Goal: Task Accomplishment & Management: Use online tool/utility

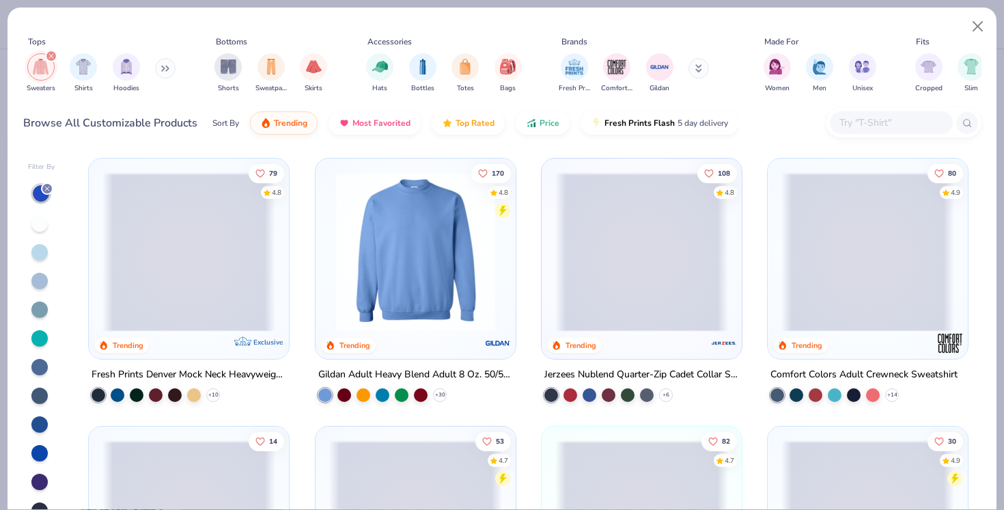
click at [165, 245] on span at bounding box center [188, 251] width 173 height 159
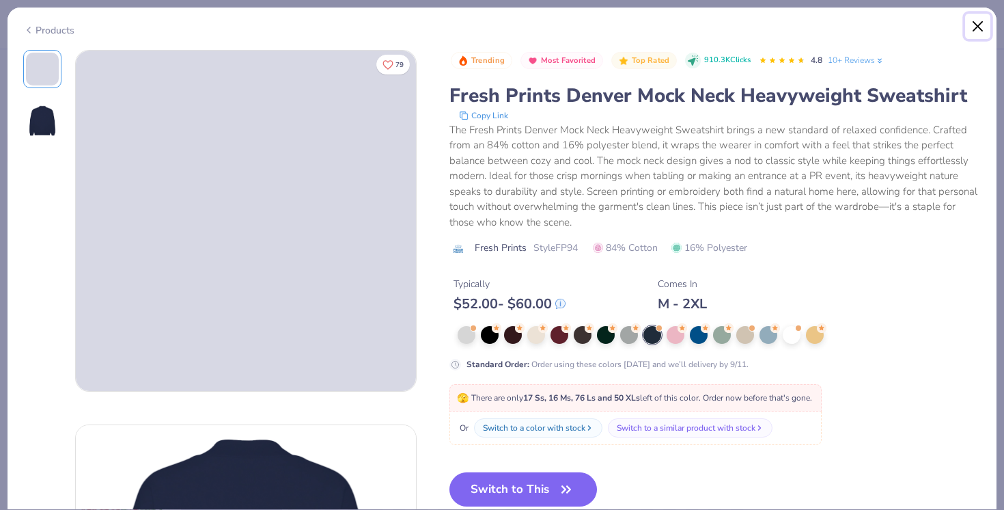
click at [976, 25] on button "Close" at bounding box center [978, 27] width 26 height 26
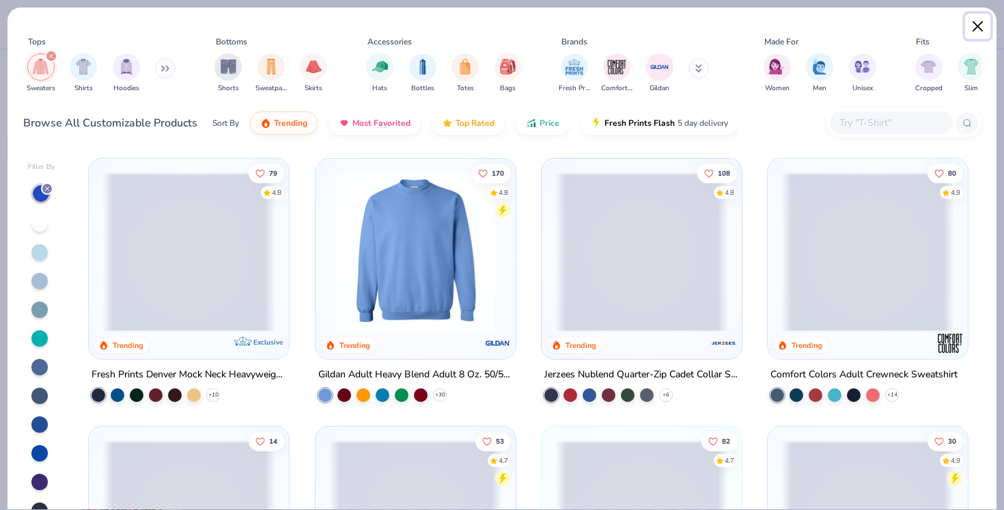
click at [974, 21] on button "Close" at bounding box center [978, 27] width 26 height 26
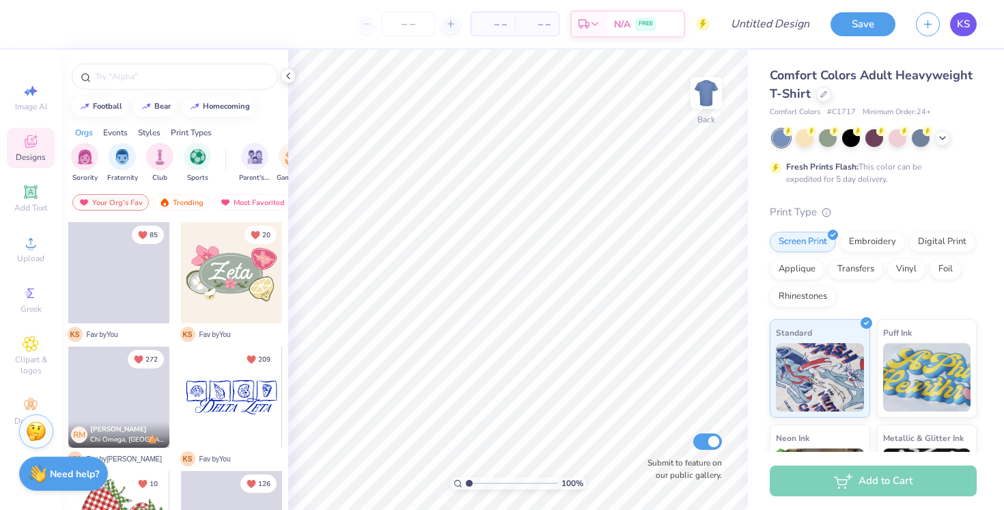
click at [961, 18] on span "KS" at bounding box center [963, 24] width 13 height 16
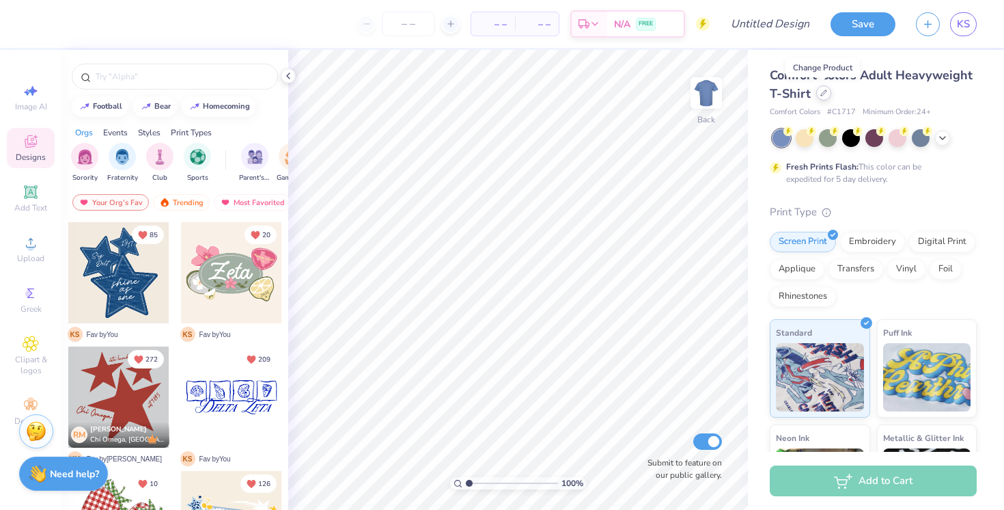
click at [820, 93] on icon at bounding box center [823, 92] width 7 height 7
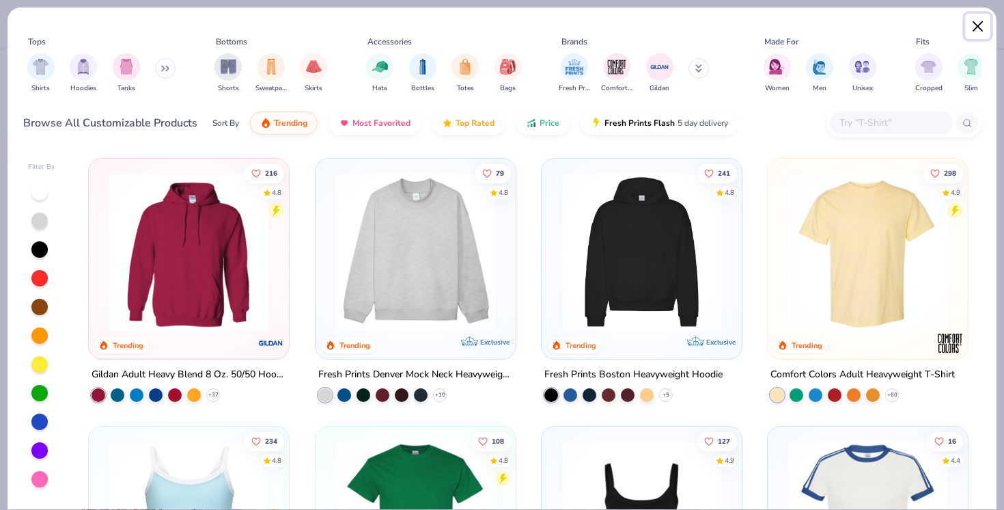
click at [985, 23] on button "Close" at bounding box center [978, 27] width 26 height 26
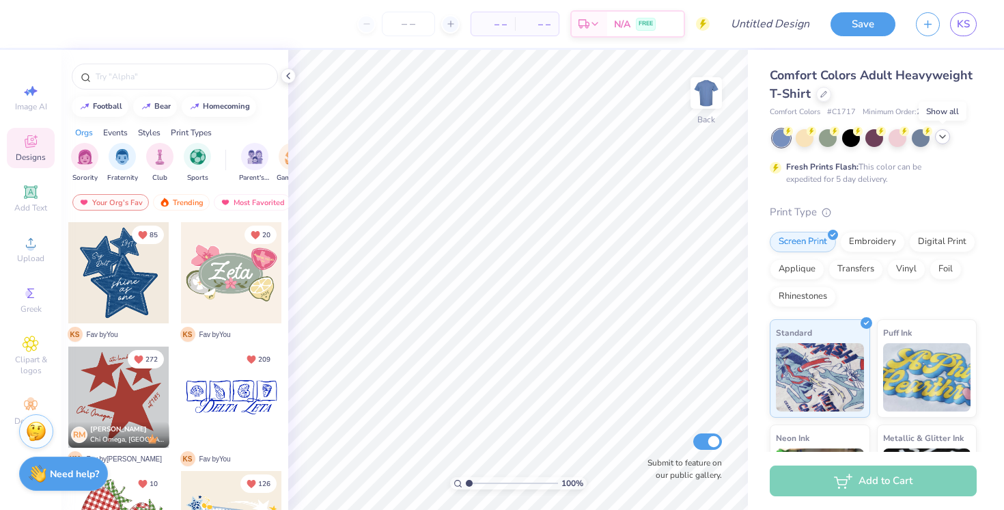
click at [947, 137] on icon at bounding box center [942, 136] width 11 height 11
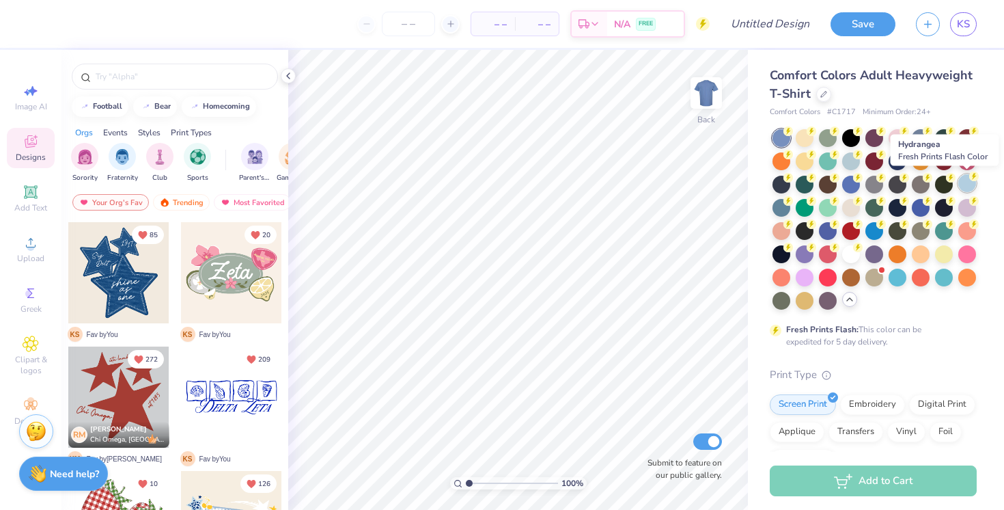
click at [966, 181] on div at bounding box center [967, 183] width 18 height 18
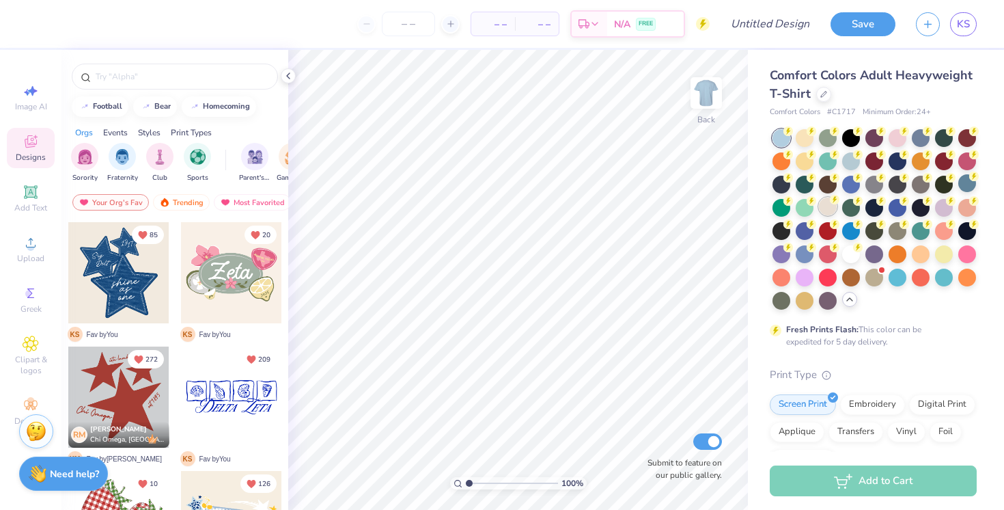
click at [826, 206] on div at bounding box center [828, 206] width 18 height 18
click at [873, 276] on div at bounding box center [874, 276] width 18 height 18
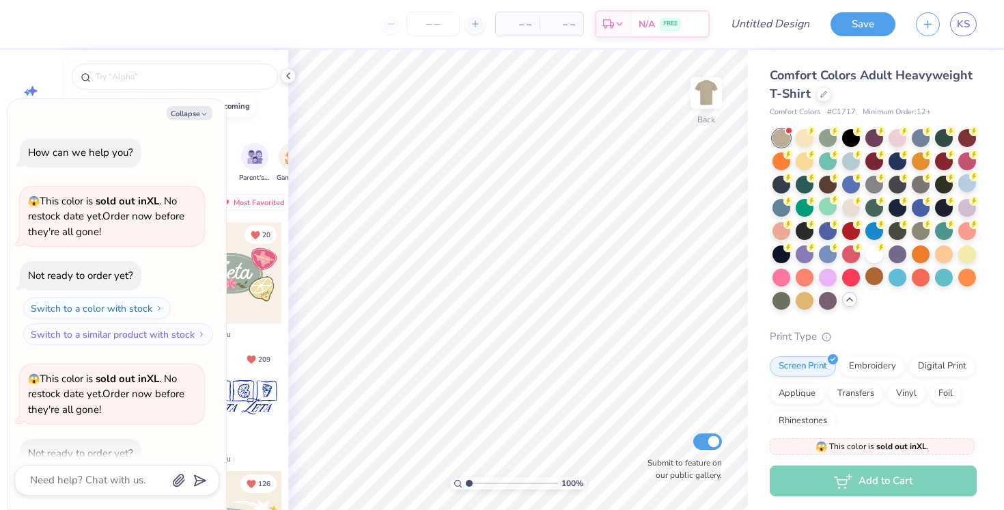
scroll to position [75, 0]
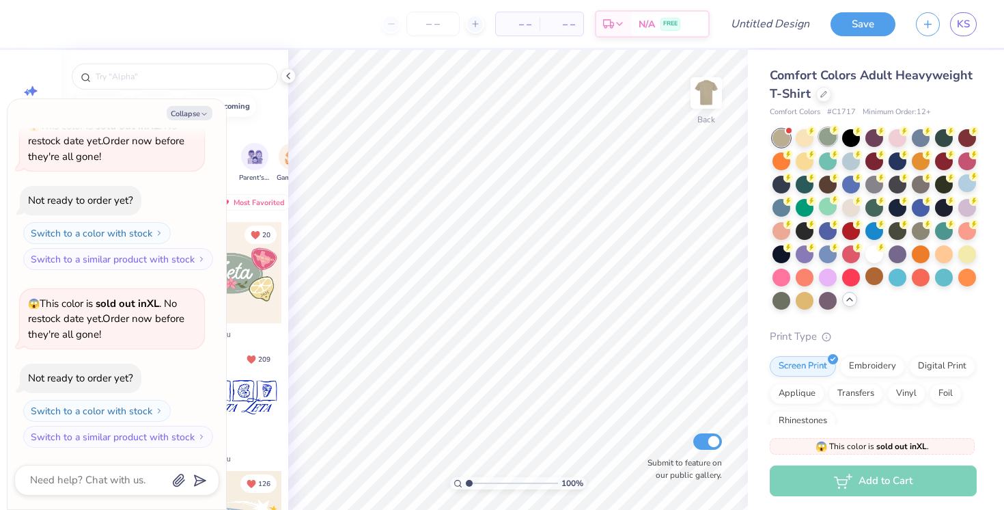
click at [825, 137] on div at bounding box center [828, 137] width 18 height 18
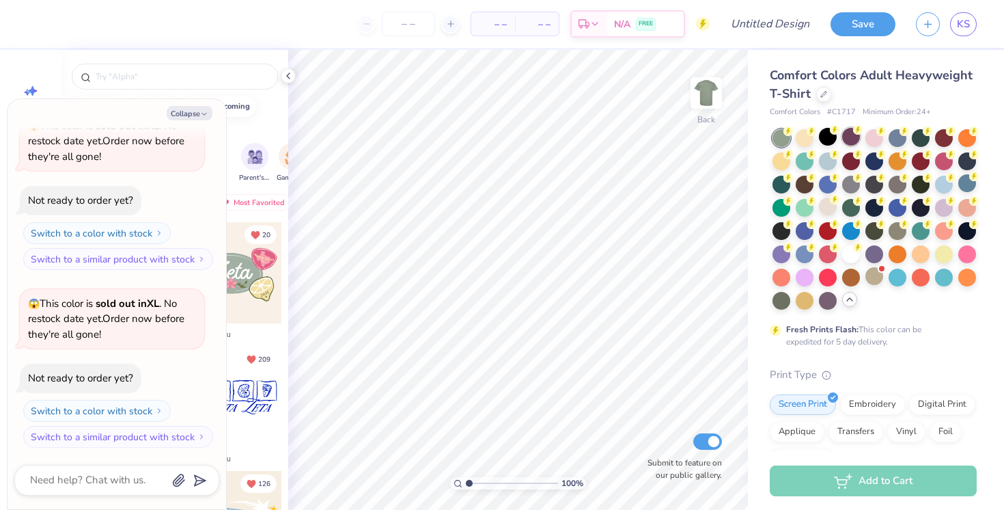
click at [850, 135] on div at bounding box center [851, 137] width 18 height 18
click at [850, 155] on div at bounding box center [851, 160] width 18 height 18
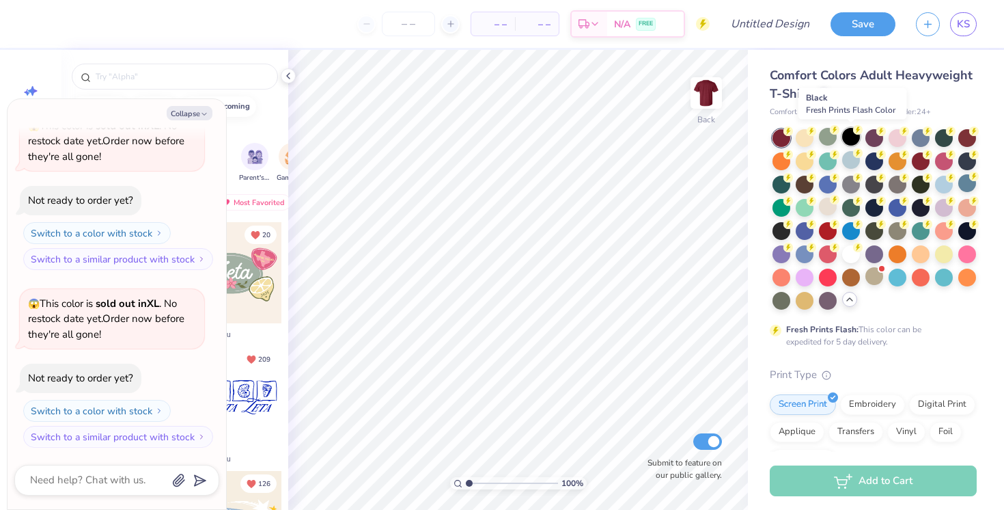
click at [849, 136] on div at bounding box center [851, 137] width 18 height 18
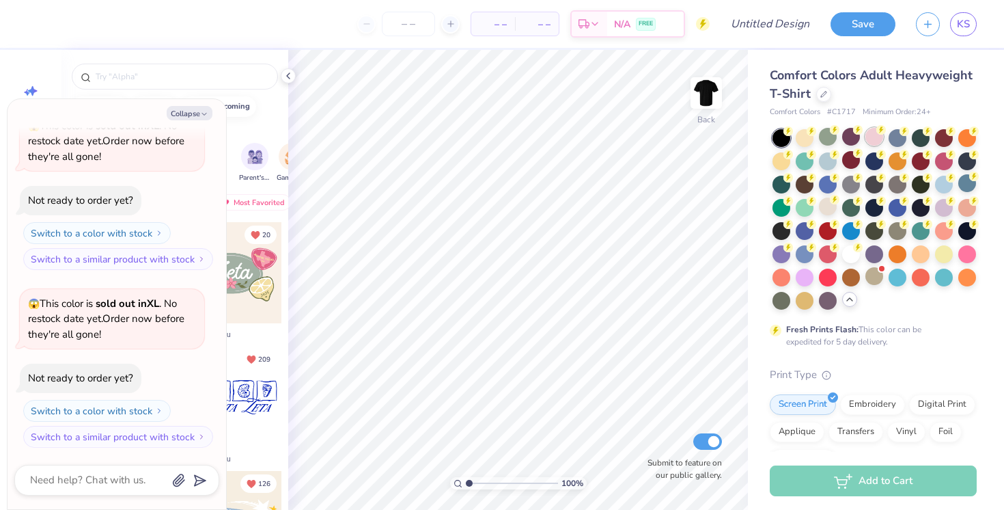
click at [876, 137] on div at bounding box center [874, 137] width 18 height 18
click at [201, 107] on button "Collapse" at bounding box center [190, 113] width 46 height 14
type textarea "x"
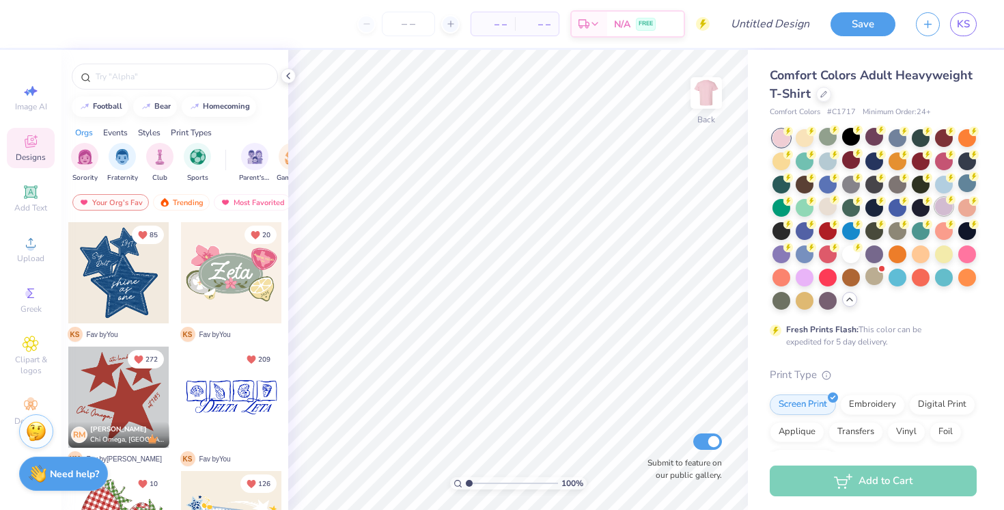
click at [943, 209] on div at bounding box center [944, 206] width 18 height 18
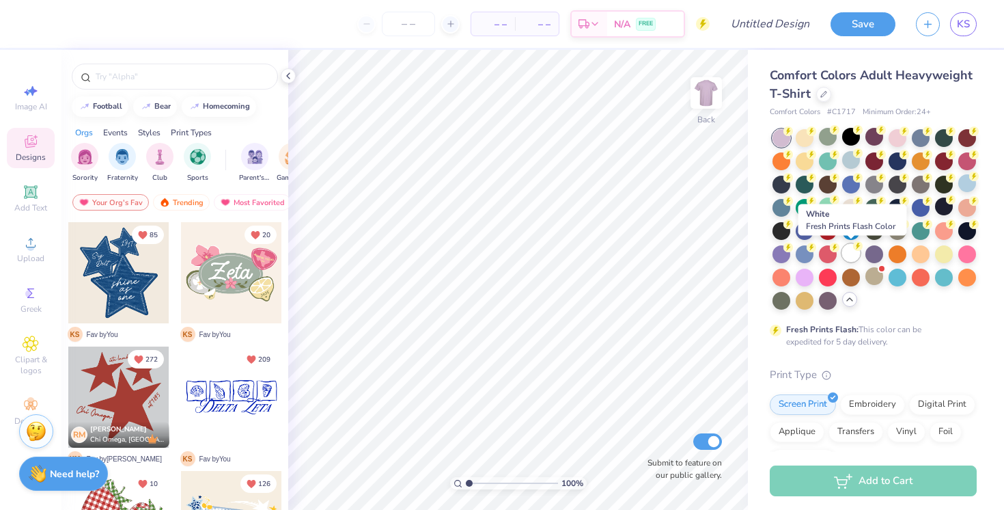
click at [857, 251] on div at bounding box center [851, 253] width 18 height 18
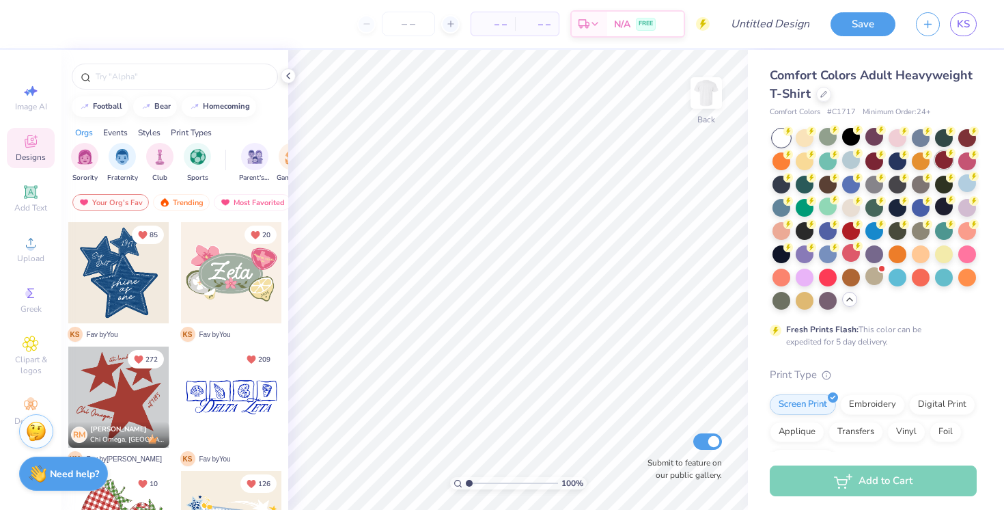
click at [944, 161] on div at bounding box center [944, 160] width 18 height 18
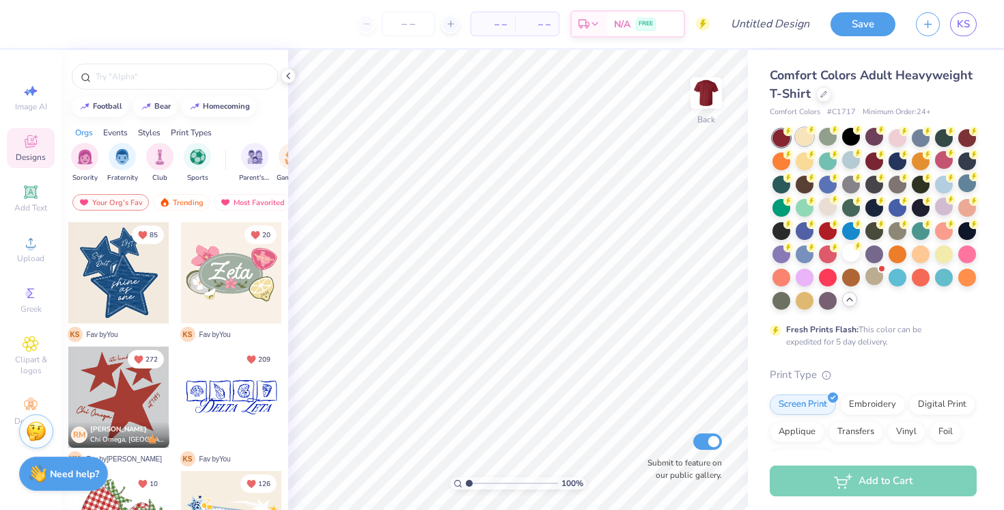
click at [803, 135] on div at bounding box center [805, 137] width 18 height 18
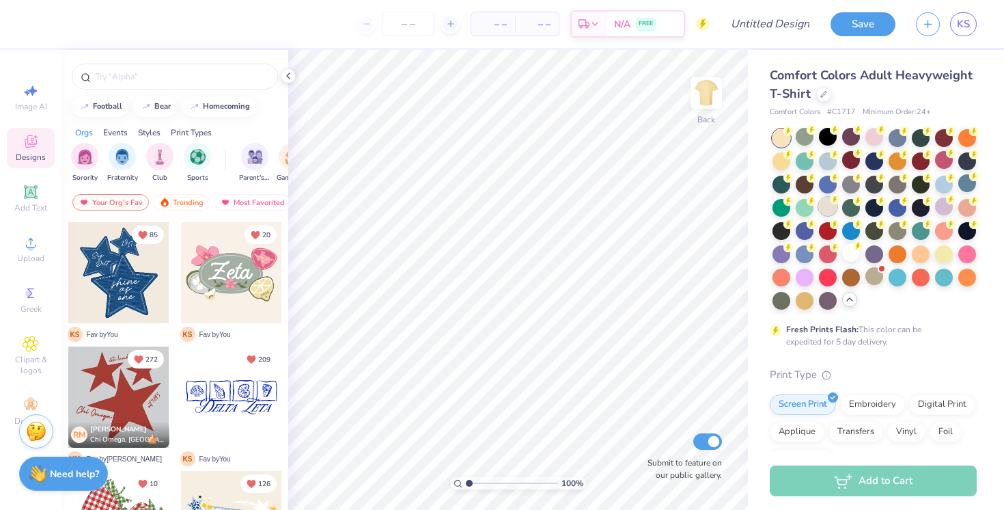
click at [828, 204] on div at bounding box center [828, 206] width 18 height 18
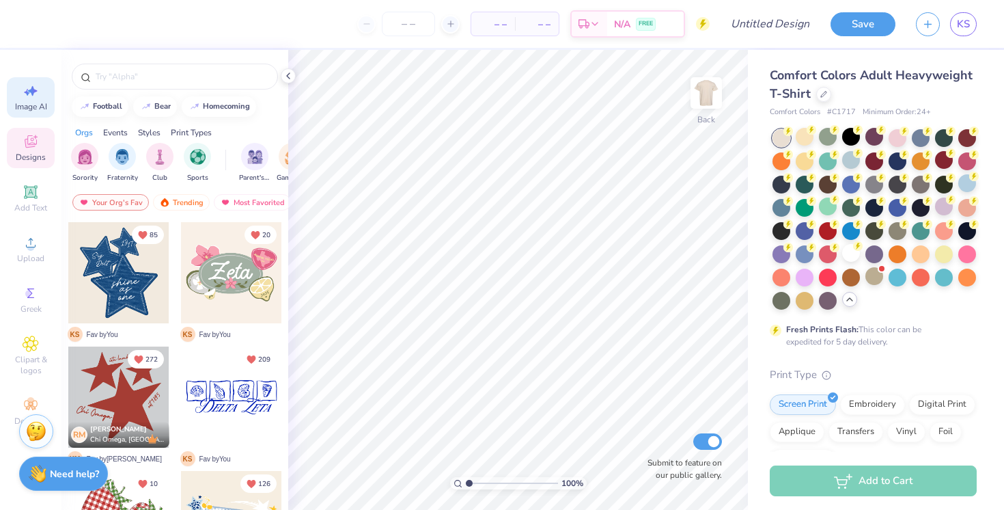
click at [31, 92] on icon at bounding box center [33, 91] width 10 height 10
select select "4"
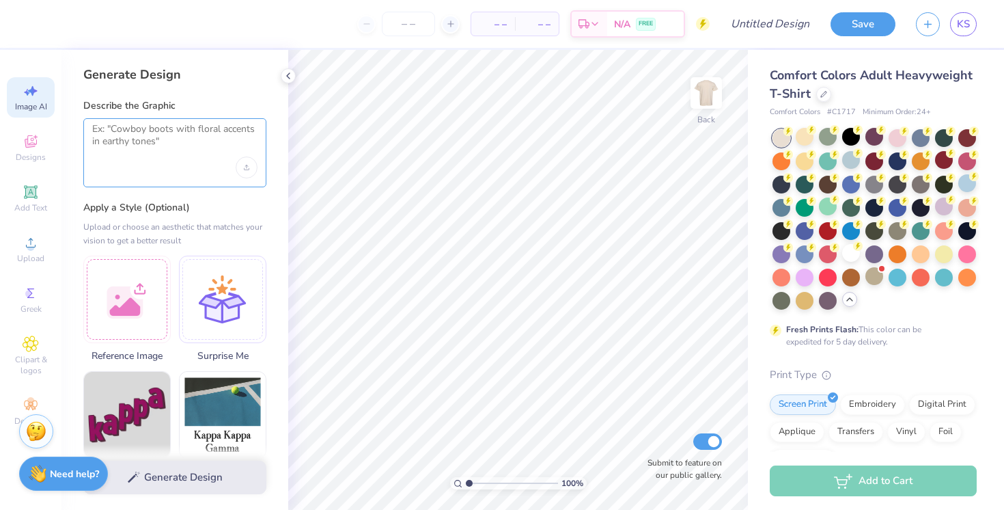
click at [152, 153] on textarea at bounding box center [174, 140] width 165 height 34
type textarea "N"
type textarea "n"
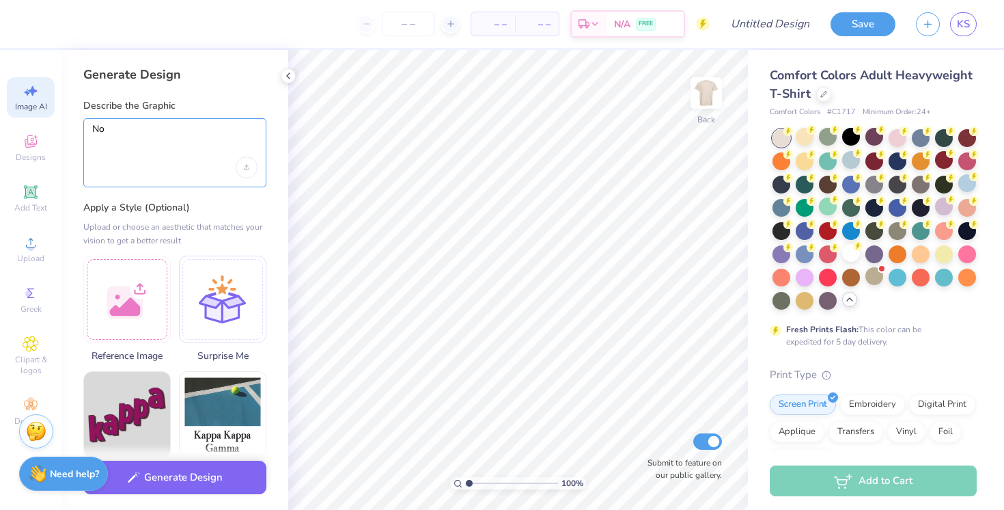
type textarea "N"
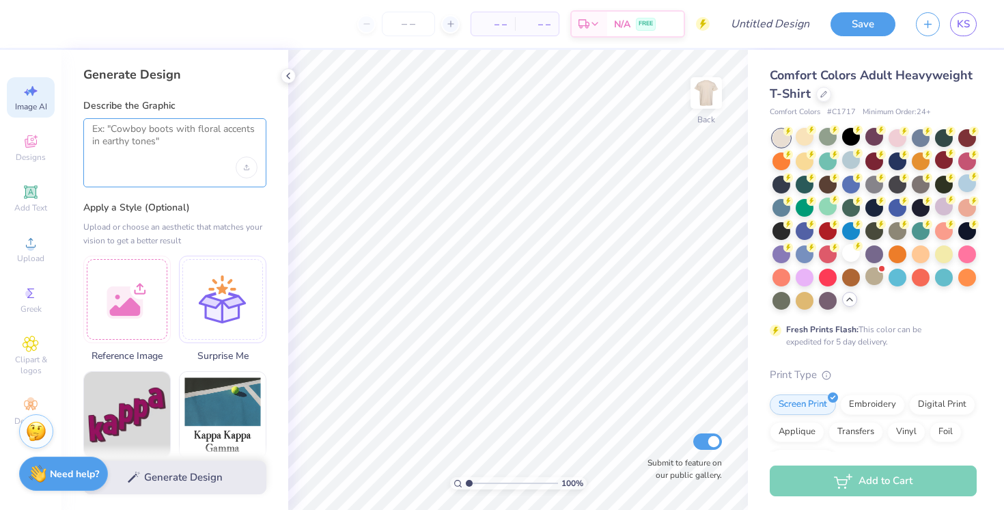
type textarea "N"
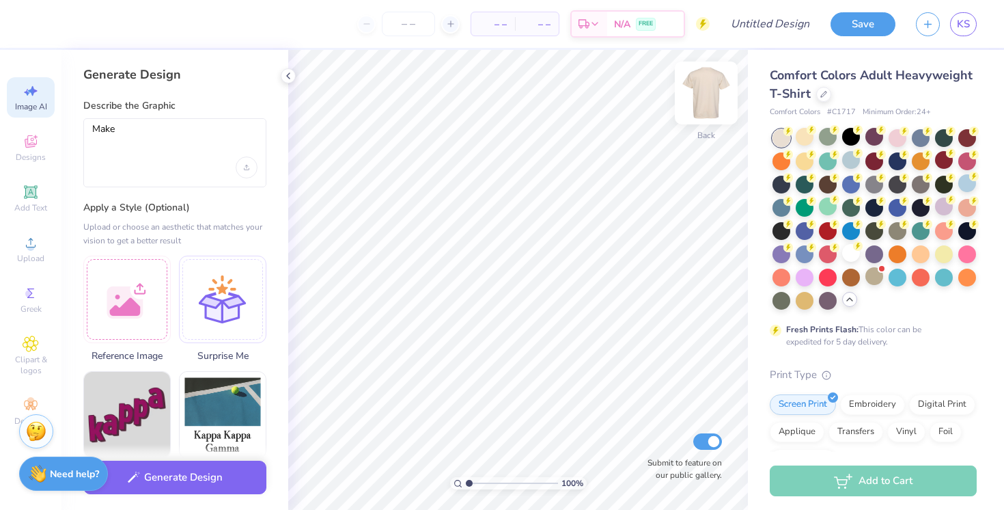
click at [713, 92] on img at bounding box center [706, 93] width 55 height 55
click at [191, 124] on textarea "Make" at bounding box center [174, 140] width 165 height 34
click at [138, 323] on div at bounding box center [126, 296] width 87 height 87
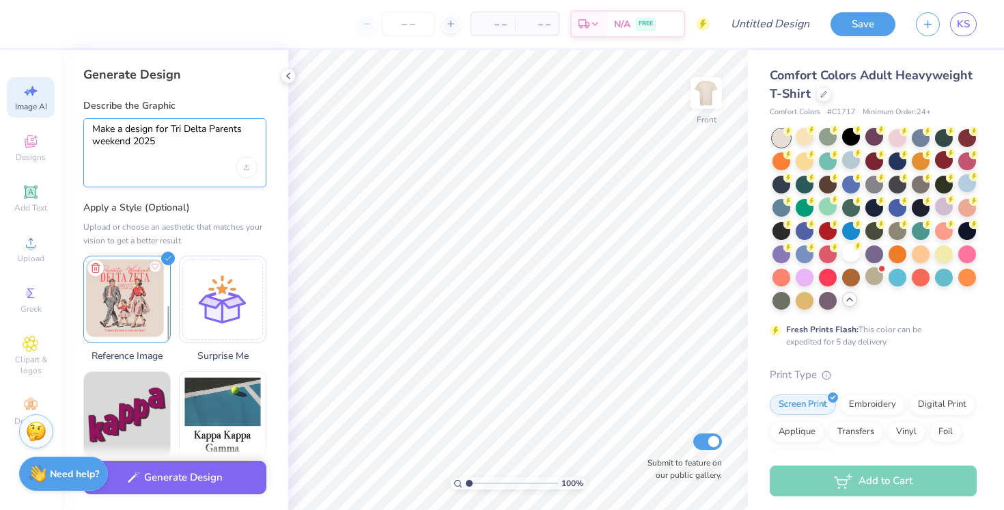
click at [189, 143] on textarea "Make a design for Tri Delta Parents weekend 2025" at bounding box center [174, 140] width 165 height 34
type textarea "Make a design for Tri Delta Parents weekend 2025 based off this inspo"
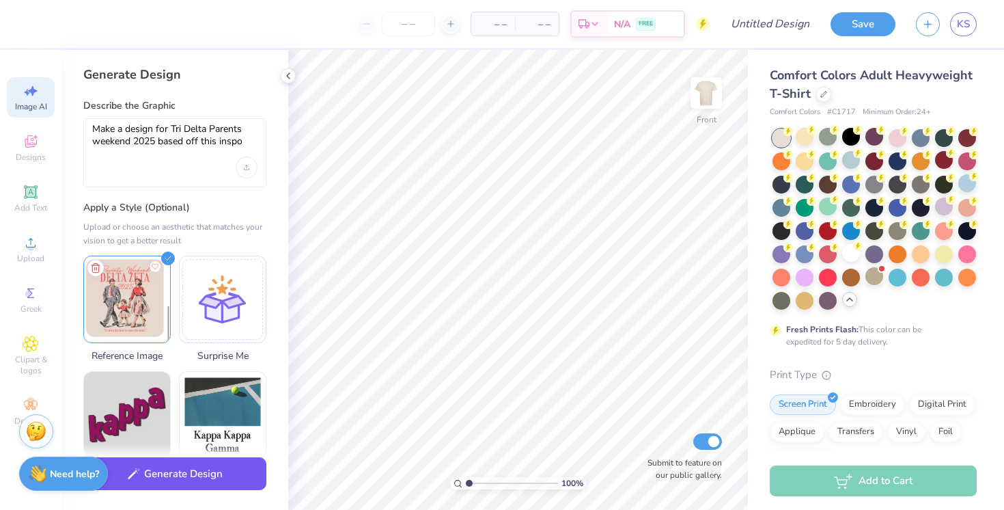
click at [169, 480] on button "Generate Design" at bounding box center [174, 473] width 183 height 33
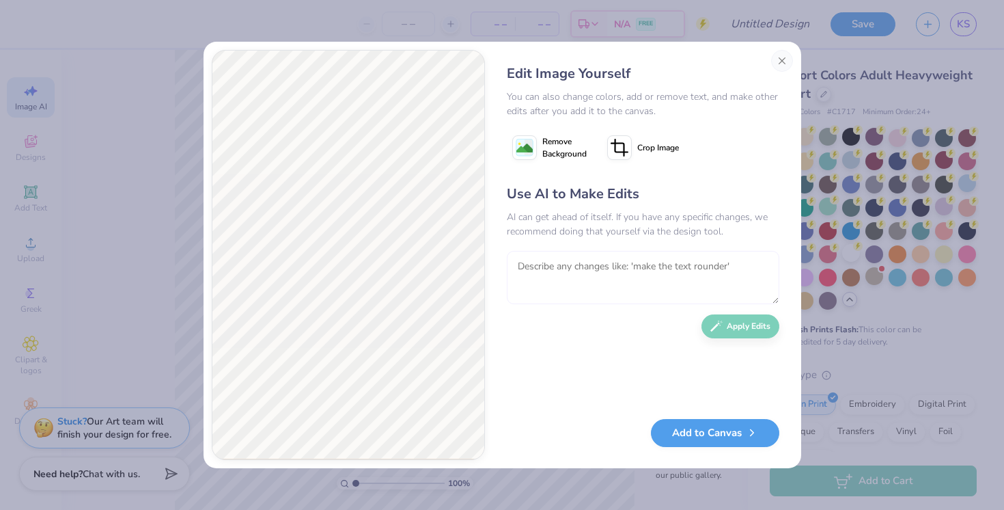
click at [592, 274] on textarea at bounding box center [643, 277] width 273 height 53
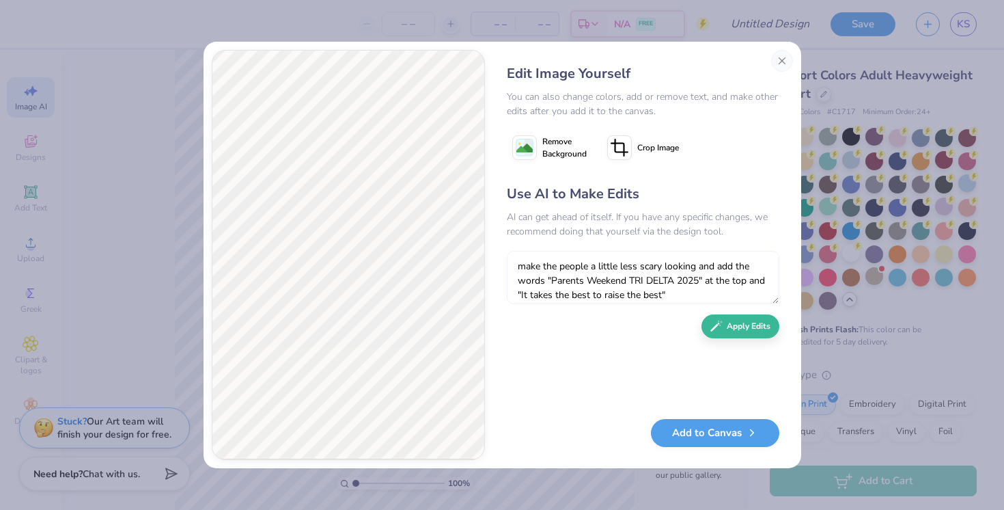
click at [659, 298] on textarea "make the people a little less scary looking and add the words "Parents Weekend …" at bounding box center [643, 277] width 273 height 53
type textarea "make the people a little less scary looking and add the words "Parents Weekend …"
click at [751, 327] on button "Apply Edits" at bounding box center [740, 323] width 78 height 24
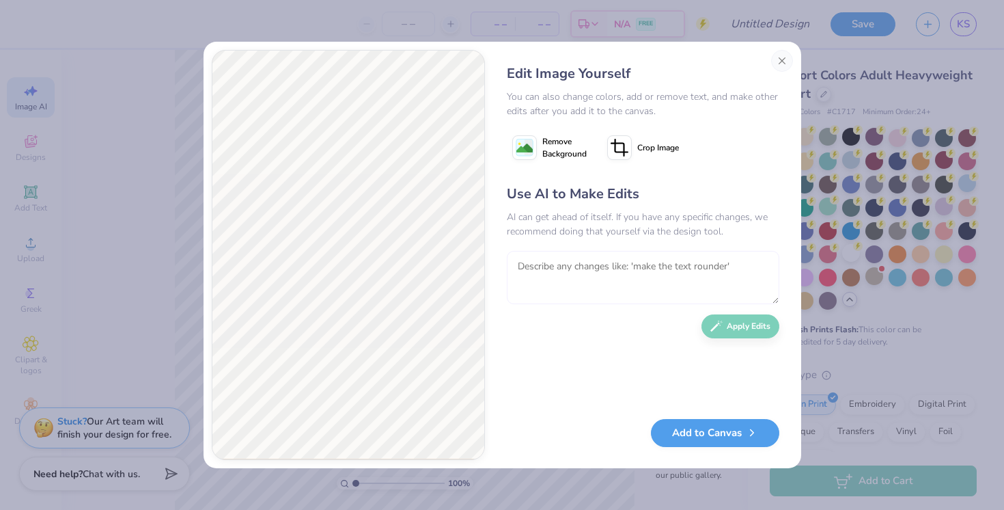
click at [607, 276] on textarea at bounding box center [643, 277] width 273 height 53
click at [591, 270] on textarea at bounding box center [643, 277] width 273 height 53
type textarea "Make the people more happy and the outfits a little cuter"
click at [743, 322] on button "Apply Edits" at bounding box center [740, 323] width 78 height 24
click at [737, 268] on textarea at bounding box center [643, 277] width 273 height 53
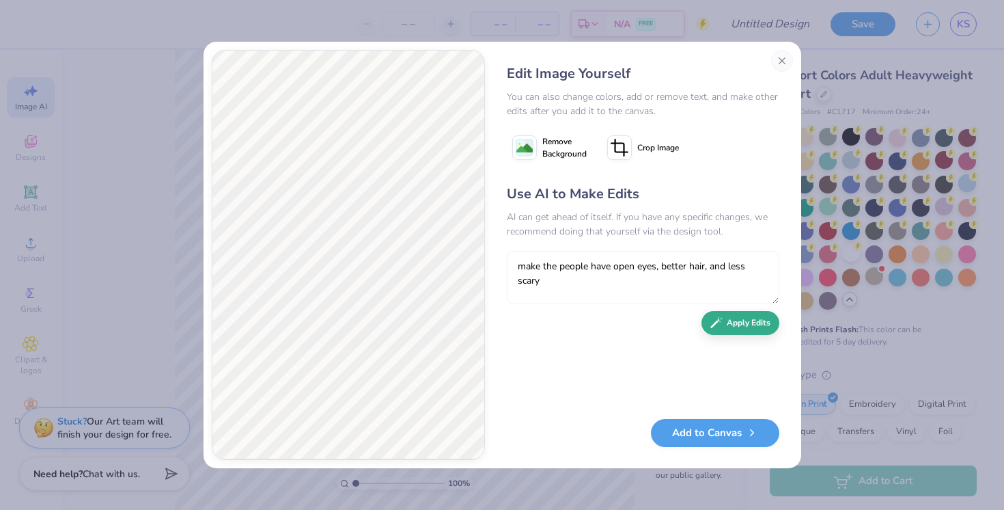
type textarea "make the people have open eyes, better hair, and less scary"
click at [735, 324] on button "Apply Edits" at bounding box center [740, 323] width 78 height 24
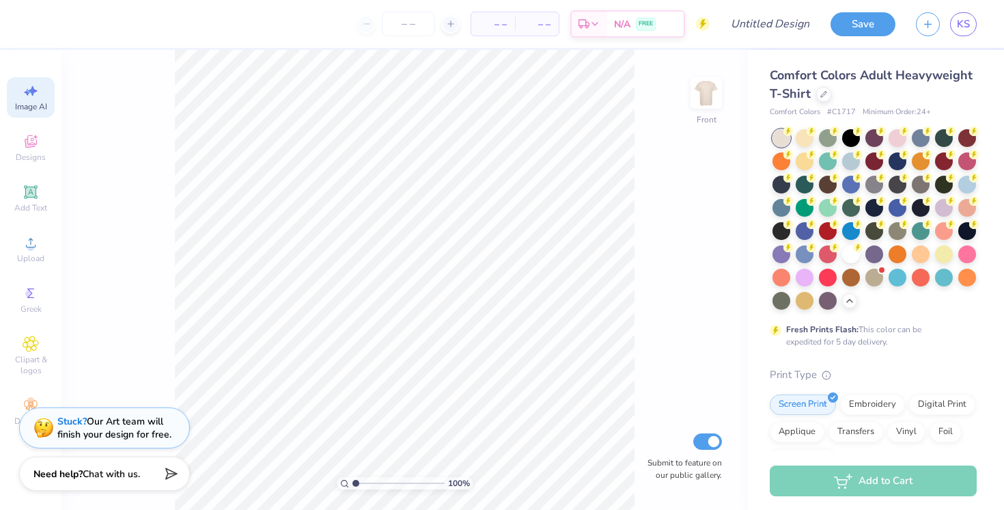
click at [36, 92] on icon at bounding box center [31, 91] width 16 height 16
select select "4"
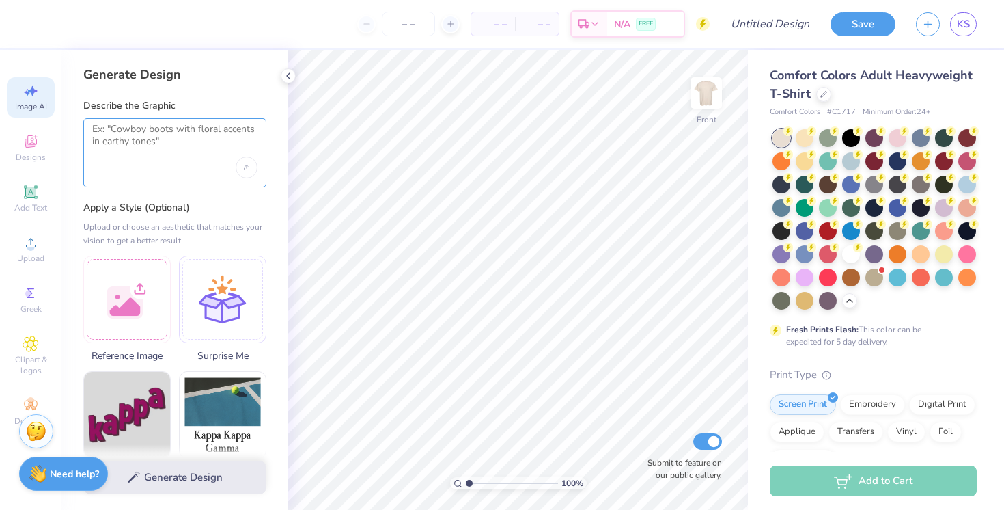
click at [157, 136] on textarea at bounding box center [174, 140] width 165 height 34
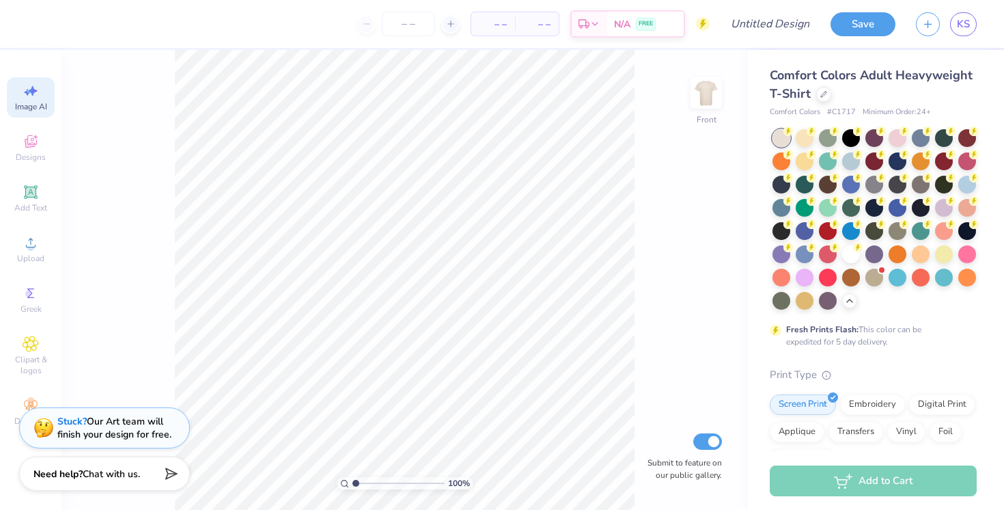
click at [24, 101] on span "Image AI" at bounding box center [31, 106] width 32 height 11
select select "4"
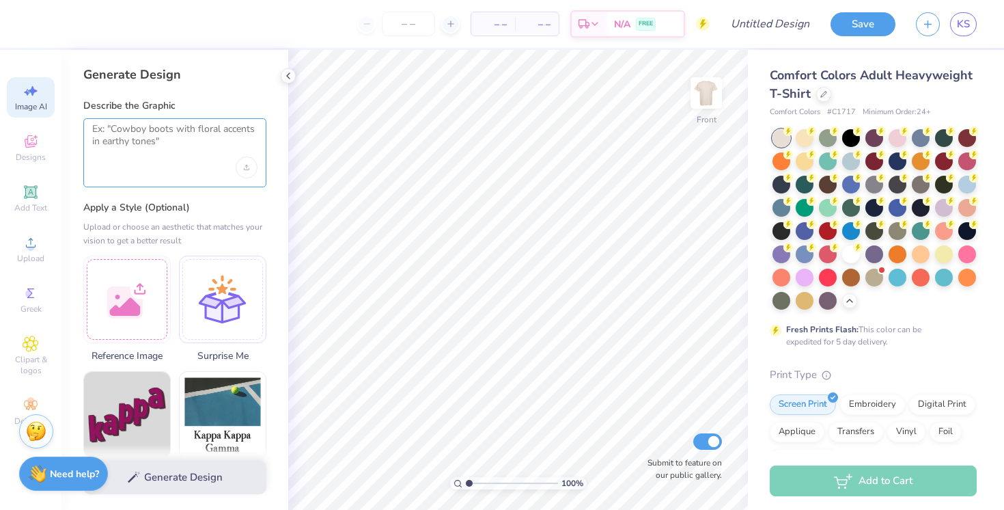
click at [171, 152] on textarea at bounding box center [174, 140] width 165 height 34
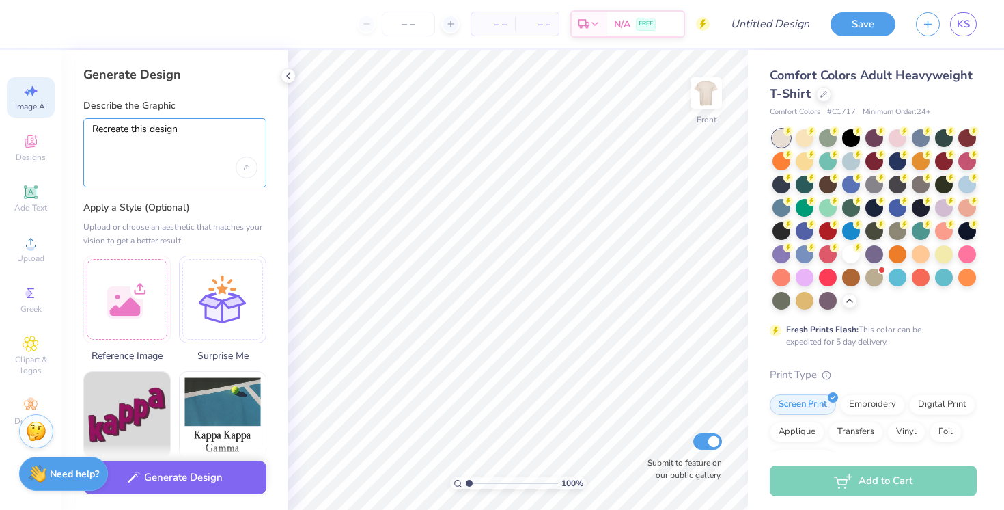
click at [111, 133] on textarea "Recreate this design" at bounding box center [174, 140] width 165 height 34
type textarea "Do this exact design but change delta zeta to Tri Delta"
click at [241, 163] on div "Upload image" at bounding box center [247, 167] width 22 height 22
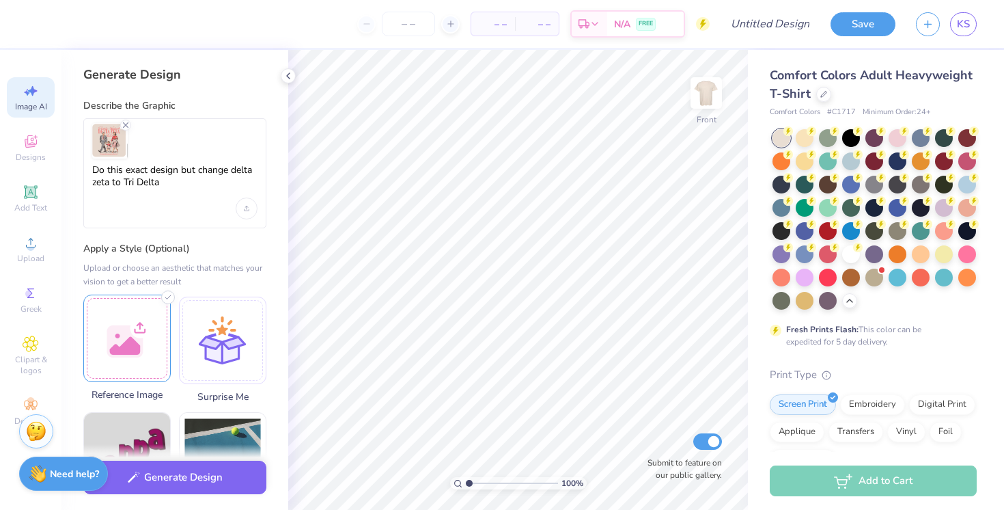
click at [130, 372] on div at bounding box center [126, 337] width 87 height 87
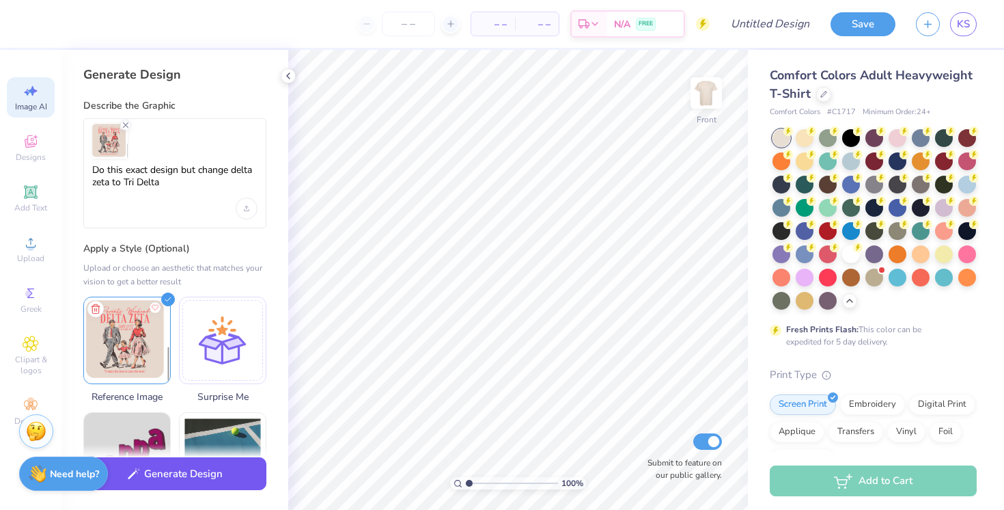
click at [186, 477] on button "Generate Design" at bounding box center [174, 473] width 183 height 33
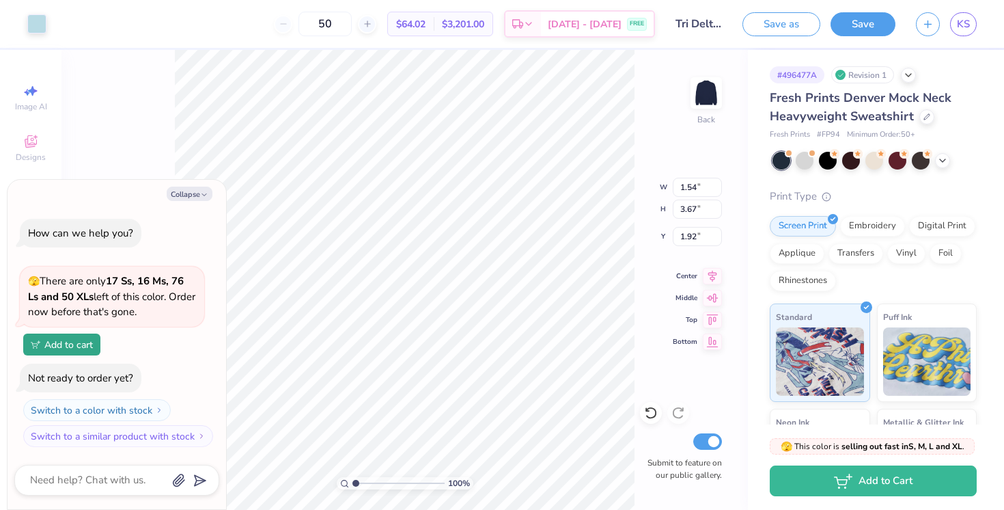
type textarea "x"
type input "1.37"
type input "3.59"
type input "3.18"
type textarea "x"
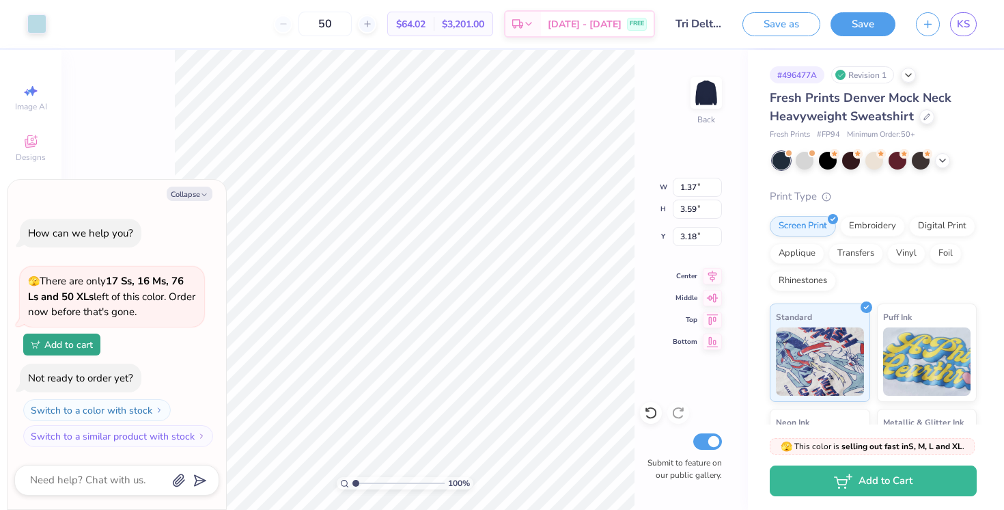
type input "3.00"
type textarea "x"
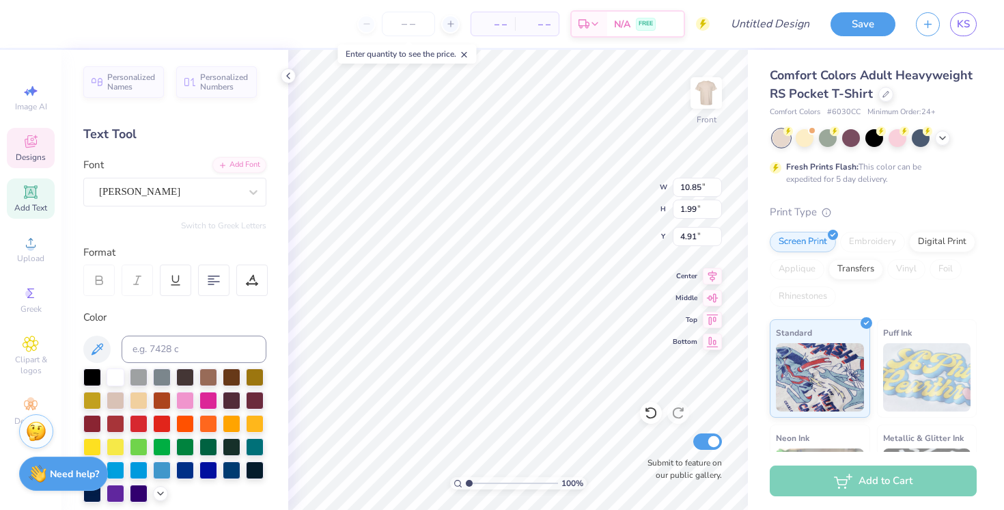
type input "4.91"
type textarea "TRI DELTA"
type input "9.64"
type input "2.01"
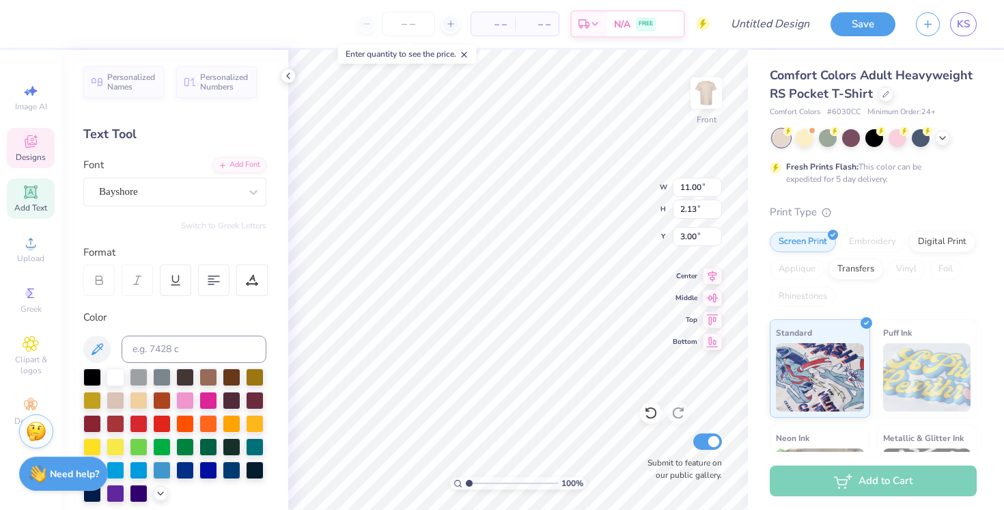
type input "4.90"
type input "11.00"
type input "2.13"
type input "3.00"
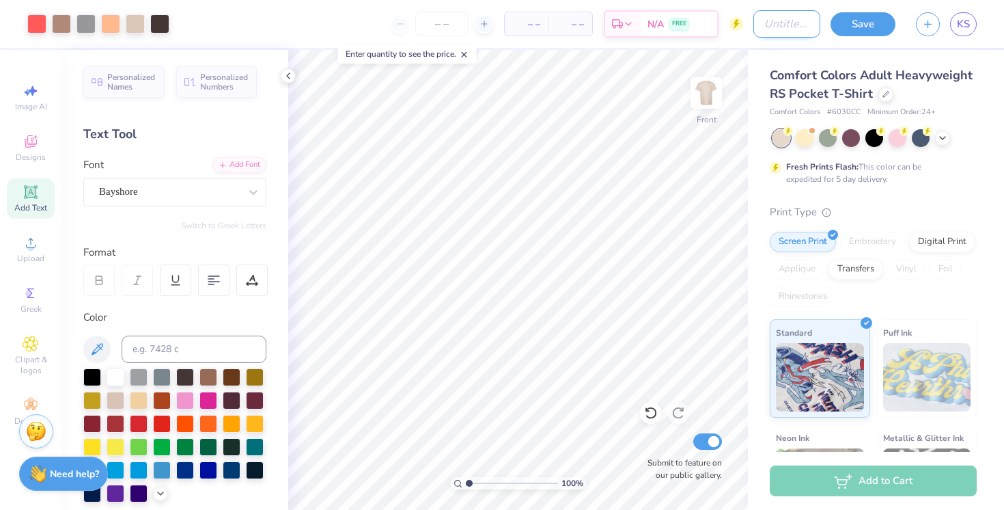
click at [768, 23] on input "Design Title" at bounding box center [786, 23] width 67 height 27
type input "Parents Weekend Tee"
click at [834, 61] on div "Comfort Colors Adult Heavyweight RS Pocket T-Shirt Comfort Colors # 6030CC Mini…" at bounding box center [876, 339] width 256 height 578
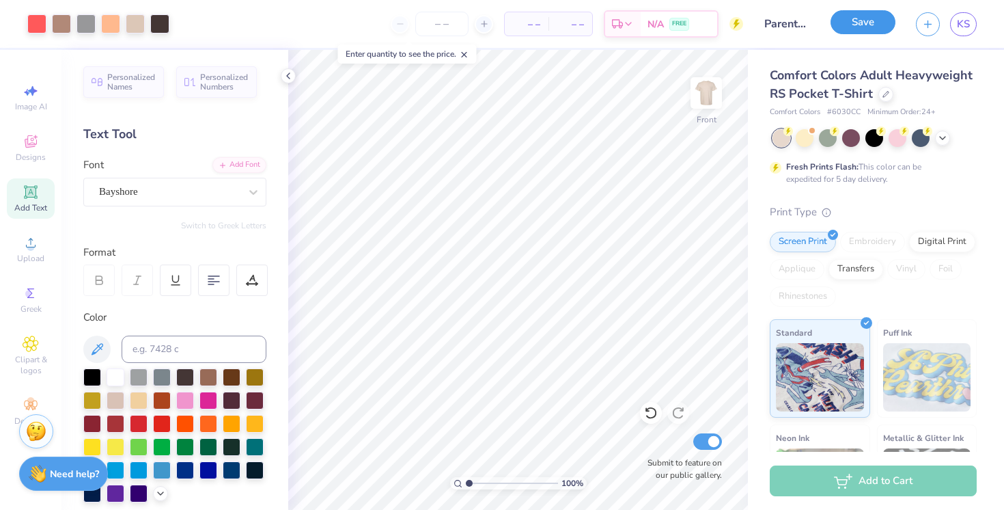
click at [871, 23] on button "Save" at bounding box center [863, 22] width 65 height 24
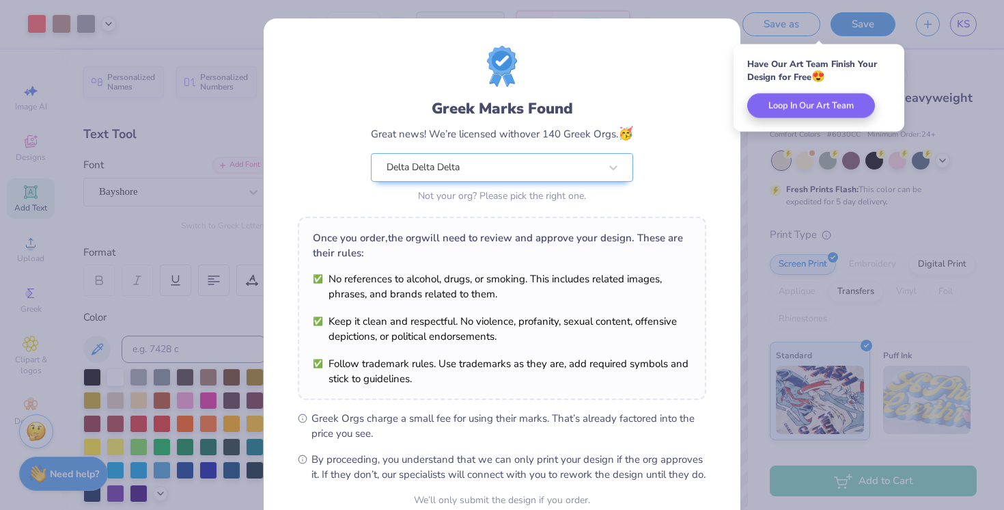
scroll to position [130, 0]
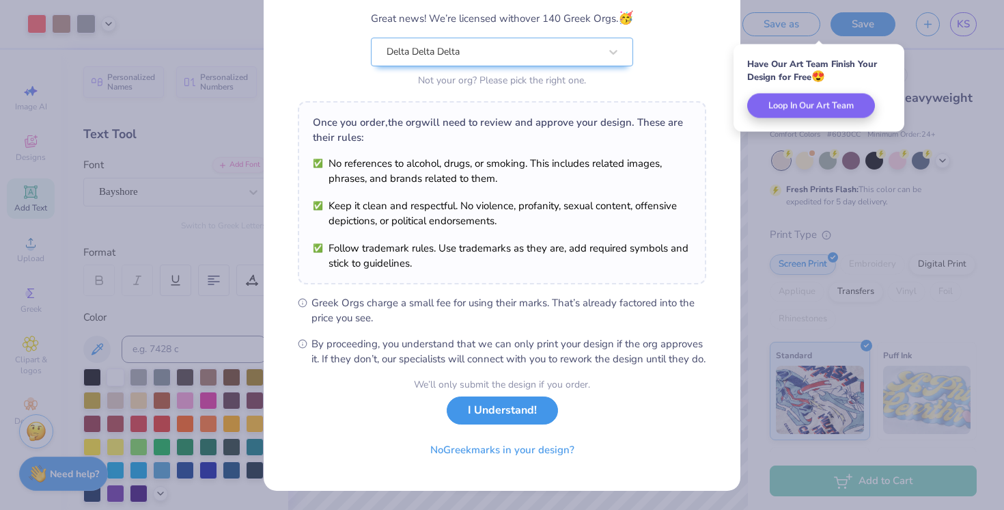
click at [504, 417] on button "I Understand!" at bounding box center [502, 410] width 111 height 28
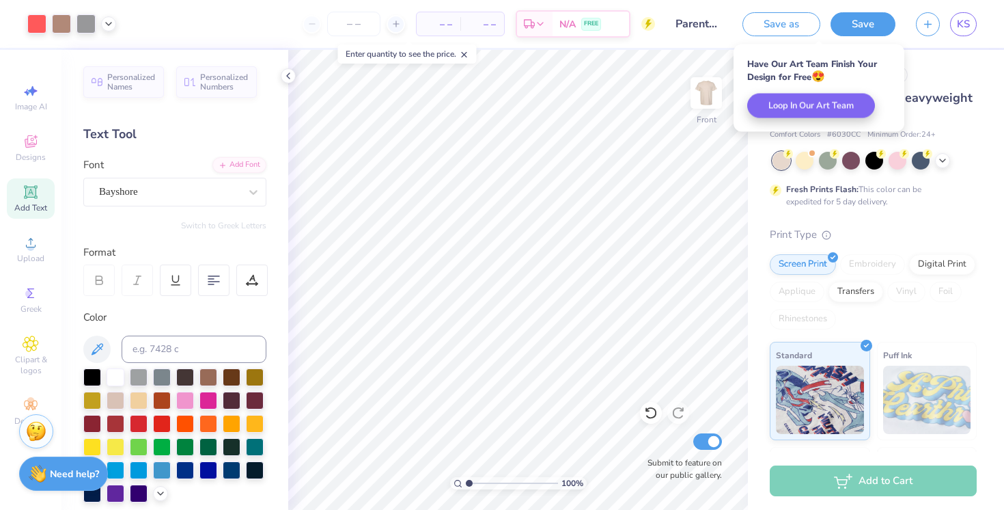
scroll to position [0, 0]
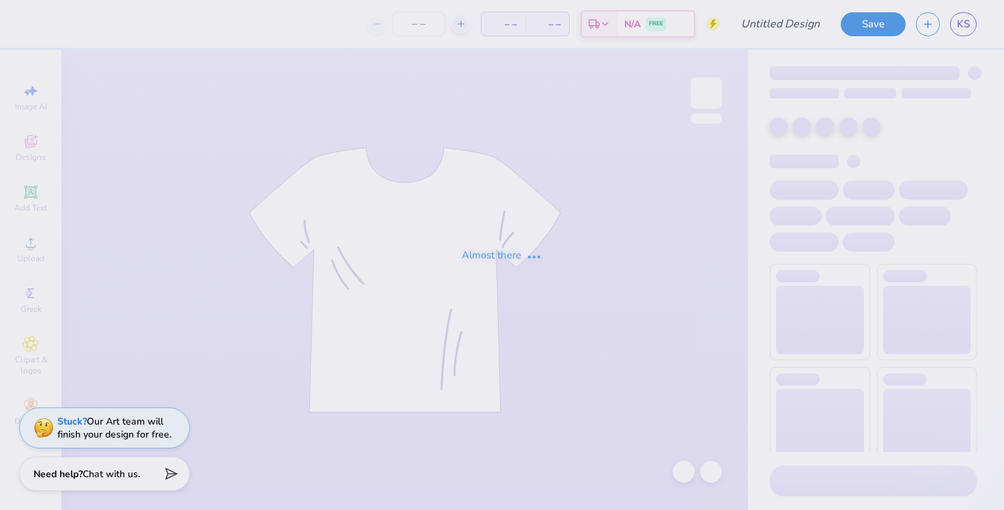
type input "tri delt general"
type input "50"
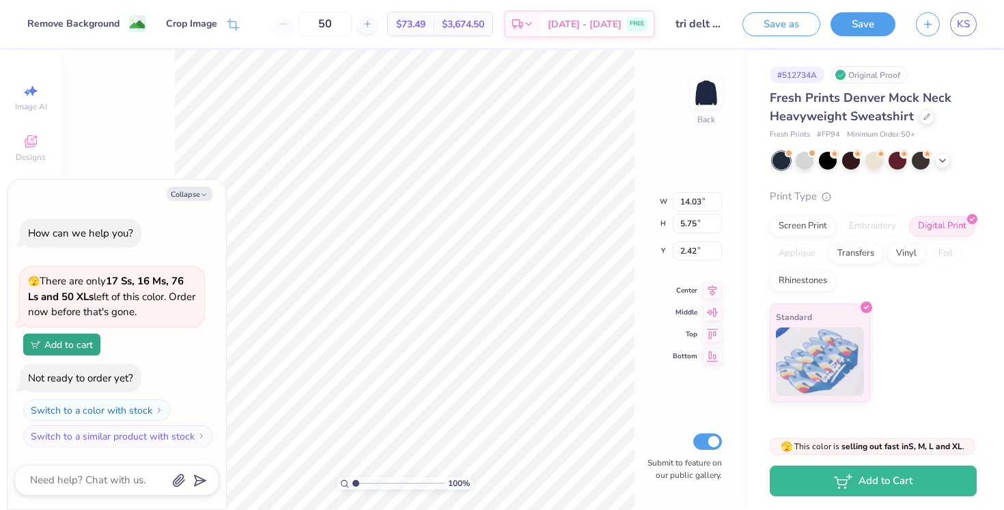
click at [637, 145] on div "100 % Back W 14.03 14.03 " H 5.75 5.75 " Y 2.42 2.42 " Center Middle Top Bottom…" at bounding box center [404, 280] width 686 height 460
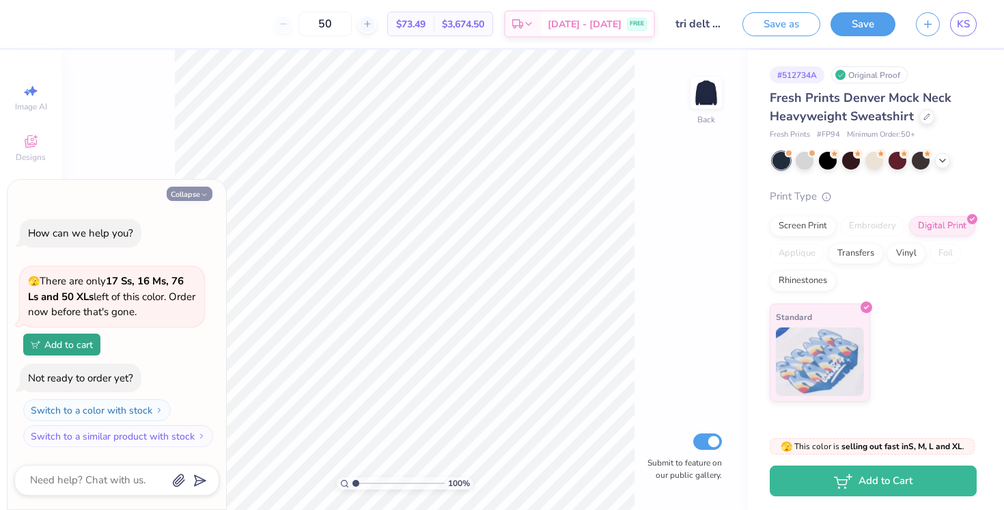
click at [187, 195] on button "Collapse" at bounding box center [190, 193] width 46 height 14
type textarea "x"
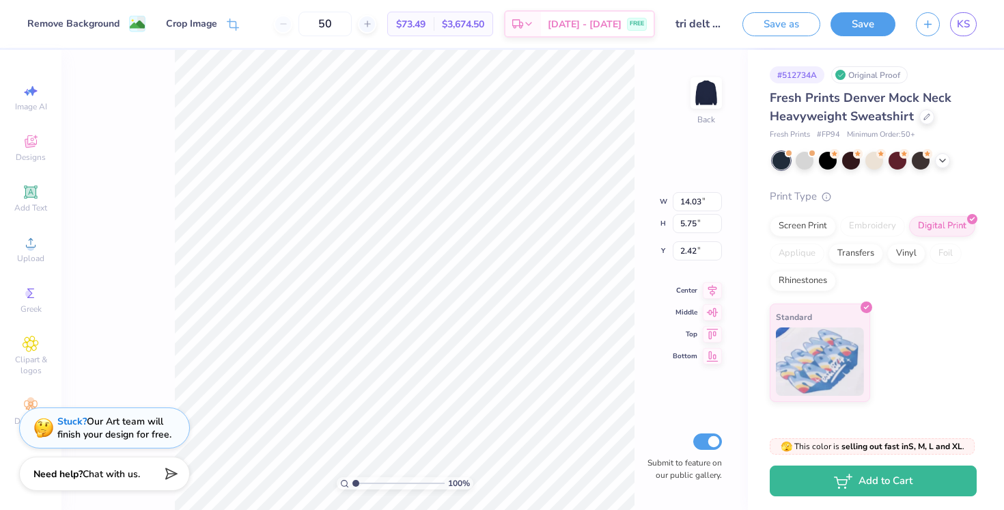
type input "2.18"
type input "2.15"
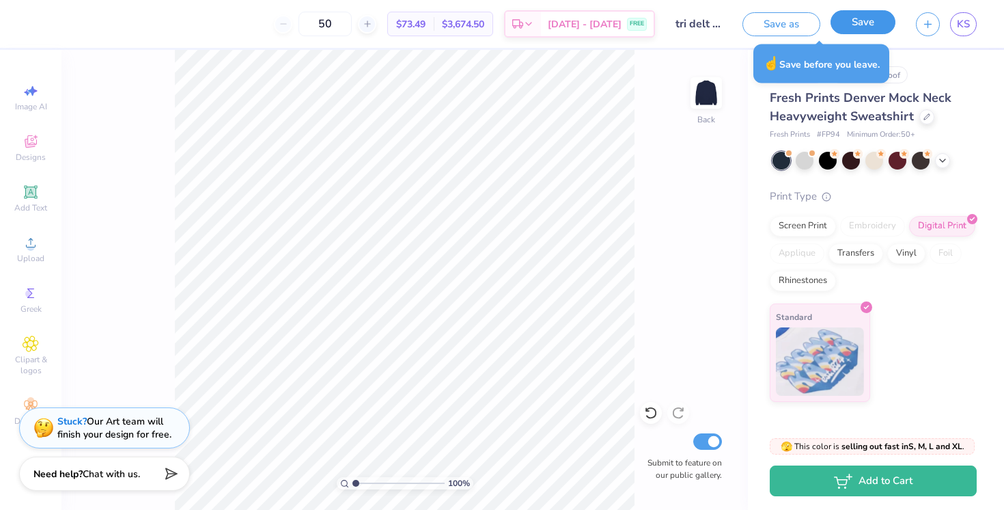
click at [863, 18] on button "Save" at bounding box center [863, 22] width 65 height 24
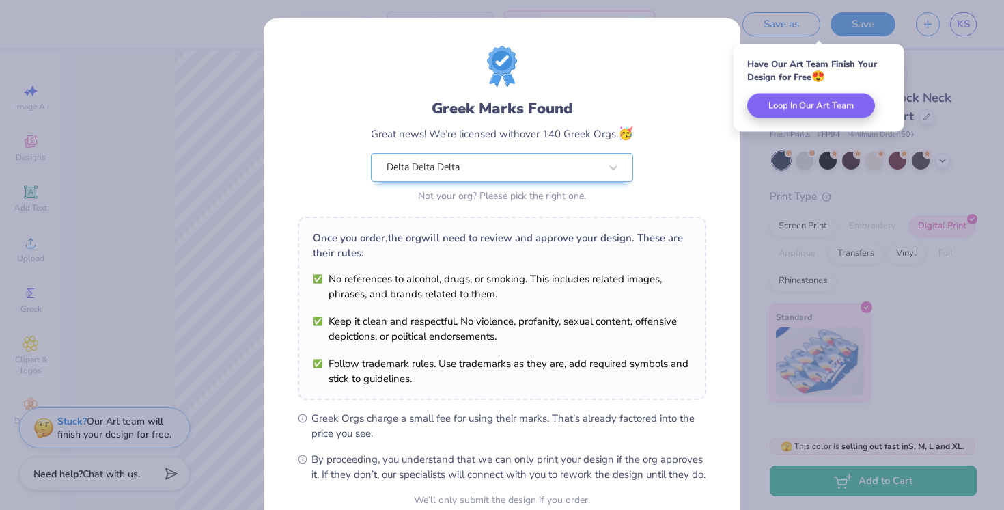
scroll to position [130, 0]
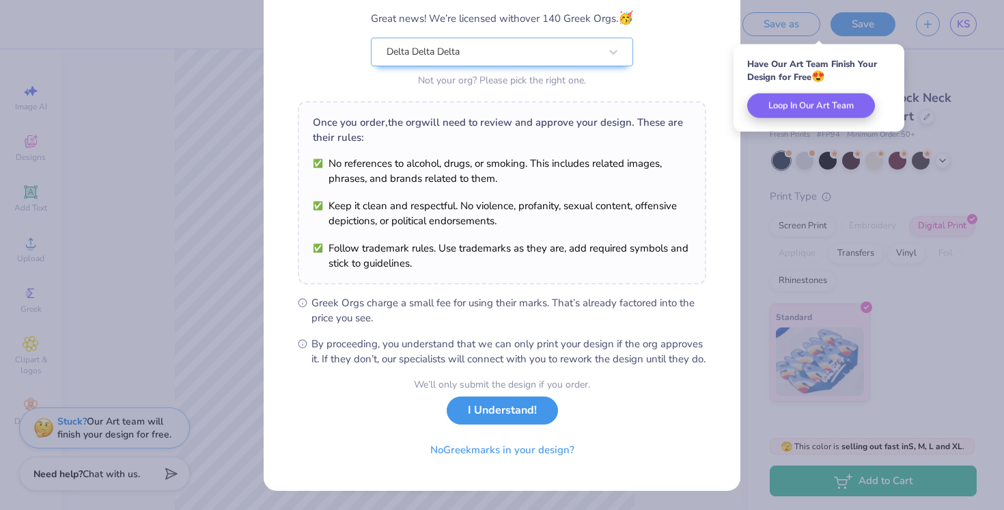
click at [497, 417] on button "I Understand!" at bounding box center [502, 410] width 111 height 28
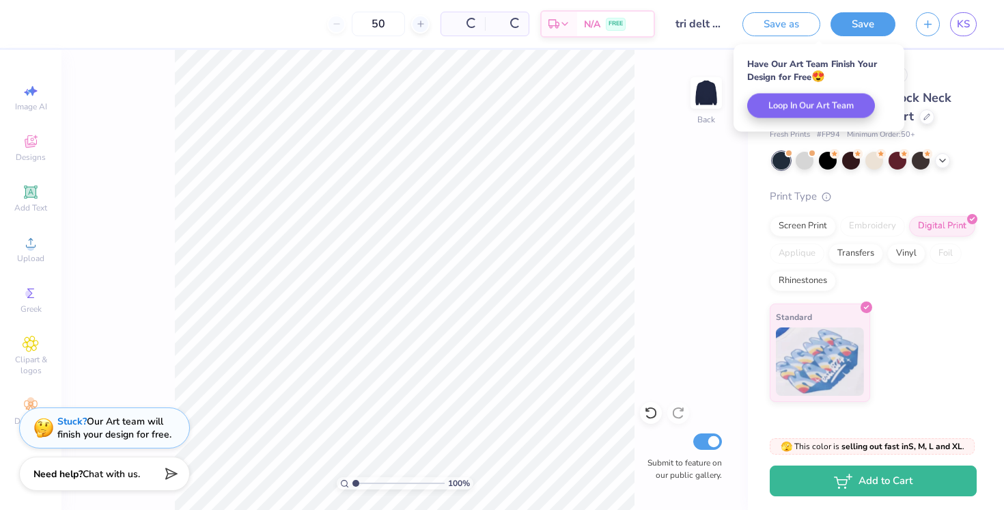
scroll to position [0, 0]
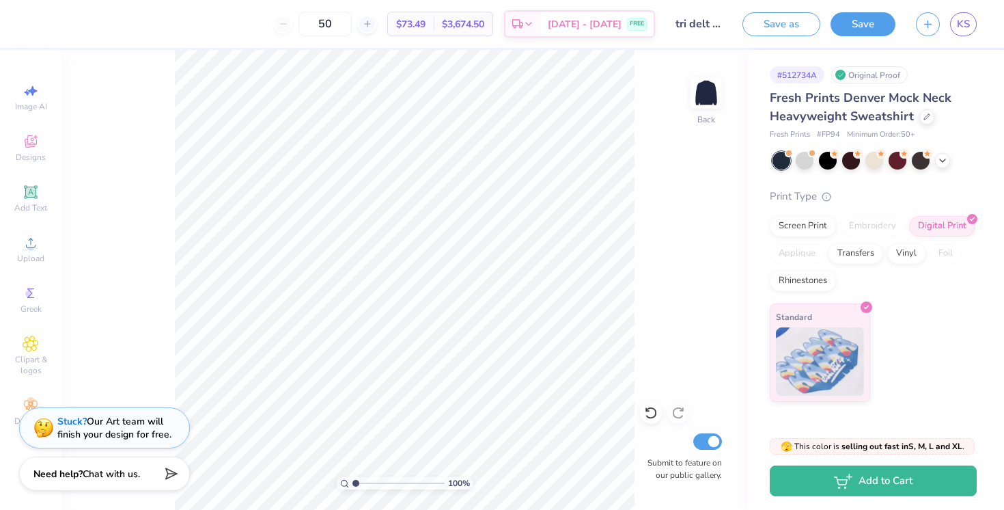
click at [979, 20] on div "Save as Save KS" at bounding box center [873, 24] width 262 height 48
click at [966, 20] on span "KS" at bounding box center [963, 24] width 13 height 16
type input "2.17"
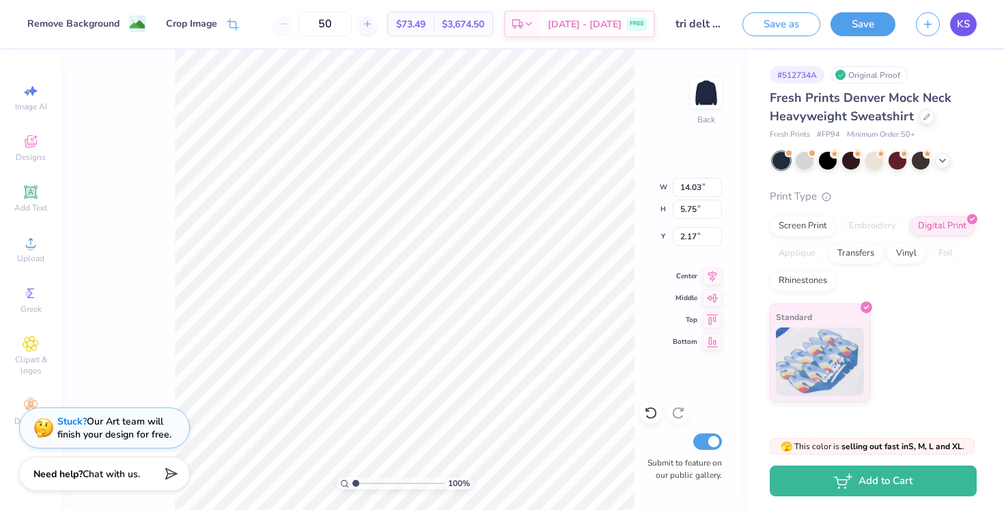
click at [961, 25] on span "KS" at bounding box center [963, 24] width 13 height 16
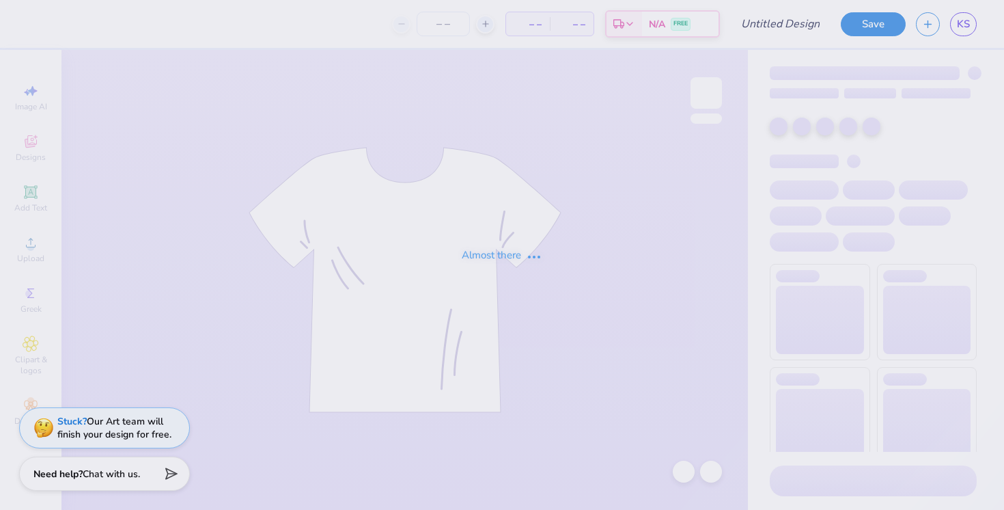
type input "Tri Delt Sweatshorts"
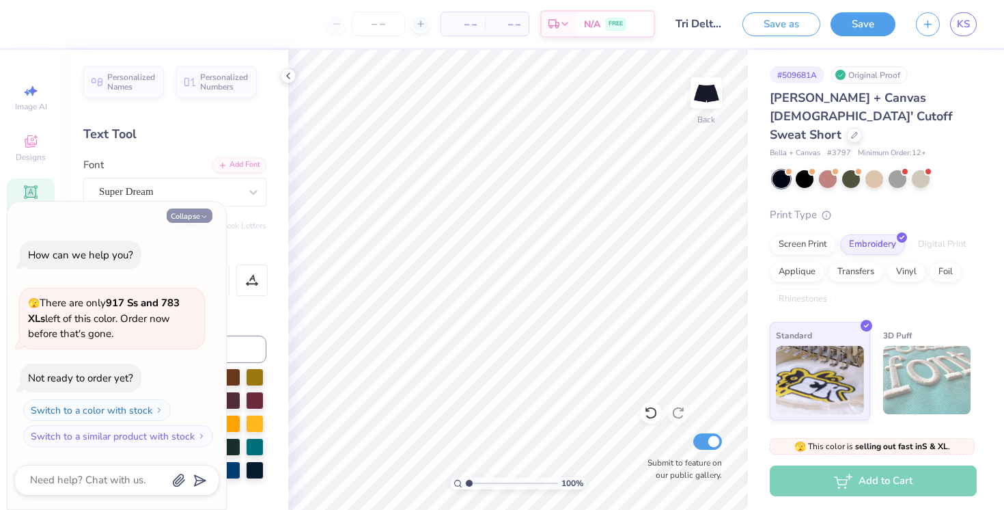
click at [195, 213] on button "Collapse" at bounding box center [190, 215] width 46 height 14
type textarea "x"
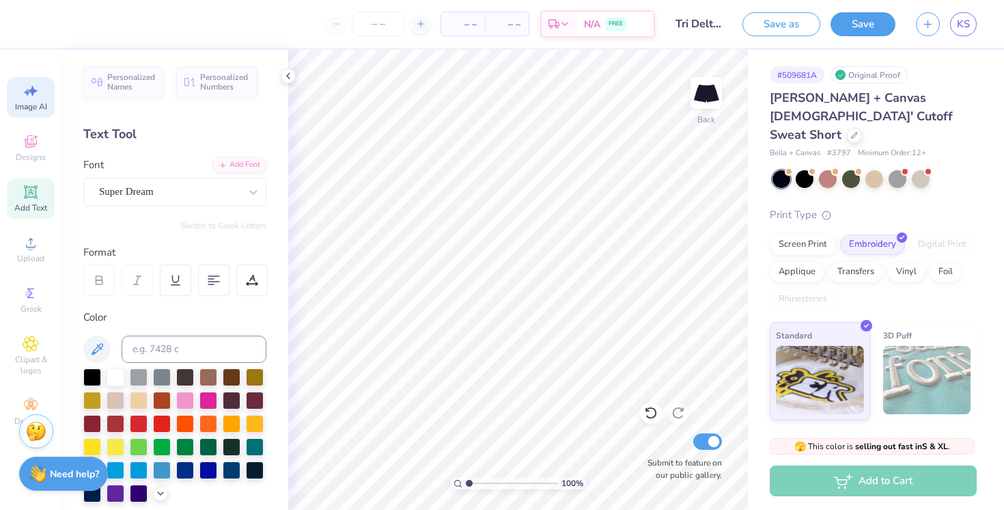
click at [37, 92] on icon at bounding box center [31, 91] width 16 height 16
select select "4"
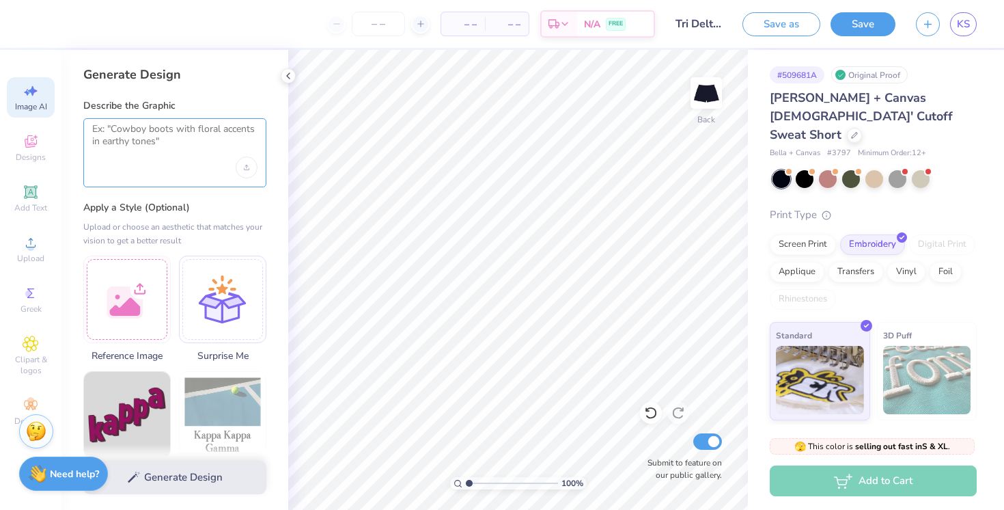
click at [181, 143] on textarea at bounding box center [174, 140] width 165 height 34
click at [169, 263] on div at bounding box center [126, 296] width 87 height 87
click at [148, 138] on textarea at bounding box center [174, 140] width 165 height 34
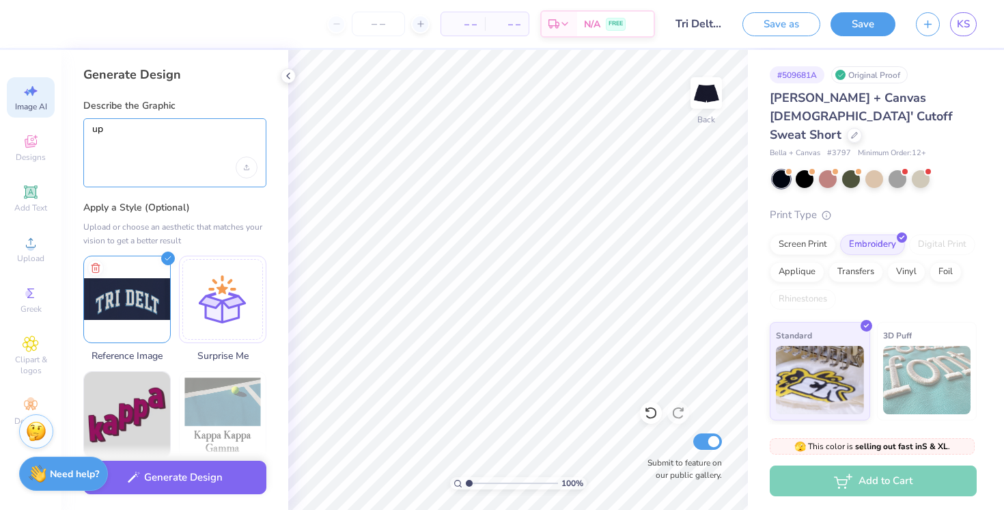
type textarea "u"
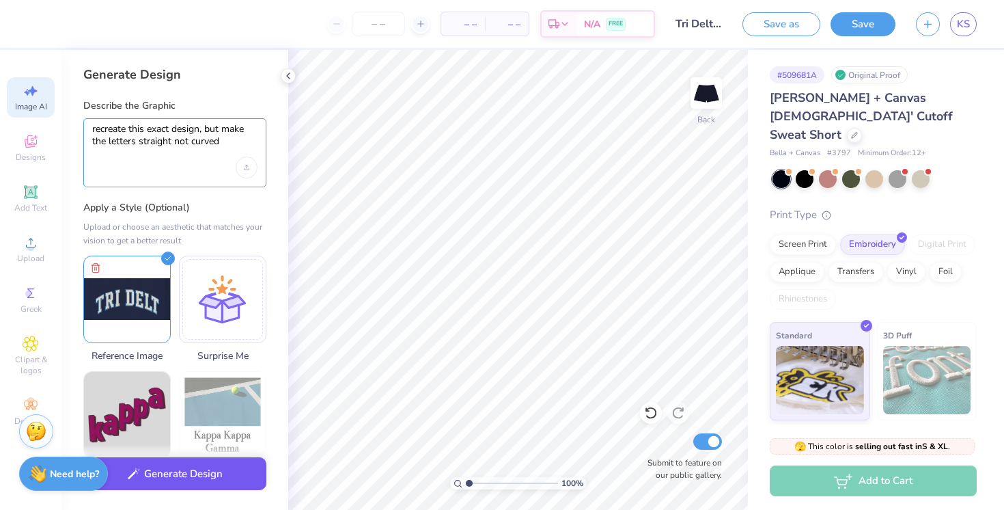
type textarea "recreate this exact design, but make the letters straight not curved"
click at [169, 479] on button "Generate Design" at bounding box center [174, 473] width 183 height 33
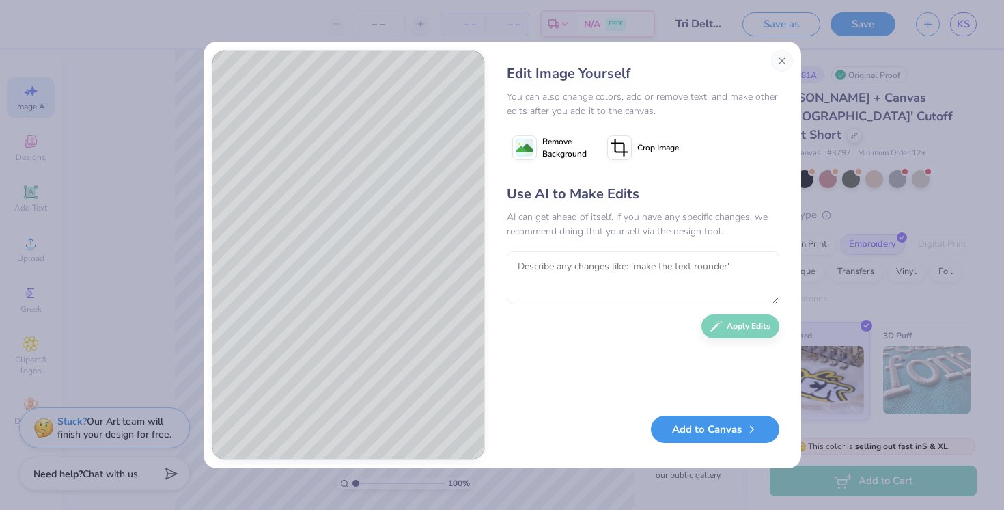
click at [734, 429] on button "Add to Canvas" at bounding box center [715, 429] width 128 height 28
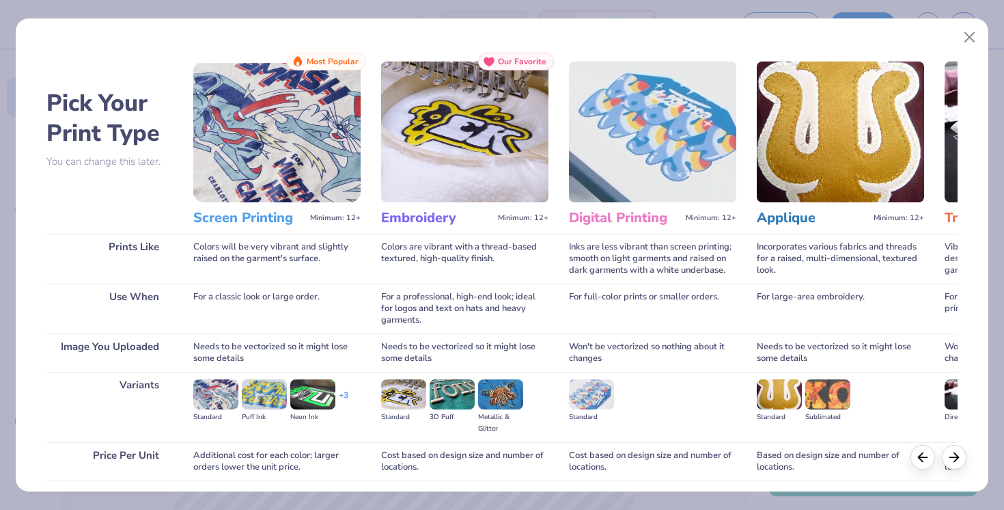
scroll to position [103, 0]
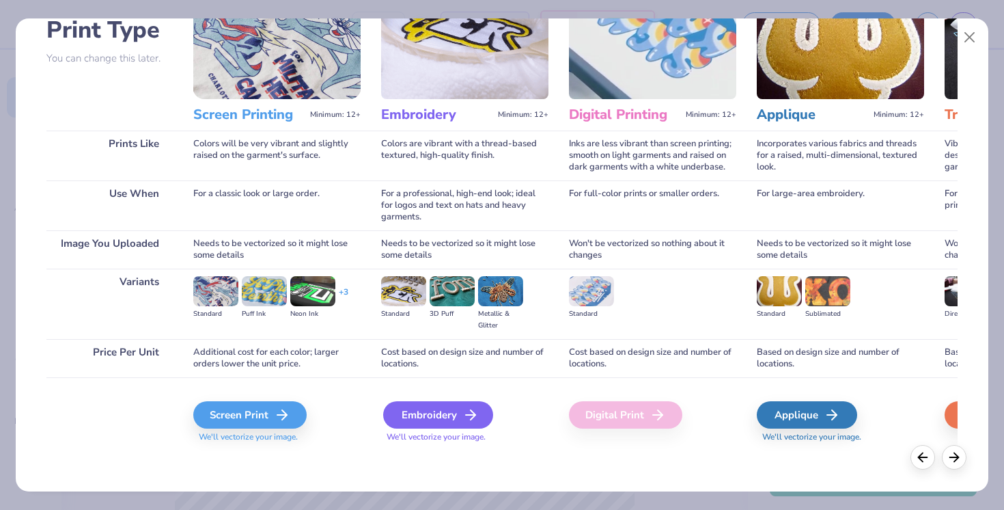
click at [443, 415] on div "Embroidery" at bounding box center [438, 414] width 110 height 27
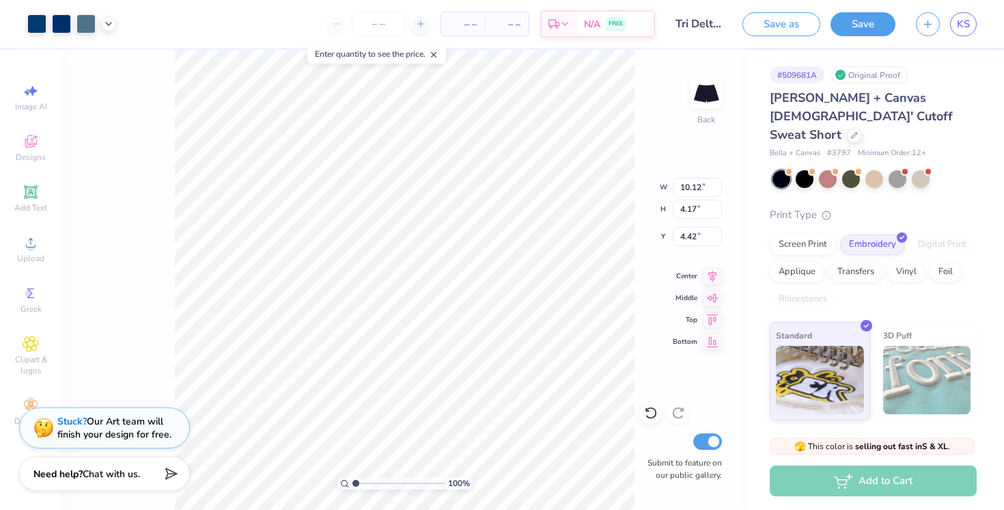
type input "3.47"
type input "1.43"
type input "10.23"
type input "3.54"
type input "1.90"
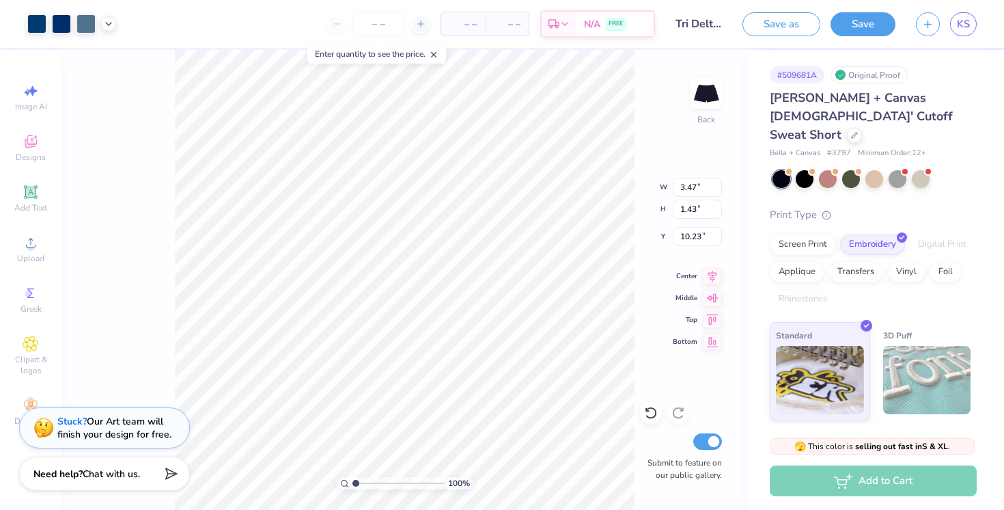
type input "10.12"
type input "5.11"
type input "2.75"
type input "9.75"
click at [620, 205] on div "100 % Back W 5.11 5.11 " H 2.75 2.75 " Y 9.75 9.75 " Center Middle Top Bottom S…" at bounding box center [404, 280] width 686 height 460
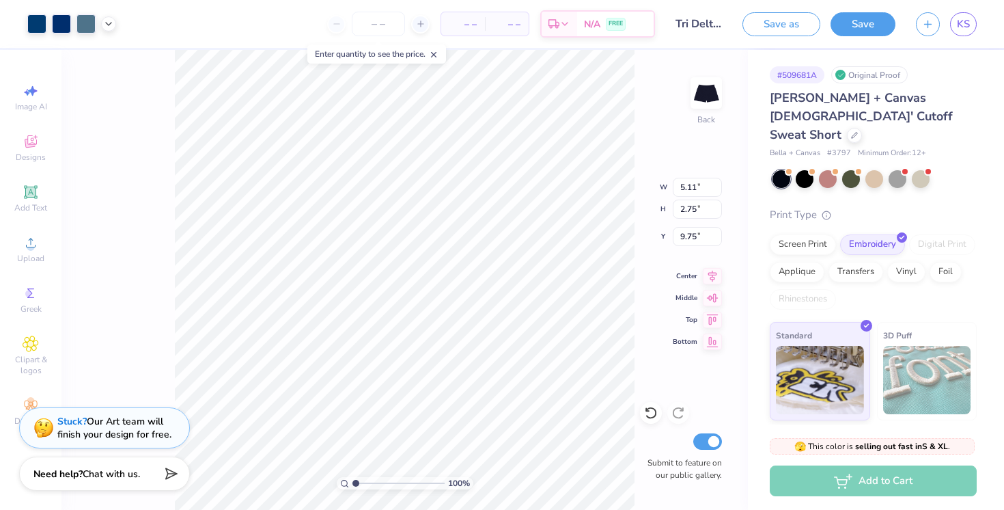
type input "5.10"
type input "2.64"
type input "9.80"
type input "9.86"
click at [666, 377] on div "100 % Back W 5.10 5.10 " H 2.64 2.64 " Y 9.86 9.86 " Center Middle Top Bottom S…" at bounding box center [404, 280] width 686 height 460
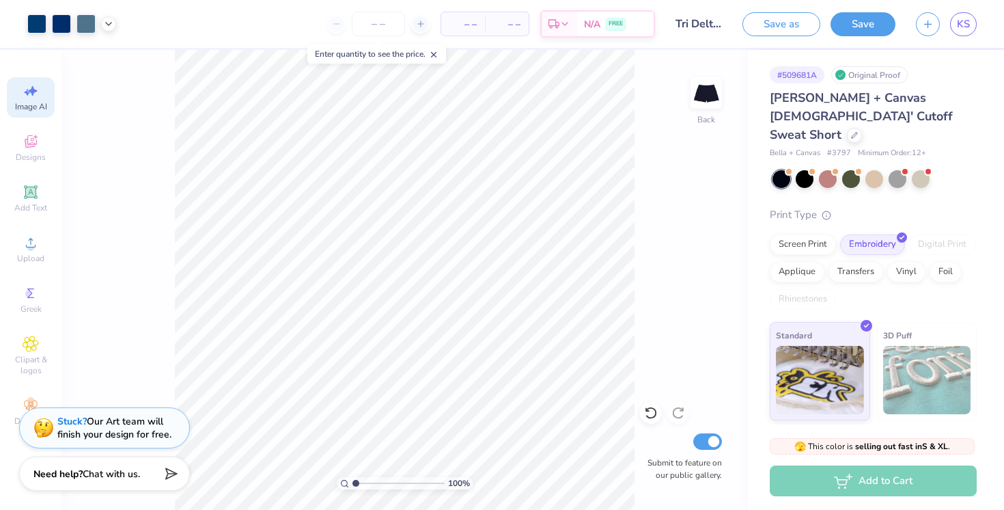
click at [23, 92] on icon at bounding box center [31, 91] width 16 height 16
select select "4"
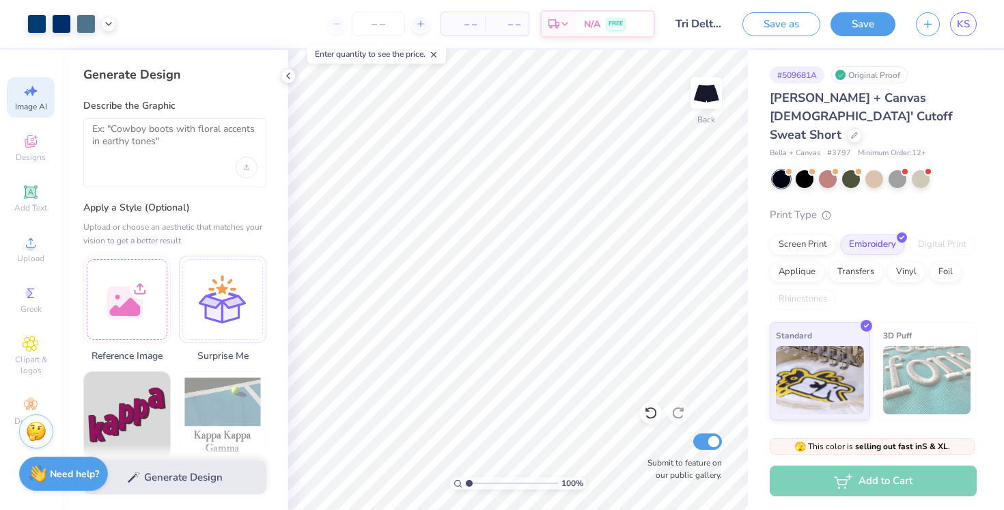
click at [141, 159] on div at bounding box center [174, 152] width 183 height 69
click at [155, 139] on textarea at bounding box center [174, 140] width 165 height 34
click at [145, 295] on div at bounding box center [126, 296] width 87 height 87
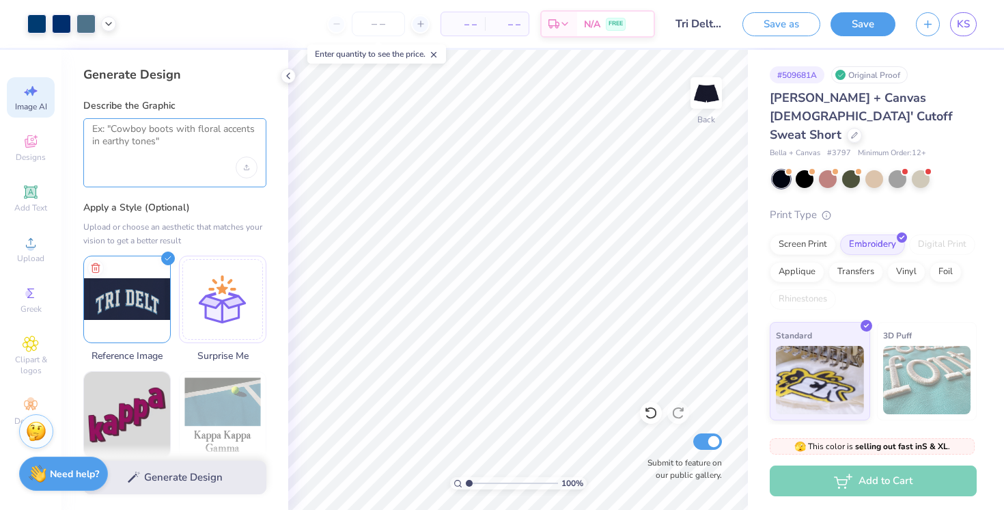
click at [176, 143] on textarea at bounding box center [174, 140] width 165 height 34
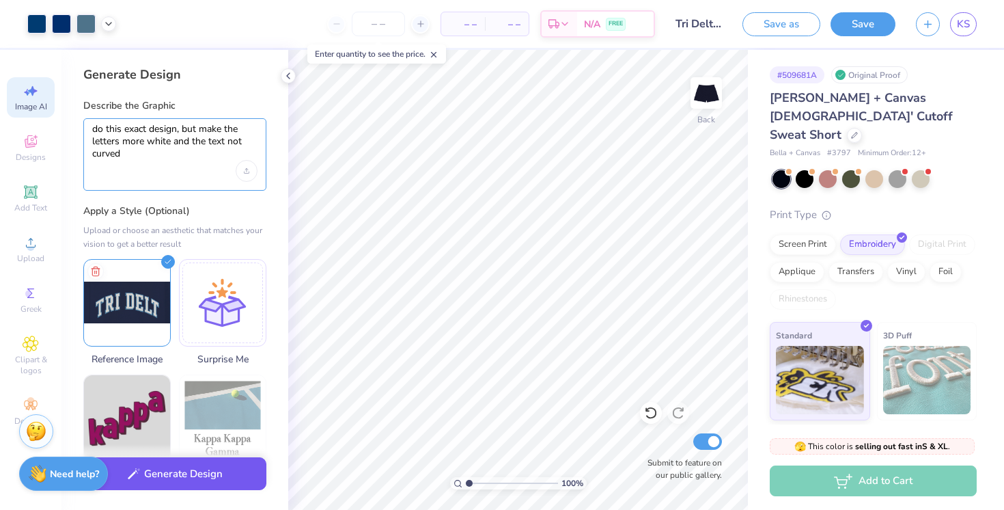
type textarea "do this exact design, but make the letters more white and the text not curved"
click at [183, 473] on button "Generate Design" at bounding box center [174, 473] width 183 height 33
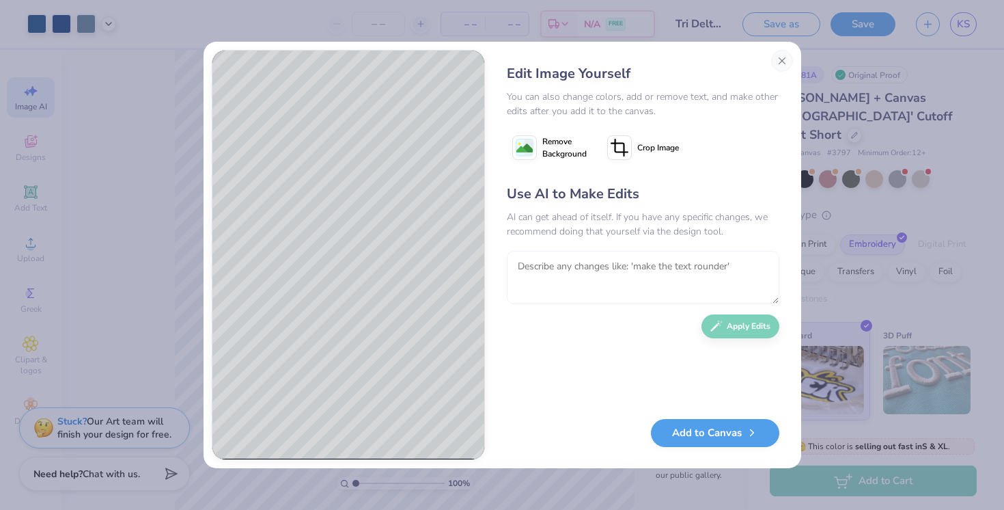
click at [573, 273] on textarea at bounding box center [643, 277] width 273 height 53
click at [650, 263] on textarea "make the border light blue likein the previous" at bounding box center [643, 277] width 273 height 53
click at [742, 273] on textarea "make the border light blue like in the previous" at bounding box center [643, 277] width 273 height 53
type textarea "make the border light blue like in the previous photo"
click at [729, 324] on button "Apply Edits" at bounding box center [740, 323] width 78 height 24
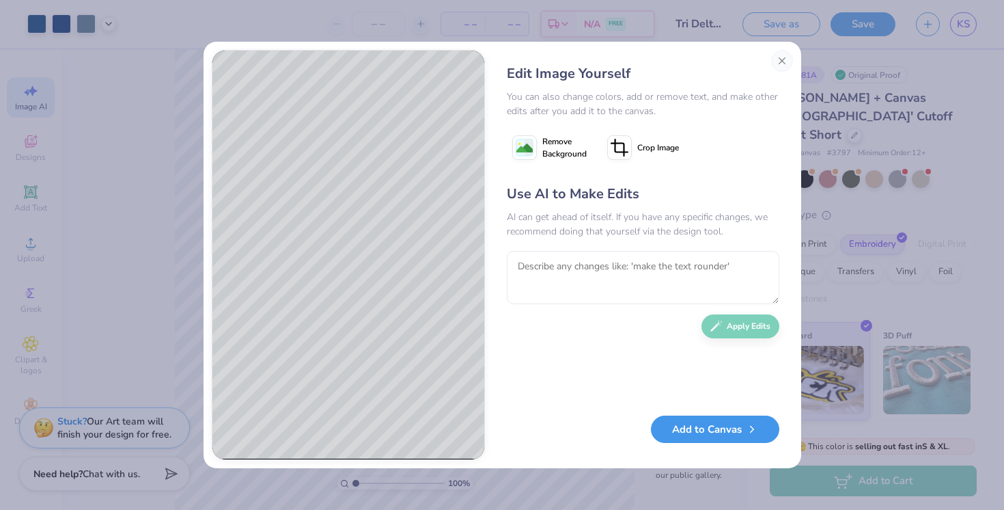
click at [718, 423] on button "Add to Canvas" at bounding box center [715, 429] width 128 height 28
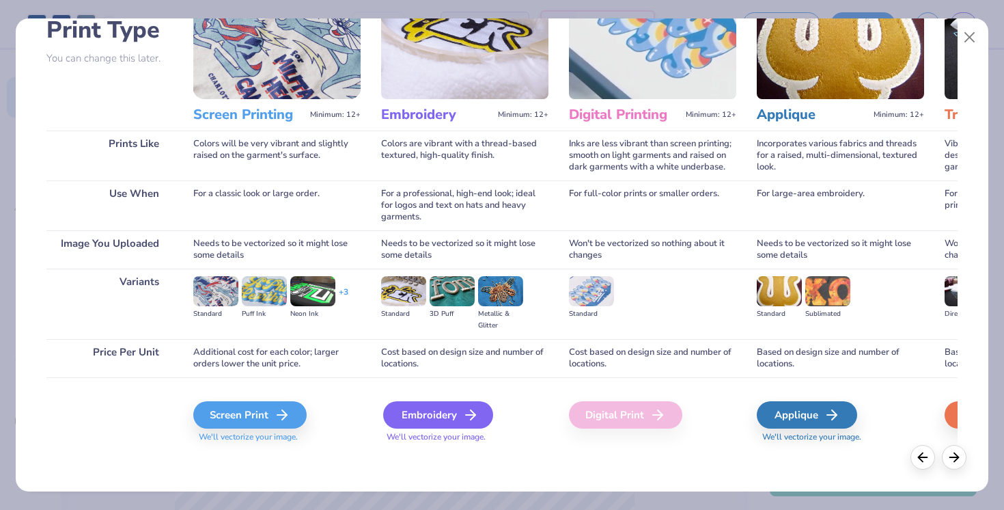
click at [427, 421] on div "Embroidery" at bounding box center [438, 414] width 110 height 27
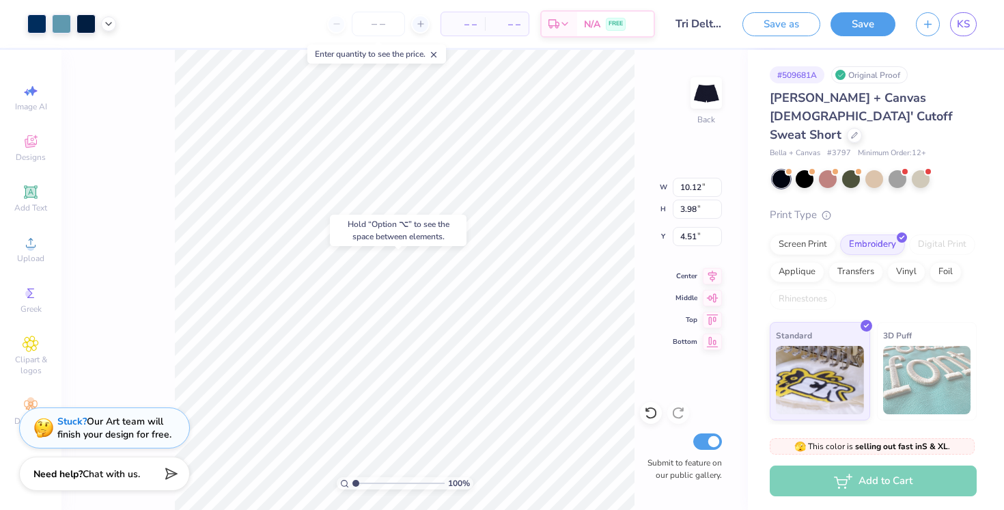
type input "5.10"
type input "2.64"
type input "9.86"
type input "6.01"
type input "2.36"
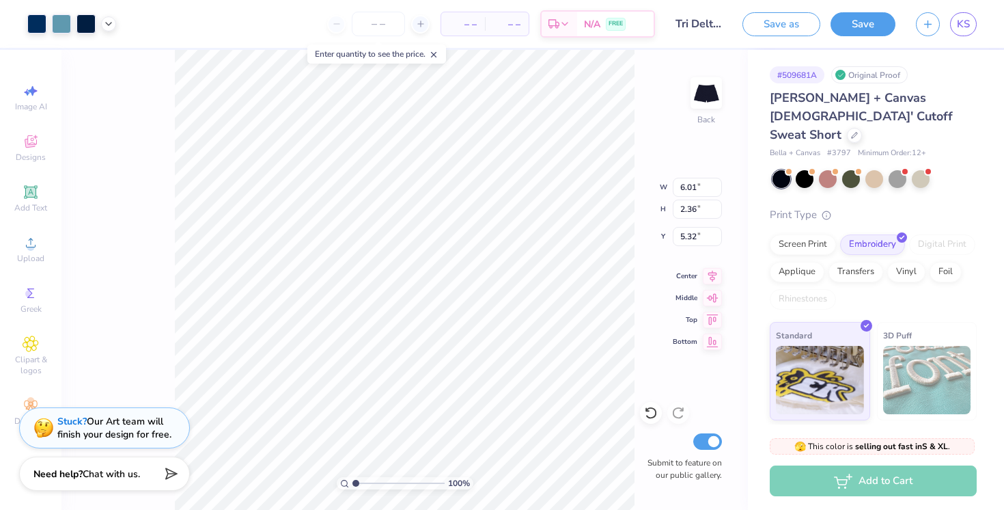
type input "8.93"
type input "6.05"
type input "3.04"
type input "8.79"
type input "4.20"
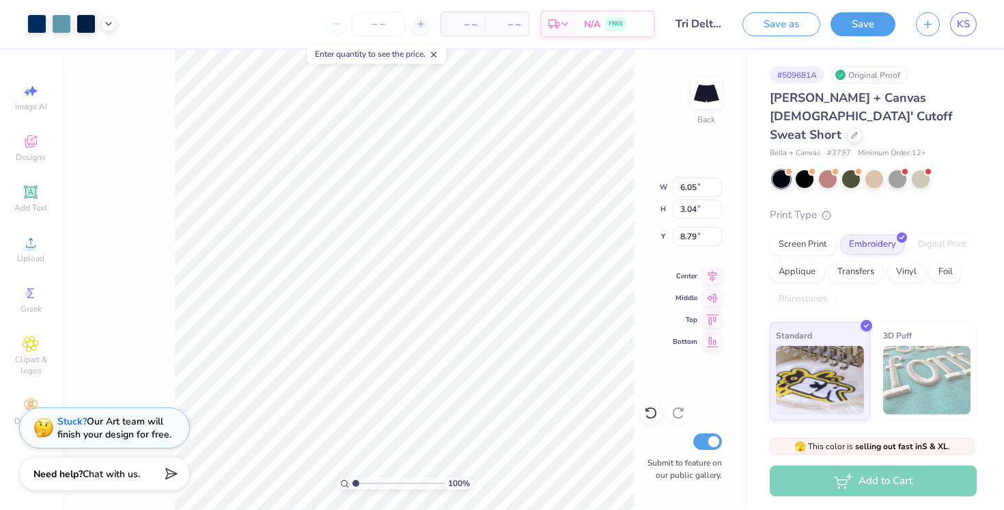
type input "2.11"
type input "10.13"
type input "4.85"
type input "2.44"
type input "9.93"
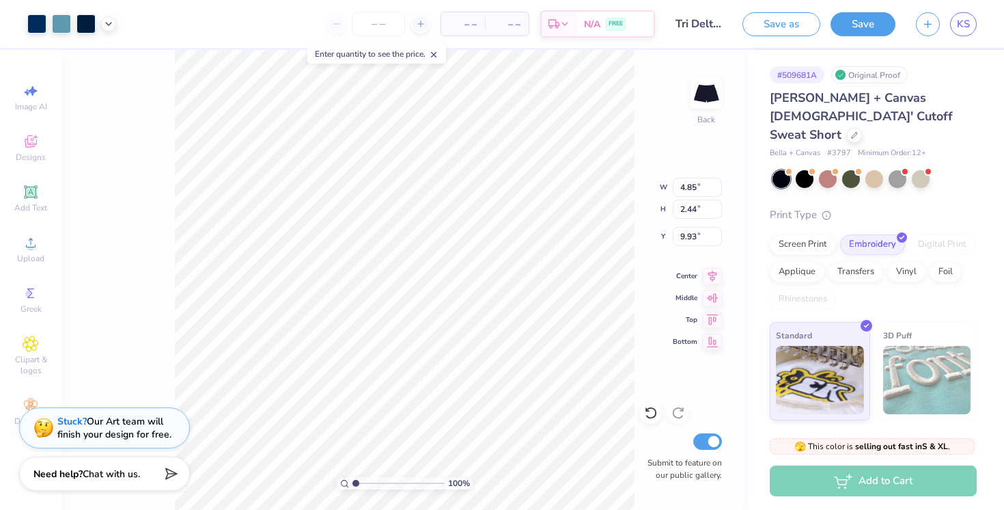
type input "4.83"
type input "2.32"
type input "9.97"
type input "4.81"
type input "9.98"
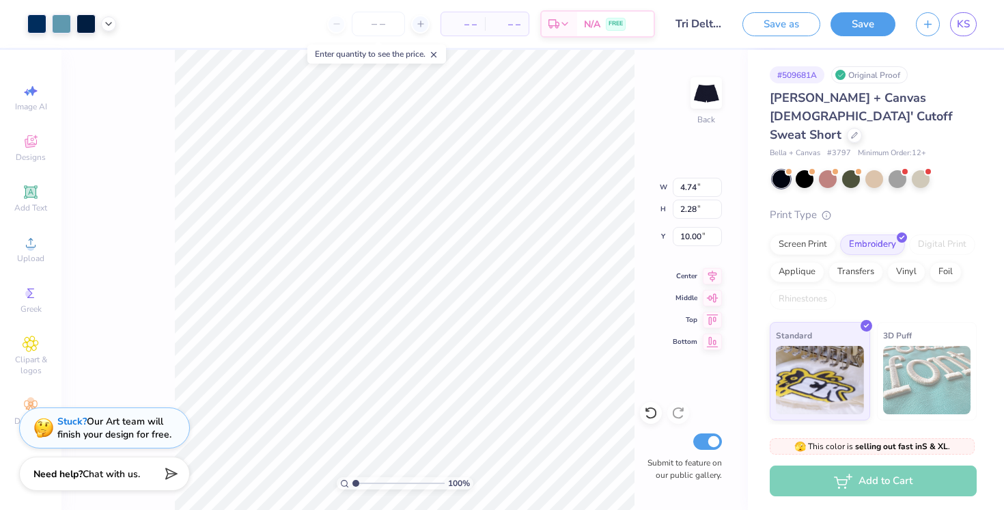
type input "4.74"
type input "2.28"
type input "10.00"
click at [378, 29] on input "number" at bounding box center [378, 24] width 53 height 25
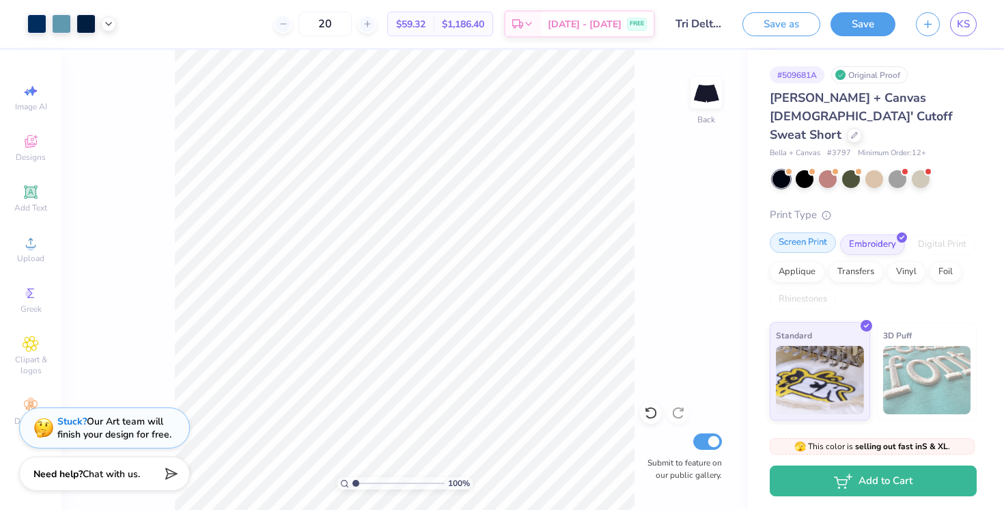
type input "20"
click at [798, 232] on div "Screen Print" at bounding box center [803, 242] width 66 height 20
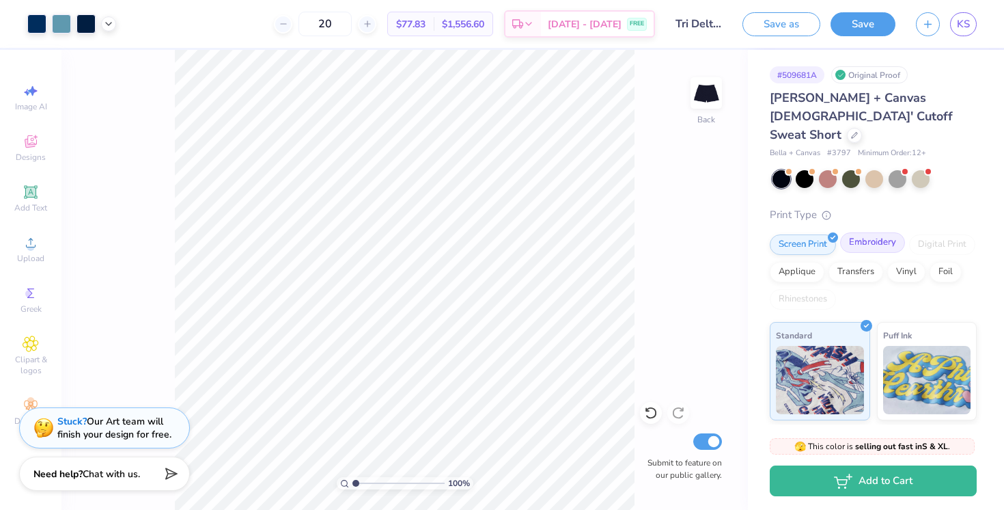
click at [872, 232] on div "Embroidery" at bounding box center [872, 242] width 65 height 20
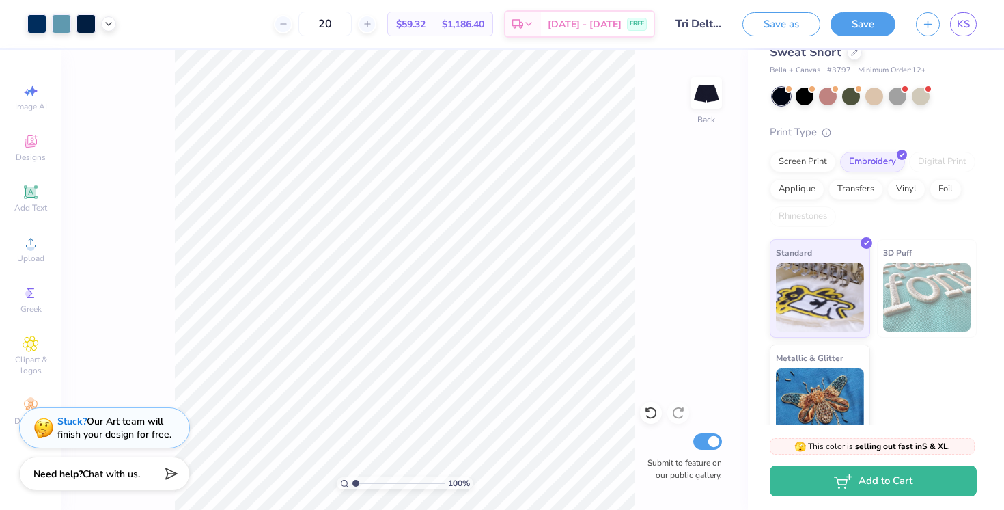
scroll to position [0, 0]
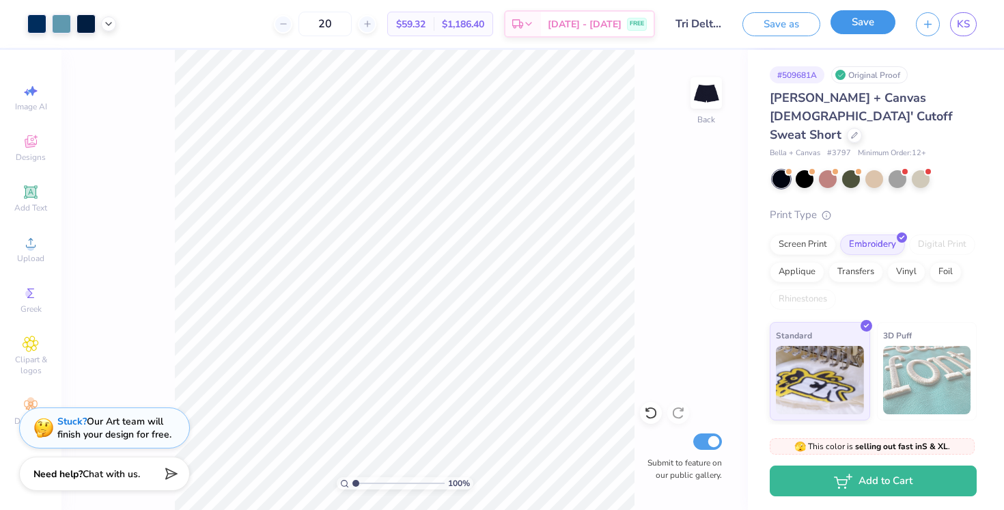
click at [868, 29] on button "Save" at bounding box center [863, 22] width 65 height 24
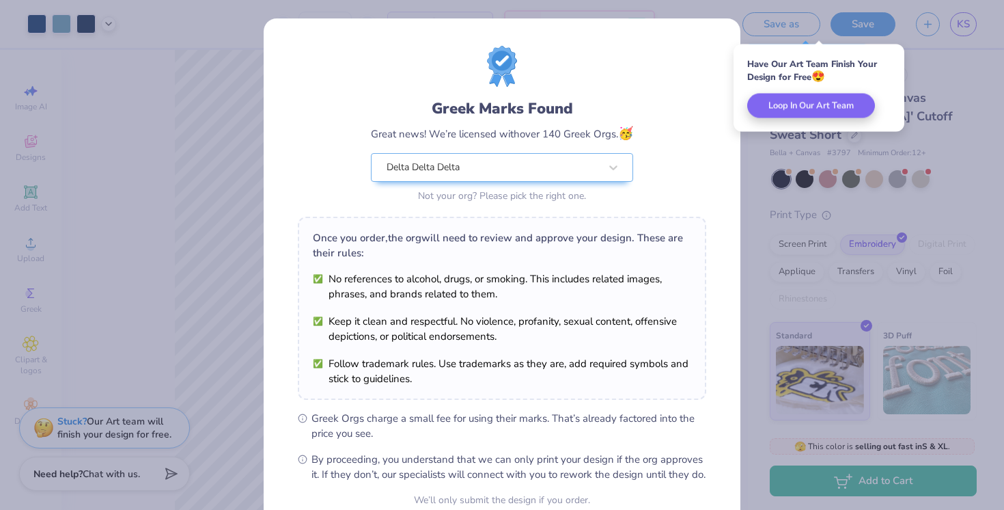
scroll to position [130, 0]
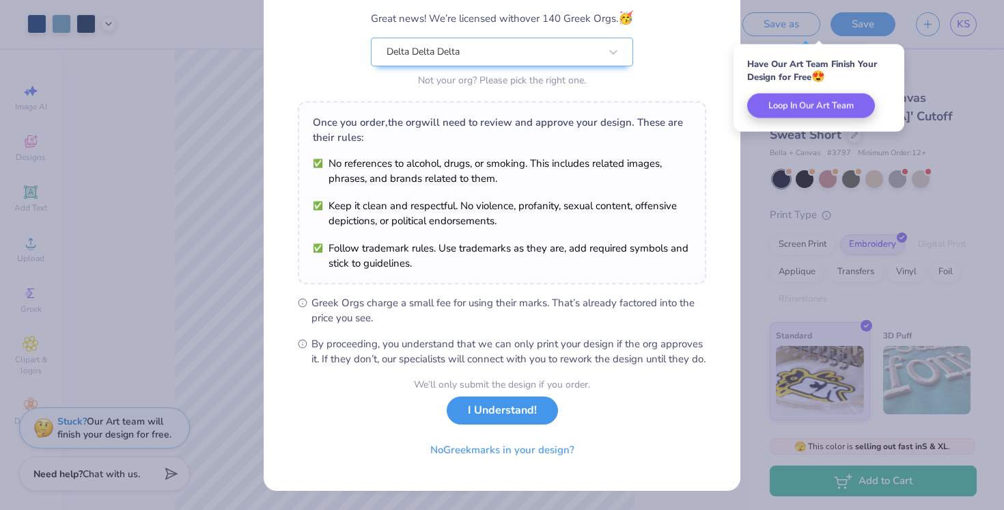
click at [493, 417] on button "I Understand!" at bounding box center [502, 410] width 111 height 28
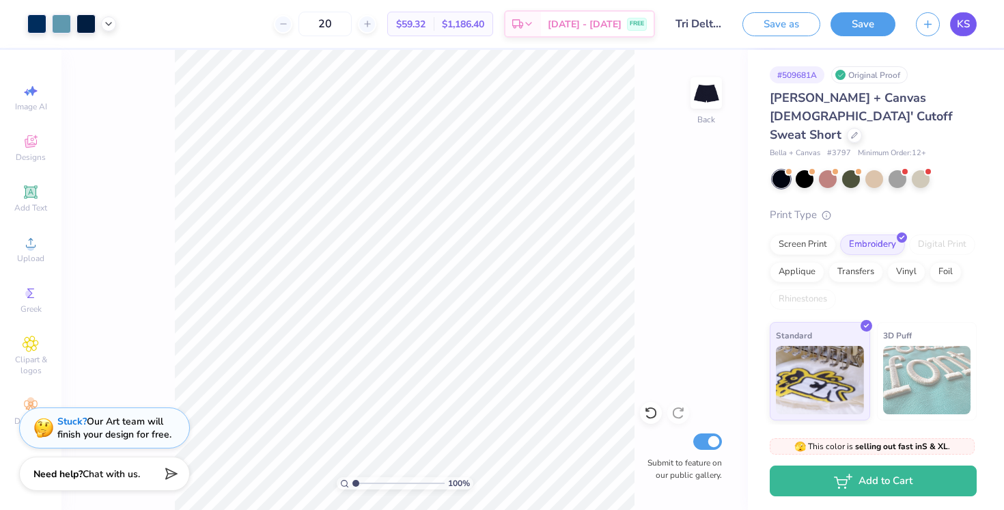
click at [963, 25] on span "KS" at bounding box center [963, 24] width 13 height 16
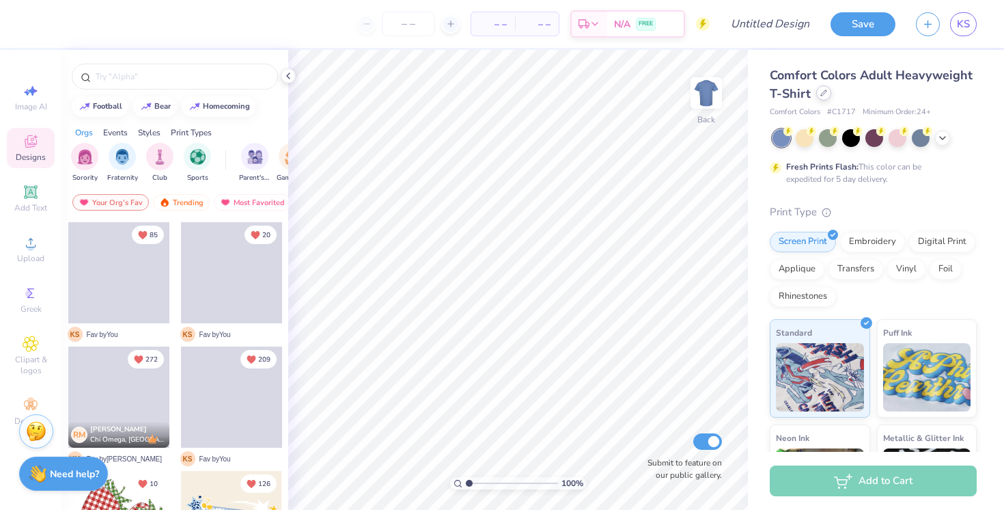
click at [825, 95] on icon at bounding box center [823, 92] width 7 height 7
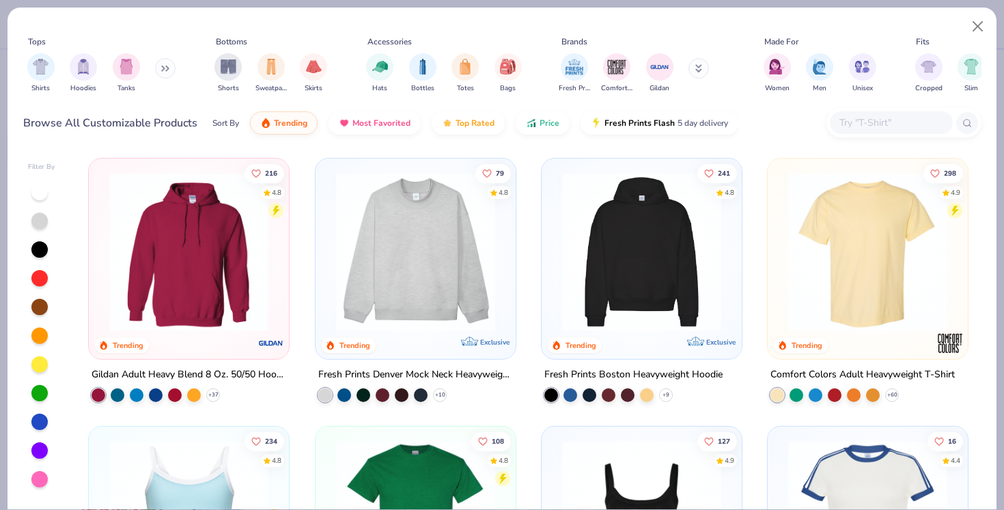
click at [872, 120] on input "text" at bounding box center [890, 123] width 105 height 16
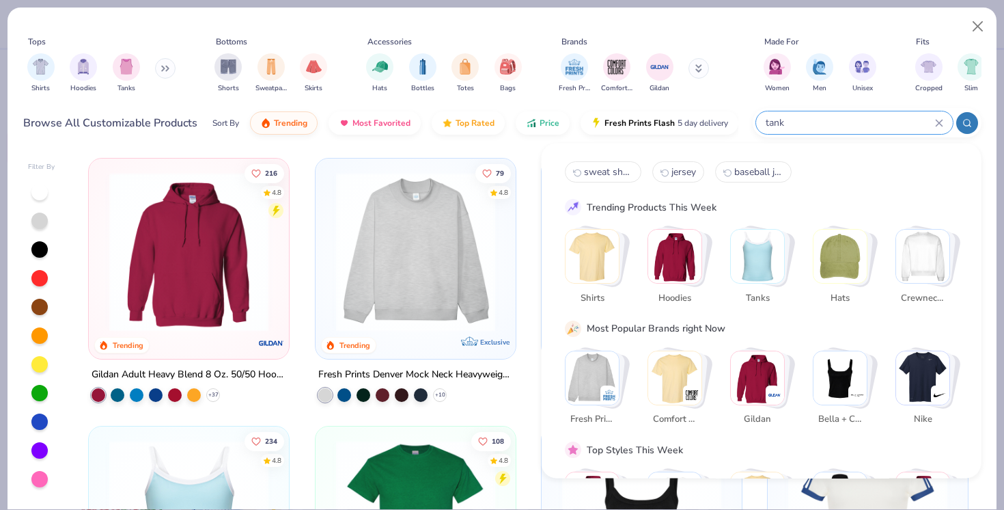
type input "tank"
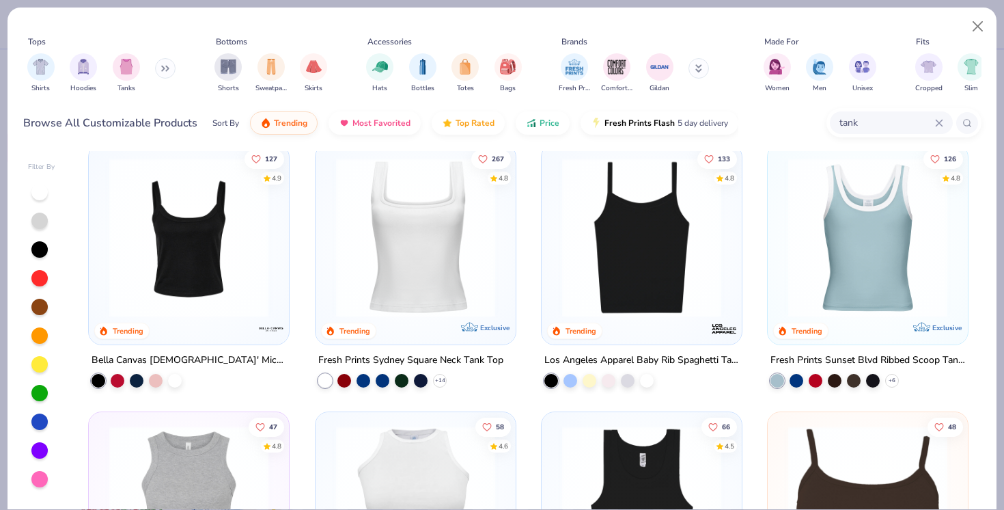
scroll to position [15, 0]
click at [238, 253] on img at bounding box center [188, 236] width 173 height 159
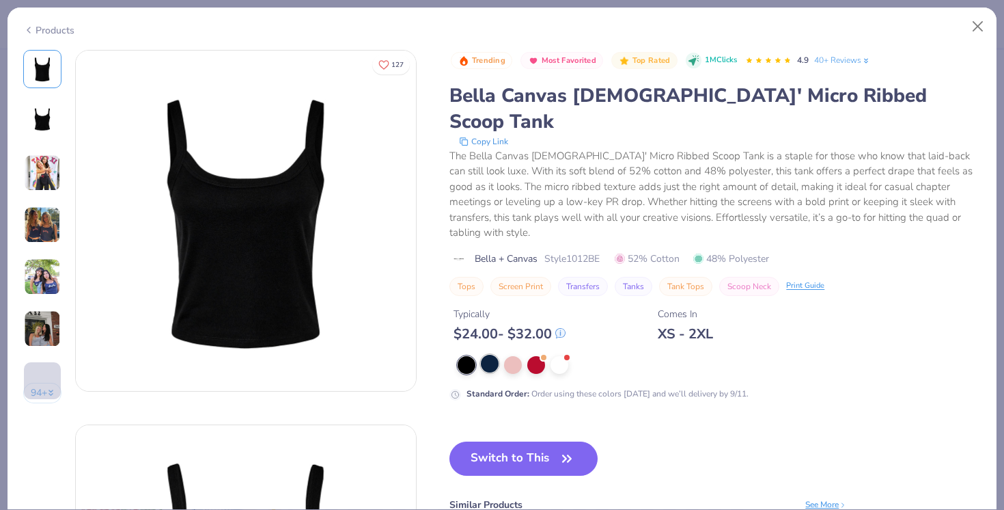
click at [488, 354] on div at bounding box center [490, 363] width 18 height 18
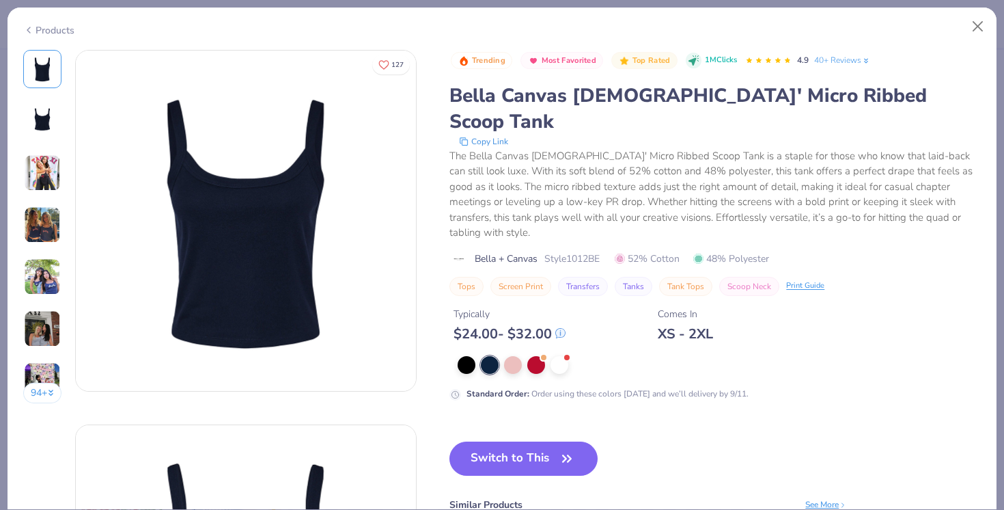
click at [35, 126] on img at bounding box center [42, 121] width 33 height 33
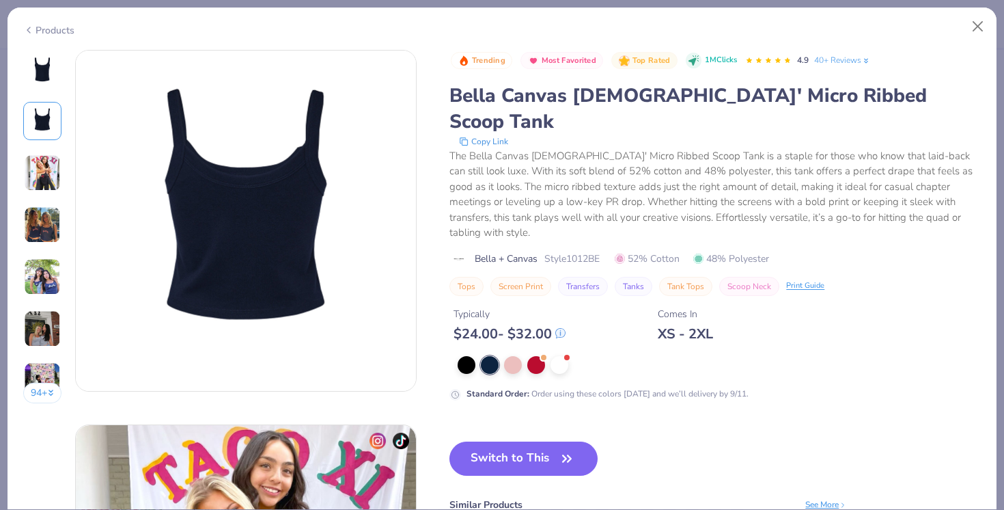
click at [40, 180] on img at bounding box center [42, 172] width 37 height 37
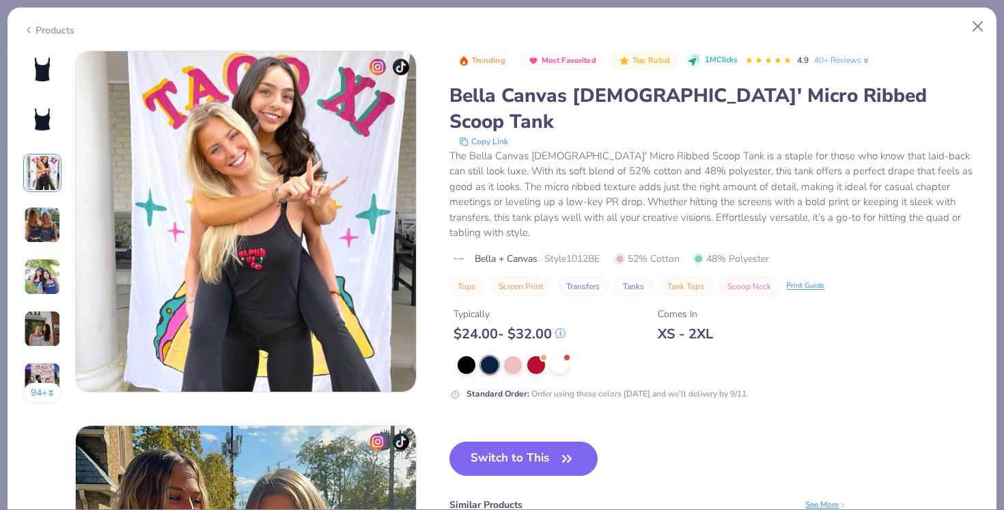
scroll to position [749, 0]
click at [57, 74] on img at bounding box center [42, 69] width 33 height 33
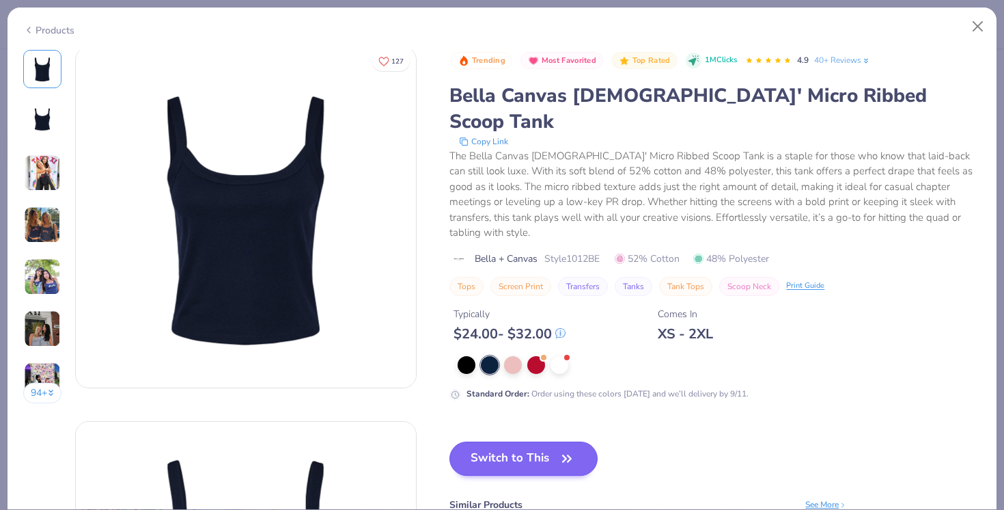
scroll to position [0, 0]
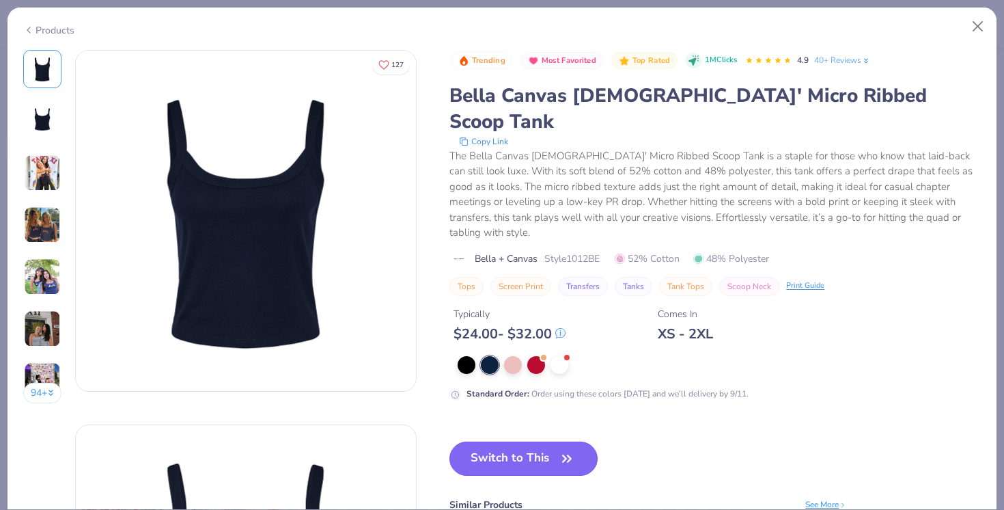
click at [555, 441] on button "Switch to This" at bounding box center [523, 458] width 148 height 34
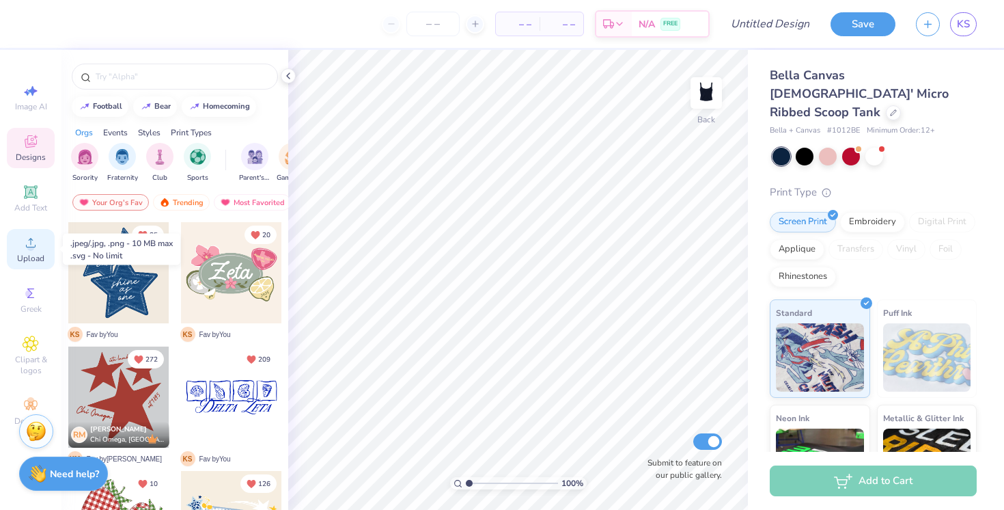
click at [29, 249] on circle at bounding box center [31, 247] width 8 height 8
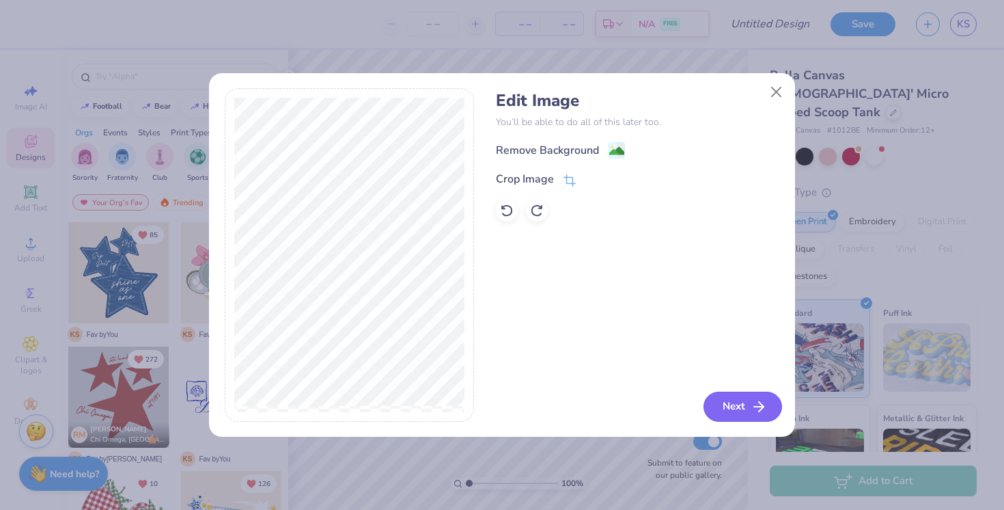
click at [734, 413] on button "Next" at bounding box center [743, 406] width 79 height 30
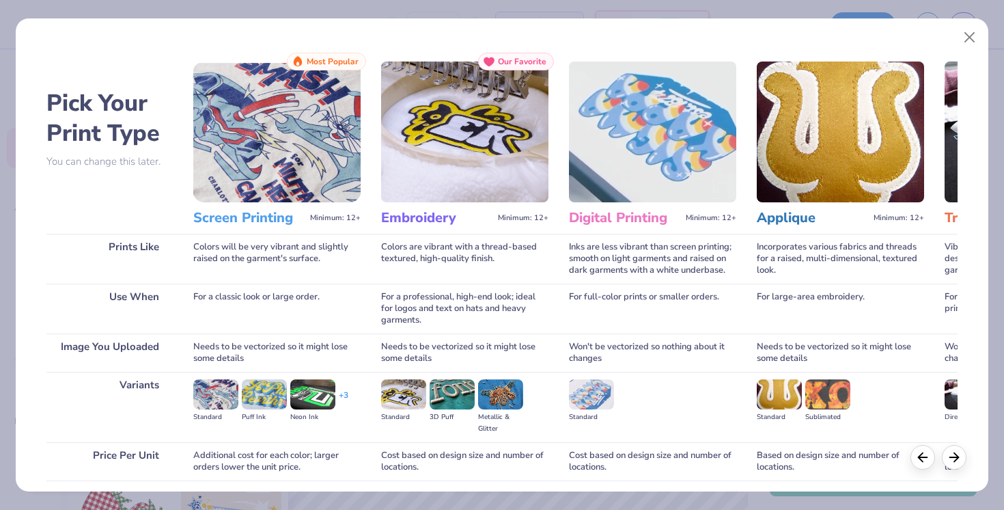
scroll to position [103, 0]
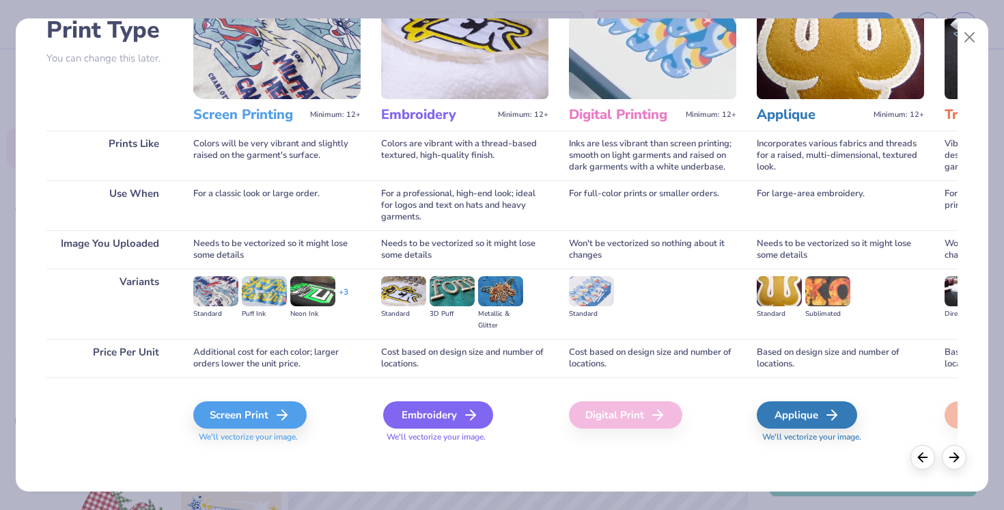
click at [436, 414] on div "Embroidery" at bounding box center [438, 414] width 110 height 27
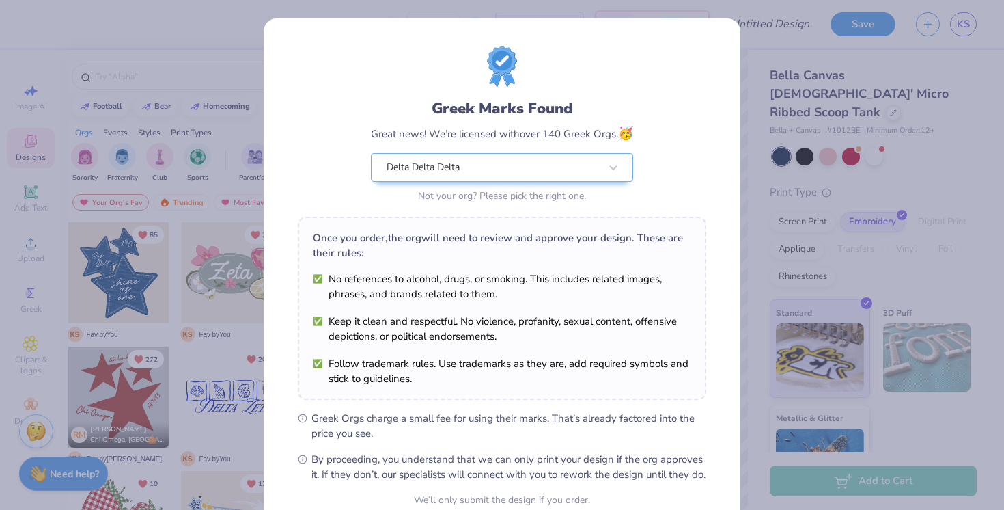
scroll to position [130, 0]
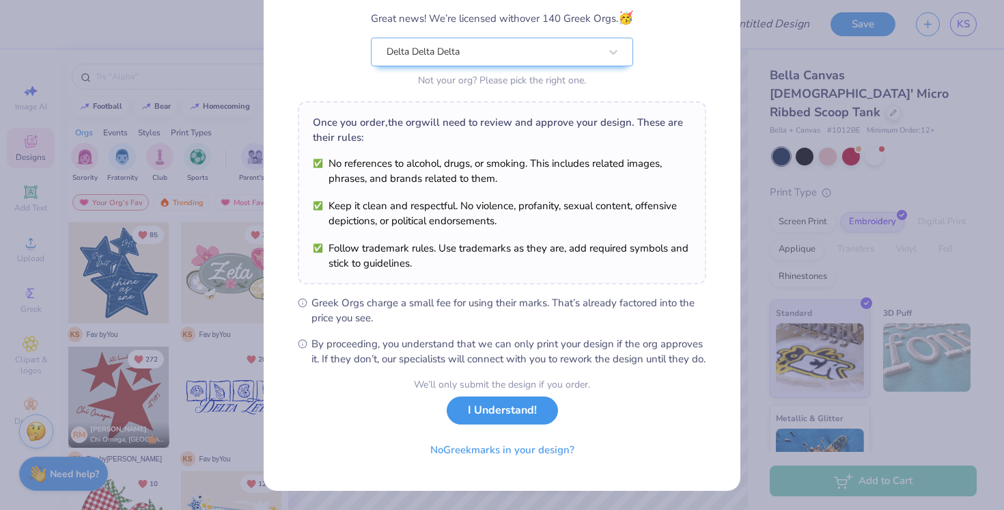
click at [514, 421] on button "I Understand!" at bounding box center [502, 410] width 111 height 28
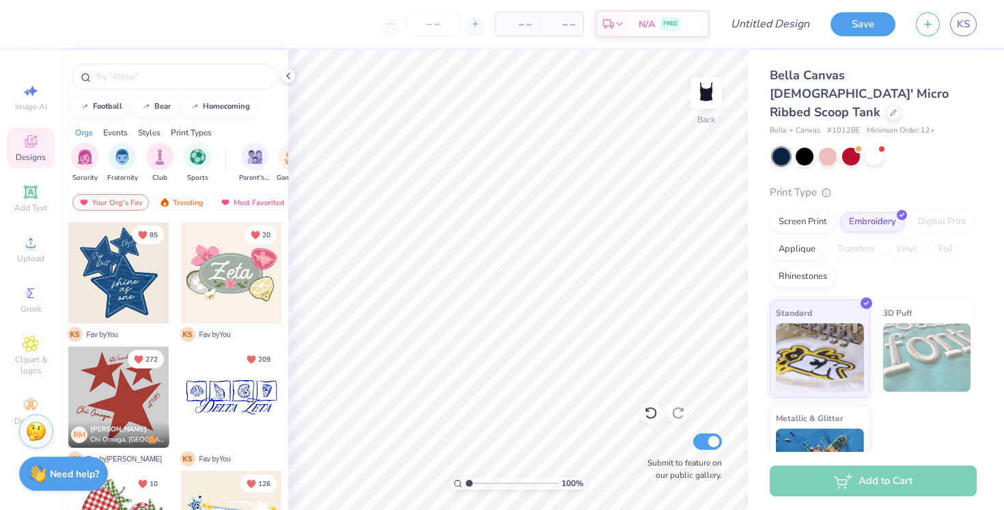
scroll to position [0, 0]
click at [27, 103] on span "Image AI" at bounding box center [31, 106] width 32 height 11
select select "4"
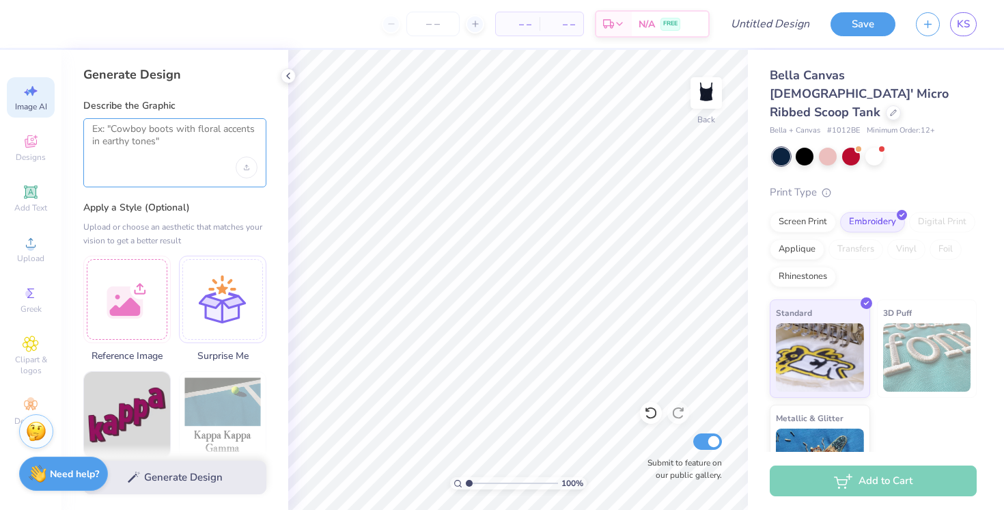
click at [149, 137] on textarea at bounding box center [174, 140] width 165 height 34
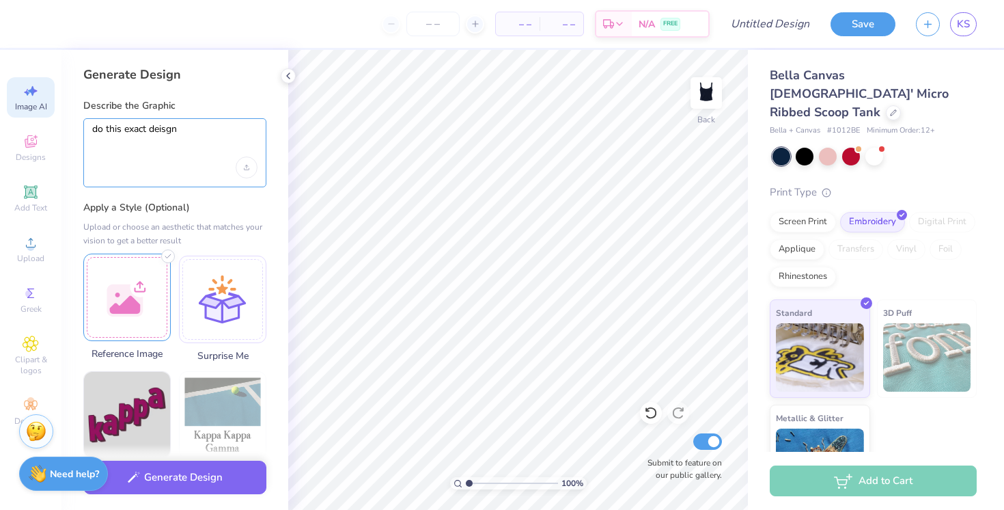
type textarea "do this exact deisgn"
click at [124, 297] on div at bounding box center [126, 296] width 87 height 87
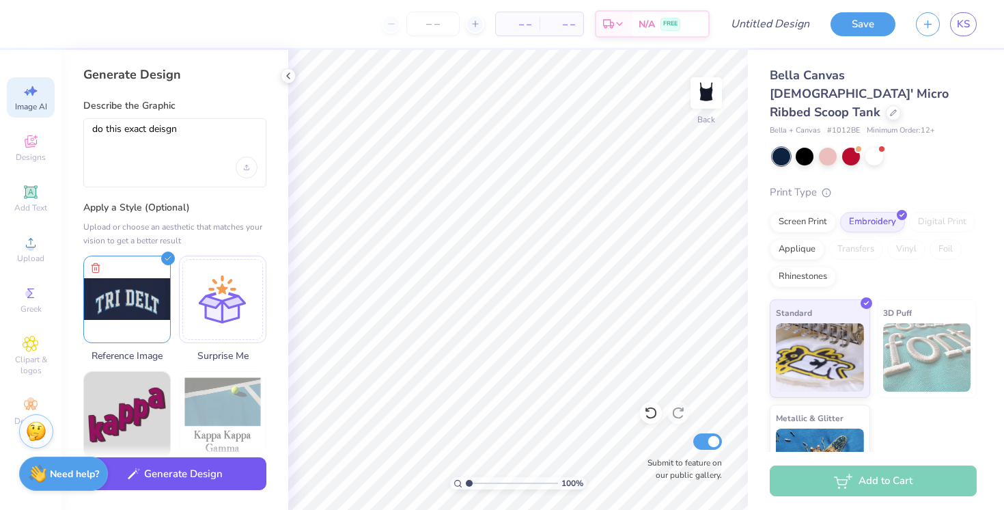
click at [172, 475] on button "Generate Design" at bounding box center [174, 473] width 183 height 33
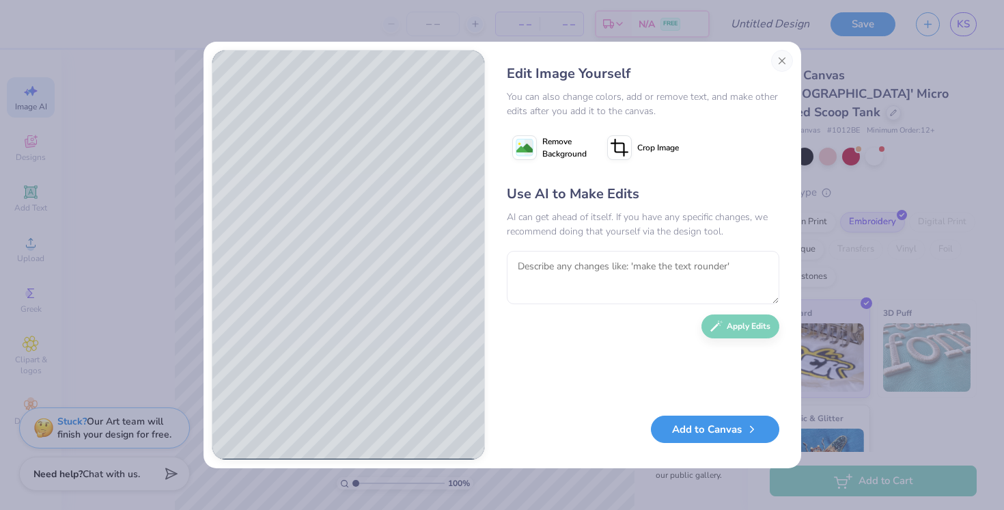
click at [697, 431] on button "Add to Canvas" at bounding box center [715, 429] width 128 height 28
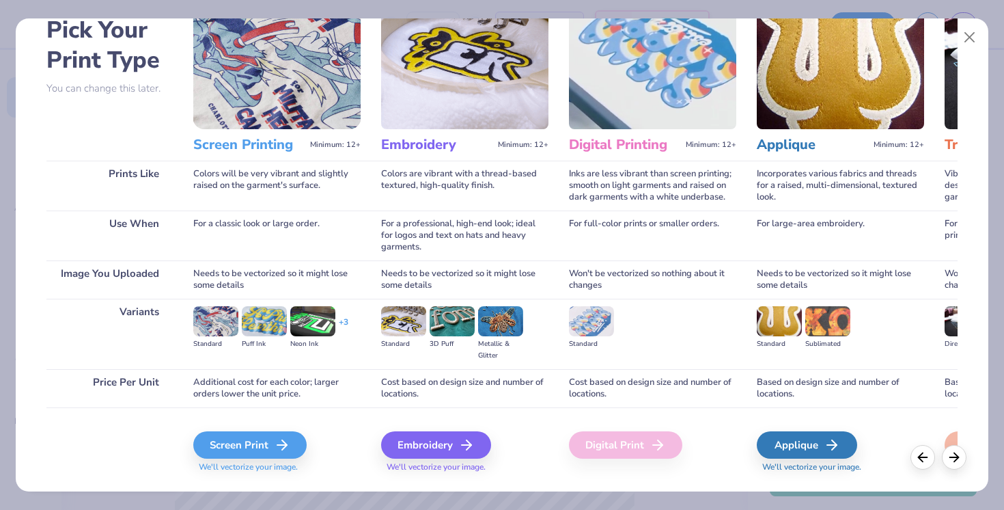
scroll to position [103, 0]
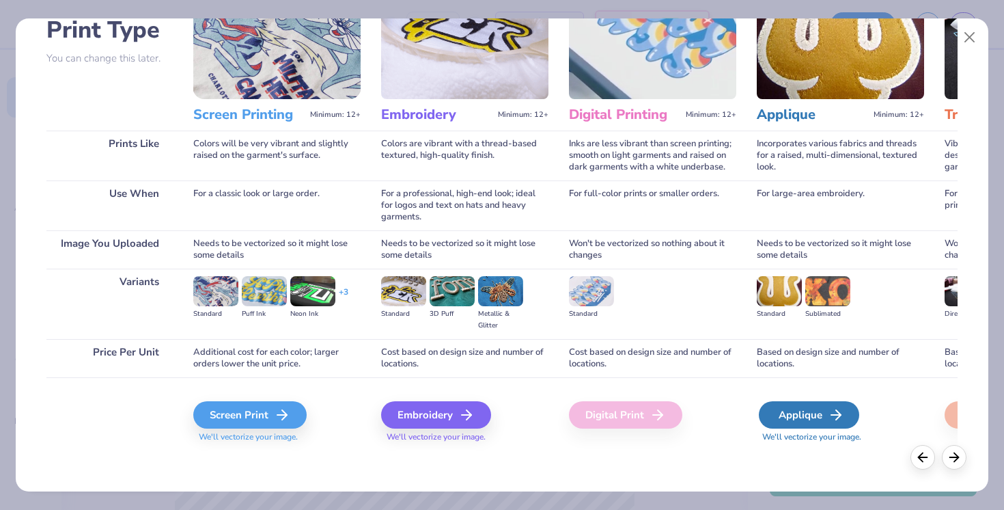
click at [816, 412] on div "Applique" at bounding box center [809, 414] width 100 height 27
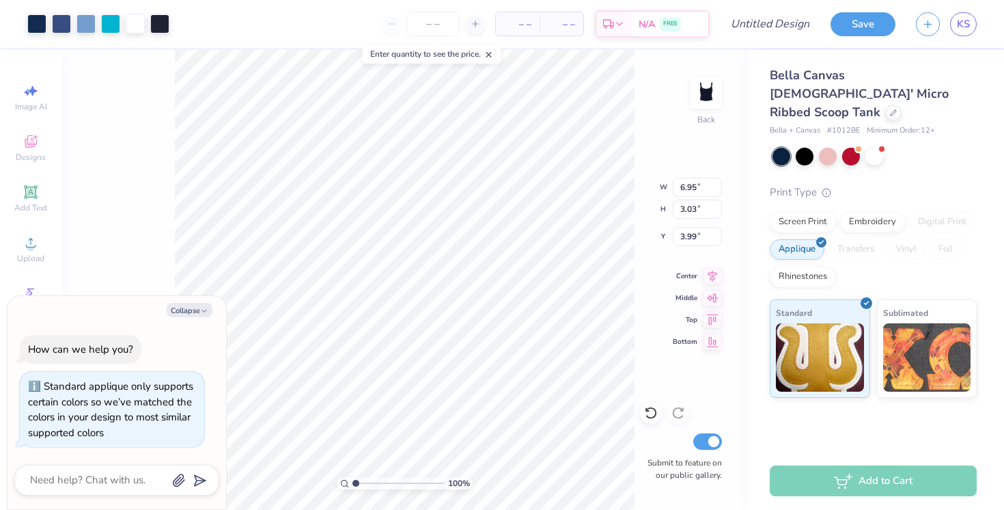
type textarea "x"
type input "0.69"
type textarea "x"
type input "3.00"
type input "1.31"
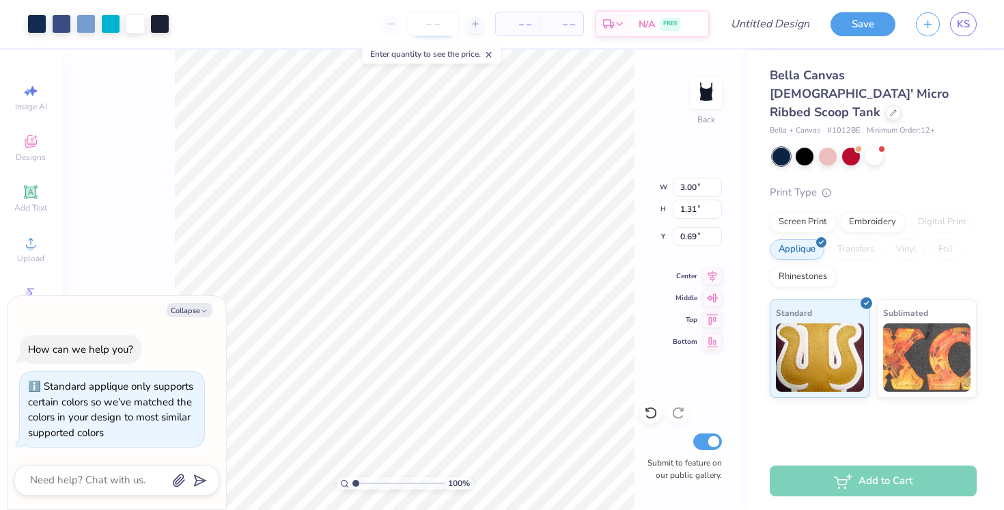
click at [436, 25] on input "number" at bounding box center [432, 24] width 53 height 25
type input "15"
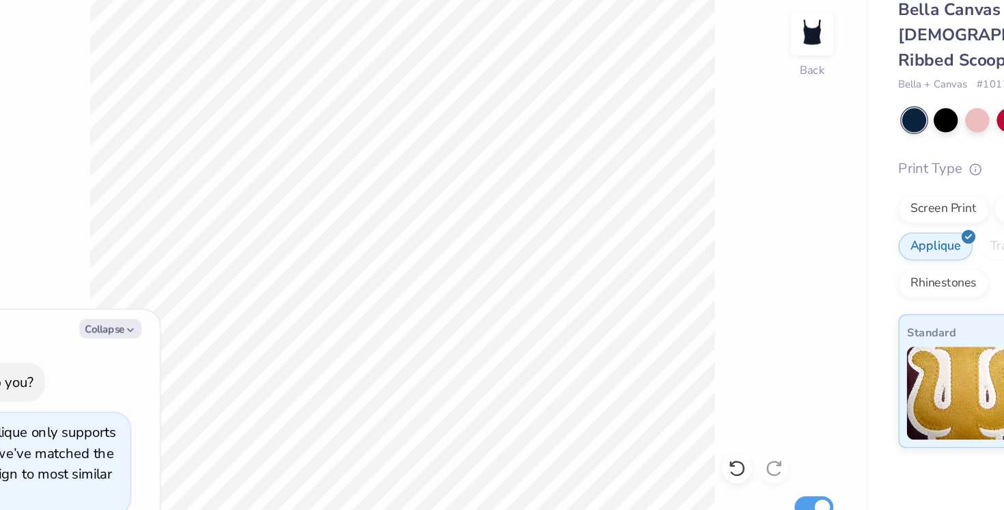
type textarea "x"
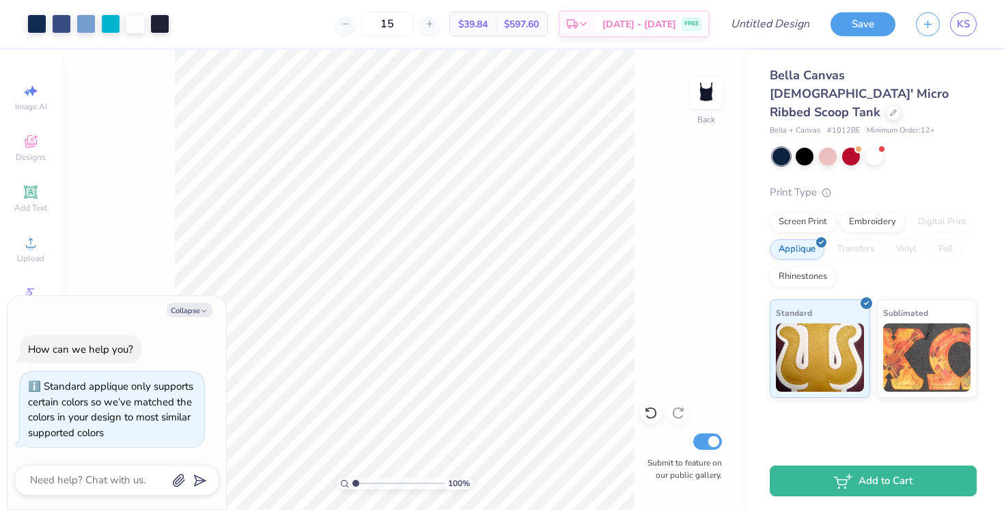
type input "1.11"
type textarea "x"
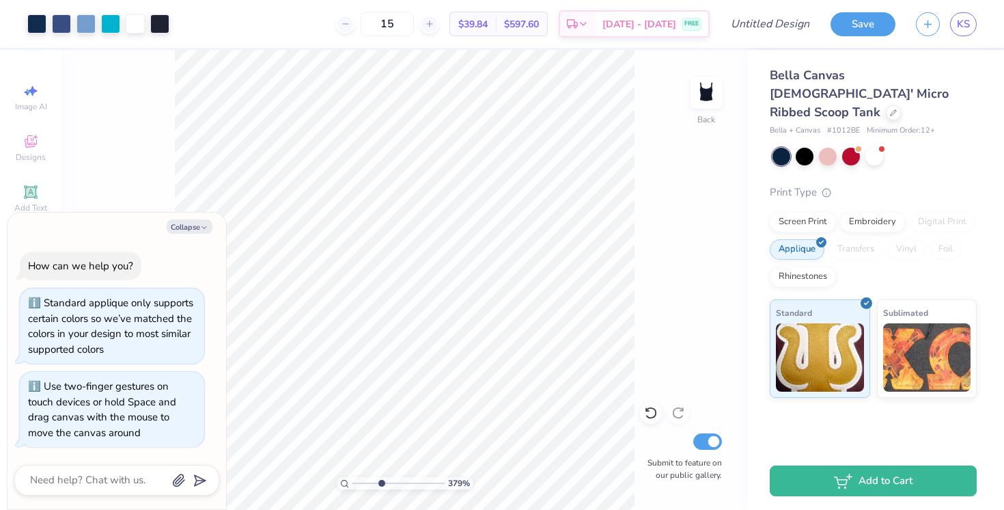
drag, startPoint x: 354, startPoint y: 482, endPoint x: 380, endPoint y: 482, distance: 26.0
type input "3.79"
click at [380, 482] on input "range" at bounding box center [398, 483] width 92 height 12
click at [112, 24] on div at bounding box center [110, 22] width 19 height 19
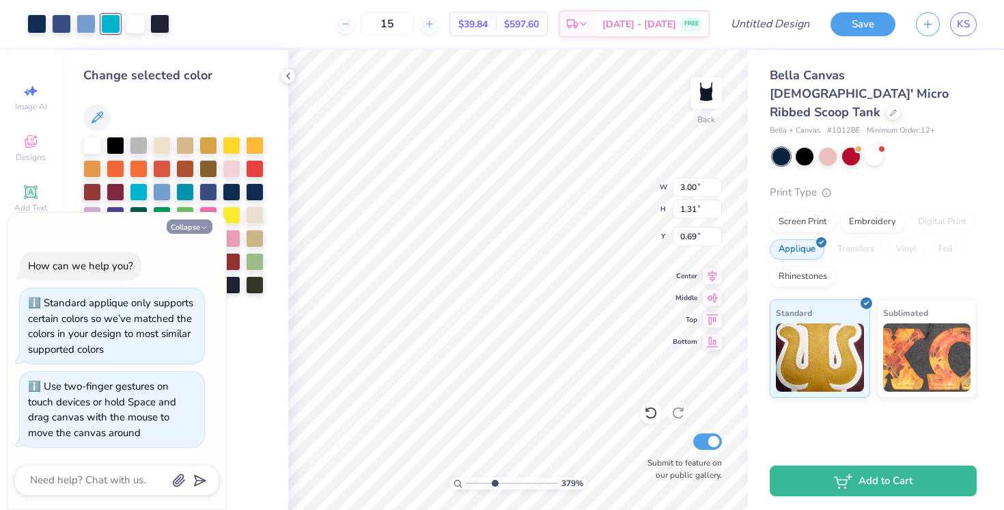
click at [184, 225] on button "Collapse" at bounding box center [190, 226] width 46 height 14
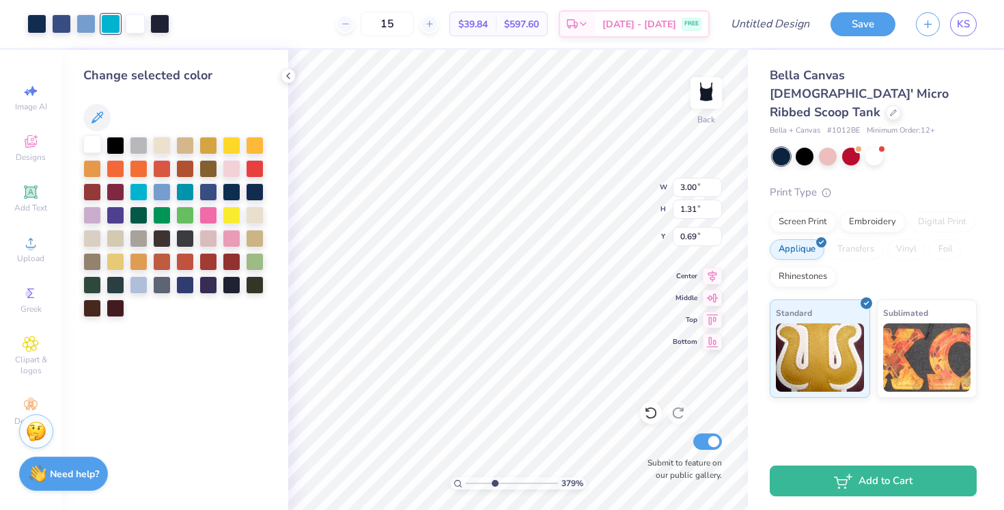
click at [93, 145] on div at bounding box center [92, 144] width 18 height 18
click at [111, 19] on div at bounding box center [110, 22] width 19 height 19
click at [93, 142] on div at bounding box center [92, 144] width 18 height 18
click at [110, 24] on div at bounding box center [110, 22] width 19 height 19
click at [95, 140] on div at bounding box center [92, 144] width 18 height 18
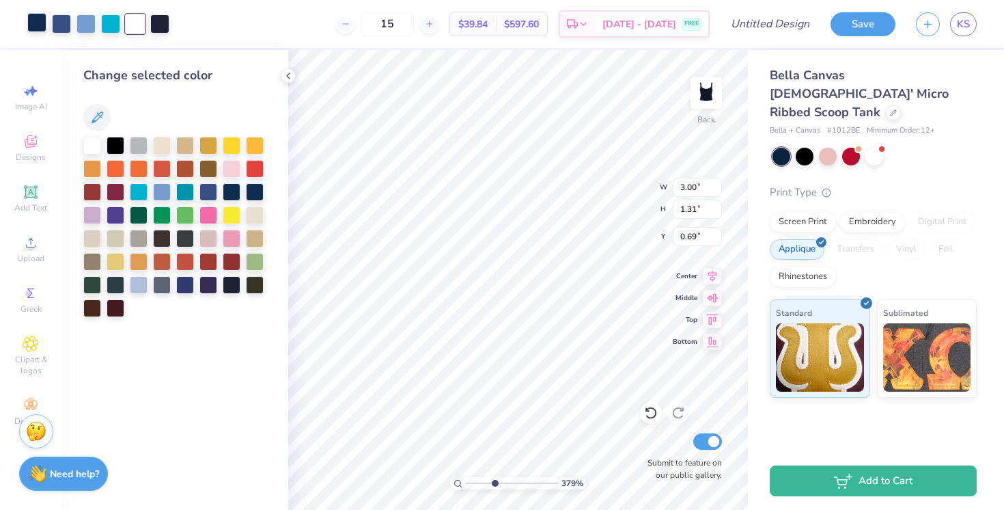
click at [31, 23] on div at bounding box center [36, 22] width 19 height 19
click at [89, 146] on div at bounding box center [92, 144] width 18 height 18
click at [63, 21] on div at bounding box center [61, 22] width 19 height 19
click at [94, 143] on div at bounding box center [92, 144] width 18 height 18
click at [63, 25] on div at bounding box center [61, 22] width 19 height 19
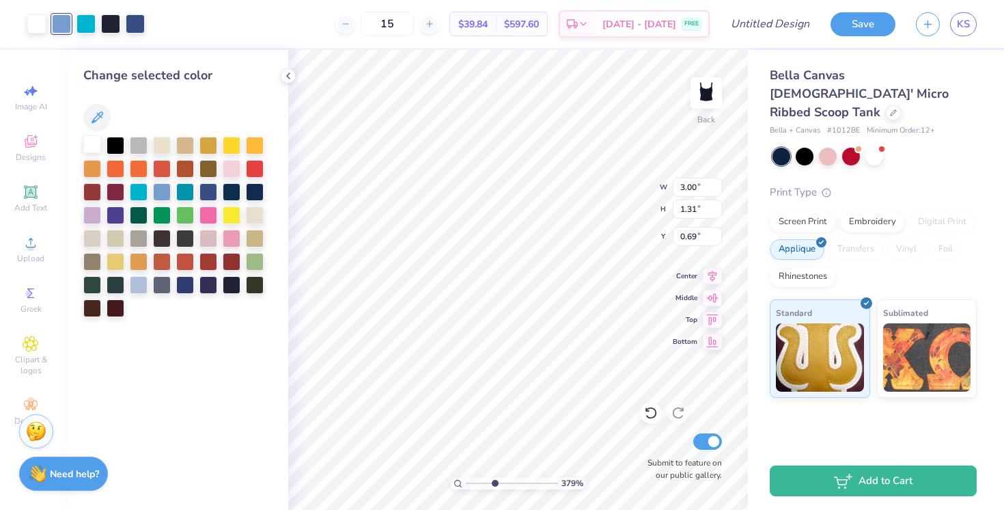
click at [93, 143] on div at bounding box center [92, 144] width 18 height 18
click at [64, 25] on div at bounding box center [61, 22] width 19 height 19
click at [96, 147] on div at bounding box center [92, 144] width 18 height 18
click at [78, 21] on div at bounding box center [85, 22] width 19 height 19
click at [94, 141] on div at bounding box center [92, 144] width 18 height 18
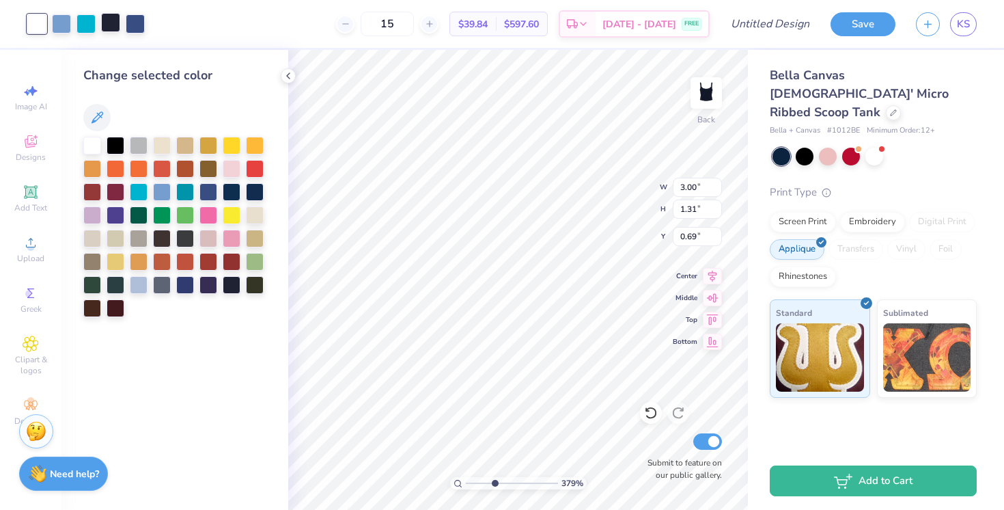
click at [106, 25] on div at bounding box center [110, 22] width 19 height 19
click at [95, 140] on div at bounding box center [92, 144] width 18 height 18
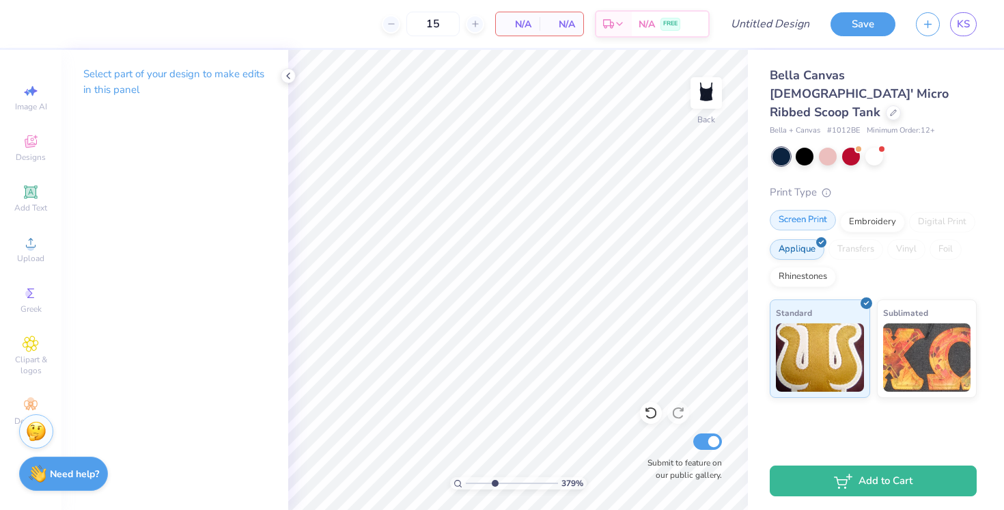
click at [796, 210] on div "Screen Print" at bounding box center [803, 220] width 66 height 20
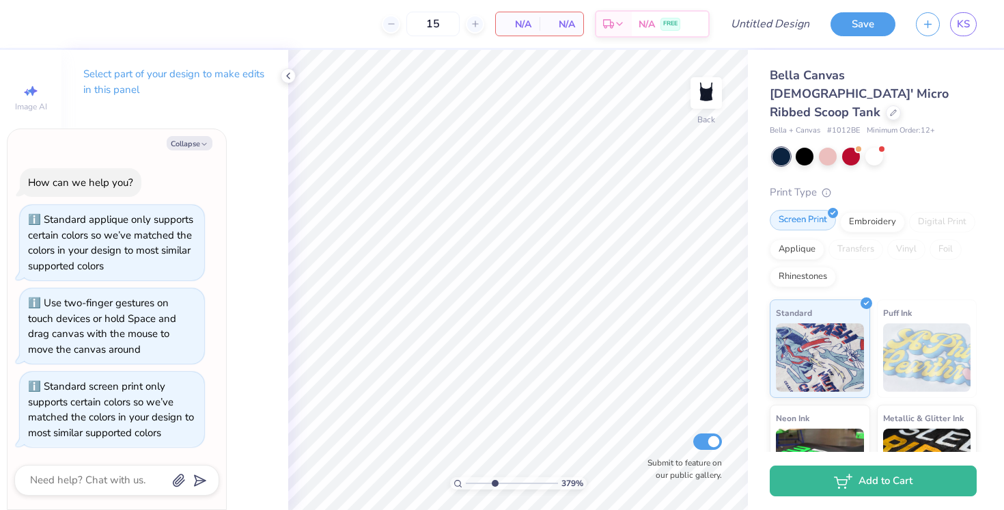
type textarea "x"
drag, startPoint x: 493, startPoint y: 483, endPoint x: 467, endPoint y: 479, distance: 26.3
type input "1"
click at [467, 479] on input "range" at bounding box center [512, 483] width 92 height 12
click at [200, 143] on icon "button" at bounding box center [204, 144] width 8 height 8
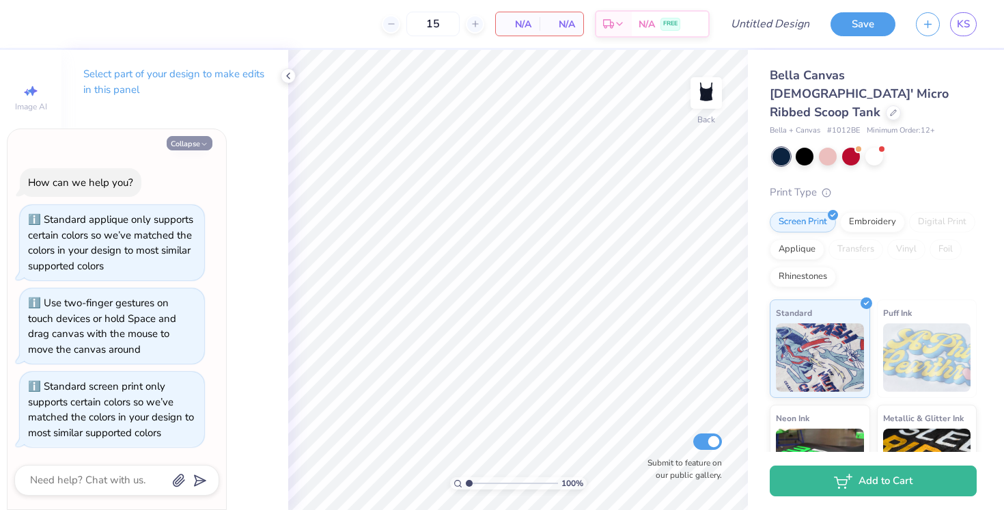
type textarea "x"
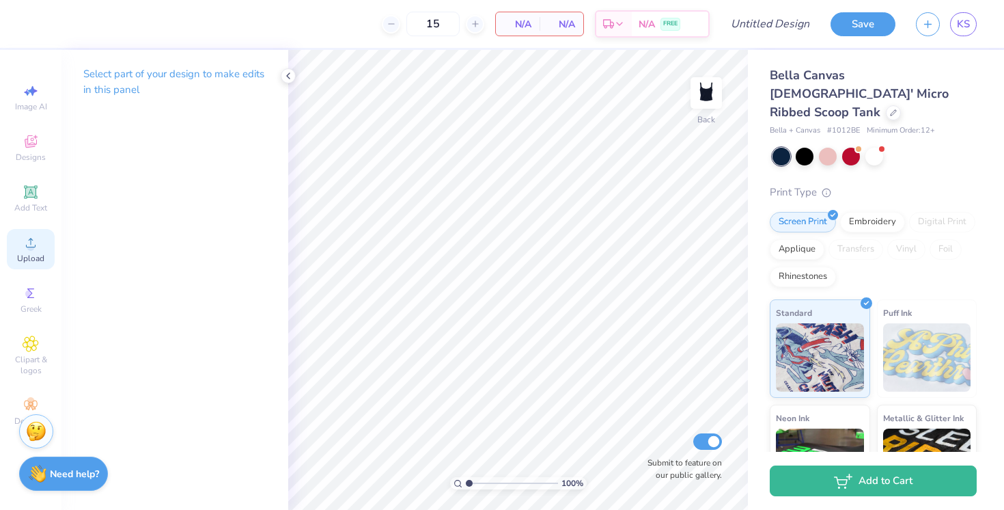
click at [31, 253] on span "Upload" at bounding box center [30, 258] width 27 height 11
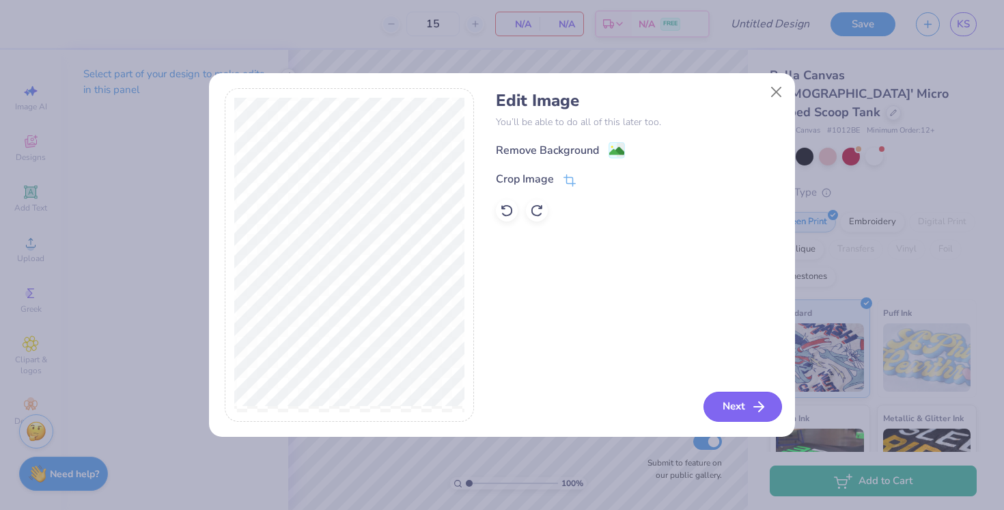
click at [751, 412] on icon "button" at bounding box center [759, 406] width 16 height 16
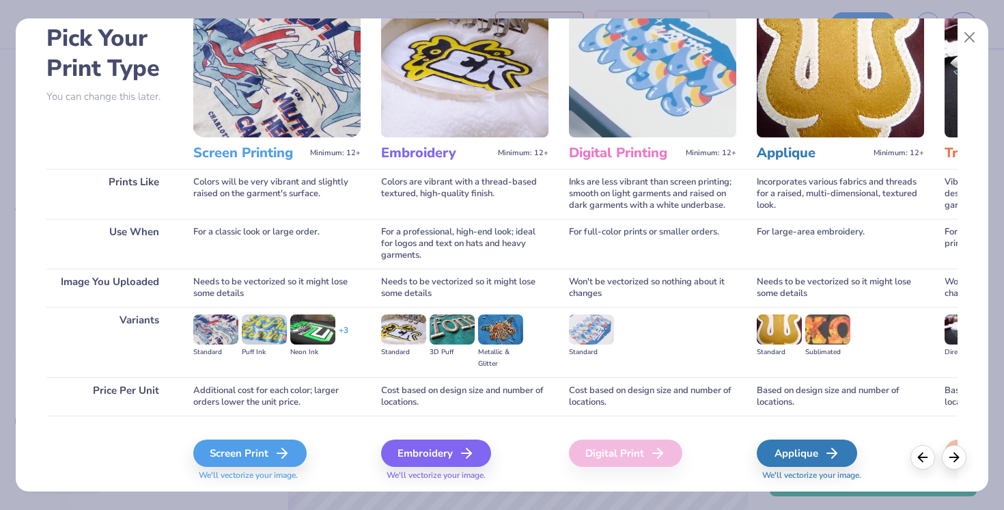
scroll to position [68, 0]
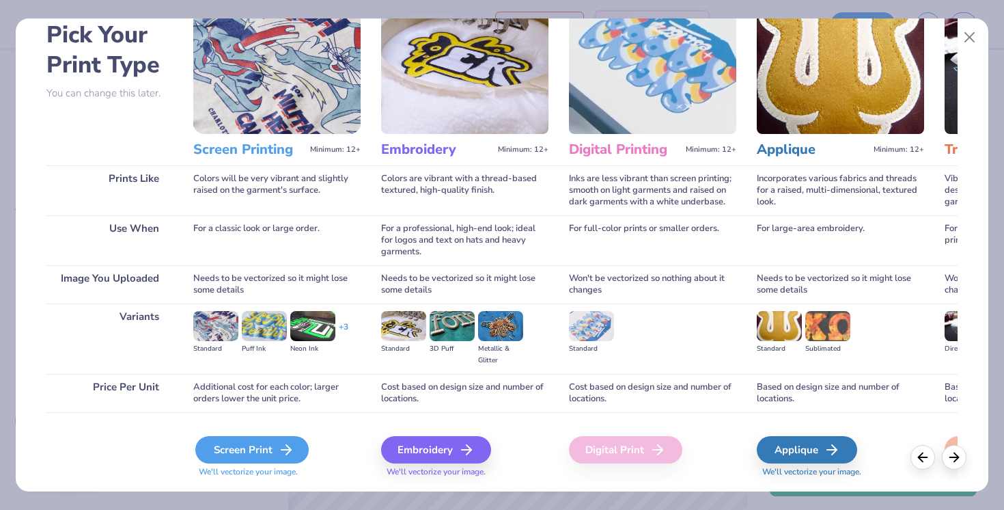
click at [278, 445] on icon at bounding box center [286, 449] width 16 height 16
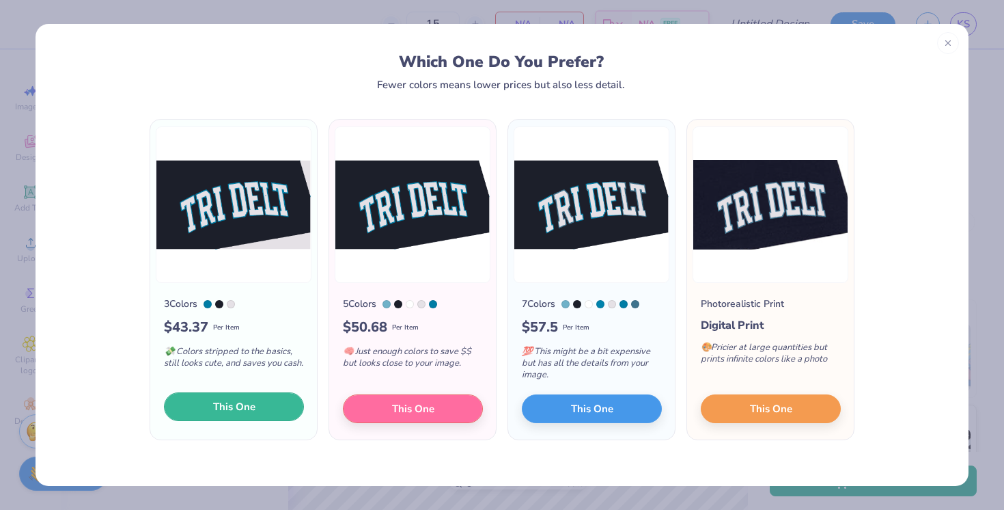
click at [246, 410] on span "This One" at bounding box center [234, 407] width 42 height 16
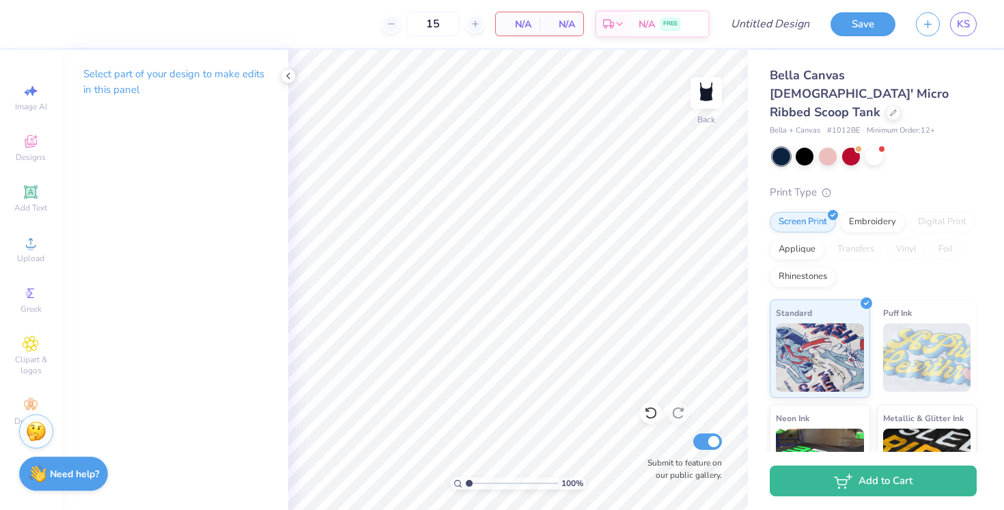
click at [31, 98] on div at bounding box center [502, 255] width 1004 height 510
click at [27, 89] on icon at bounding box center [31, 91] width 16 height 16
select select "4"
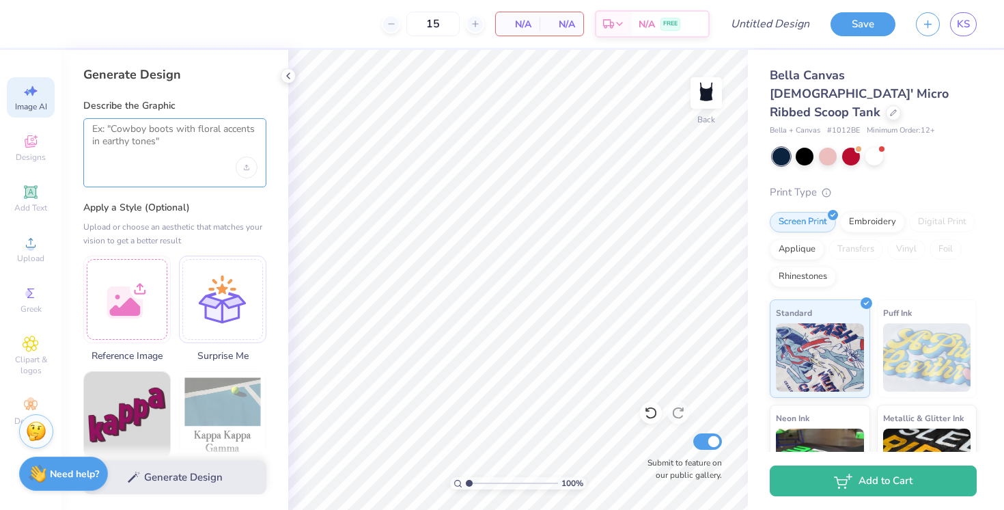
click at [174, 150] on textarea at bounding box center [174, 140] width 165 height 34
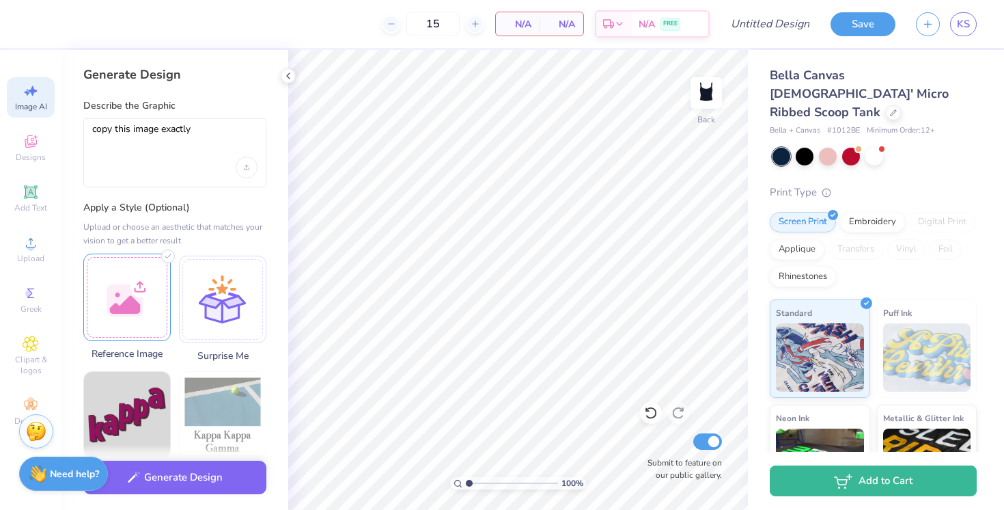
click at [138, 297] on div at bounding box center [126, 296] width 87 height 87
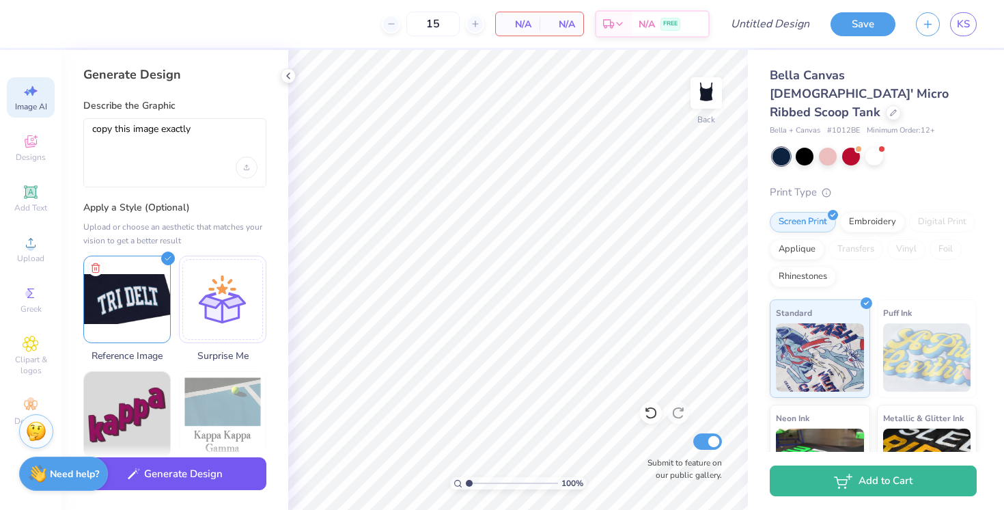
click at [214, 471] on button "Generate Design" at bounding box center [174, 473] width 183 height 33
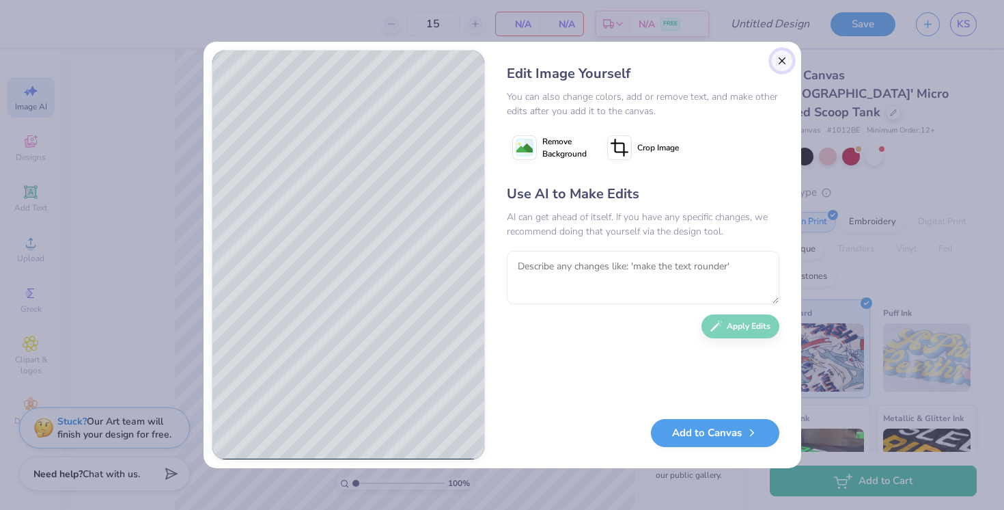
click at [777, 61] on button "Close" at bounding box center [782, 61] width 22 height 22
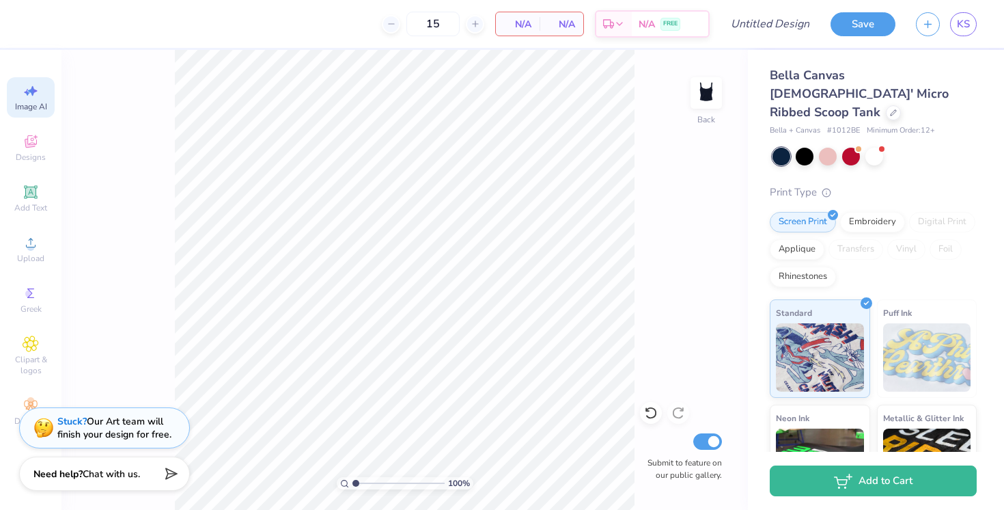
click at [27, 98] on icon at bounding box center [31, 91] width 16 height 16
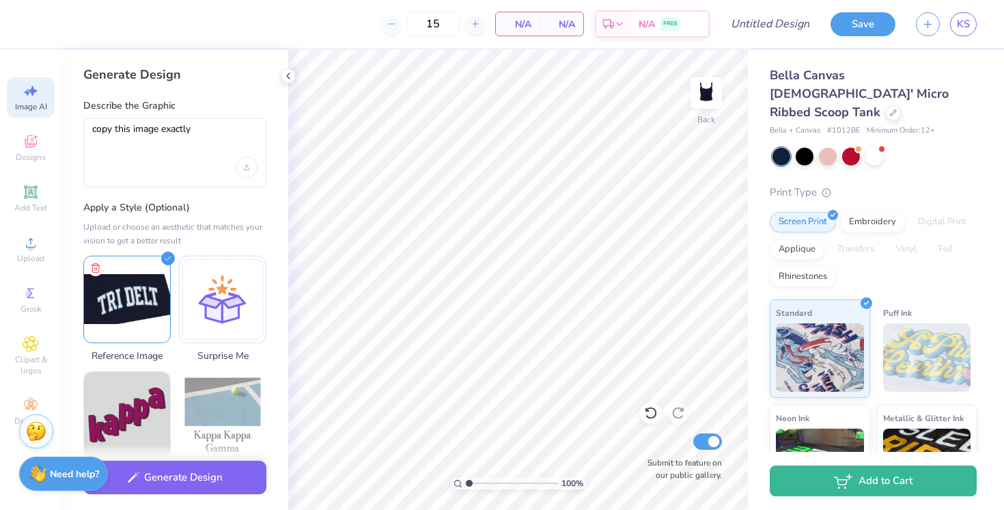
scroll to position [0, 0]
click at [93, 265] on icon at bounding box center [95, 266] width 16 height 16
click at [129, 301] on div at bounding box center [126, 296] width 87 height 87
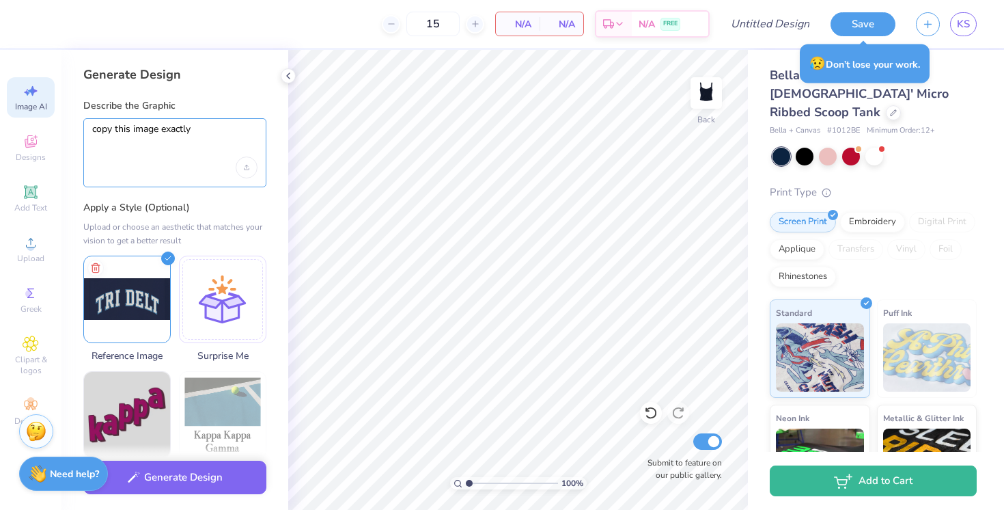
click at [145, 137] on textarea "copy this image exactly" at bounding box center [174, 140] width 165 height 34
click at [144, 130] on textarea "copy this image exactly" at bounding box center [174, 140] width 165 height 34
type textarea "copy this design exactly"
click at [184, 474] on button "Generate Design" at bounding box center [174, 473] width 183 height 33
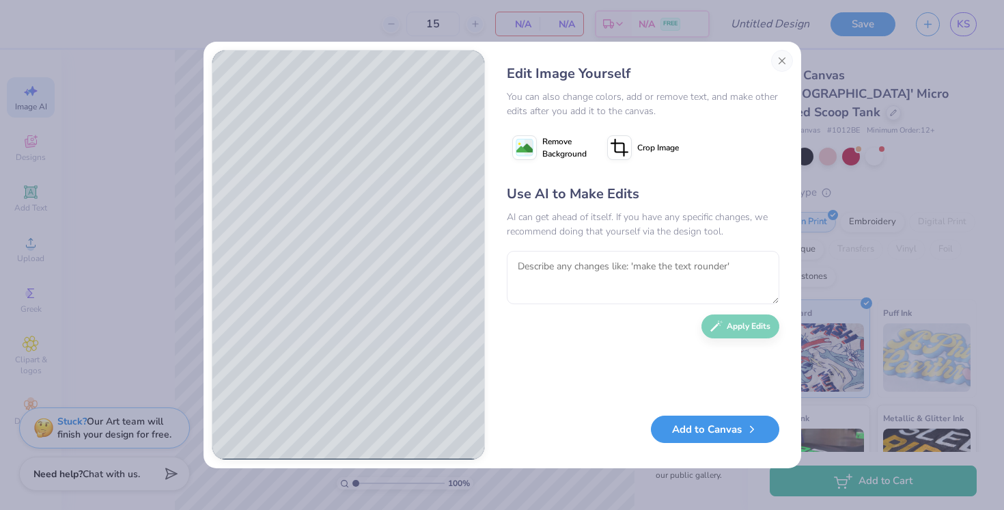
click at [705, 436] on button "Add to Canvas" at bounding box center [715, 429] width 128 height 28
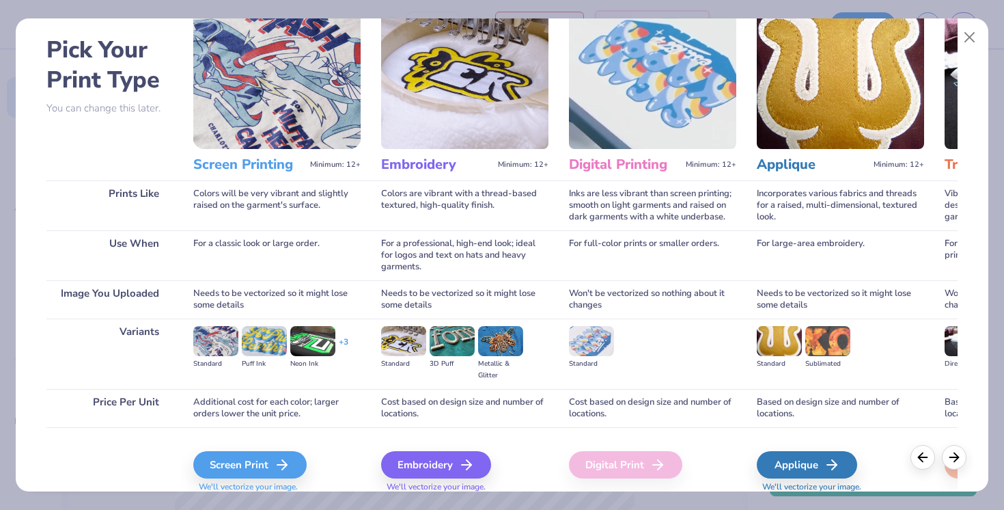
scroll to position [103, 0]
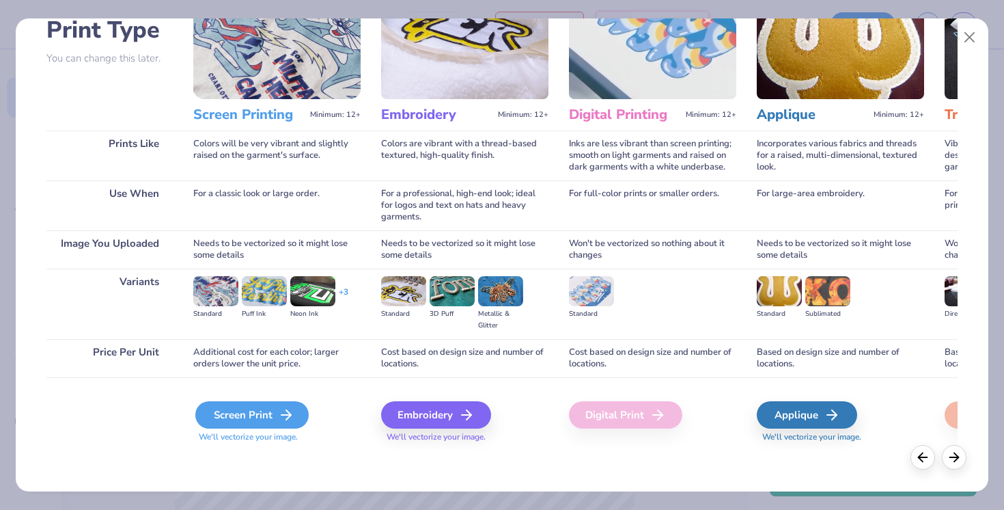
click at [260, 409] on div "Screen Print" at bounding box center [251, 414] width 113 height 27
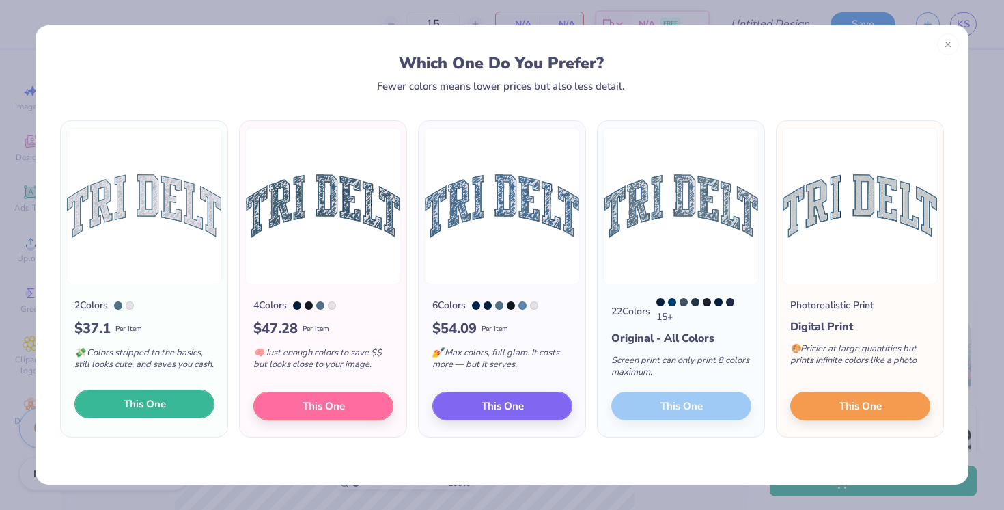
click at [170, 415] on button "This One" at bounding box center [144, 403] width 140 height 29
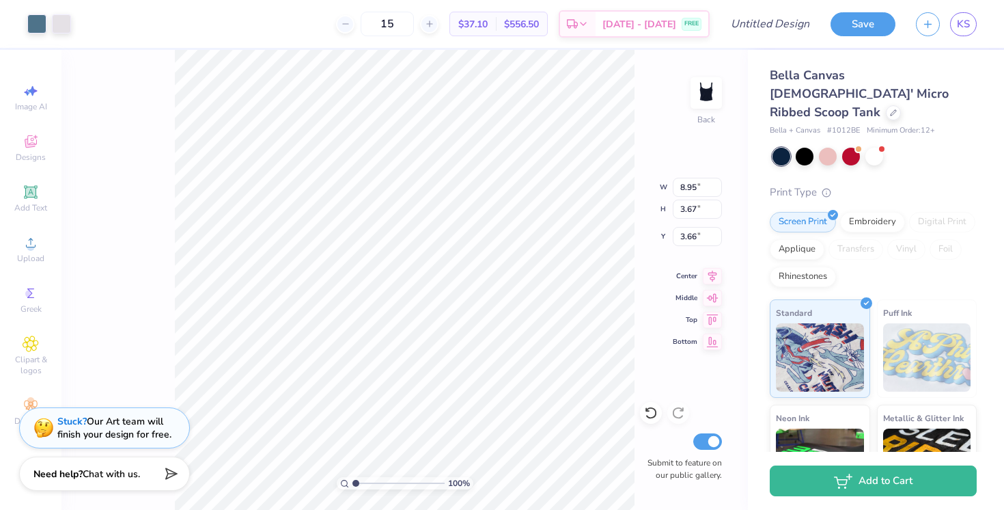
drag, startPoint x: 490, startPoint y: 378, endPoint x: 473, endPoint y: 338, distance: 44.0
click at [472, 338] on div at bounding box center [502, 255] width 1004 height 510
type input "0.50"
type input "3.57"
type input "1.47"
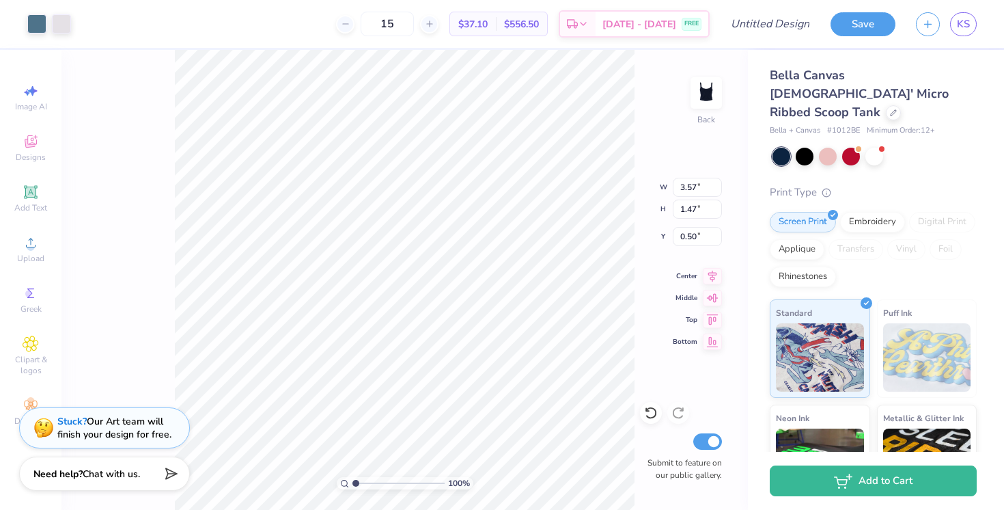
type input "0.94"
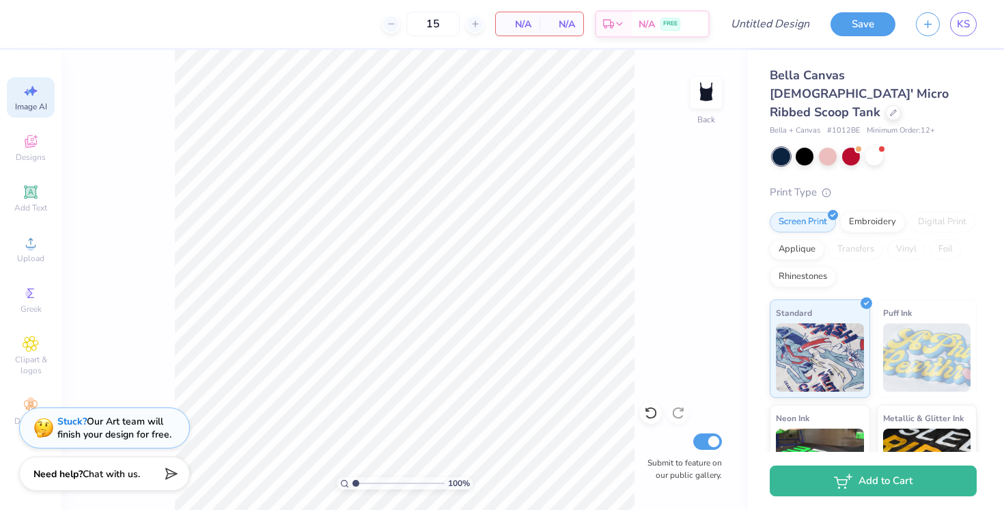
click at [28, 96] on icon at bounding box center [31, 91] width 16 height 16
select select "4"
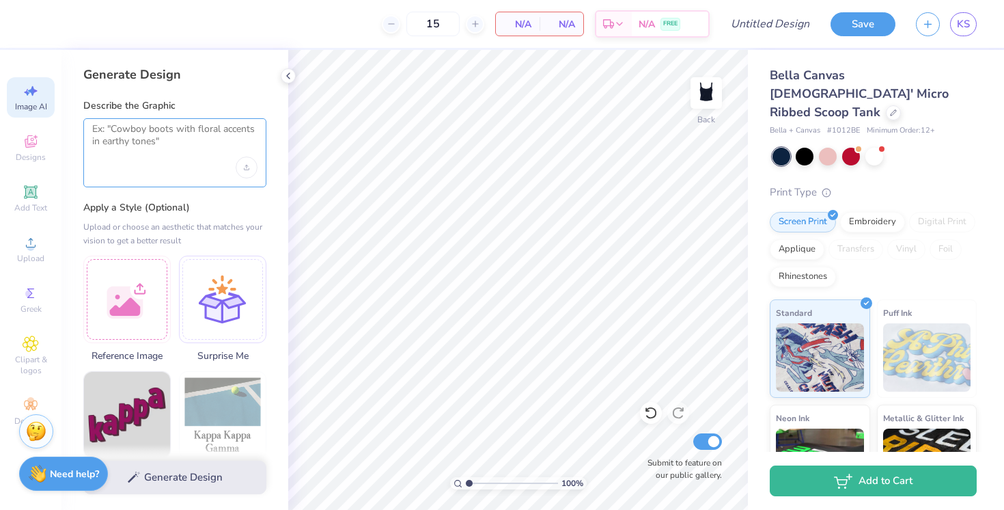
click at [161, 131] on textarea at bounding box center [174, 140] width 165 height 34
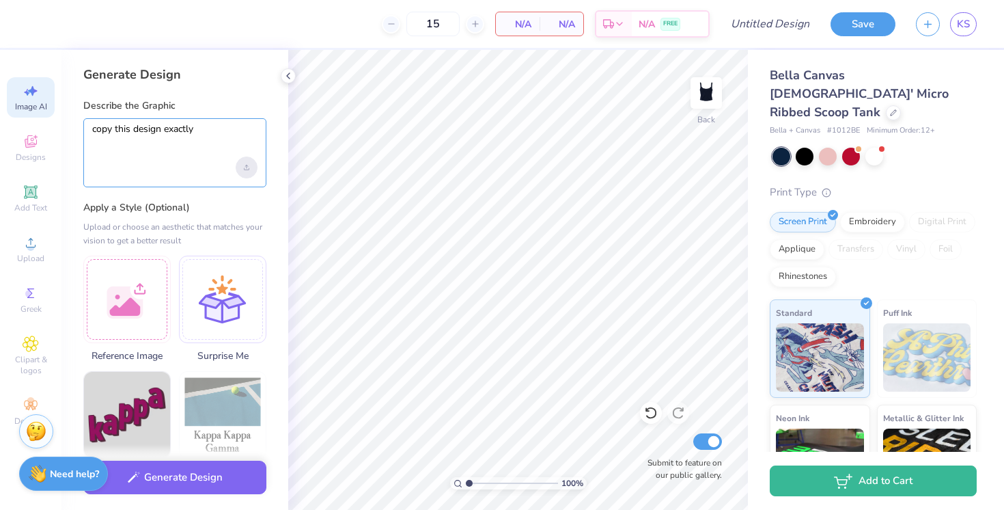
type textarea "copy this design exactly"
click at [247, 165] on icon "Upload image" at bounding box center [246, 167] width 5 height 5
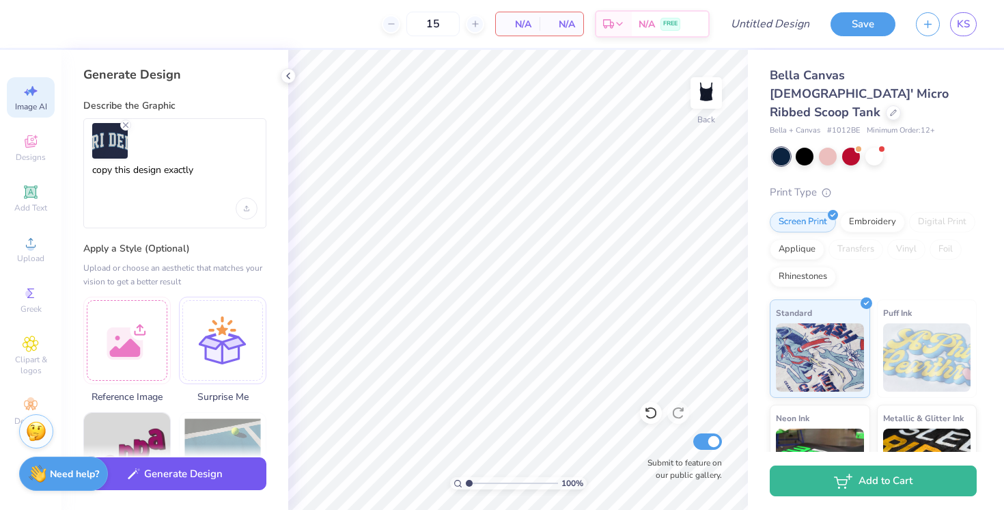
click at [197, 479] on button "Generate Design" at bounding box center [174, 473] width 183 height 33
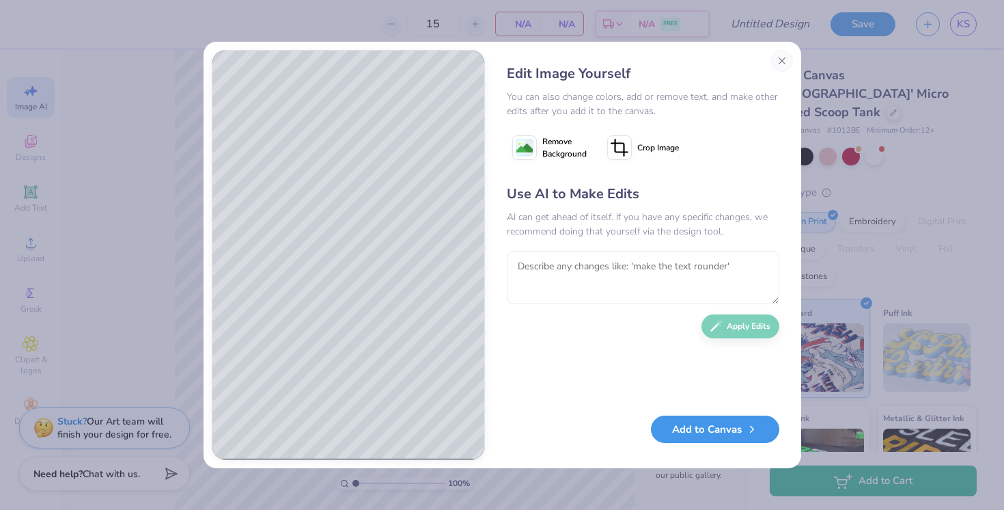
click at [730, 434] on button "Add to Canvas" at bounding box center [715, 429] width 128 height 28
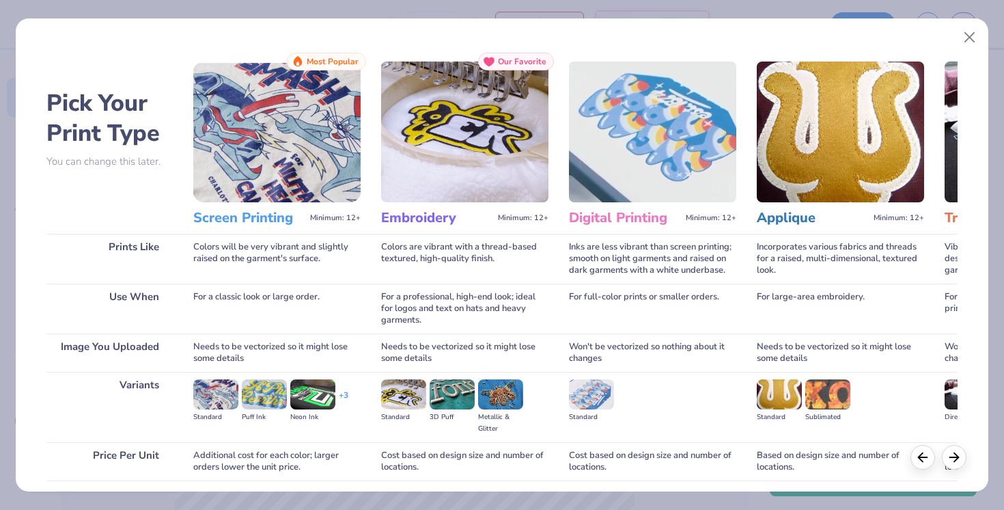
scroll to position [103, 0]
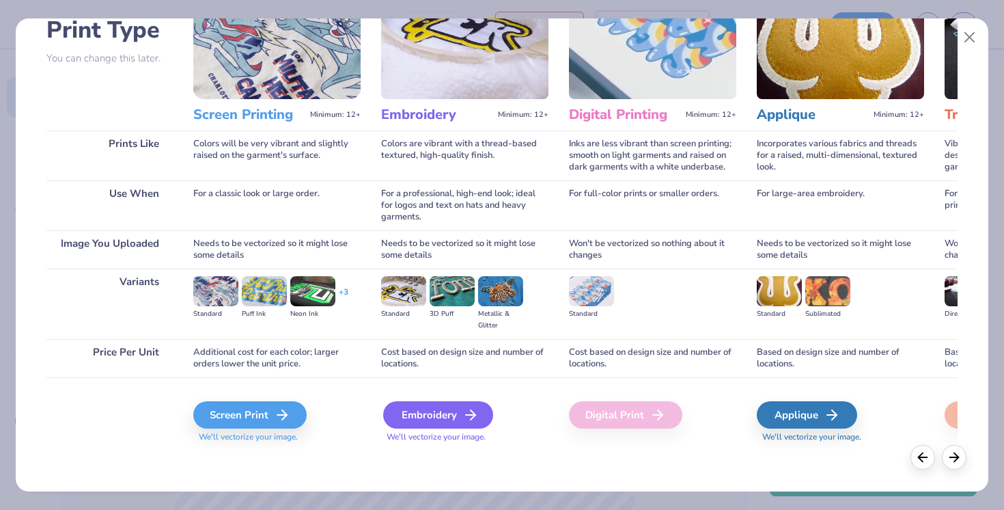
click at [436, 413] on div "Embroidery" at bounding box center [438, 414] width 110 height 27
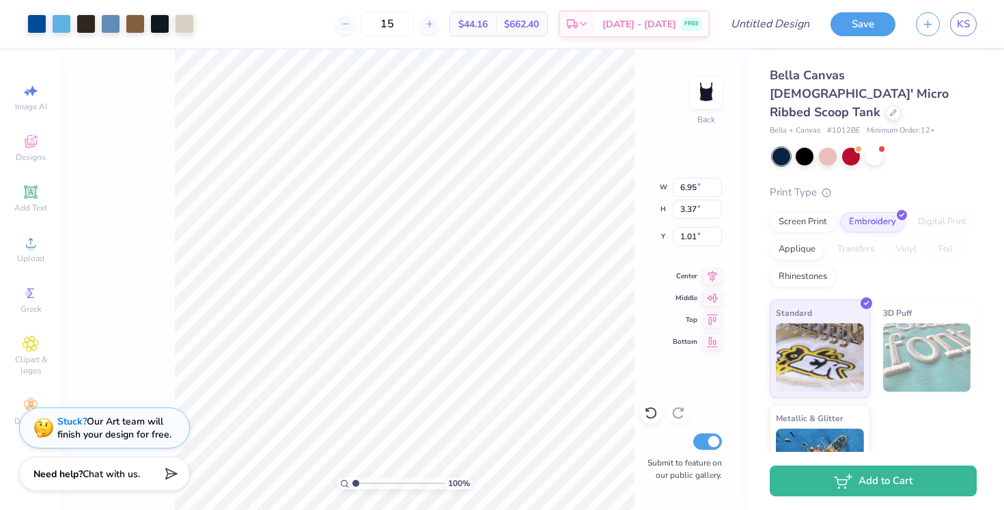
type input "1.01"
click at [136, 23] on div at bounding box center [135, 22] width 19 height 19
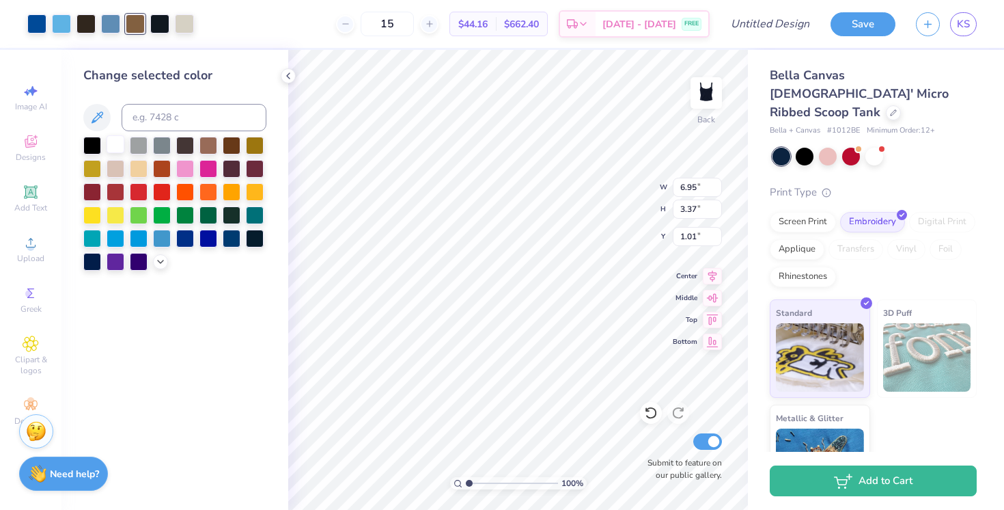
click at [115, 148] on div at bounding box center [116, 144] width 18 height 18
click at [186, 25] on div at bounding box center [184, 22] width 19 height 19
click at [111, 148] on div at bounding box center [116, 144] width 18 height 18
click at [158, 20] on div at bounding box center [159, 22] width 19 height 19
click at [116, 142] on div at bounding box center [116, 144] width 18 height 18
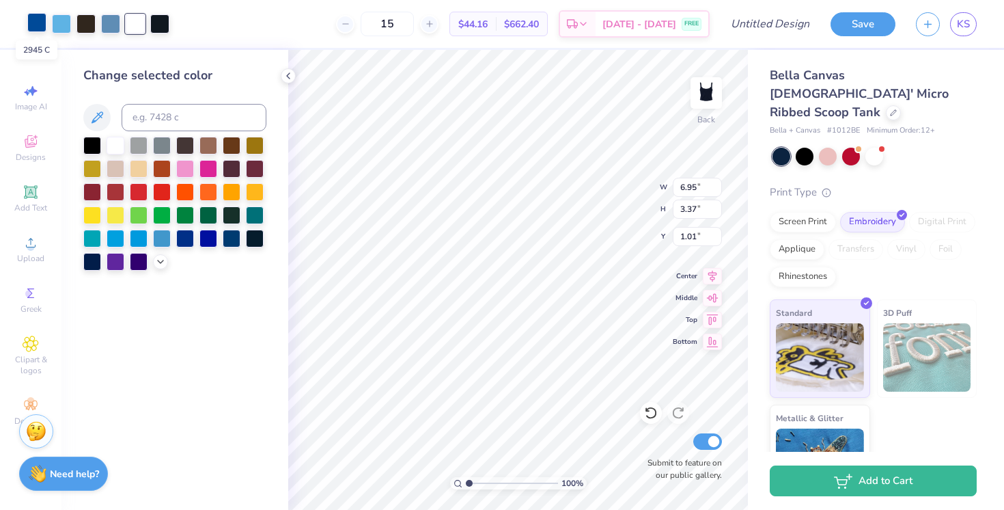
click at [34, 21] on div at bounding box center [36, 22] width 19 height 19
click at [118, 151] on div at bounding box center [116, 144] width 18 height 18
click at [84, 23] on div at bounding box center [85, 22] width 19 height 19
click at [115, 148] on div at bounding box center [116, 144] width 18 height 18
click at [89, 25] on div at bounding box center [85, 22] width 19 height 19
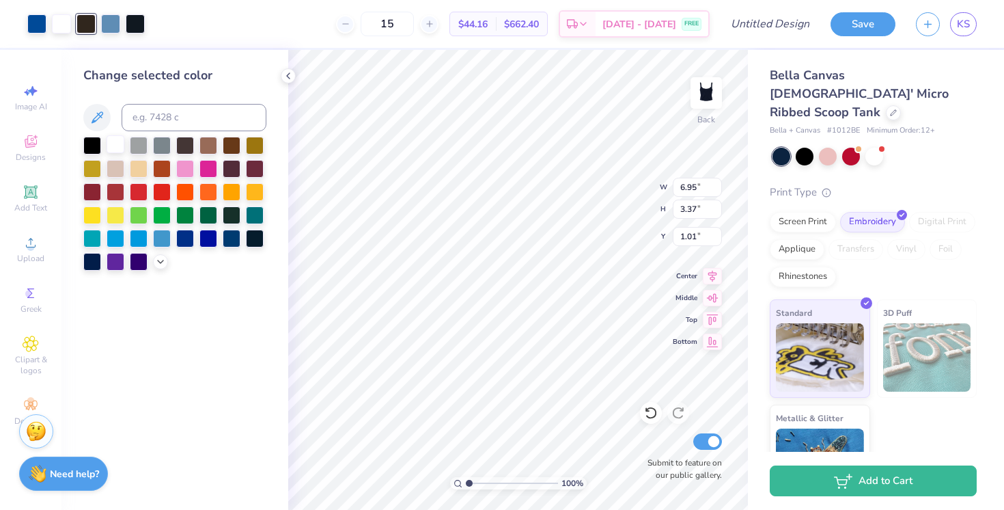
click at [112, 144] on div at bounding box center [116, 144] width 18 height 18
click at [108, 20] on div at bounding box center [110, 22] width 19 height 19
click at [110, 144] on div at bounding box center [116, 144] width 18 height 18
click at [651, 411] on icon at bounding box center [651, 413] width 14 height 14
click at [130, 22] on div at bounding box center [135, 22] width 19 height 19
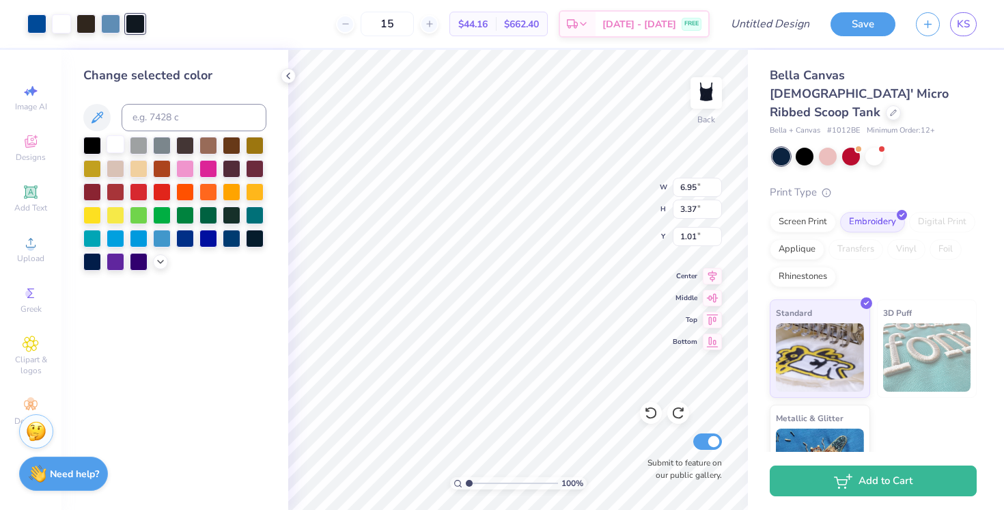
click at [117, 145] on div at bounding box center [116, 144] width 18 height 18
click at [114, 142] on div at bounding box center [116, 144] width 18 height 18
type input "3.24"
type input "1.57"
type input "0.78"
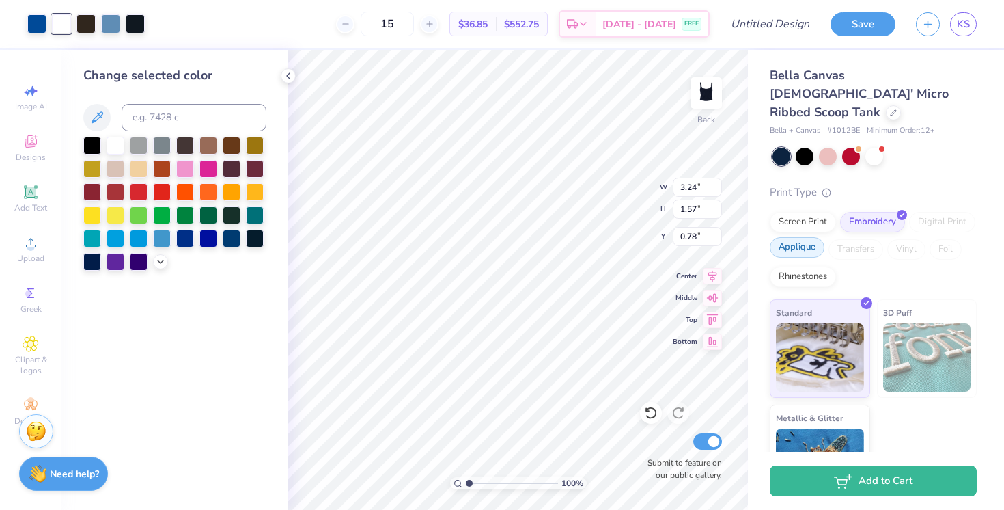
click at [816, 237] on div "Applique" at bounding box center [797, 247] width 55 height 20
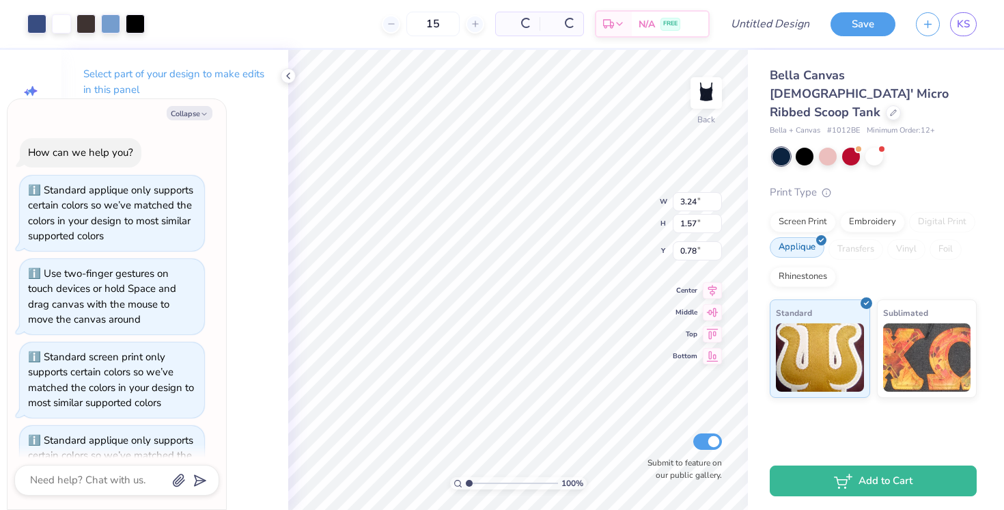
scroll to position [53, 0]
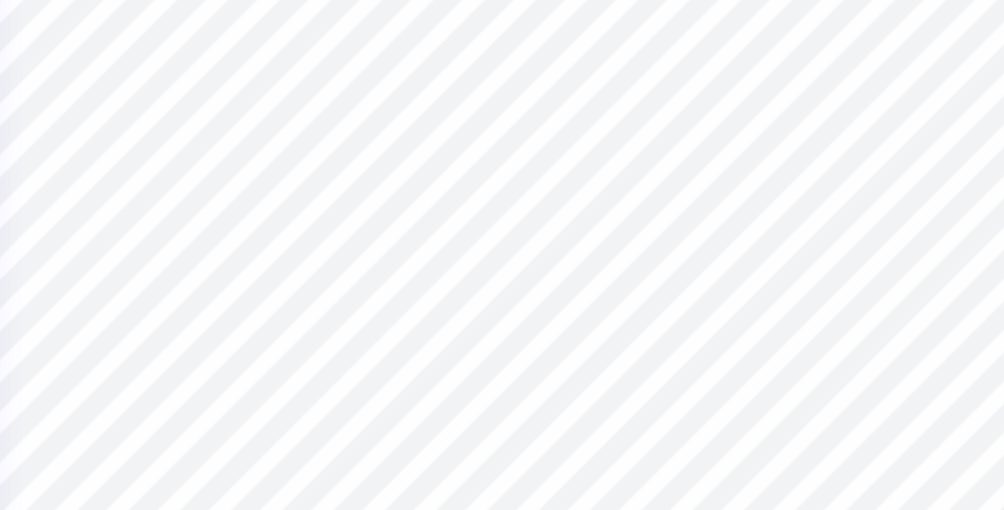
type textarea "x"
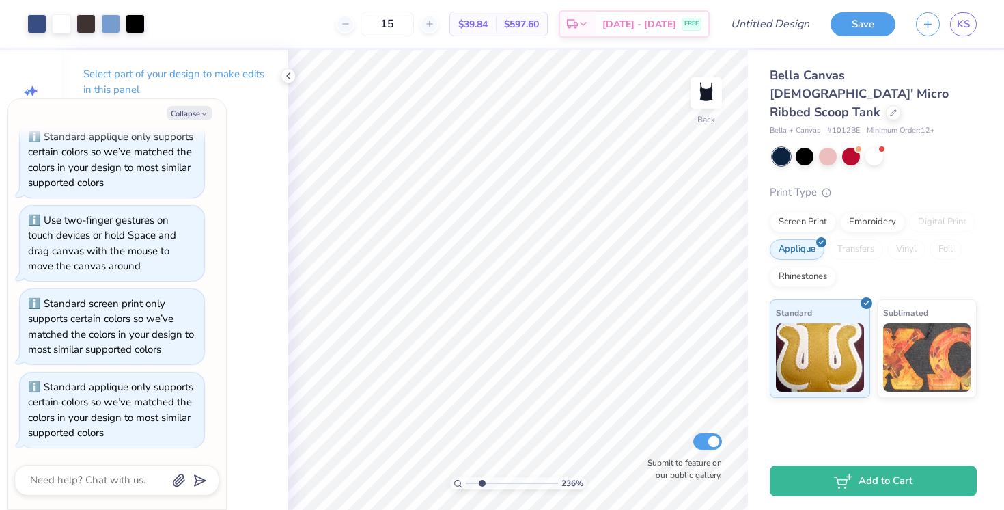
drag, startPoint x: 470, startPoint y: 483, endPoint x: 482, endPoint y: 482, distance: 11.6
type input "2.41"
click at [482, 482] on input "range" at bounding box center [512, 483] width 92 height 12
type textarea "x"
type input "3.15"
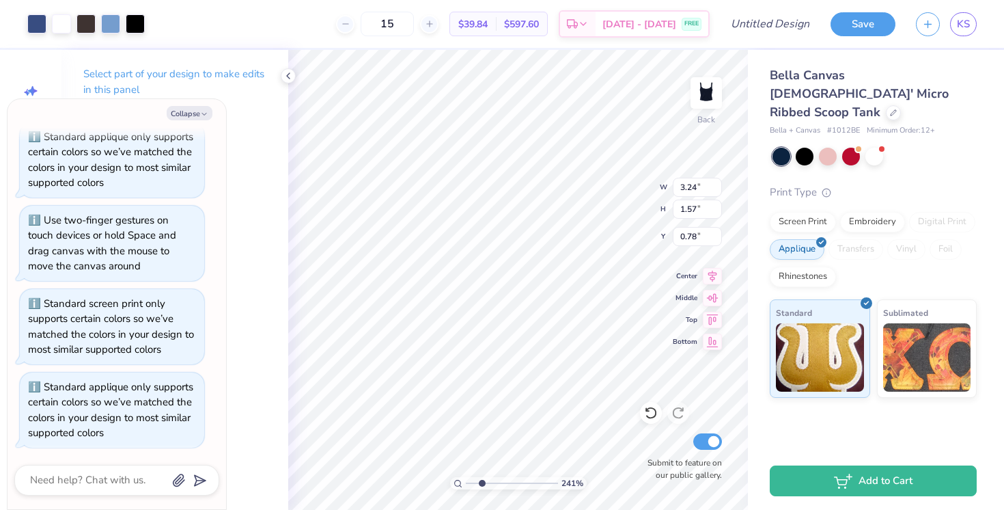
type input "1.53"
type input "0.79"
type textarea "x"
type input "1.24"
type textarea "x"
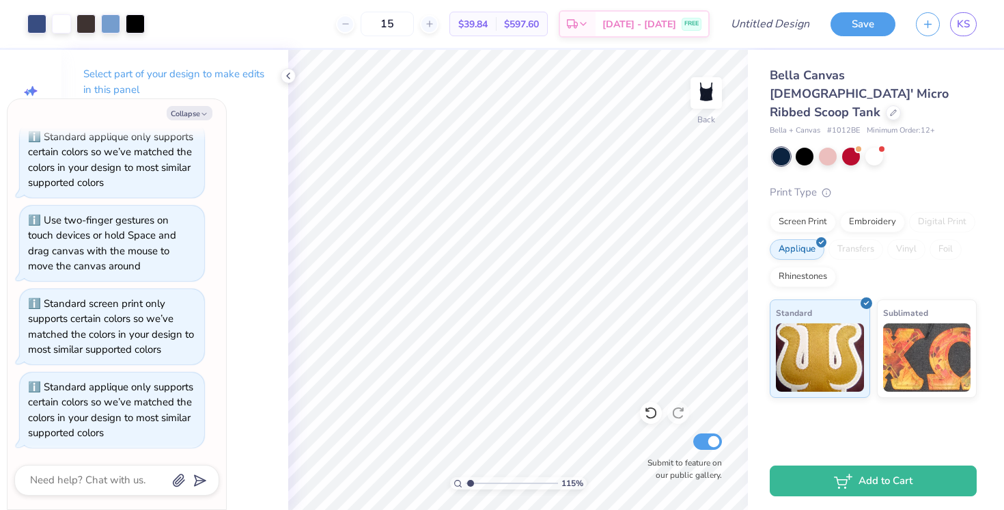
drag, startPoint x: 486, startPoint y: 480, endPoint x: 470, endPoint y: 482, distance: 16.5
type input "1.15"
click at [470, 482] on input "range" at bounding box center [512, 483] width 92 height 12
type textarea "x"
type input "3.92"
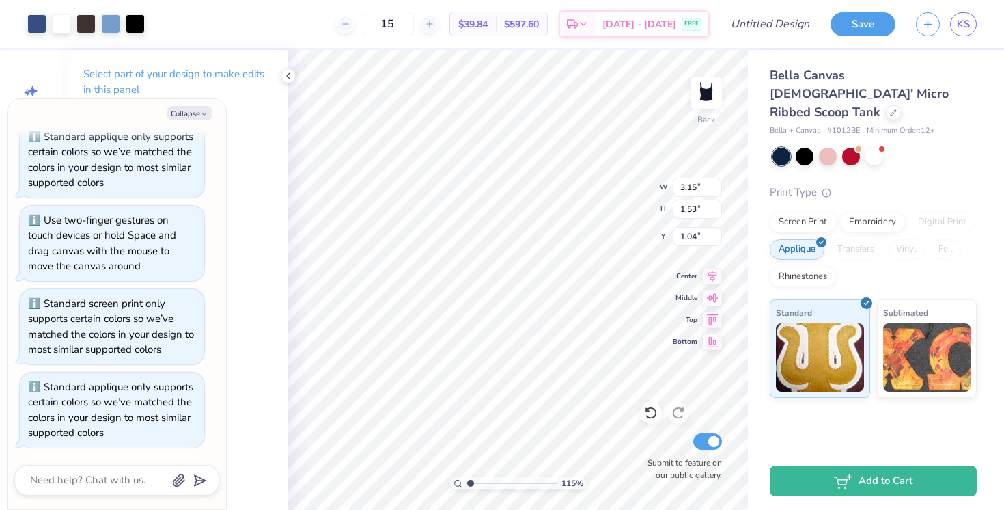
type input "1.90"
type textarea "x"
type input "1.05"
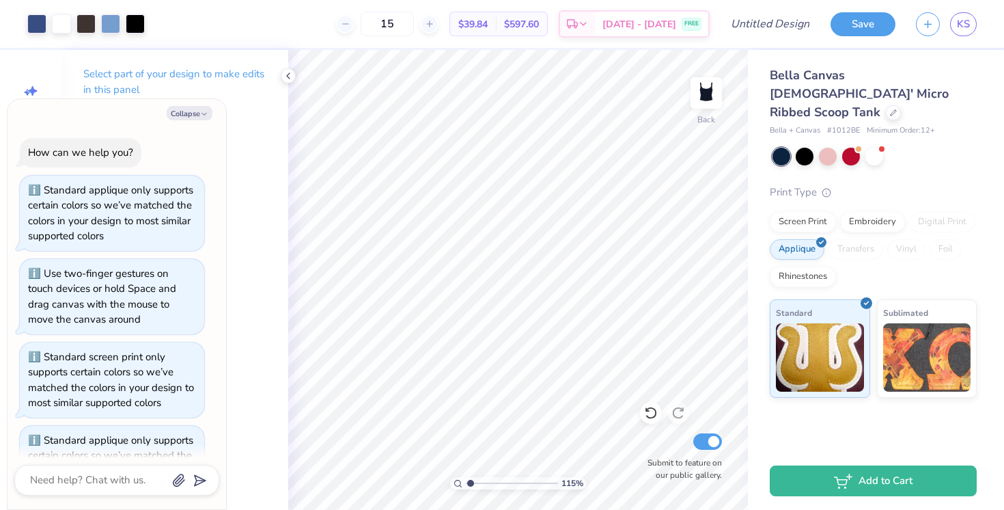
scroll to position [53, 0]
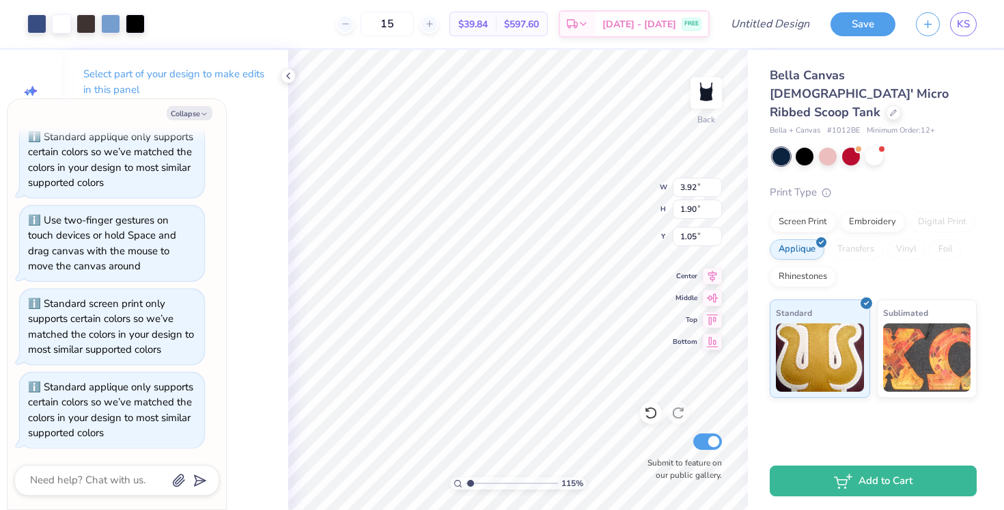
type textarea "x"
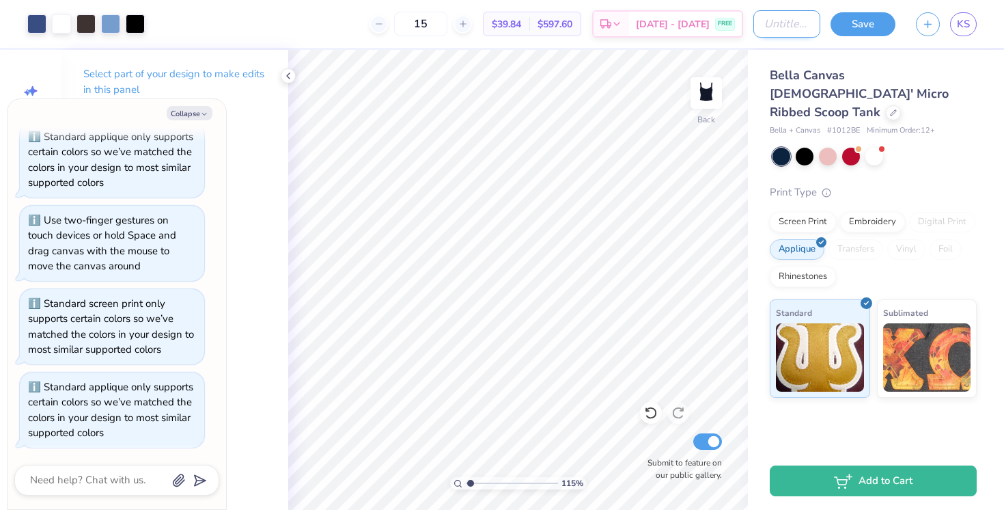
click at [775, 24] on input "Design Title" at bounding box center [786, 23] width 67 height 27
type input "T"
type textarea "x"
type input "Tr"
type textarea "x"
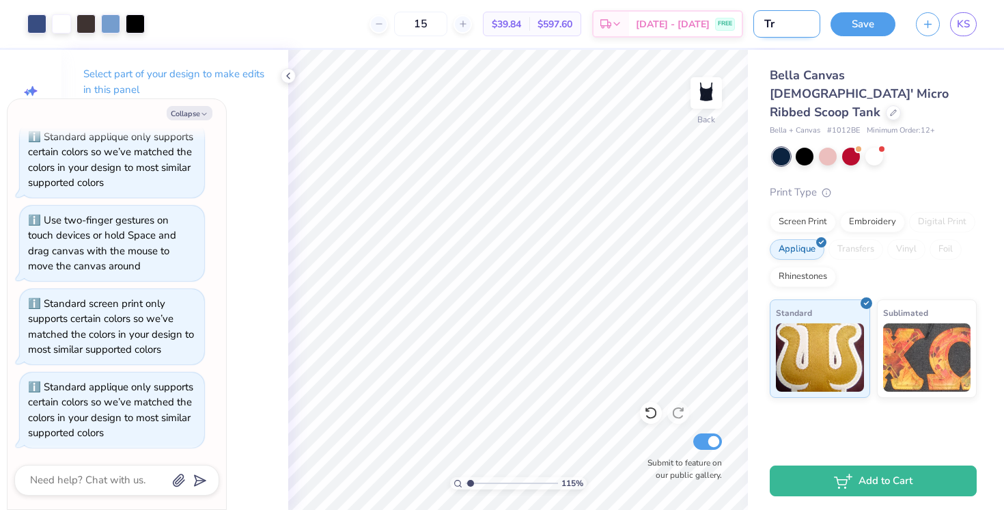
type input "Tri"
type textarea "x"
type input "Tri"
type textarea "x"
type input "Tri D"
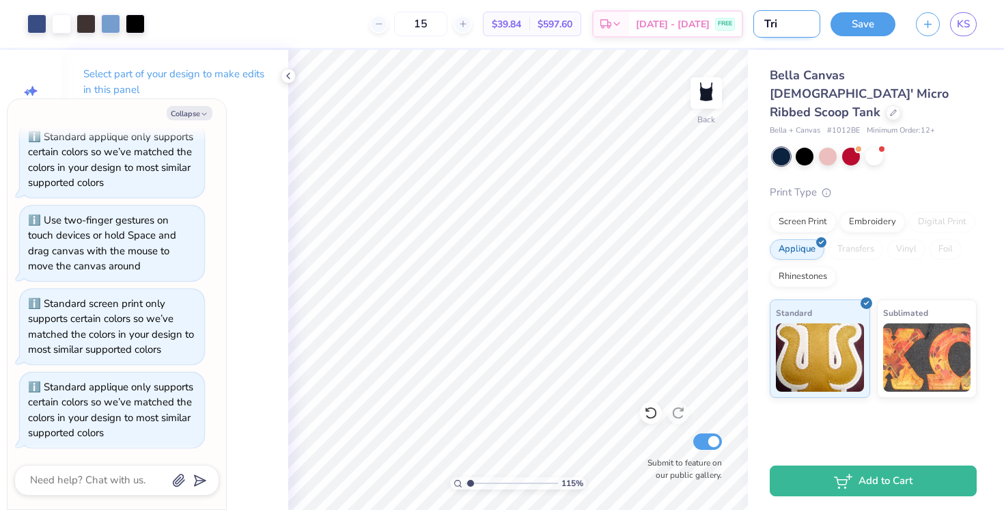
type textarea "x"
type input "Tri De"
type textarea "x"
type input "Tri Del"
type textarea "x"
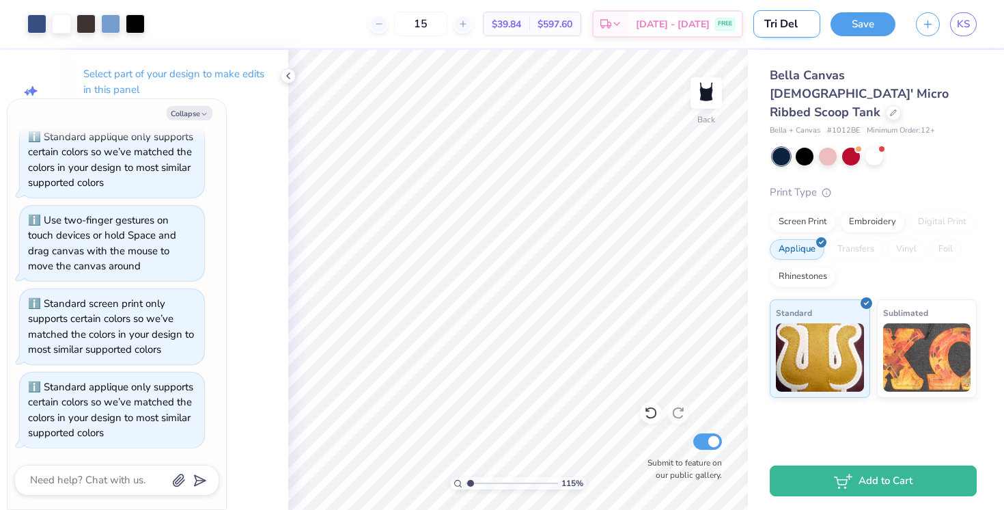
type input "Tri Delt"
type textarea "x"
type input "Tri Delt"
type textarea "x"
type input "Tri Delt T"
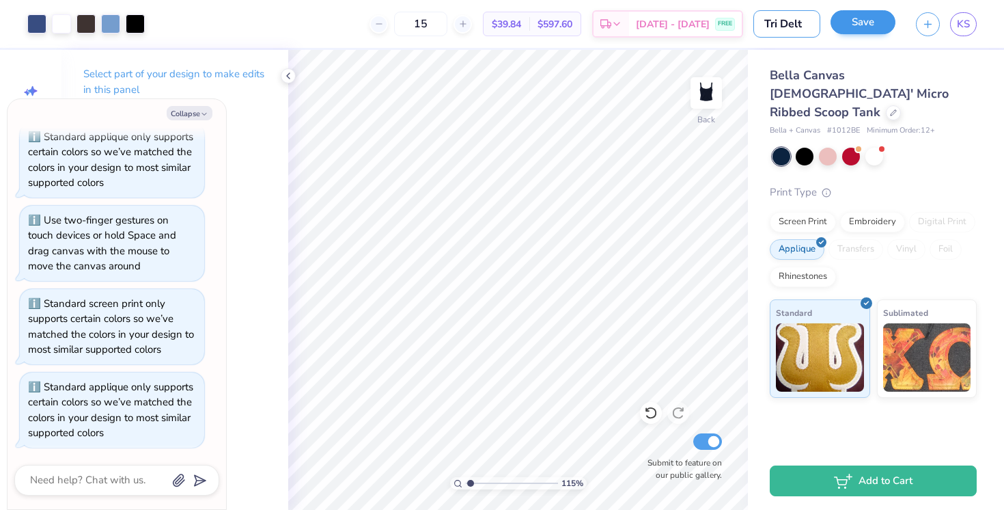
type textarea "x"
type input "Tri Delt Ta"
type textarea "x"
type input "Tri Delt Tan"
type textarea "x"
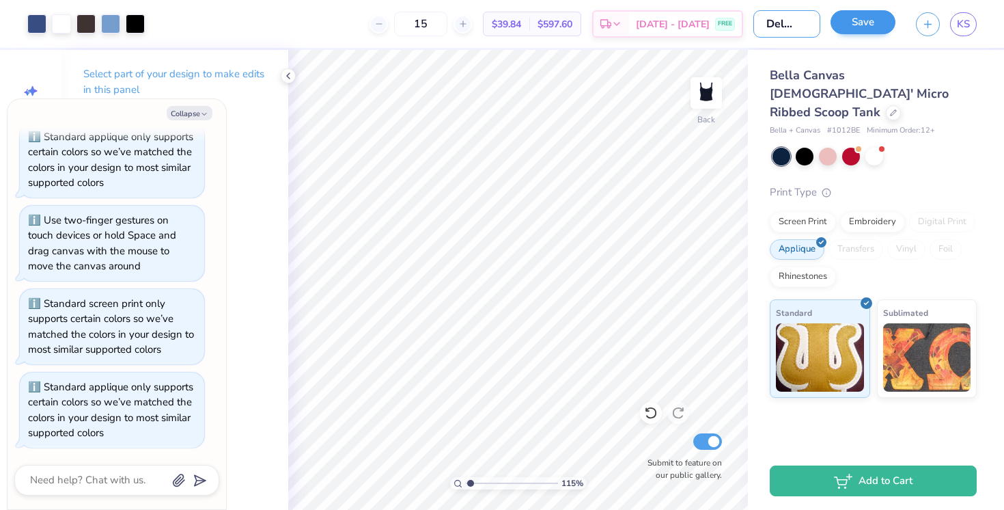
type input "Tri Delt Tank"
type textarea "x"
click at [785, 23] on input "Tri Delt Tank" at bounding box center [786, 23] width 67 height 27
type input "Tri Delt PTank"
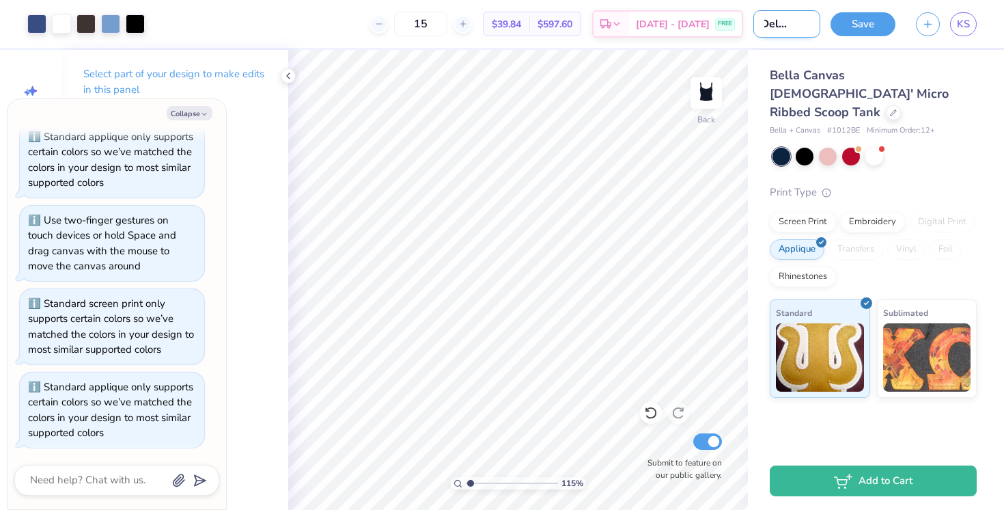
type textarea "x"
type input "Tri Delt PaTank"
type textarea "x"
type input "Tri Delt ParTank"
type textarea "x"
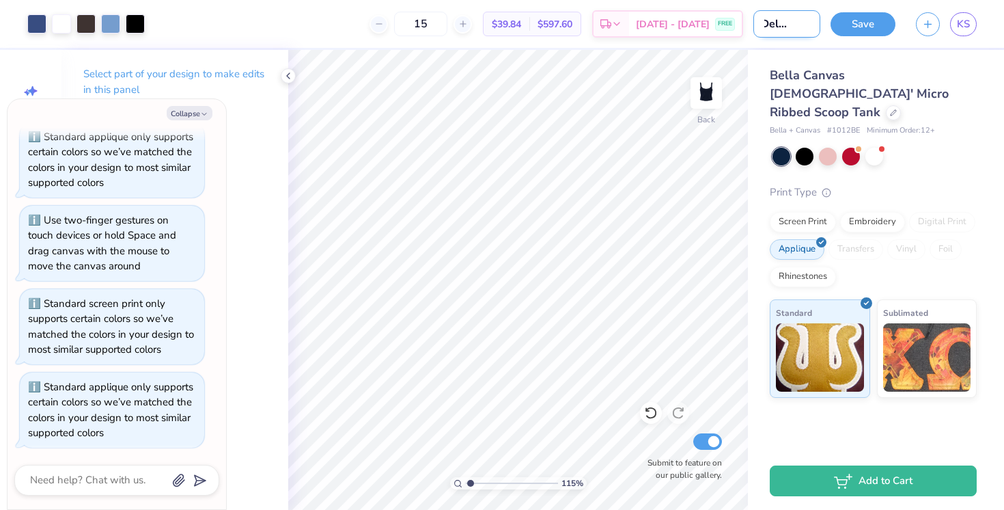
type input "Tri Delt ParkTank"
type textarea "x"
type input "Tri Delt ParkeTank"
type textarea "x"
type input "Tri Delt [PERSON_NAME] Tank"
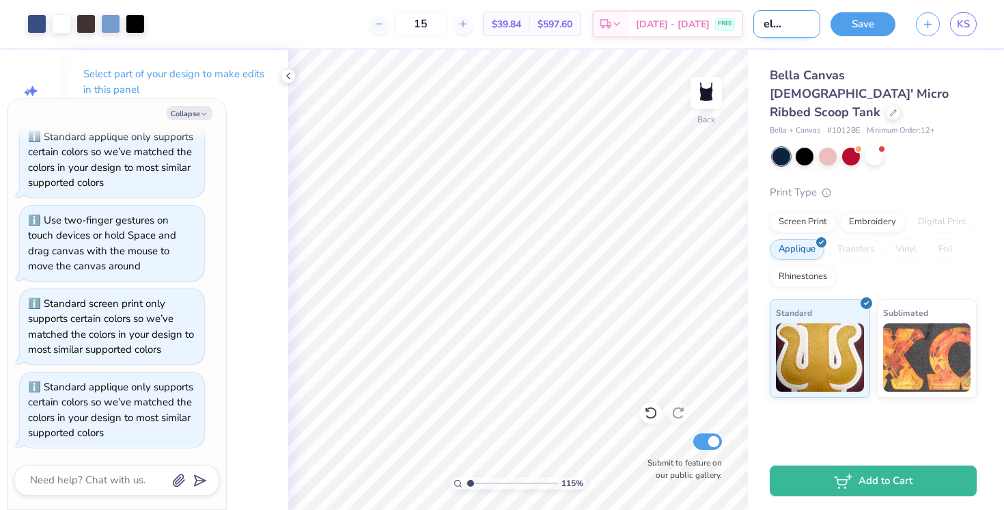
type textarea "x"
type input "Tri Delt ParkeTank"
type textarea "x"
type input "Tri Delt [PERSON_NAME] Tank"
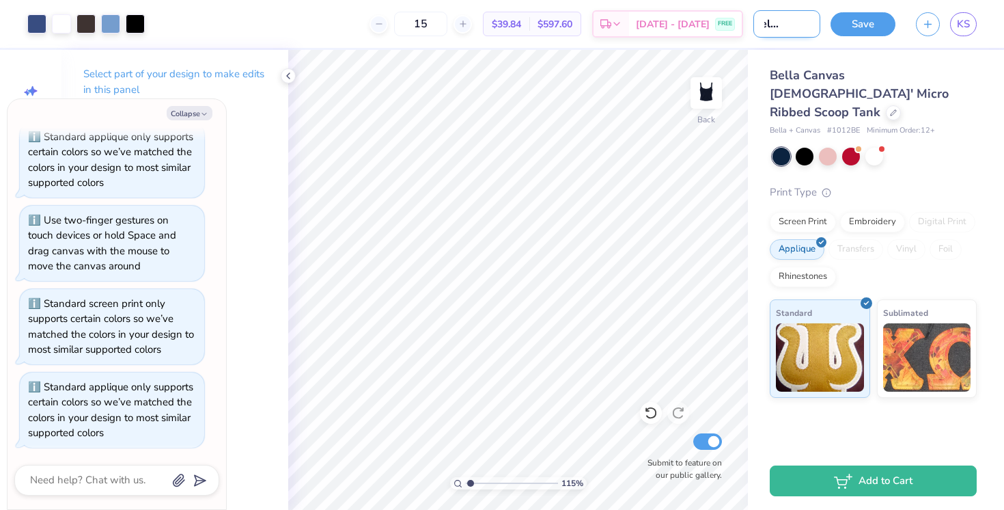
type textarea "x"
type input "Tri Delt [PERSON_NAME] Tank"
click at [861, 10] on div "Save KS" at bounding box center [917, 24] width 173 height 48
click at [863, 21] on button "Save" at bounding box center [863, 22] width 65 height 24
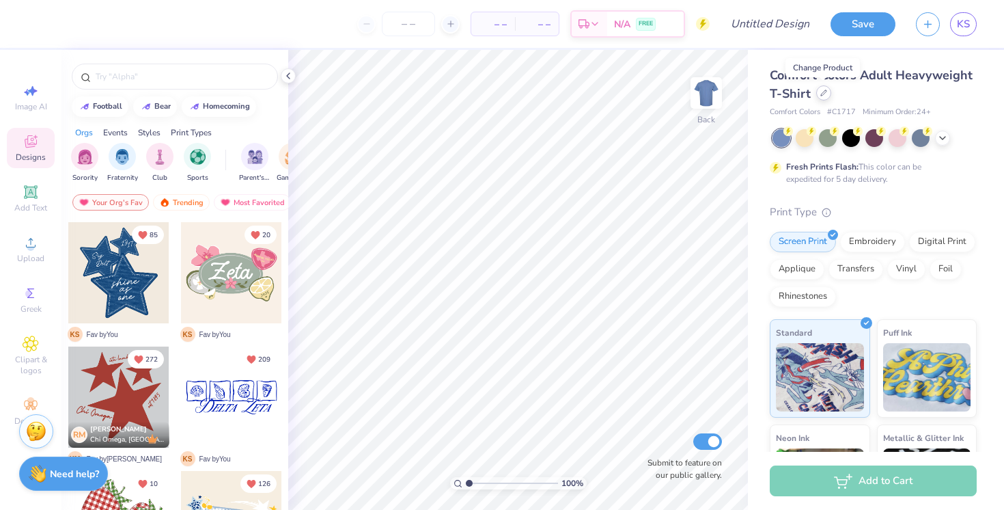
click at [824, 96] on icon at bounding box center [823, 92] width 7 height 7
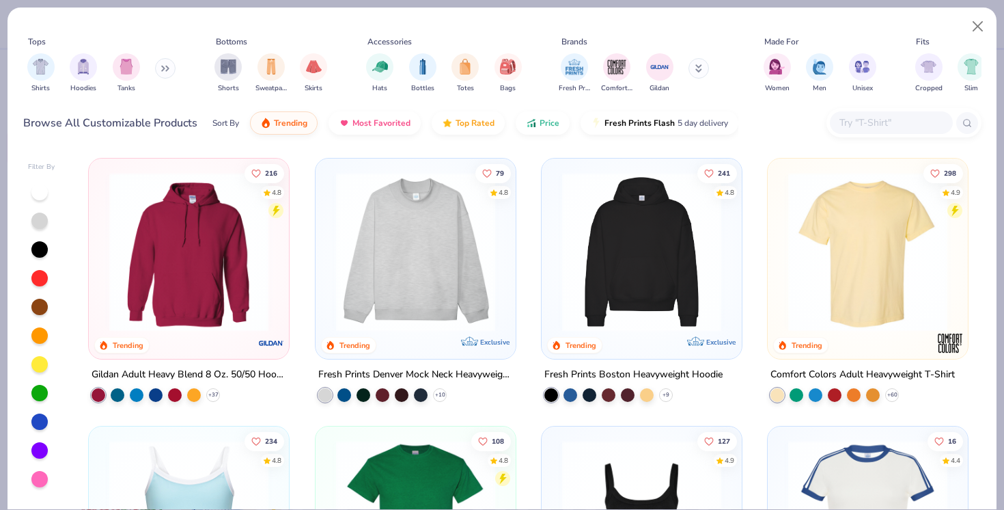
click at [867, 126] on input "text" at bounding box center [890, 123] width 105 height 16
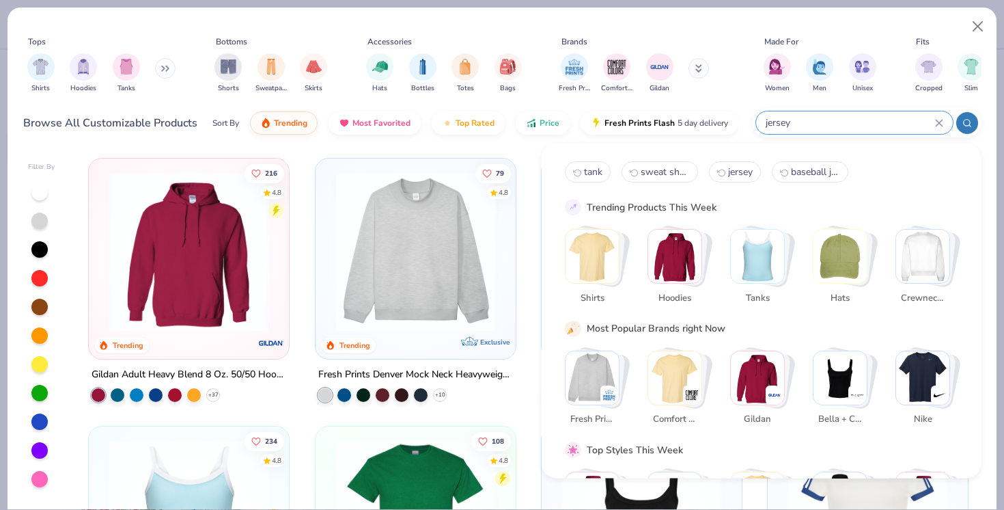
type input "jersey"
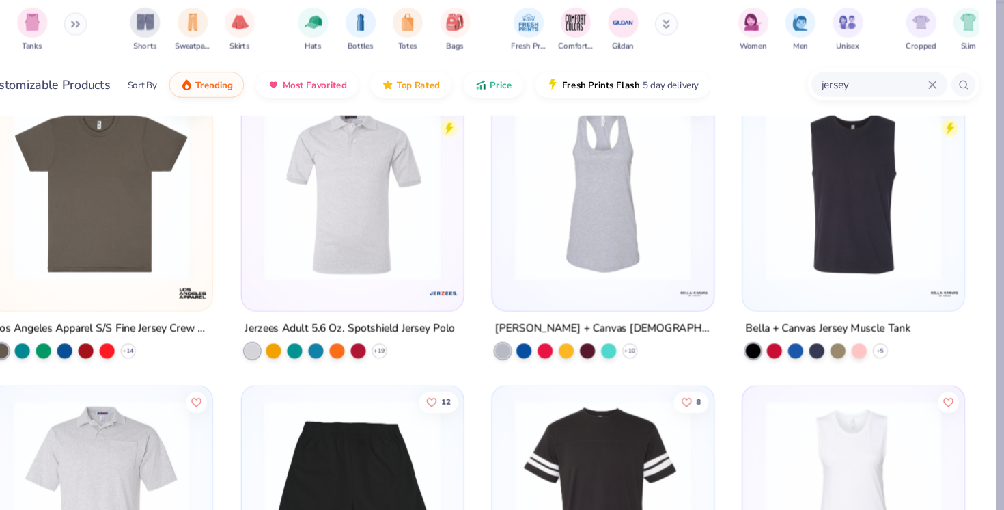
scroll to position [605, 0]
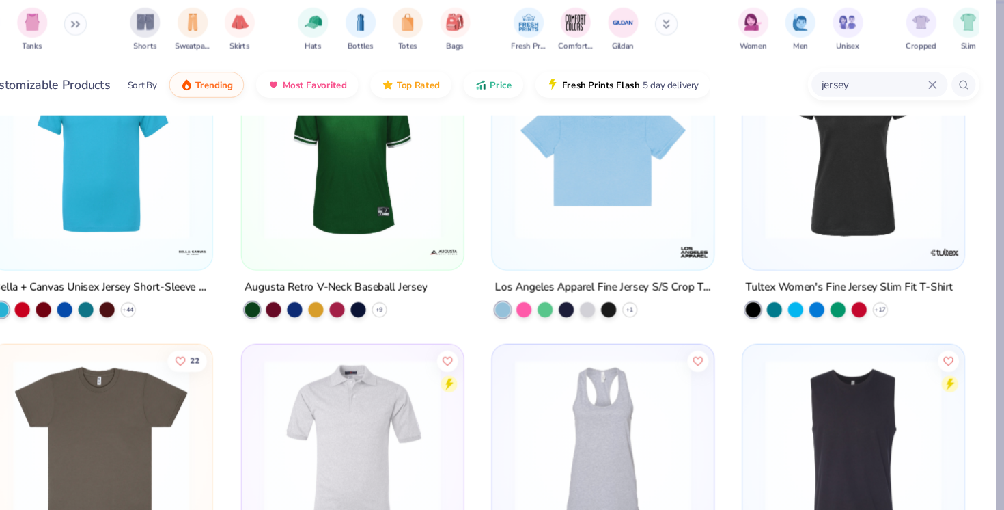
click at [840, 121] on input "jersey" at bounding box center [886, 123] width 97 height 16
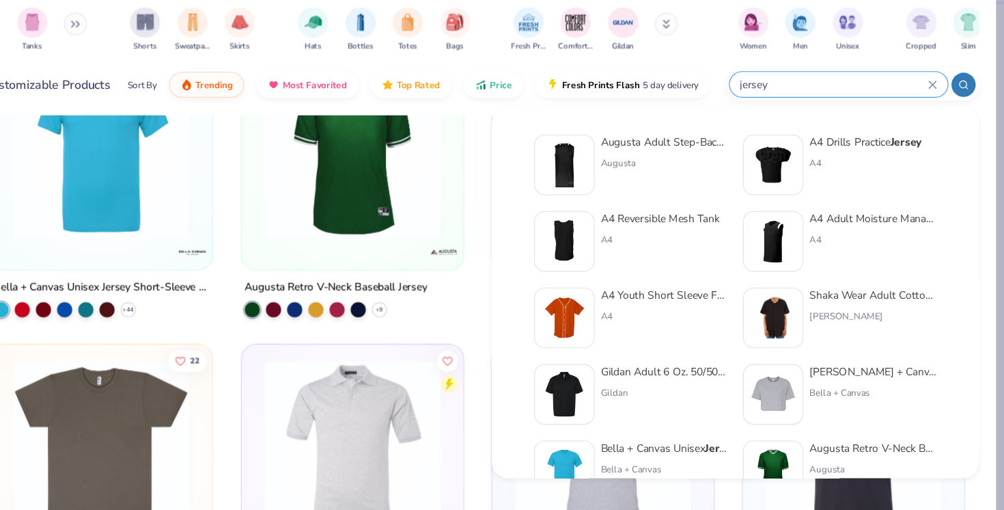
click at [829, 118] on input "jersey" at bounding box center [849, 123] width 171 height 16
click at [764, 120] on input "jersey" at bounding box center [849, 123] width 171 height 16
click at [934, 122] on div "jersey" at bounding box center [854, 122] width 197 height 23
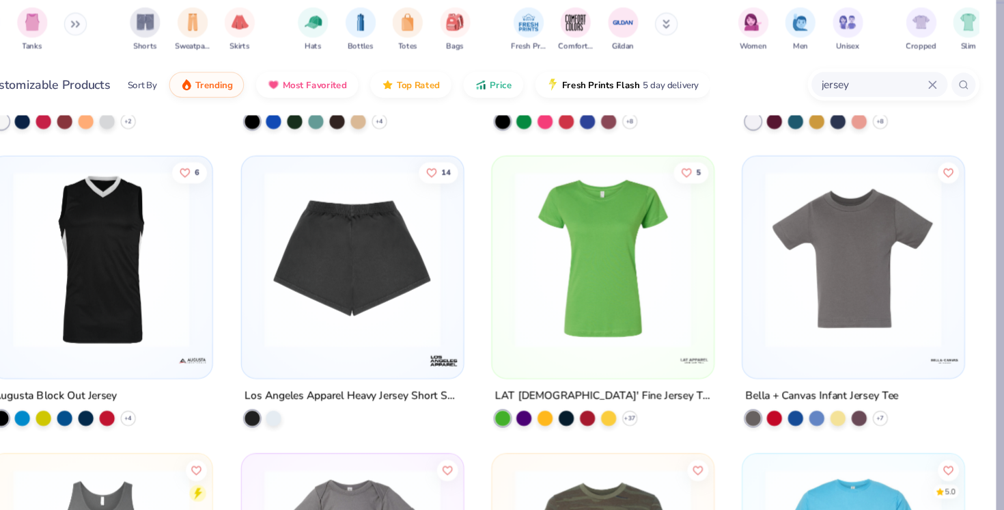
scroll to position [1305, 0]
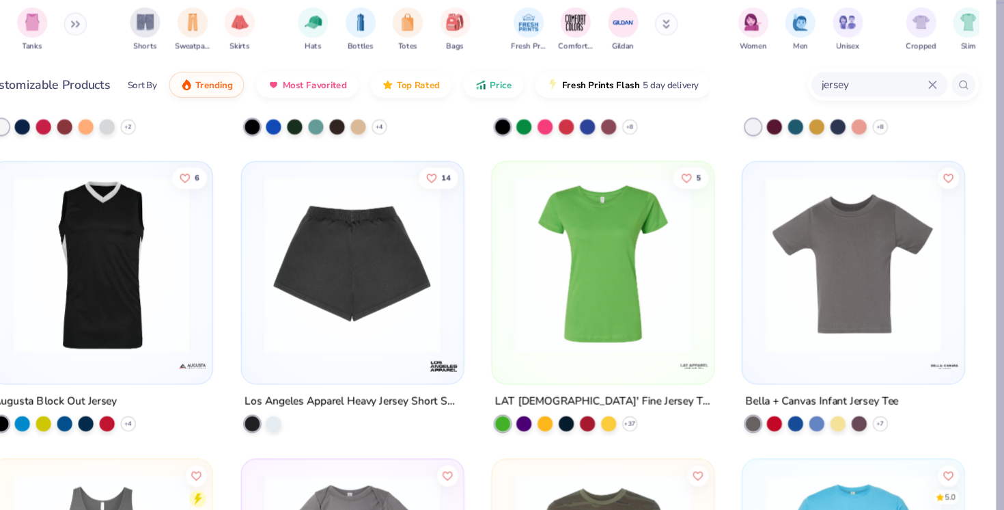
click at [888, 126] on input "jersey" at bounding box center [886, 123] width 97 height 16
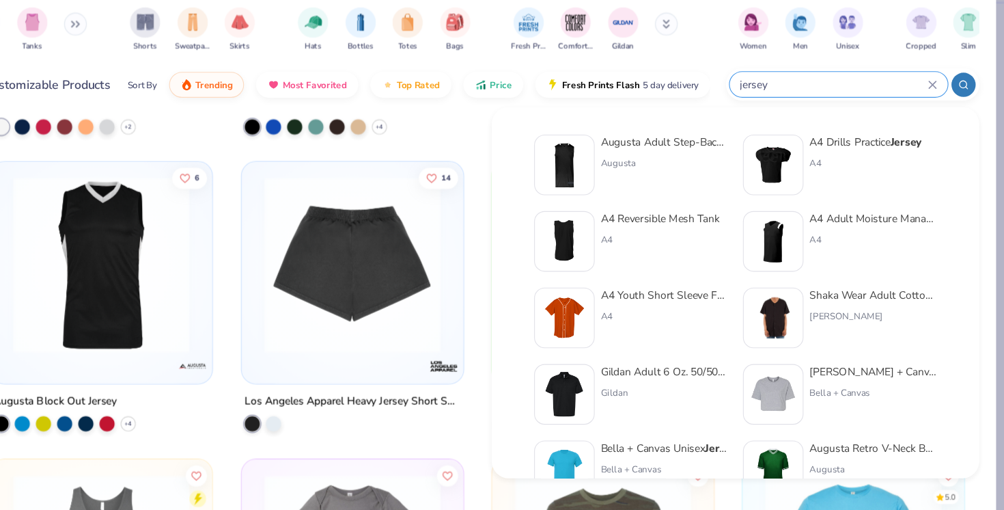
click at [888, 126] on input "jersey" at bounding box center [849, 123] width 171 height 16
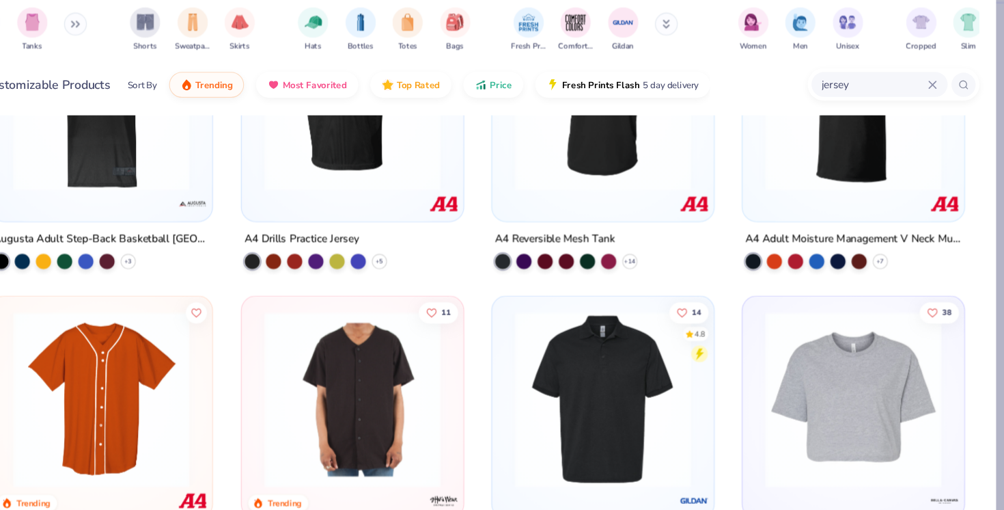
scroll to position [223, 0]
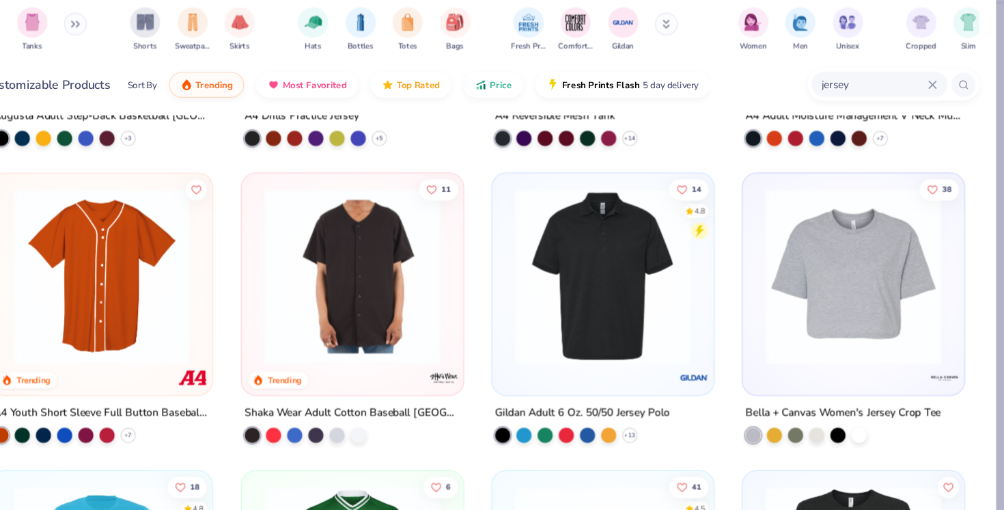
click at [175, 306] on img at bounding box center [188, 296] width 173 height 159
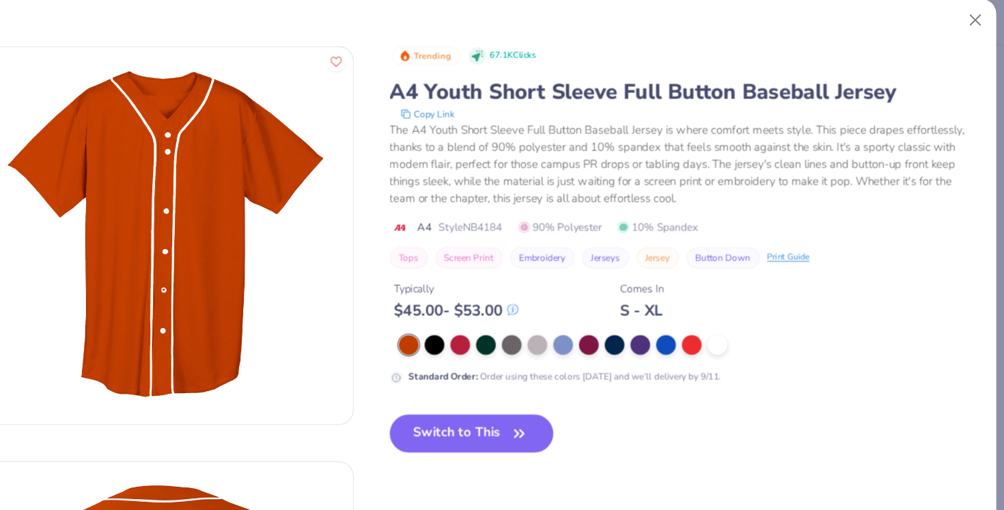
click at [502, 87] on div "A4 Youth Short Sleeve Full Button Baseball Jersey" at bounding box center [715, 91] width 532 height 26
click at [511, 93] on div "A4 Youth Short Sleeve Full Button Baseball Jersey" at bounding box center [715, 91] width 532 height 26
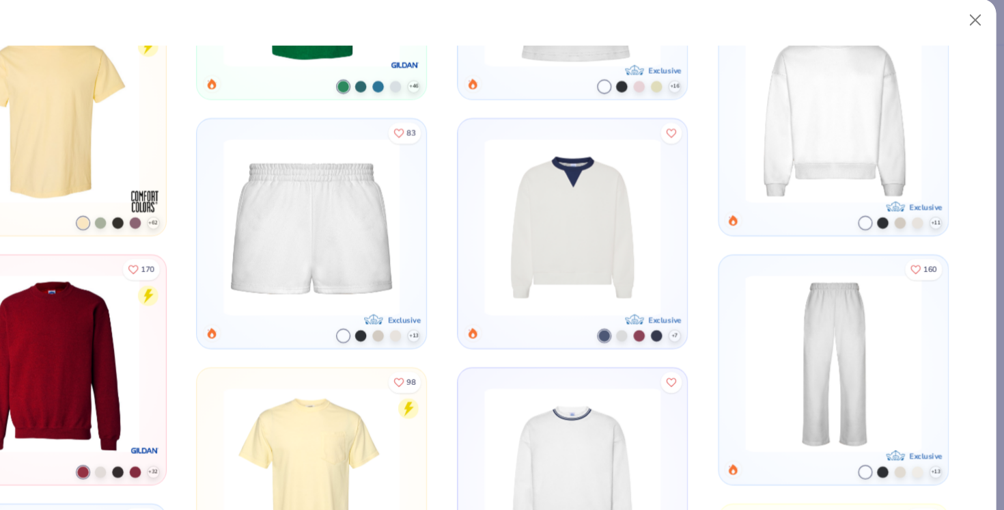
scroll to position [1146, 0]
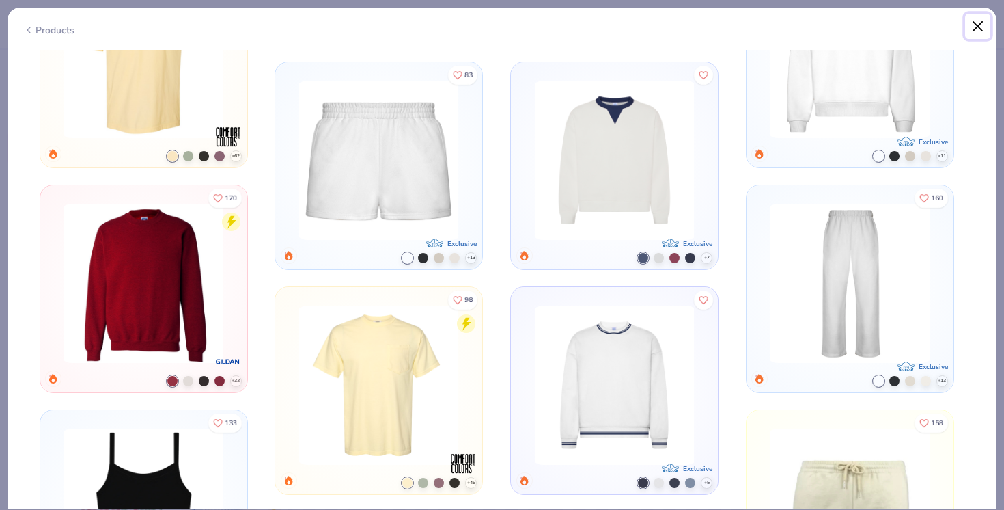
click at [979, 23] on button "Close" at bounding box center [978, 27] width 26 height 26
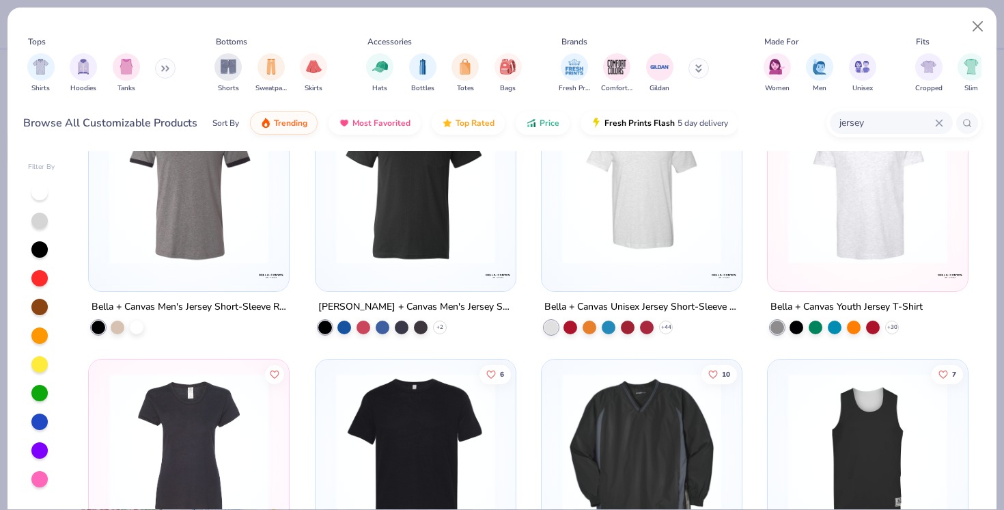
scroll to position [3667, 0]
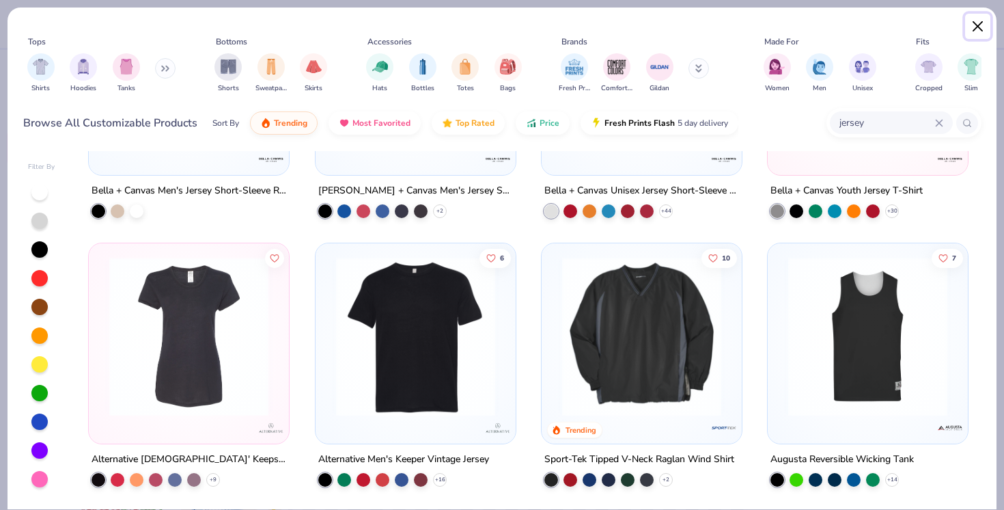
click at [973, 33] on button "Close" at bounding box center [978, 27] width 26 height 26
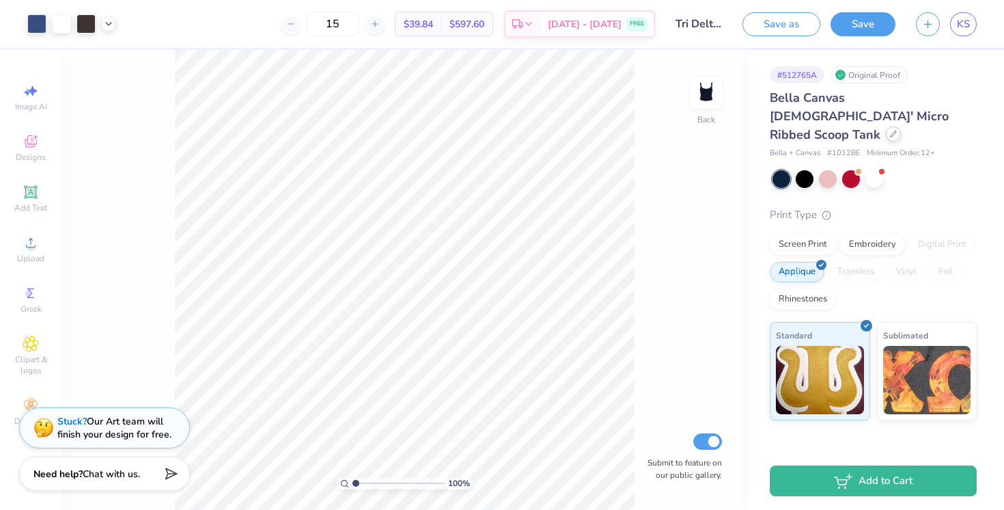
click at [890, 130] on icon at bounding box center [893, 133] width 7 height 7
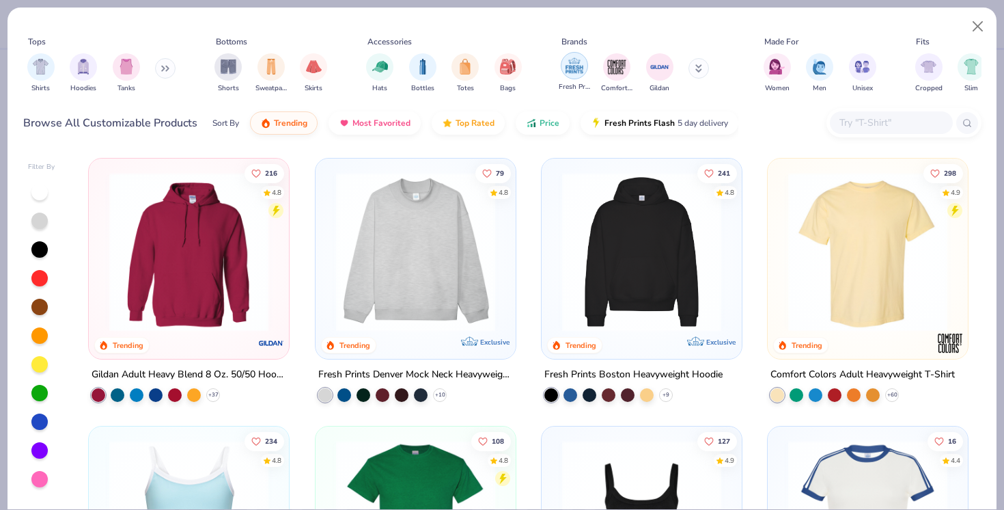
click at [574, 64] on img "filter for Fresh Prints" at bounding box center [574, 65] width 20 height 20
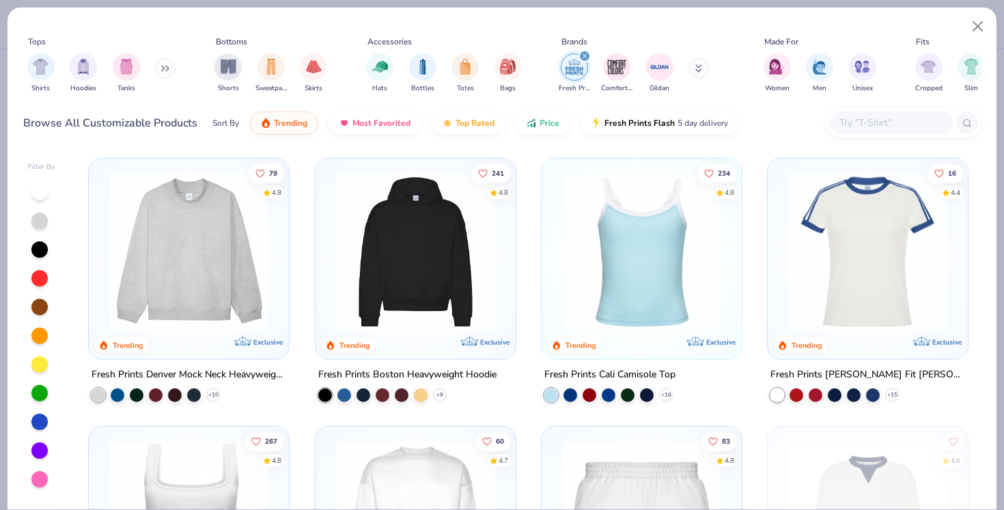
click at [617, 271] on img at bounding box center [641, 251] width 173 height 159
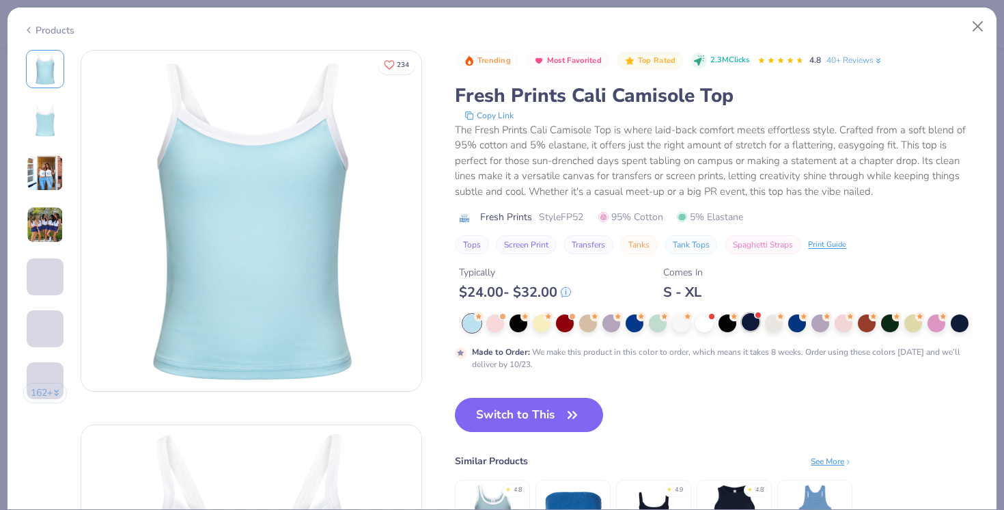
click at [752, 318] on div at bounding box center [751, 322] width 18 height 18
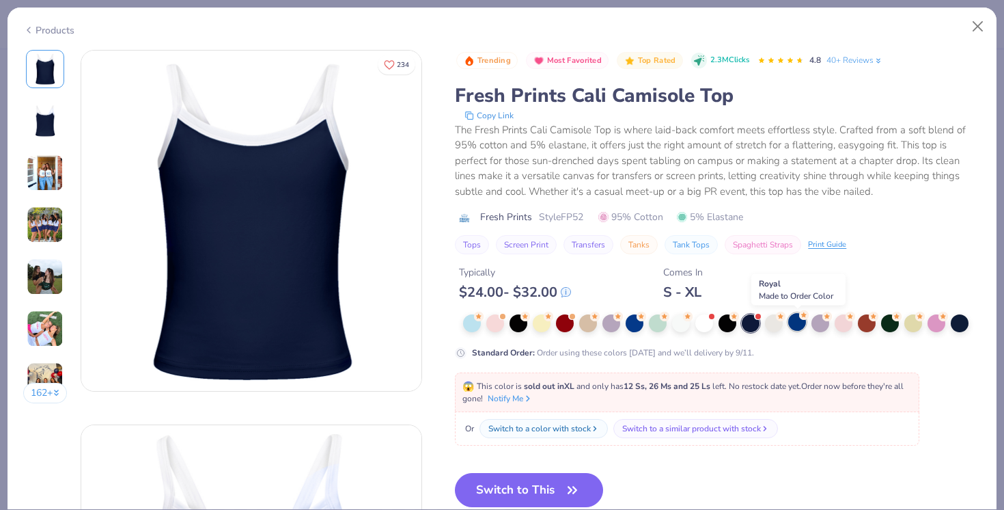
click at [796, 329] on div at bounding box center [797, 322] width 18 height 18
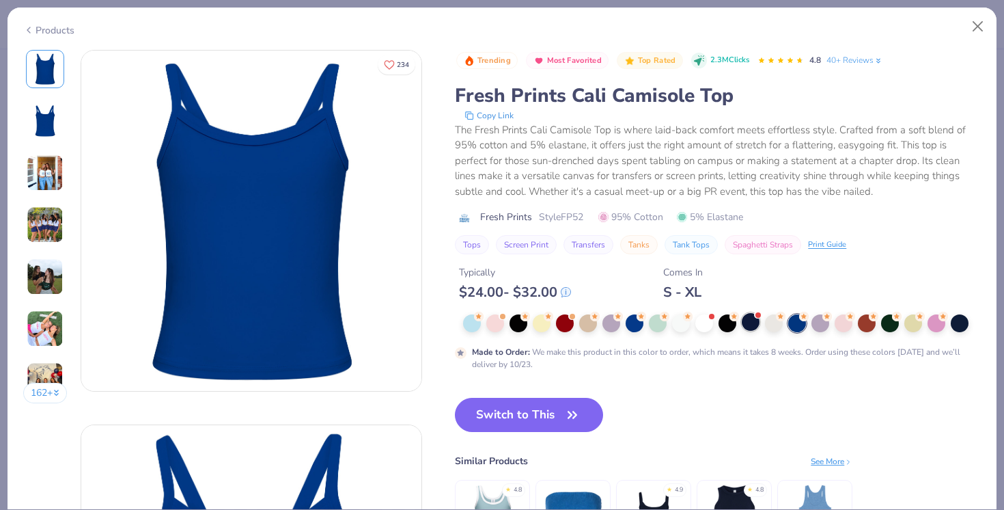
click at [747, 324] on div at bounding box center [751, 322] width 18 height 18
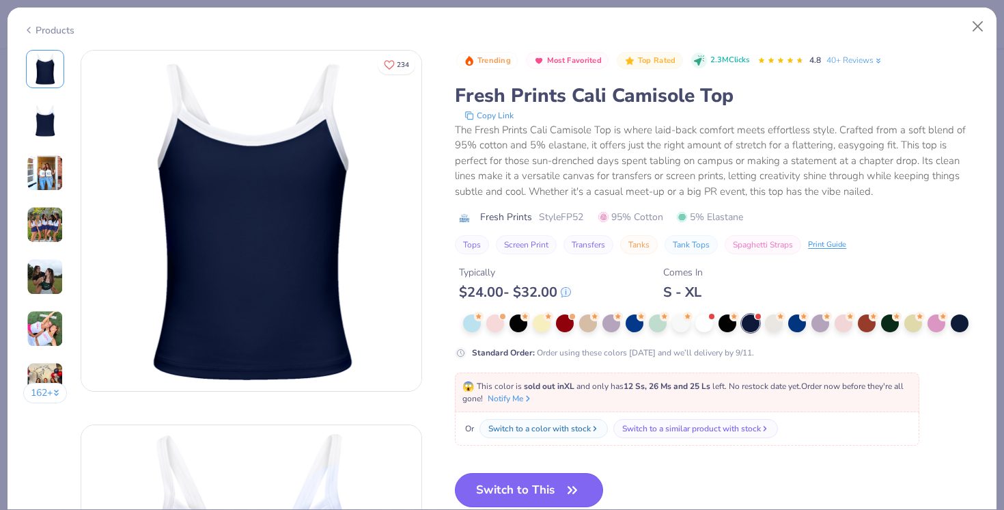
click at [545, 495] on button "Switch to This" at bounding box center [529, 490] width 148 height 34
type input "50"
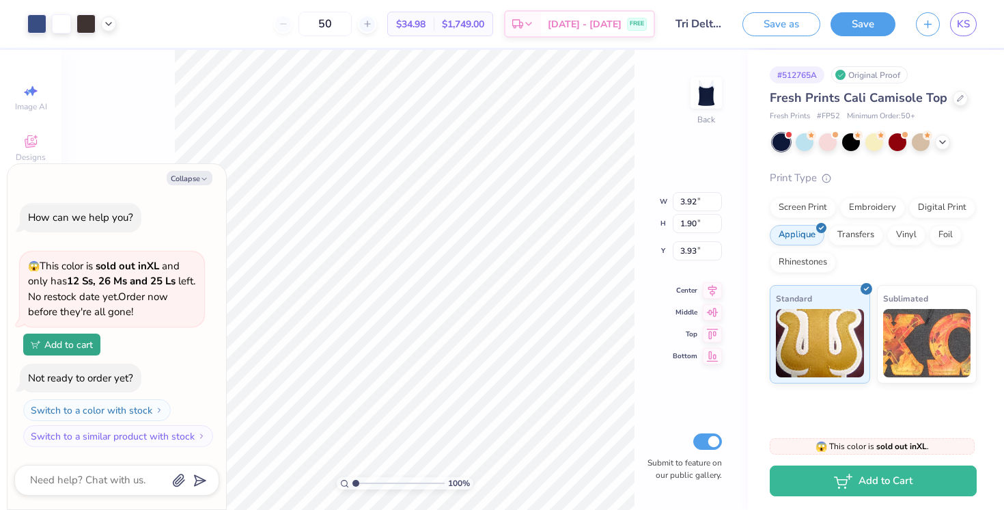
type textarea "x"
type input "1.55"
click at [610, 190] on div "100 % Back W 3.92 H 1.90 Y 1.55 Center Middle Top Bottom Submit to feature on o…" at bounding box center [404, 280] width 686 height 460
click at [89, 22] on div at bounding box center [85, 22] width 19 height 19
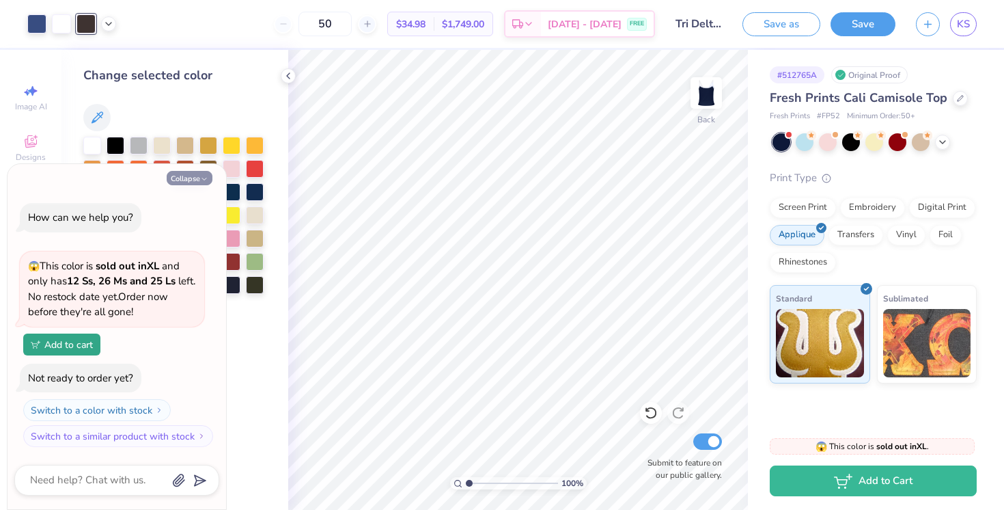
click at [199, 178] on button "Collapse" at bounding box center [190, 178] width 46 height 14
type textarea "x"
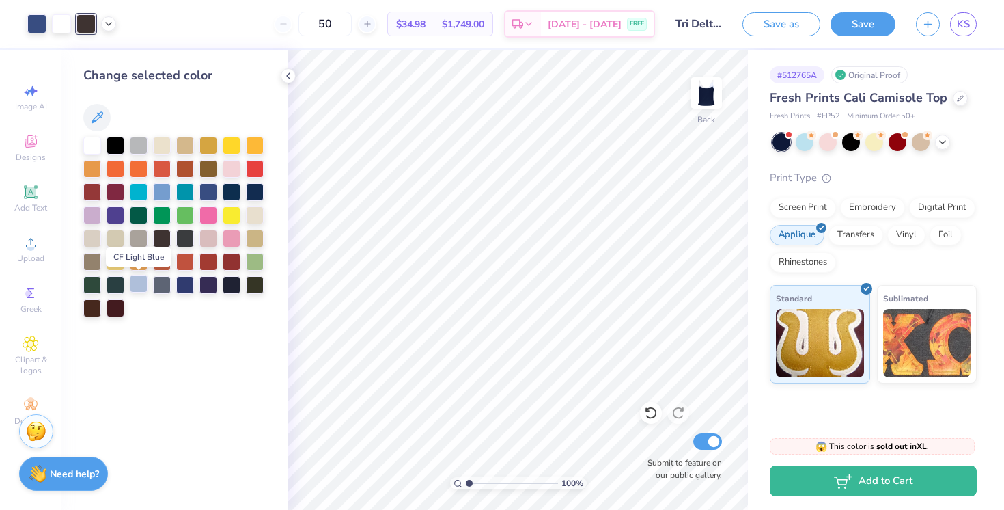
click at [137, 283] on div at bounding box center [139, 284] width 18 height 18
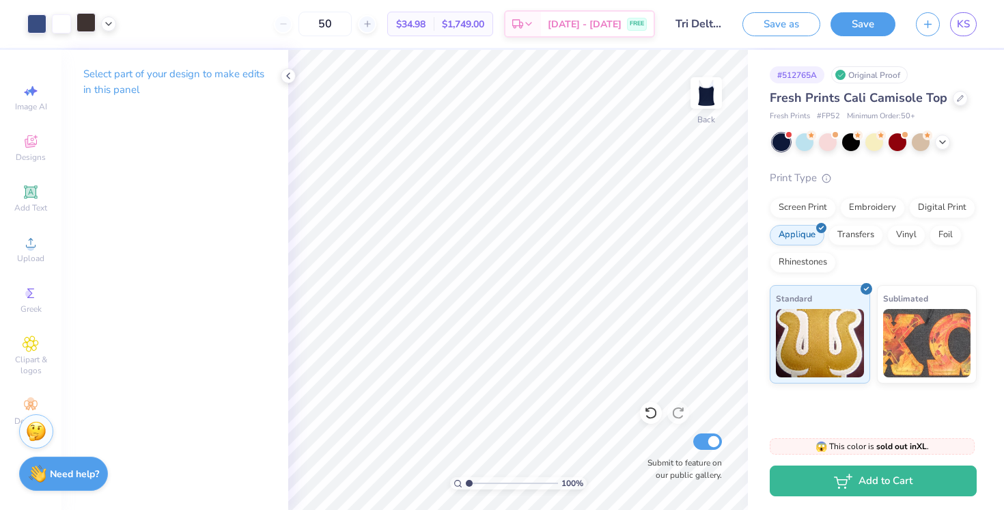
click at [85, 26] on div at bounding box center [85, 22] width 19 height 19
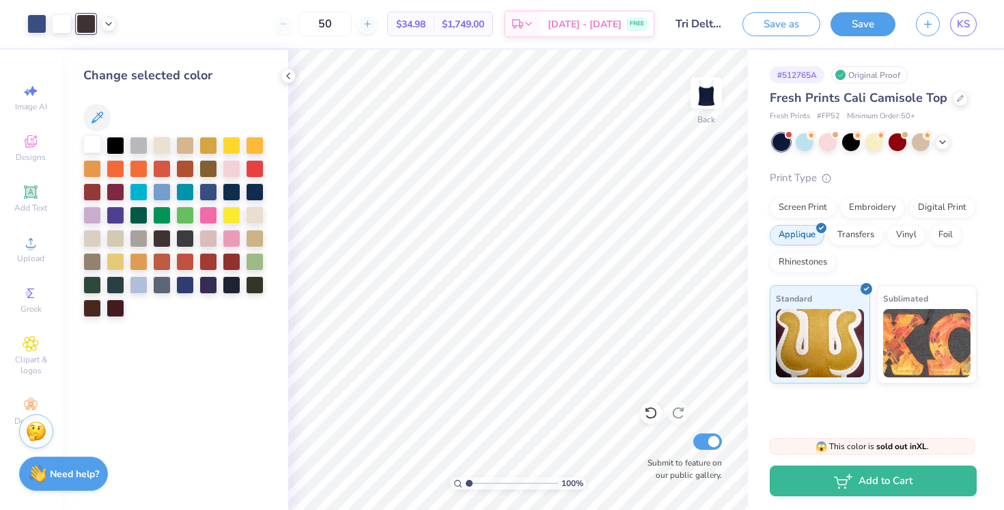
click at [94, 145] on div at bounding box center [92, 144] width 18 height 18
click at [286, 71] on icon at bounding box center [288, 75] width 11 height 11
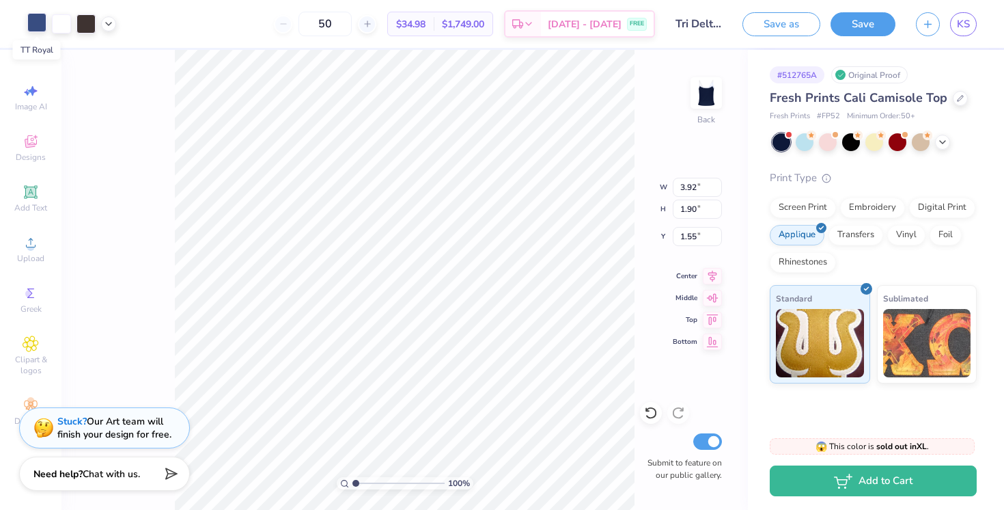
click at [36, 23] on div at bounding box center [36, 22] width 19 height 19
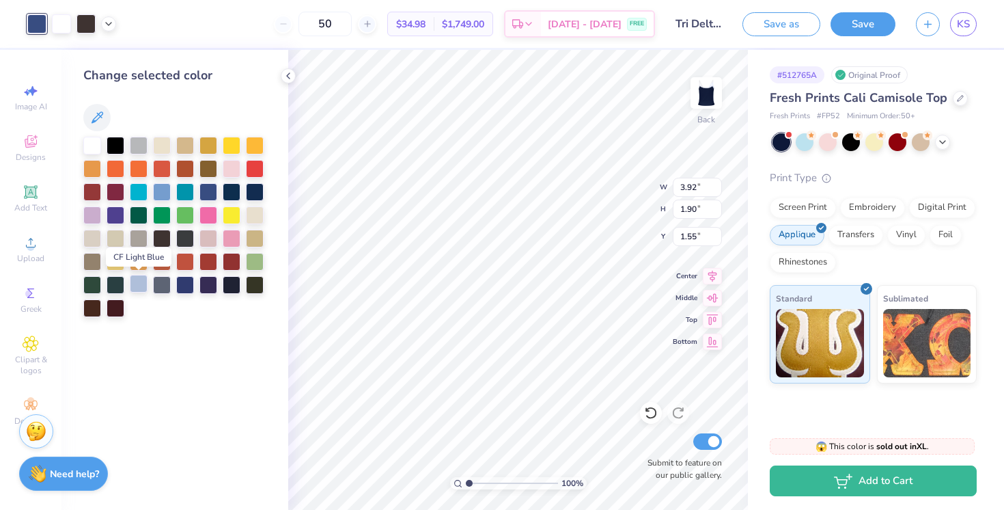
click at [137, 284] on div at bounding box center [139, 284] width 18 height 18
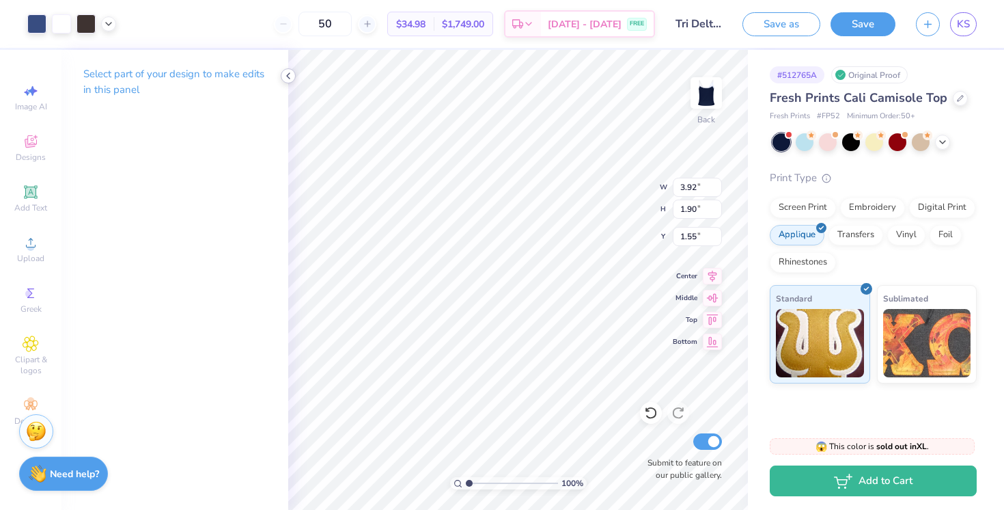
click at [287, 77] on icon at bounding box center [288, 75] width 11 height 11
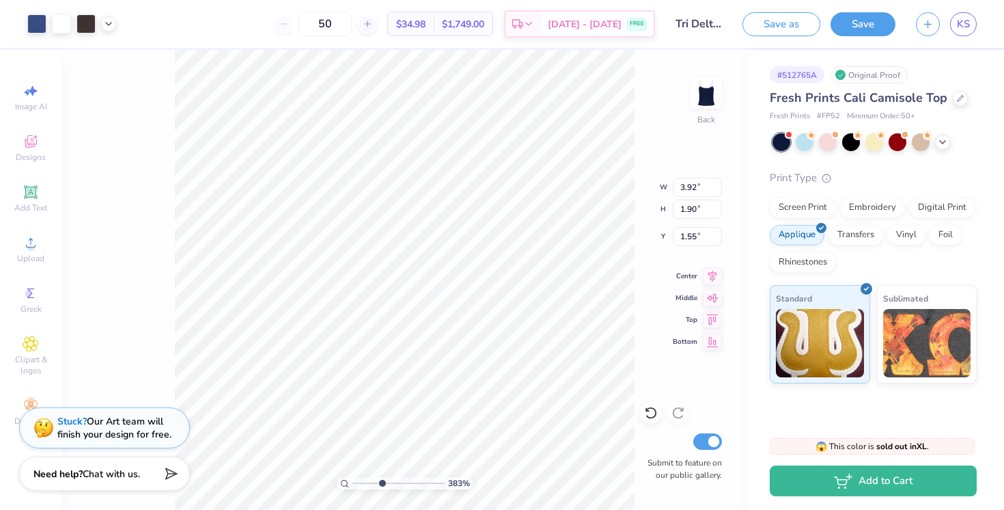
drag, startPoint x: 353, startPoint y: 486, endPoint x: 380, endPoint y: 484, distance: 27.4
click at [381, 484] on input "range" at bounding box center [398, 483] width 92 height 12
click at [384, 481] on input "range" at bounding box center [398, 483] width 92 height 12
drag, startPoint x: 385, startPoint y: 484, endPoint x: 355, endPoint y: 484, distance: 30.1
type input "1.02"
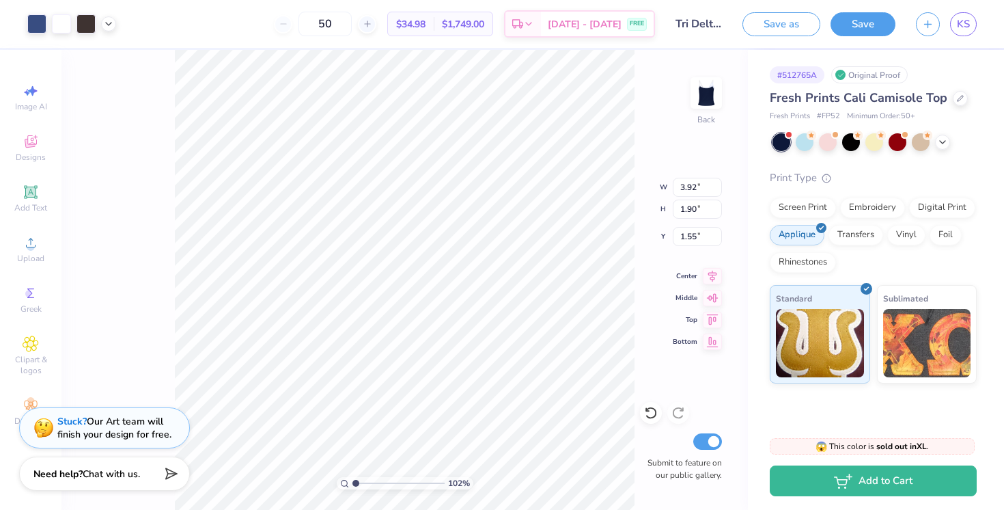
click at [355, 484] on input "range" at bounding box center [398, 483] width 92 height 12
click at [881, 20] on button "Save" at bounding box center [863, 22] width 65 height 24
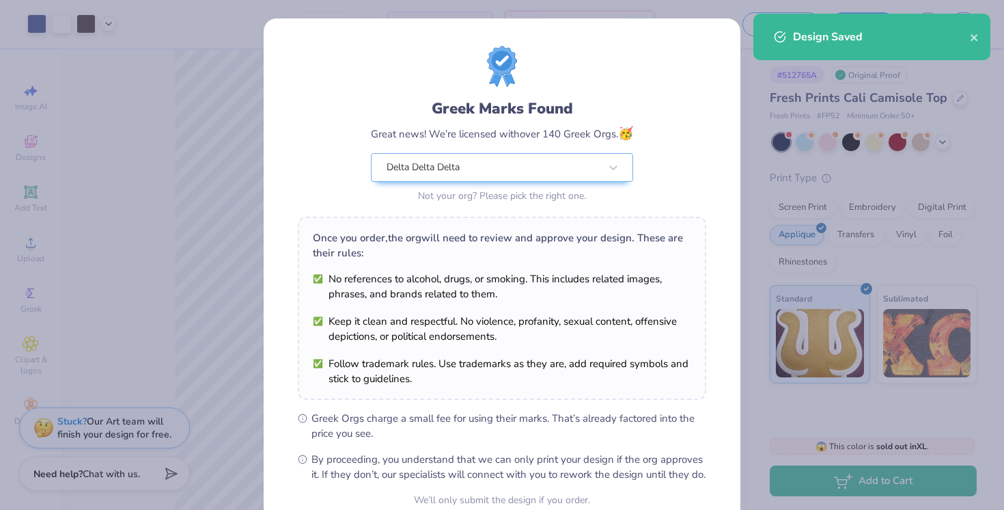
scroll to position [130, 0]
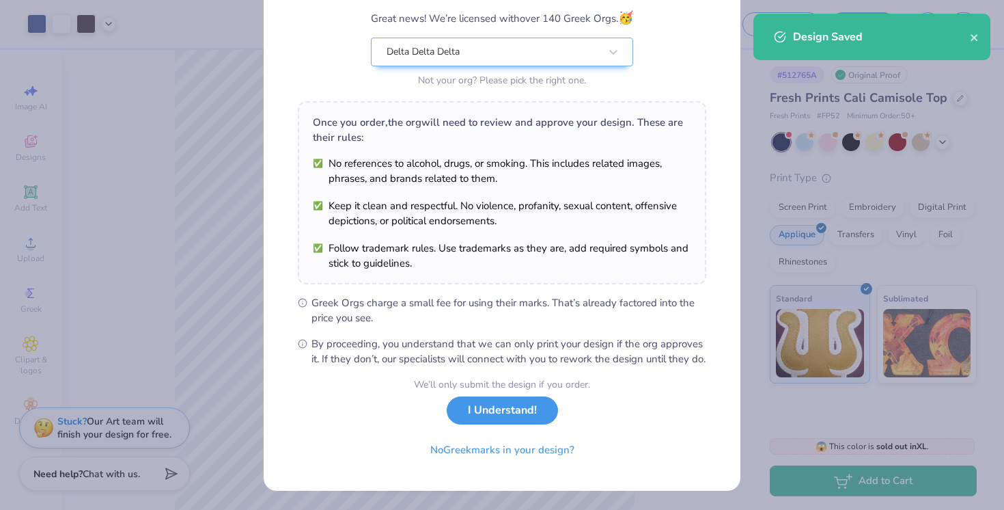
click at [508, 413] on button "I Understand!" at bounding box center [502, 410] width 111 height 28
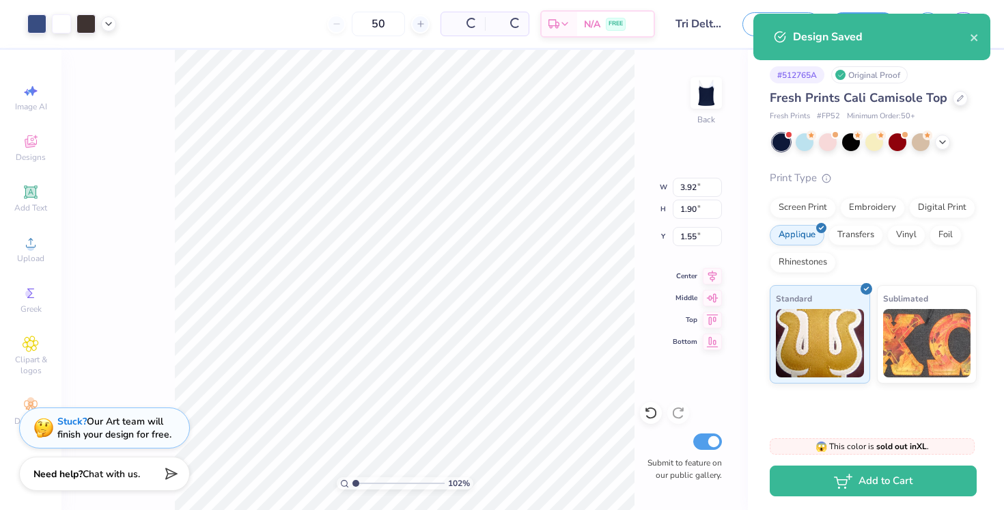
scroll to position [0, 0]
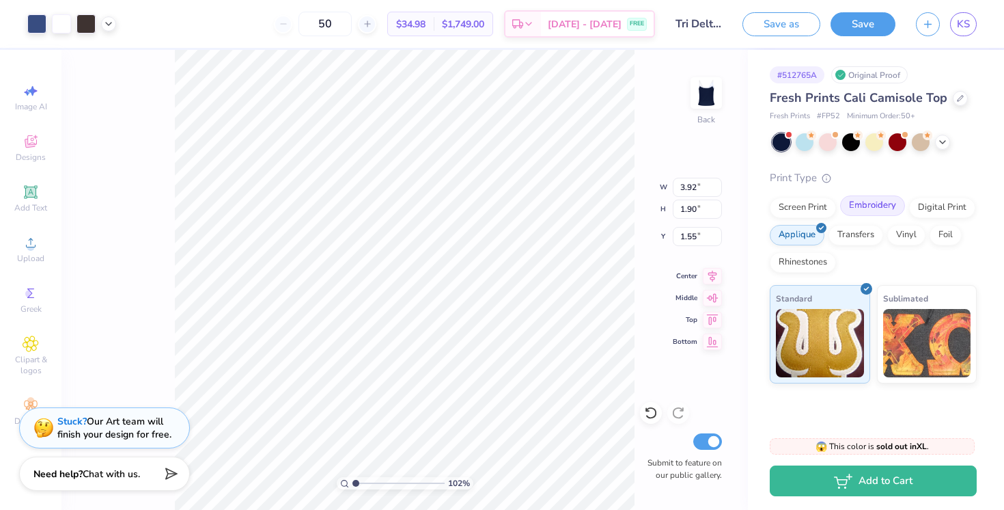
click at [869, 210] on div "Embroidery" at bounding box center [872, 205] width 65 height 20
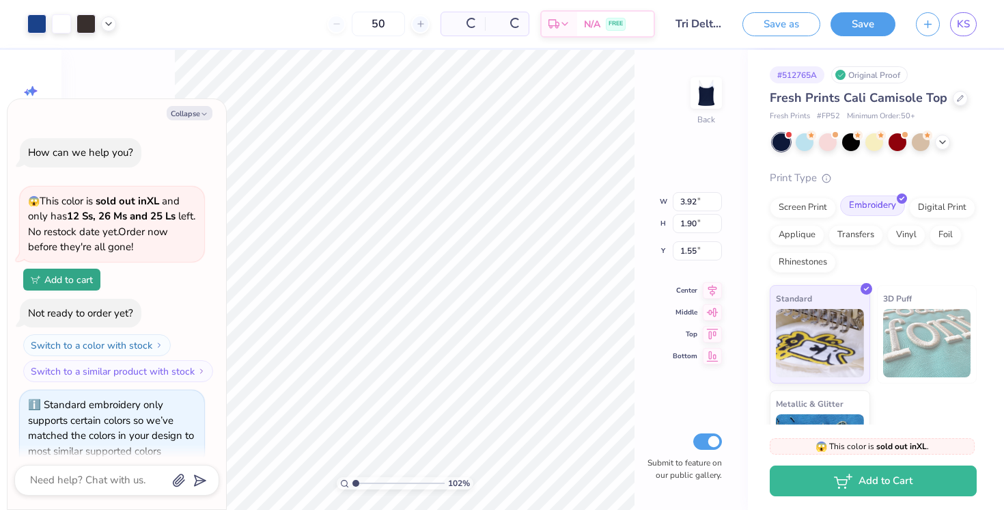
scroll to position [18, 0]
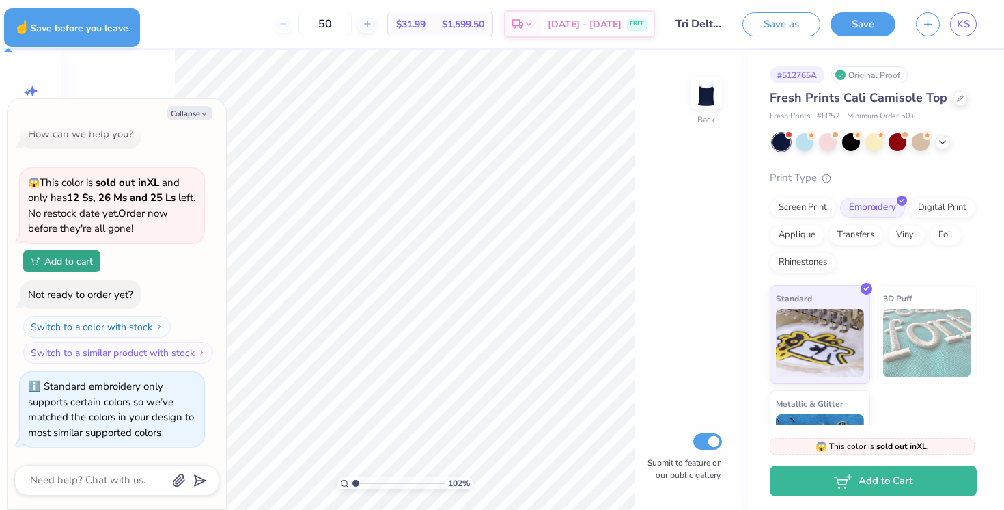
type textarea "x"
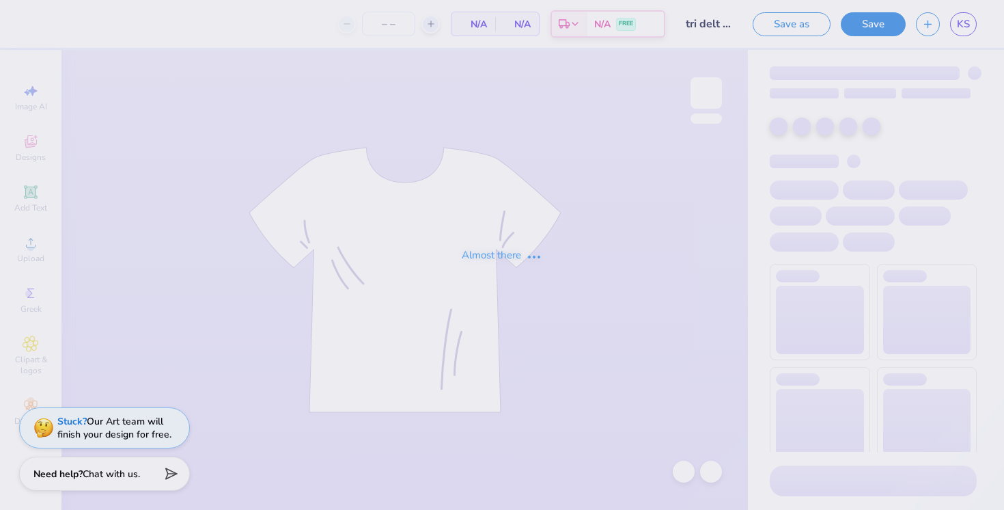
type input "50"
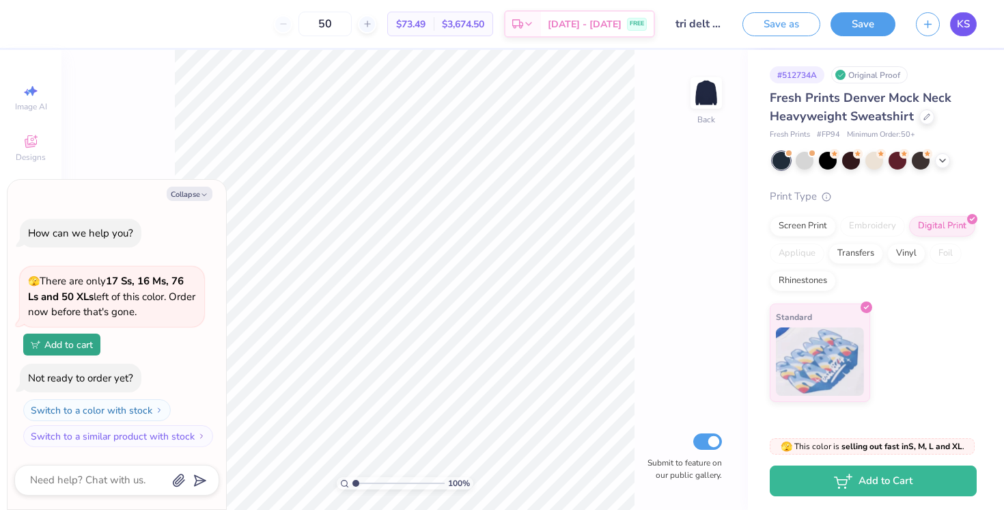
click at [964, 20] on span "KS" at bounding box center [963, 24] width 13 height 16
click at [791, 253] on div "Applique" at bounding box center [797, 253] width 55 height 20
click at [802, 250] on div "Applique" at bounding box center [797, 253] width 55 height 20
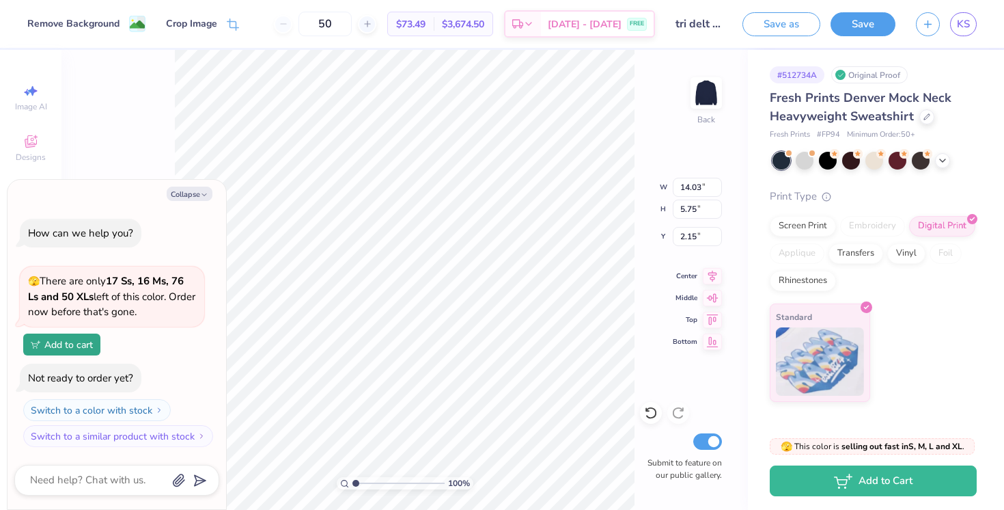
type textarea "x"
type input "12.69"
type input "5.20"
type textarea "x"
type input "11.96"
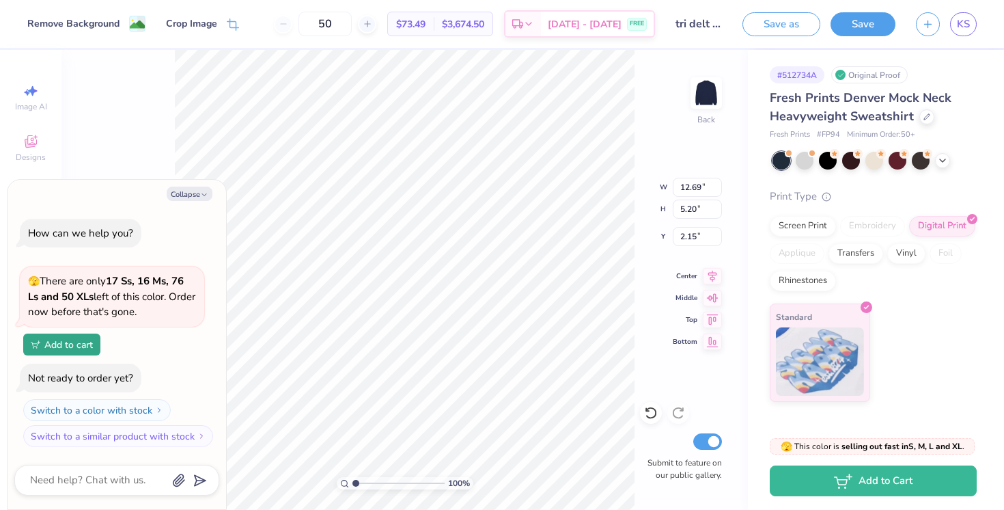
type input "4.90"
type textarea "x"
type input "12.00"
type input "4.91"
type textarea "x"
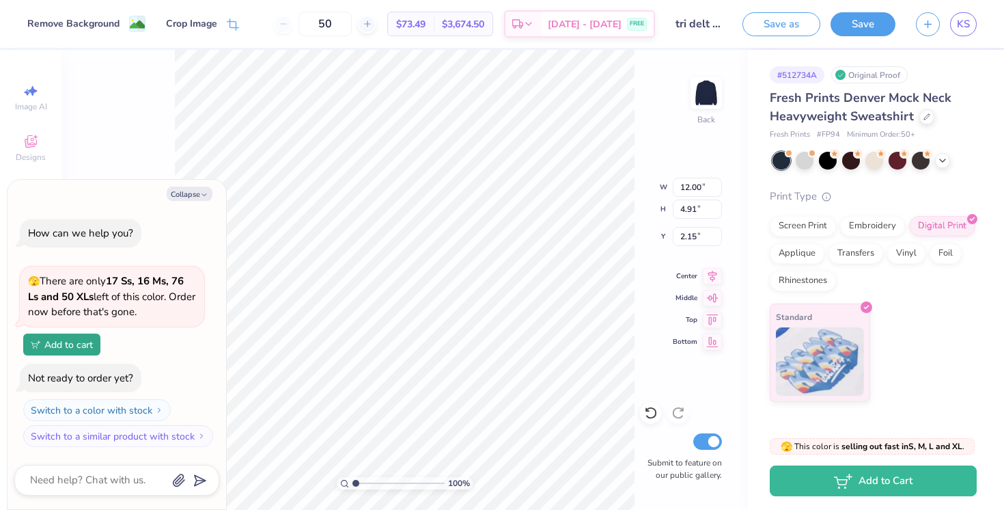
type input "1.86"
click at [804, 251] on div "Applique" at bounding box center [797, 251] width 55 height 20
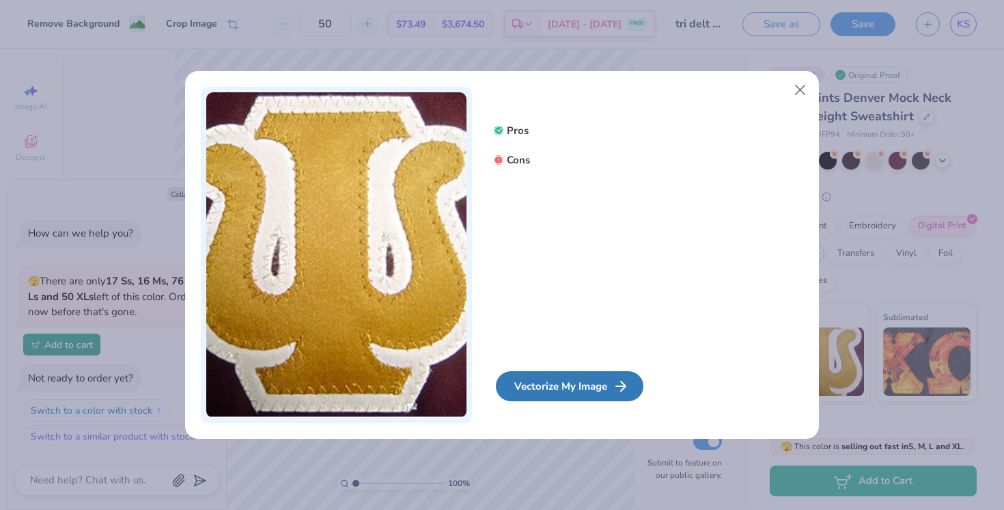
click at [564, 382] on div "Vectorize My Image" at bounding box center [570, 386] width 148 height 30
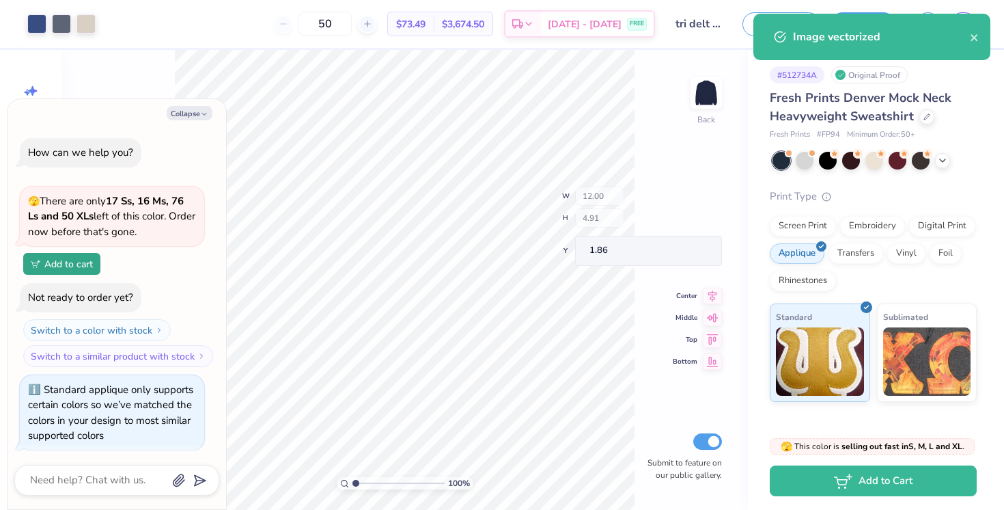
scroll to position [116, 0]
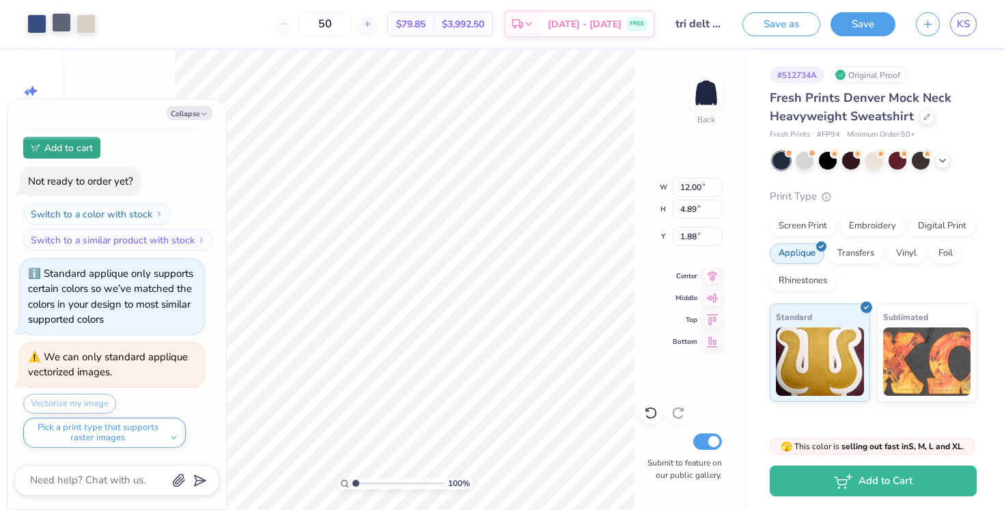
click at [59, 19] on div at bounding box center [61, 22] width 19 height 19
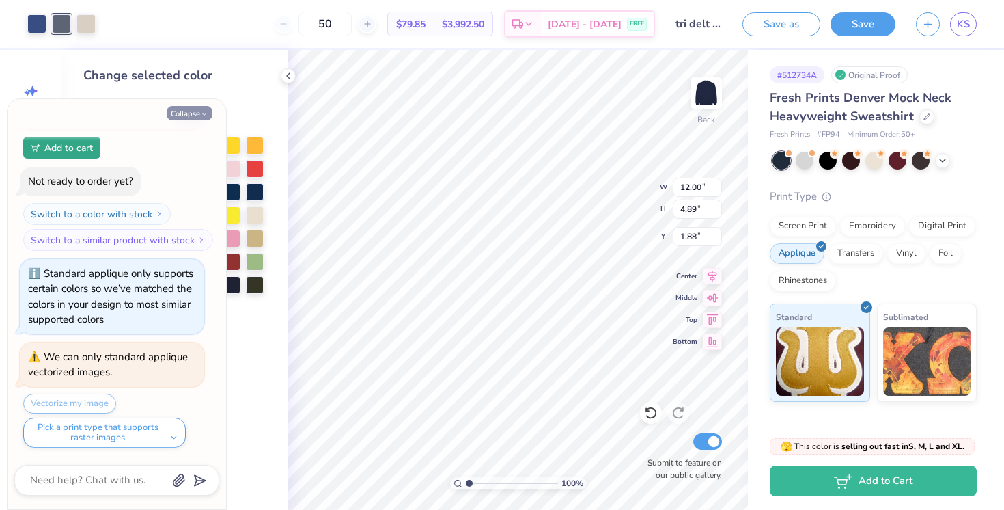
click at [193, 117] on button "Collapse" at bounding box center [190, 113] width 46 height 14
type textarea "x"
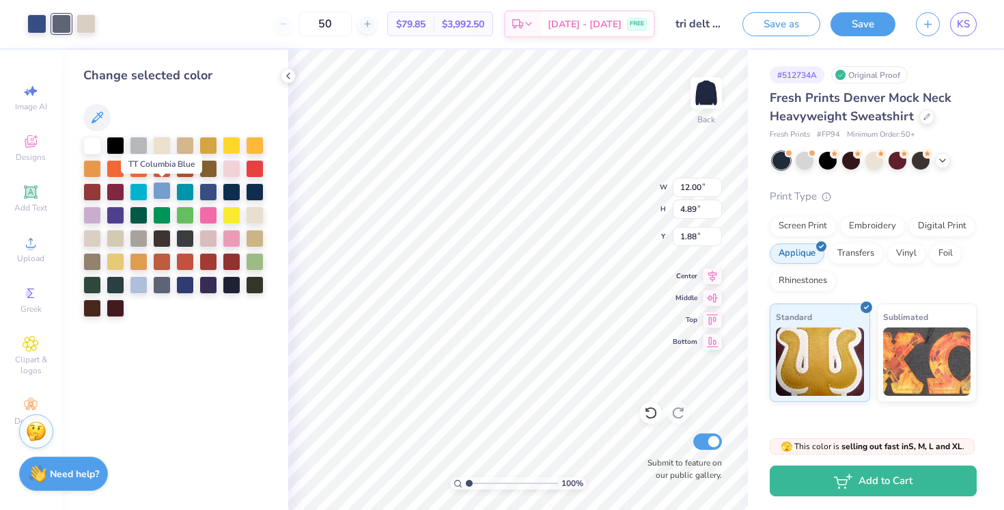
click at [161, 189] on div at bounding box center [162, 191] width 18 height 18
click at [137, 286] on div at bounding box center [139, 284] width 18 height 18
click at [100, 118] on icon at bounding box center [97, 117] width 16 height 16
click at [98, 122] on icon at bounding box center [97, 117] width 16 height 16
click at [139, 283] on div at bounding box center [139, 284] width 18 height 18
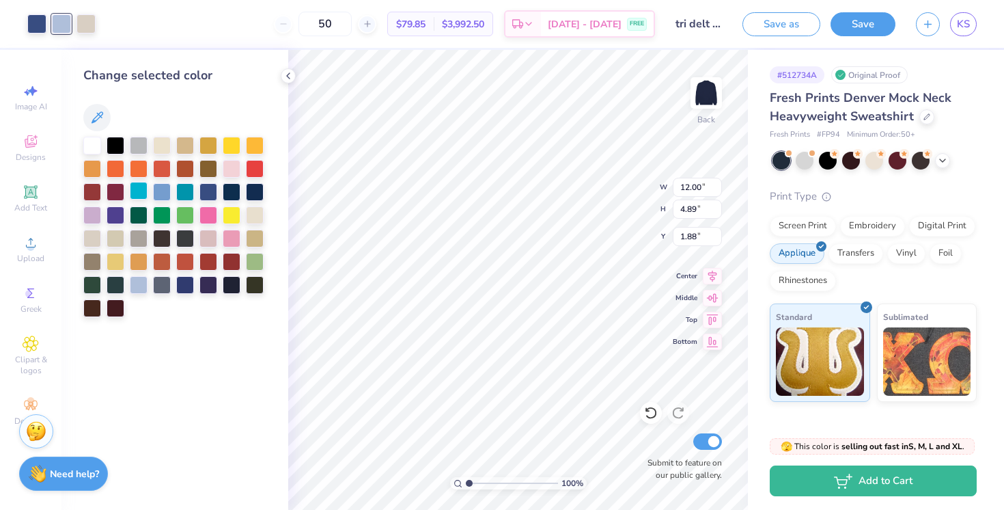
click at [139, 192] on div at bounding box center [139, 191] width 18 height 18
click at [136, 288] on div at bounding box center [139, 284] width 18 height 18
click at [83, 20] on div at bounding box center [85, 22] width 19 height 19
click at [91, 142] on div at bounding box center [92, 144] width 18 height 18
click at [33, 24] on div at bounding box center [36, 22] width 19 height 19
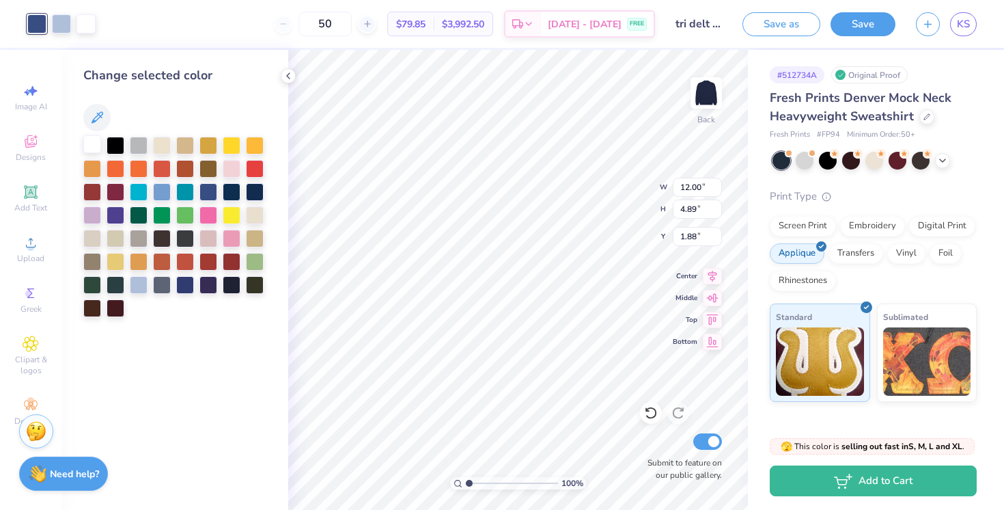
click at [88, 145] on div at bounding box center [92, 144] width 18 height 18
click at [659, 413] on div at bounding box center [651, 413] width 22 height 22
click at [31, 21] on div at bounding box center [36, 22] width 19 height 19
click at [133, 288] on div at bounding box center [139, 284] width 18 height 18
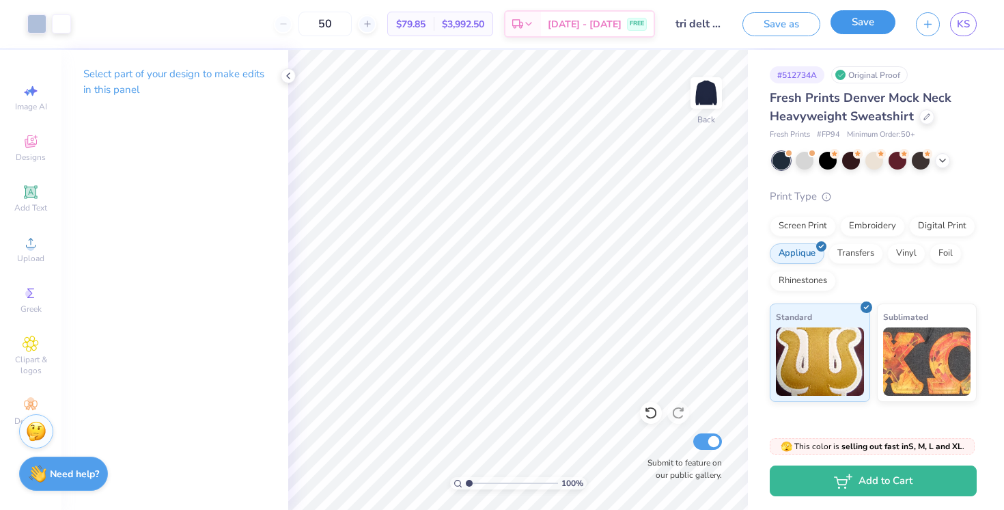
click at [869, 27] on button "Save" at bounding box center [863, 22] width 65 height 24
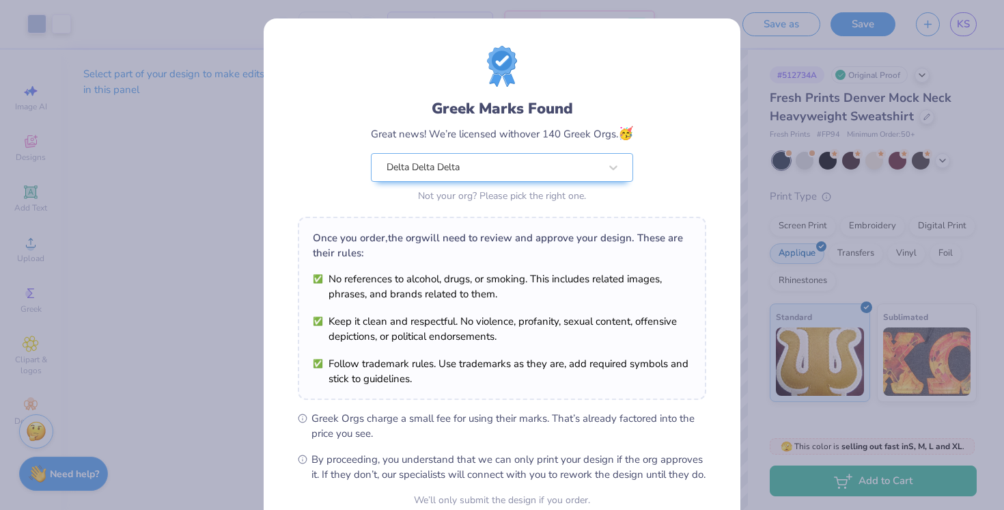
scroll to position [130, 0]
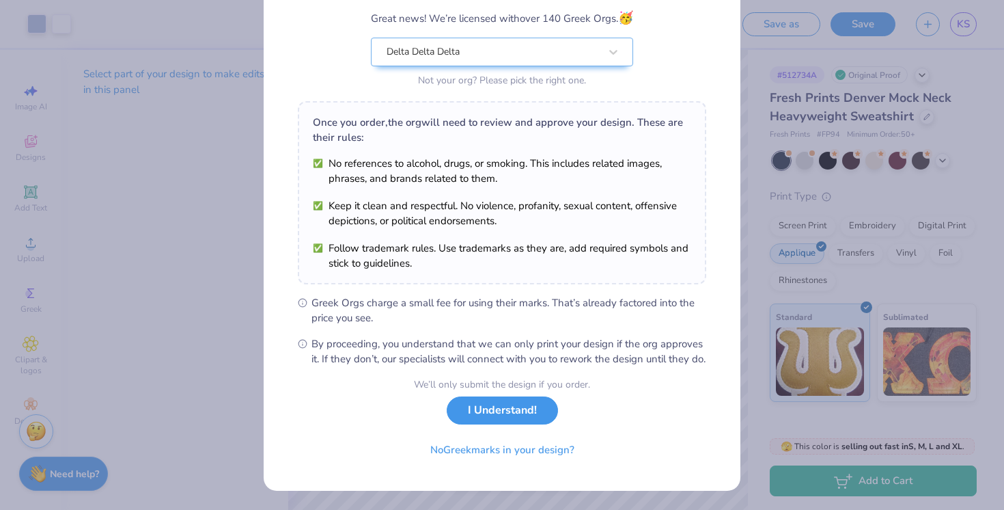
click at [516, 406] on button "I Understand!" at bounding box center [502, 410] width 111 height 28
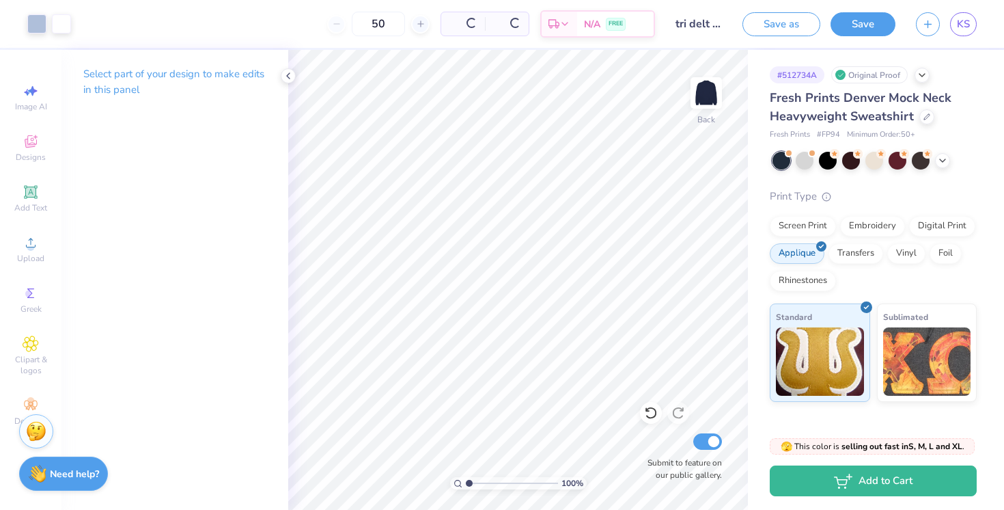
scroll to position [0, 0]
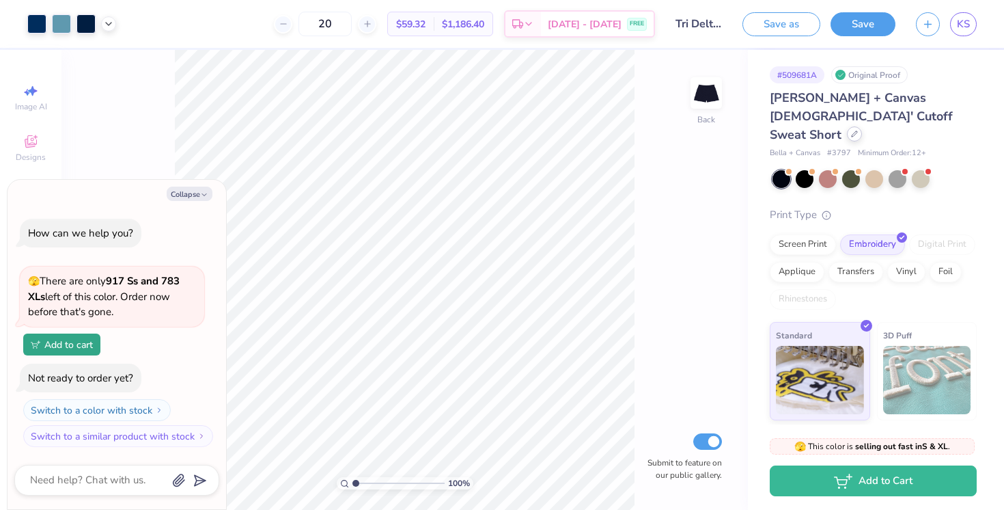
click at [851, 130] on icon at bounding box center [854, 133] width 7 height 7
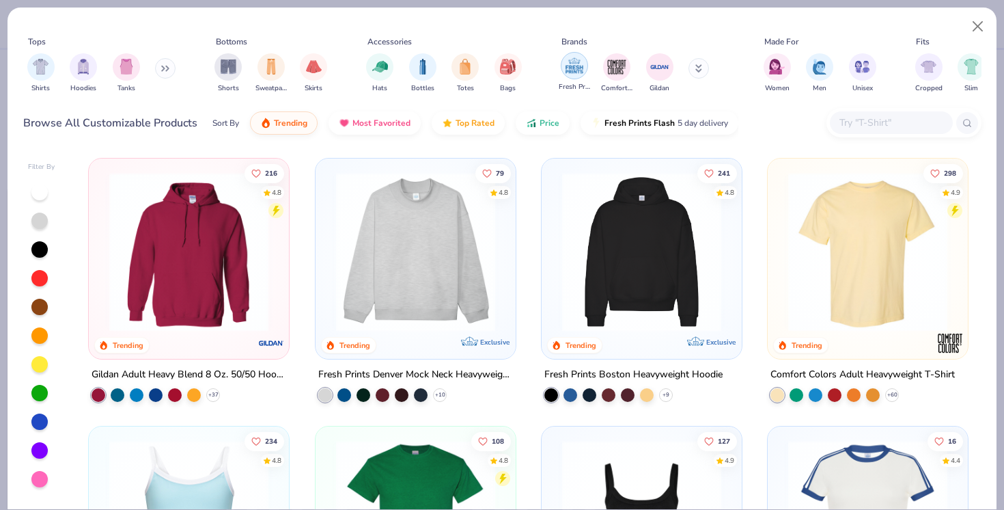
click at [576, 59] on img "filter for Fresh Prints" at bounding box center [574, 65] width 20 height 20
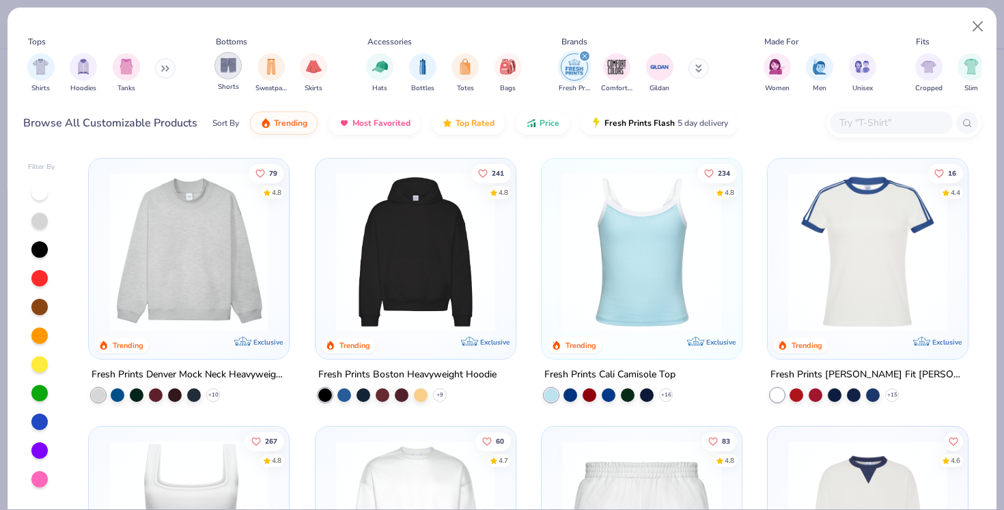
click at [231, 72] on img "filter for Shorts" at bounding box center [229, 65] width 16 height 16
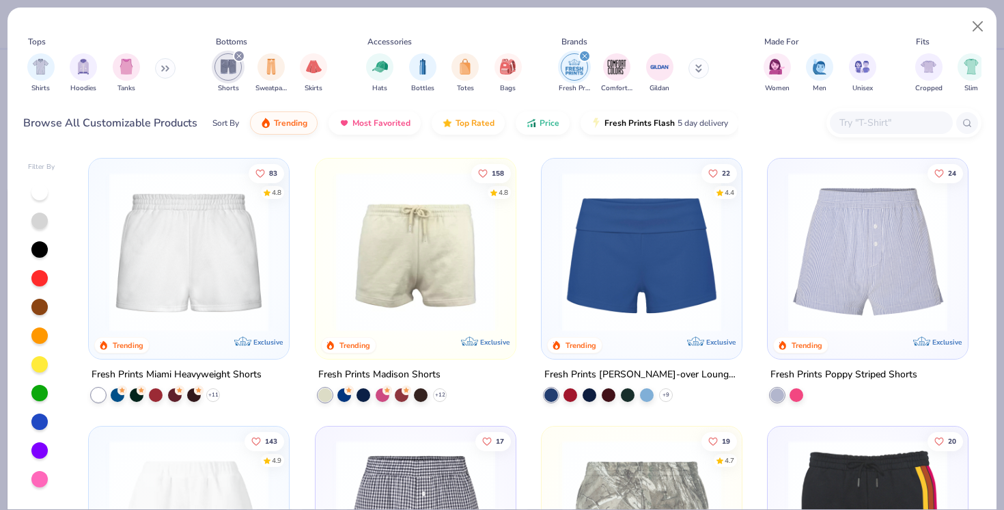
click at [214, 273] on img at bounding box center [188, 251] width 173 height 159
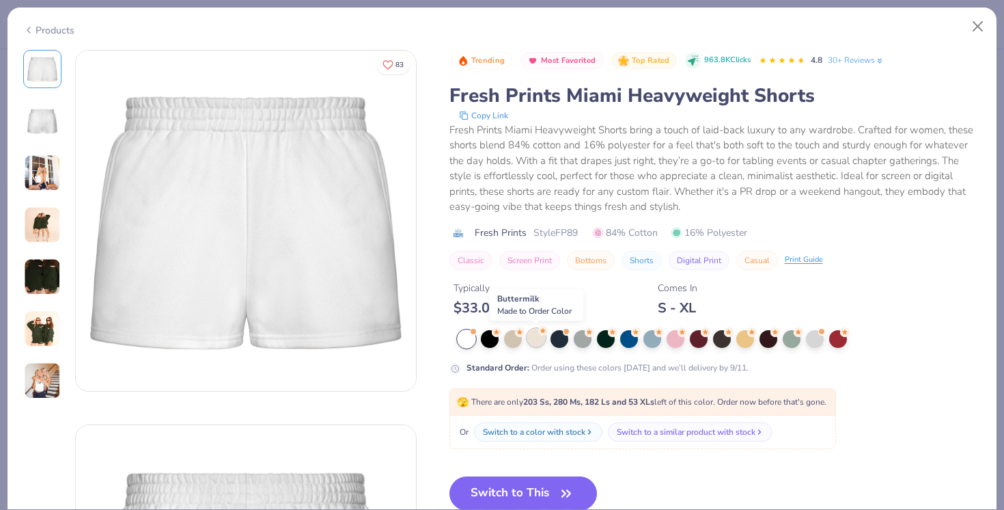
scroll to position [27, 0]
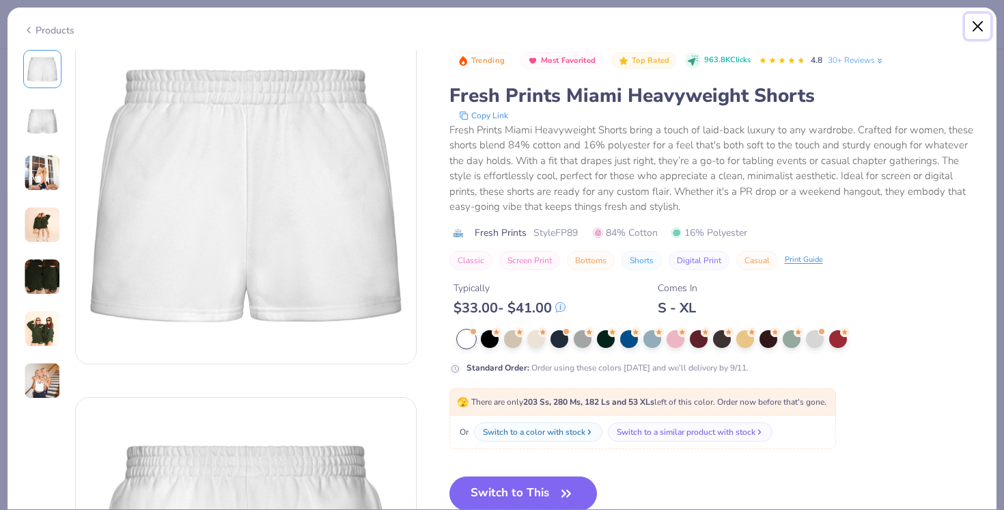
click at [978, 29] on button "Close" at bounding box center [978, 27] width 26 height 26
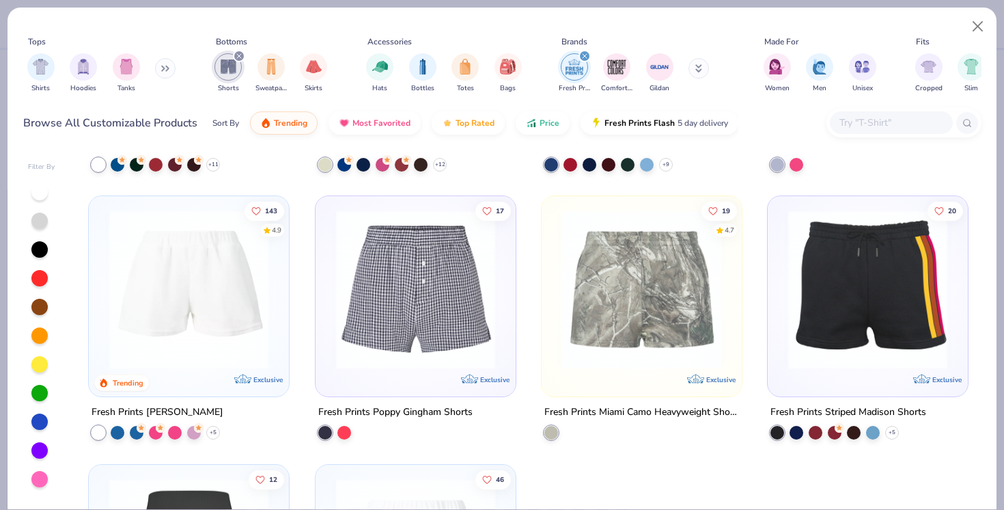
scroll to position [235, 0]
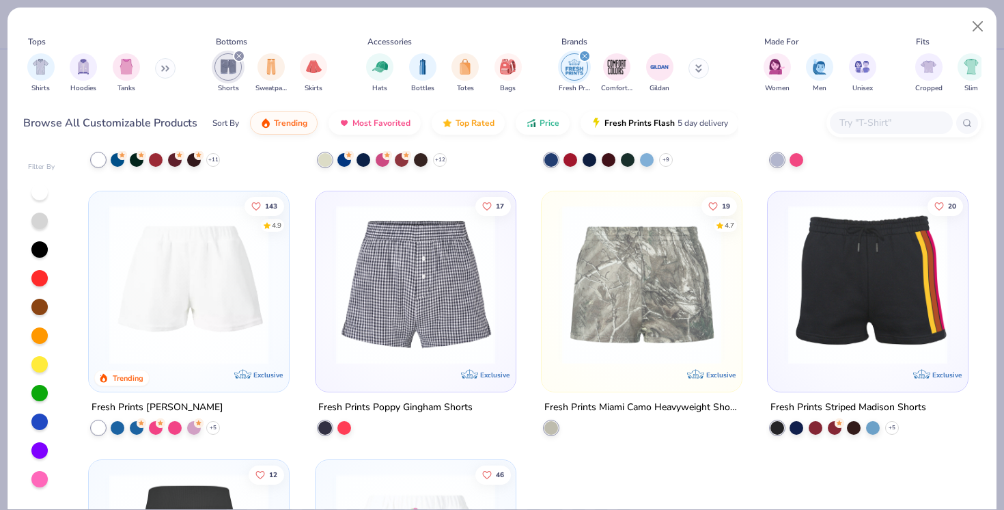
click at [220, 304] on img at bounding box center [188, 284] width 173 height 159
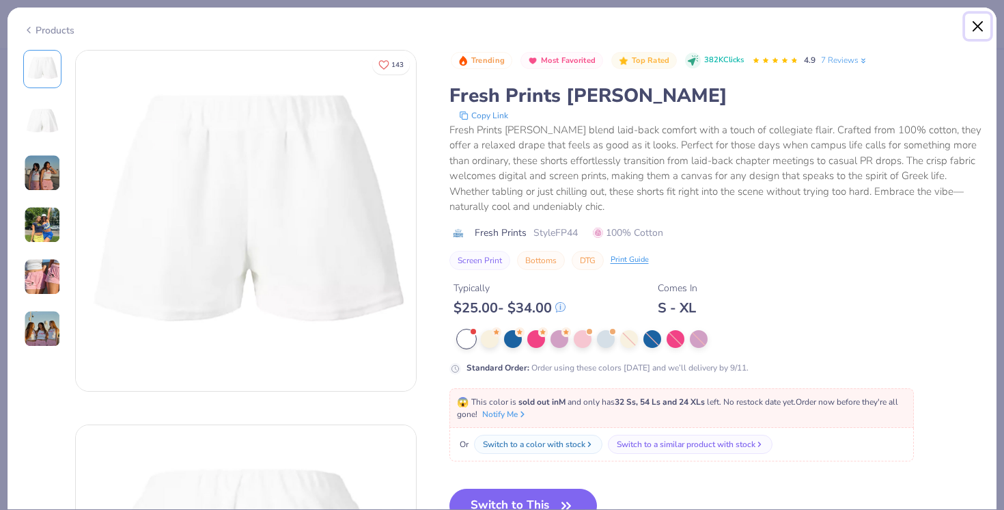
click at [984, 24] on button "Close" at bounding box center [978, 27] width 26 height 26
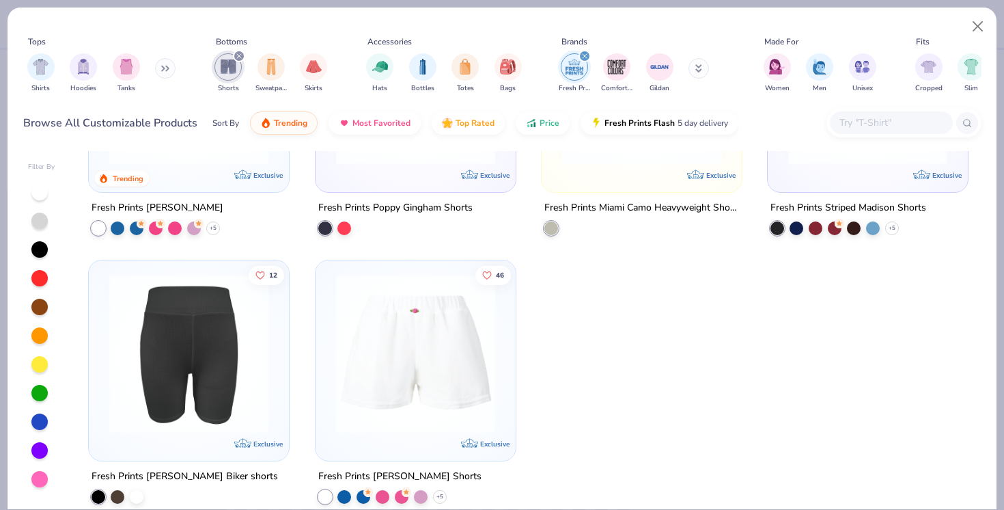
scroll to position [451, 0]
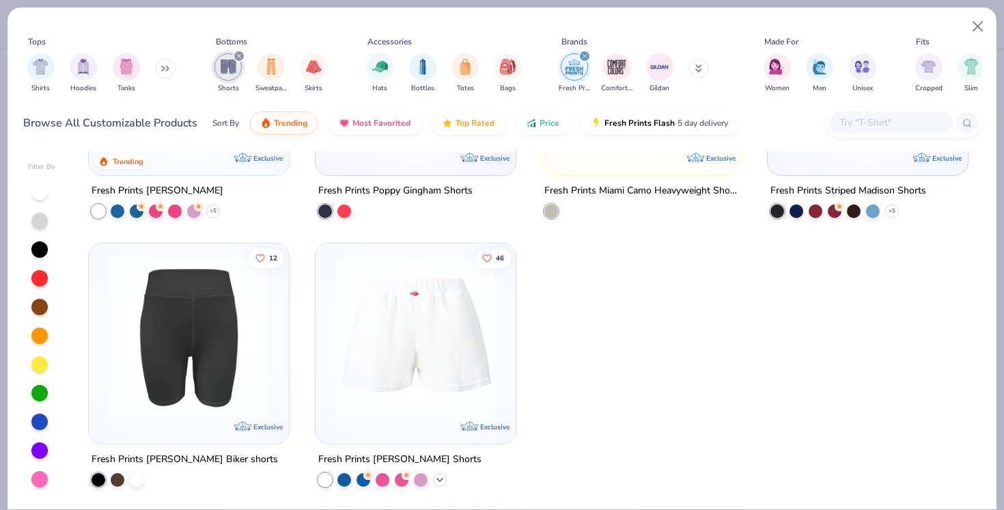
click at [436, 478] on icon at bounding box center [439, 479] width 11 height 11
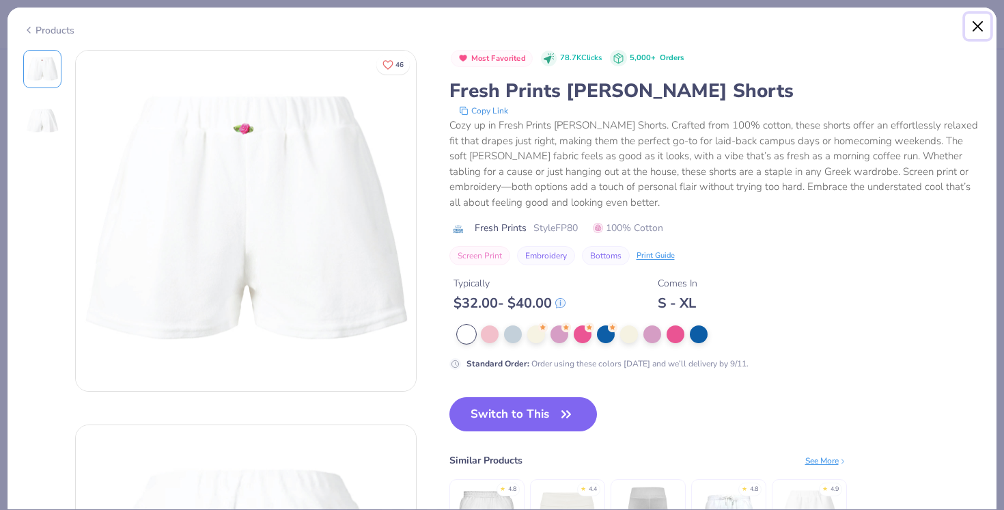
click at [979, 25] on button "Close" at bounding box center [978, 27] width 26 height 26
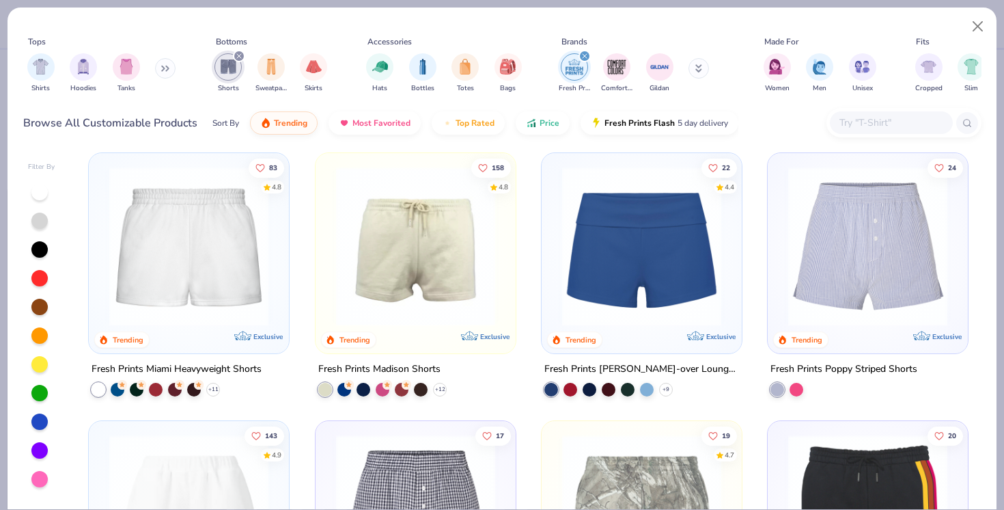
scroll to position [1, 0]
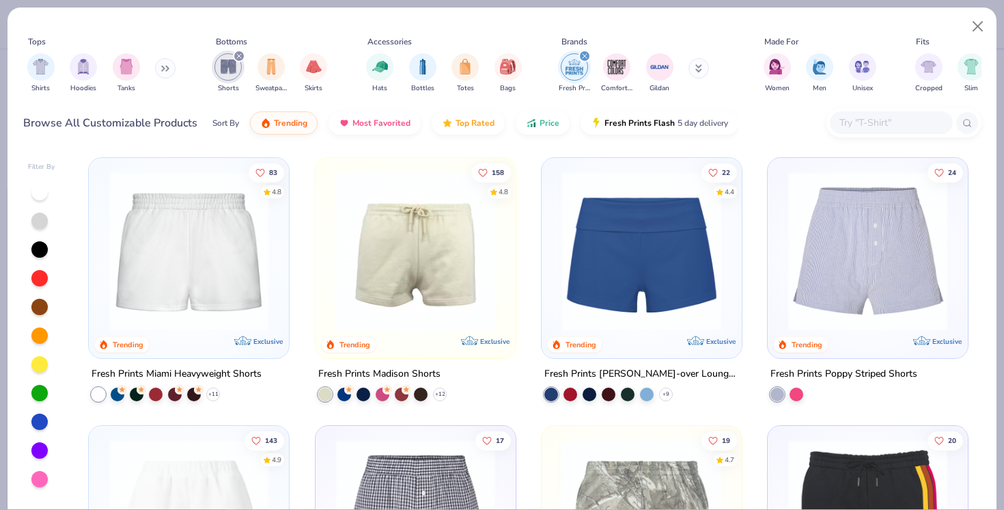
click at [164, 248] on img at bounding box center [188, 250] width 173 height 159
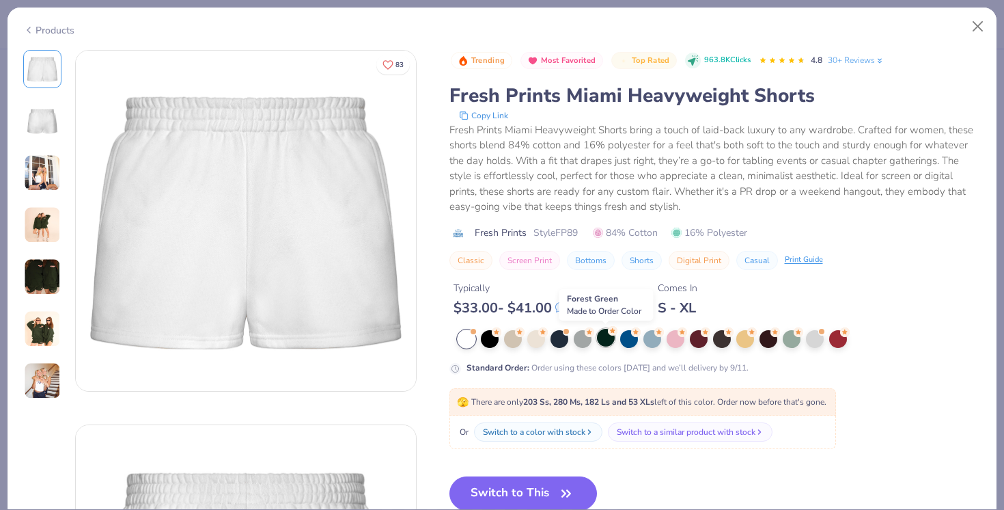
click at [598, 340] on div at bounding box center [606, 338] width 18 height 18
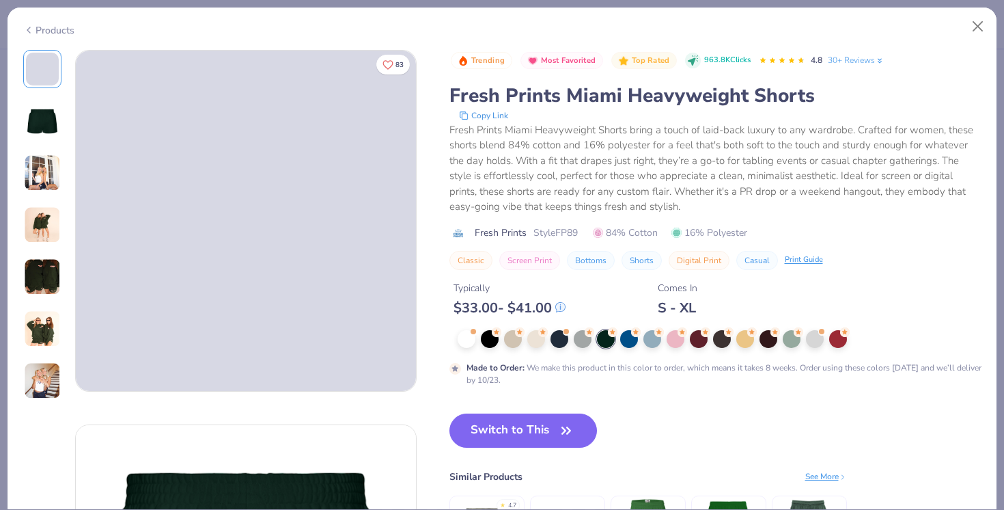
click at [500, 344] on div at bounding box center [720, 339] width 524 height 18
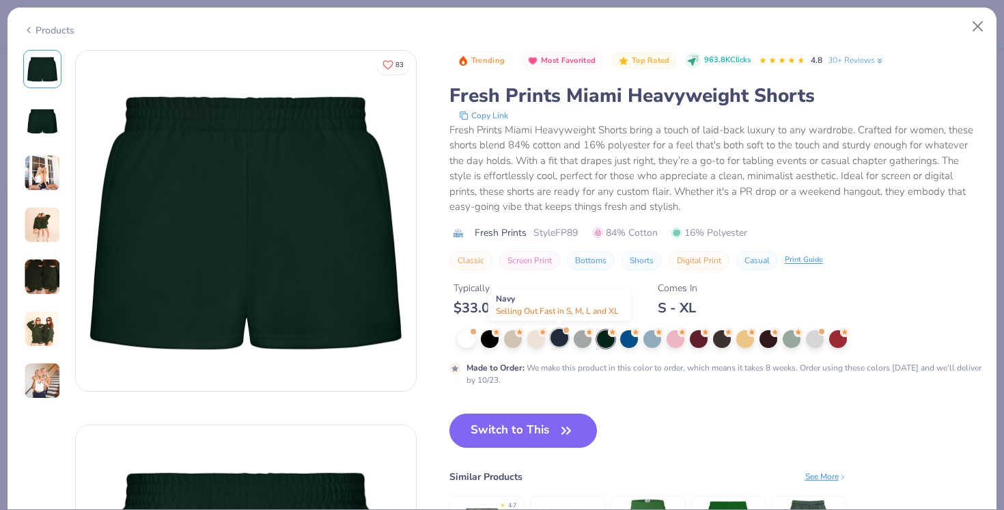
click at [564, 337] on div at bounding box center [560, 338] width 18 height 18
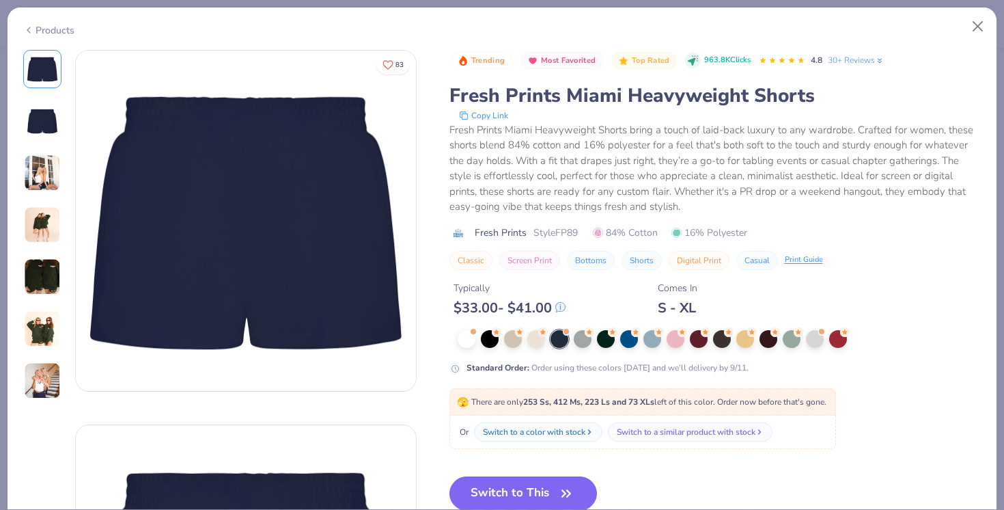
click at [31, 179] on img at bounding box center [42, 172] width 37 height 37
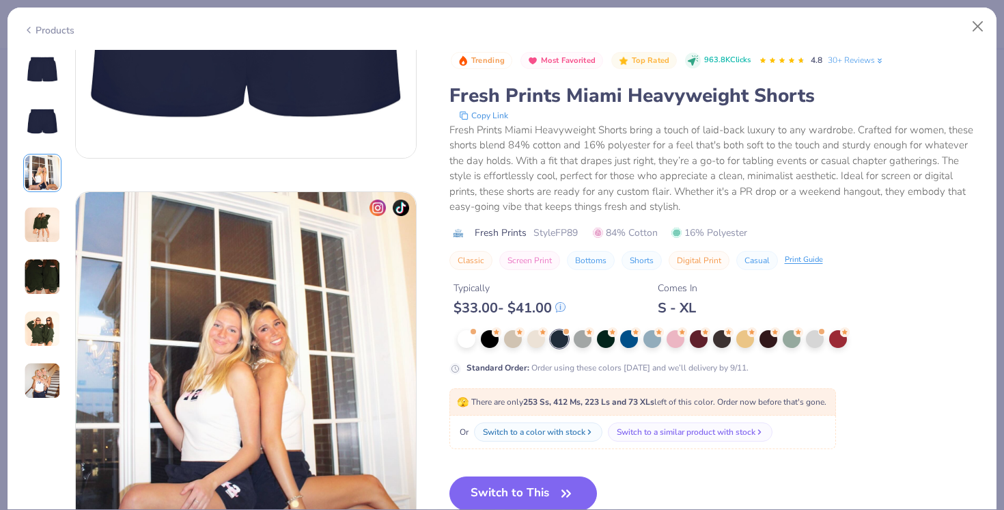
scroll to position [510, 0]
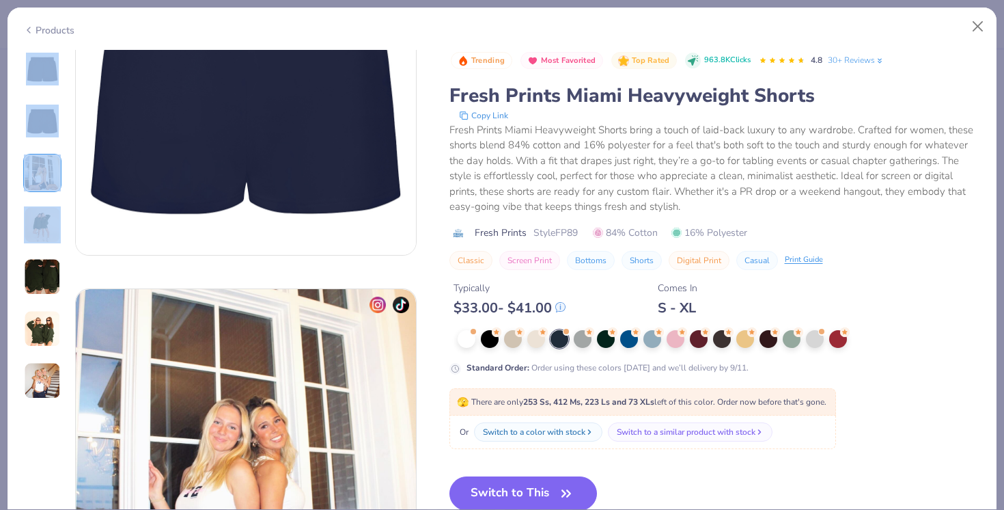
drag, startPoint x: 29, startPoint y: 90, endPoint x: 31, endPoint y: 234, distance: 144.1
click at [31, 234] on div at bounding box center [42, 225] width 38 height 350
click at [33, 74] on img at bounding box center [42, 69] width 33 height 33
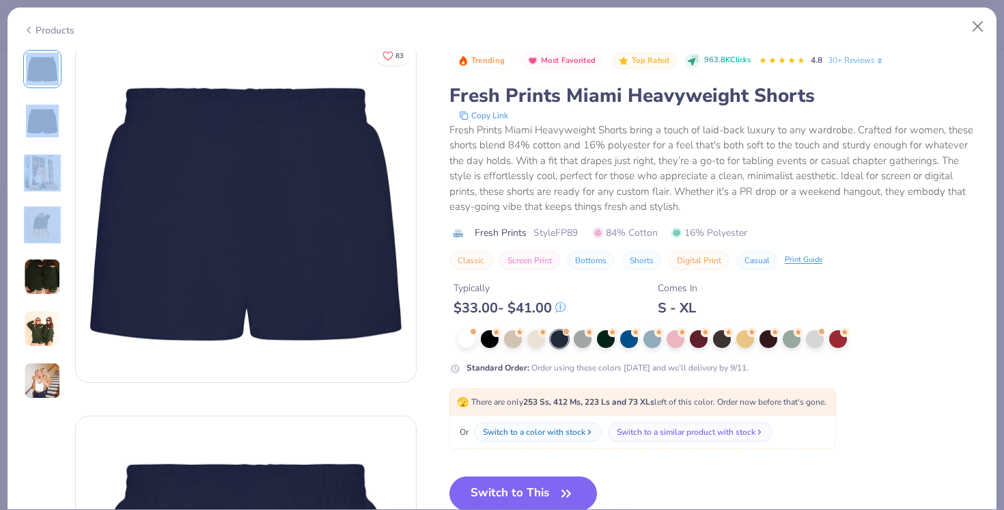
scroll to position [0, 0]
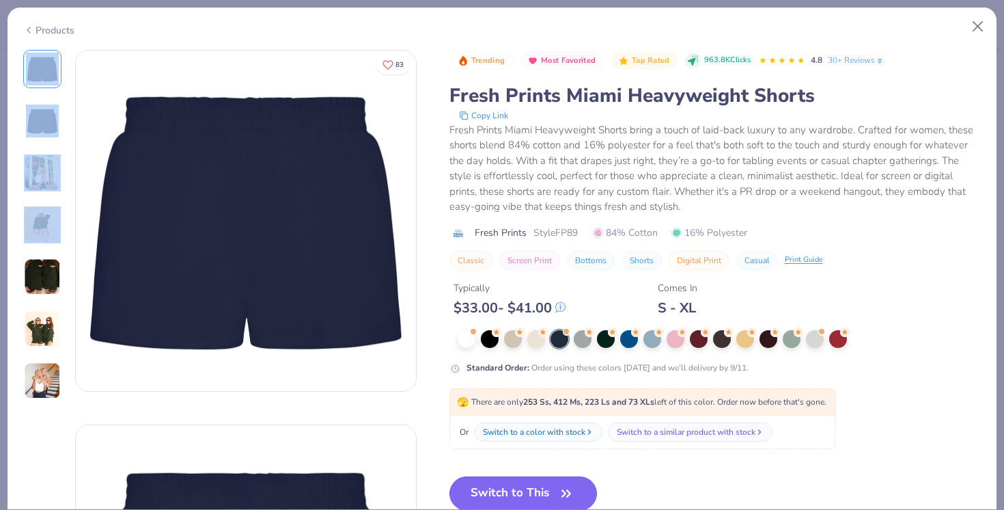
click at [527, 489] on button "Switch to This" at bounding box center [523, 493] width 148 height 34
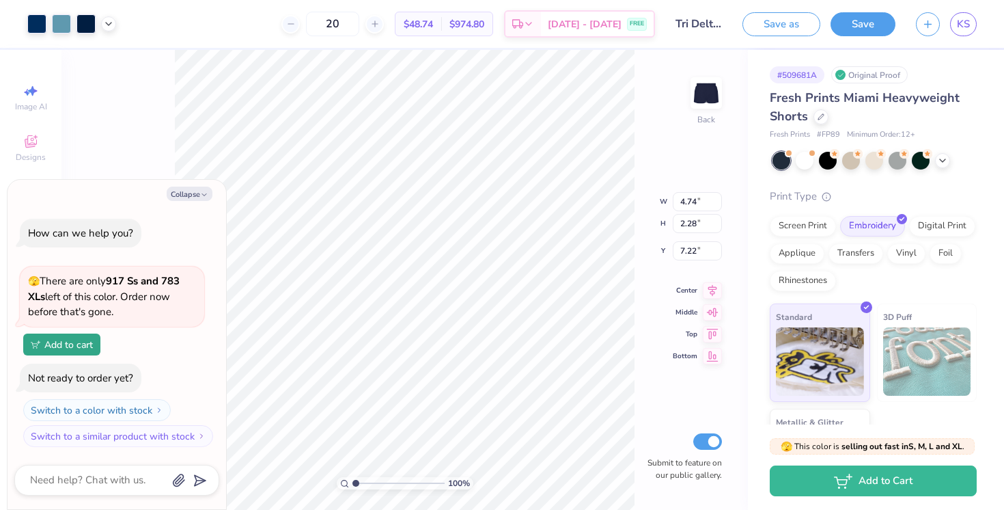
type textarea "x"
type input "7.44"
drag, startPoint x: 355, startPoint y: 484, endPoint x: 343, endPoint y: 484, distance: 12.3
click at [352, 483] on input "range" at bounding box center [398, 483] width 92 height 12
click at [197, 192] on button "Collapse" at bounding box center [190, 193] width 46 height 14
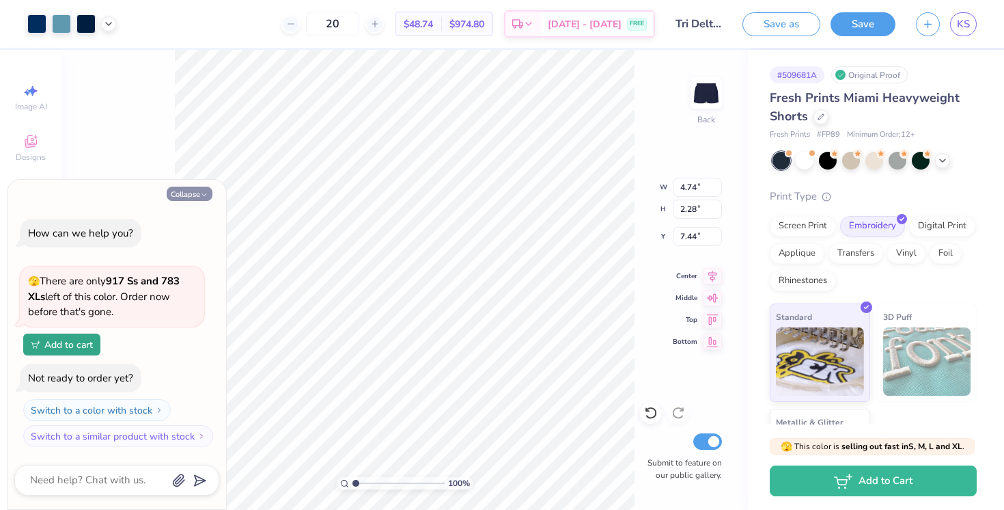
type textarea "x"
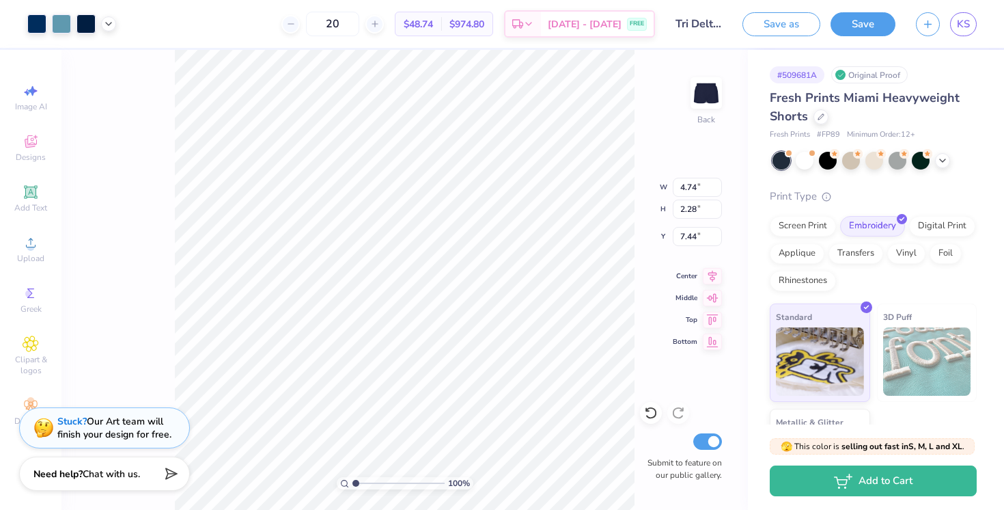
type input "2.19"
type input "7.81"
type input "7.19"
type input "4.50"
type input "2.08"
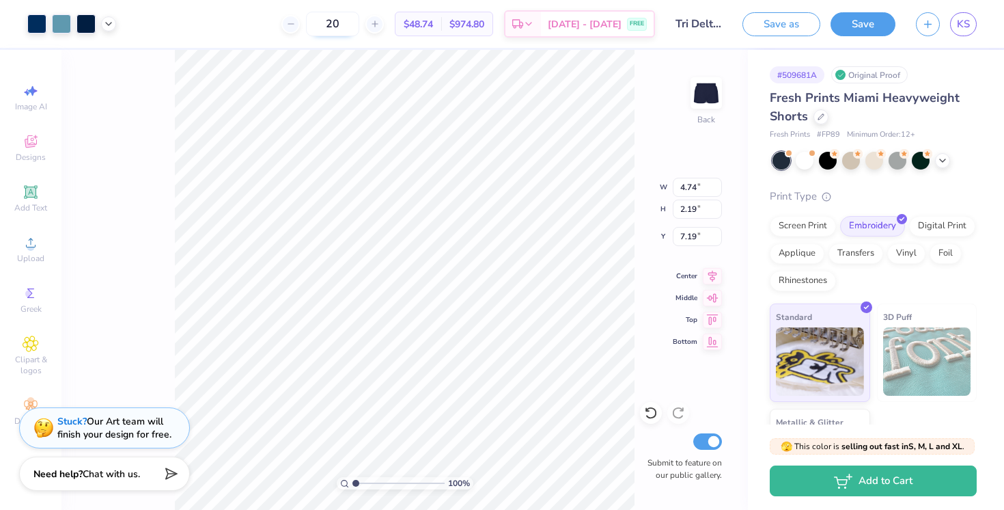
type input "7.31"
type input "6.35"
type input "4.00"
type input "1.85"
type input "6.58"
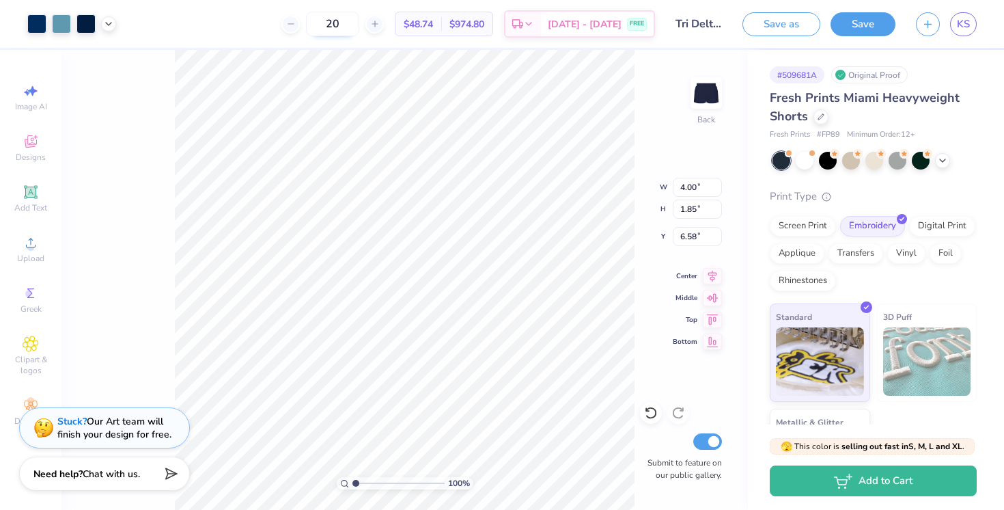
type input "8.15"
type input "4.01"
type input "1.75"
type input "8.08"
type input "8.07"
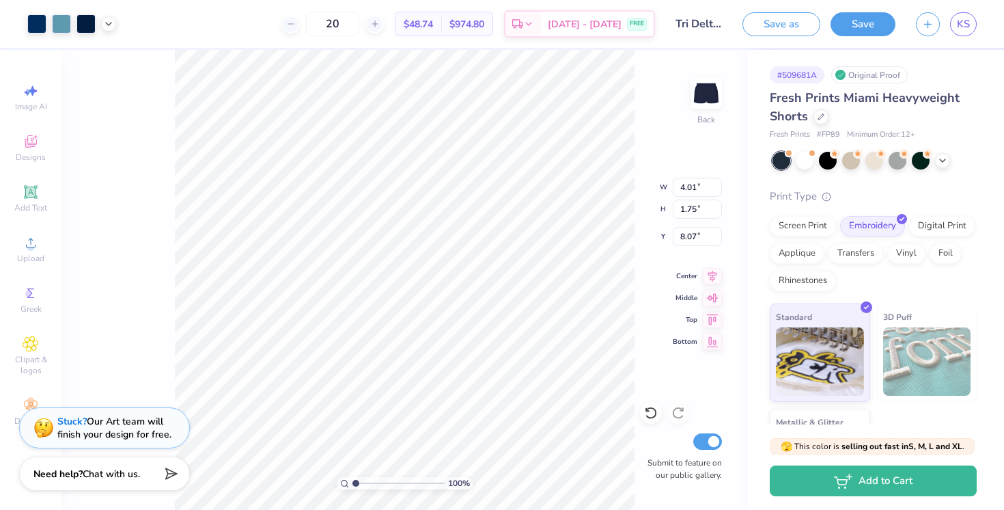
click at [650, 376] on div "100 % Back W 4.01 4.01 " H 1.75 1.75 " Y 8.07 8.07 " Center Middle Top Bottom S…" at bounding box center [404, 280] width 686 height 460
click at [801, 254] on div "Applique" at bounding box center [797, 251] width 55 height 20
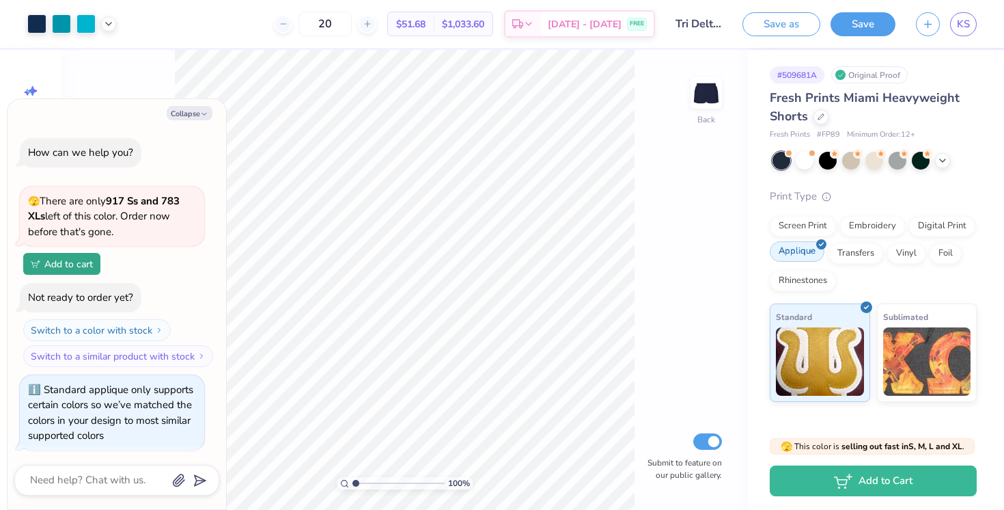
scroll to position [3, 0]
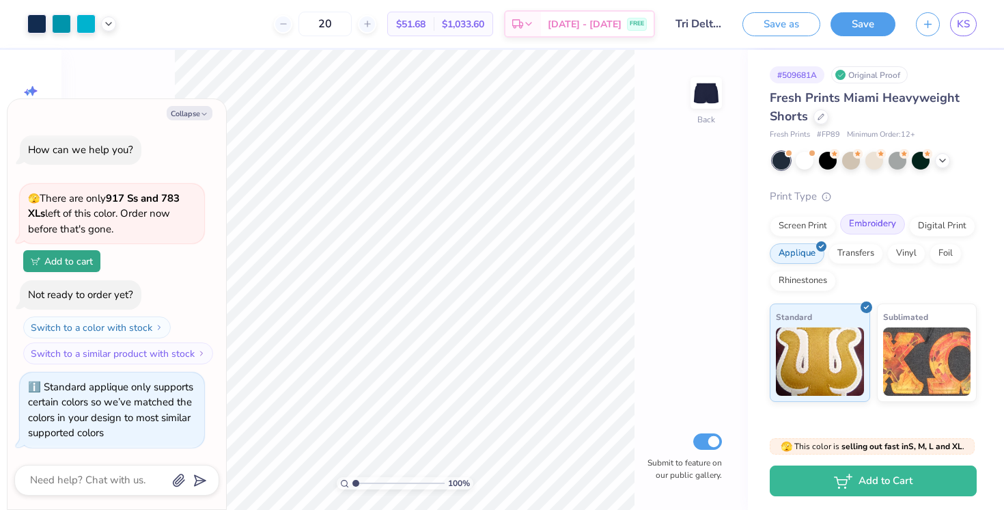
click at [870, 225] on div "Embroidery" at bounding box center [872, 224] width 65 height 20
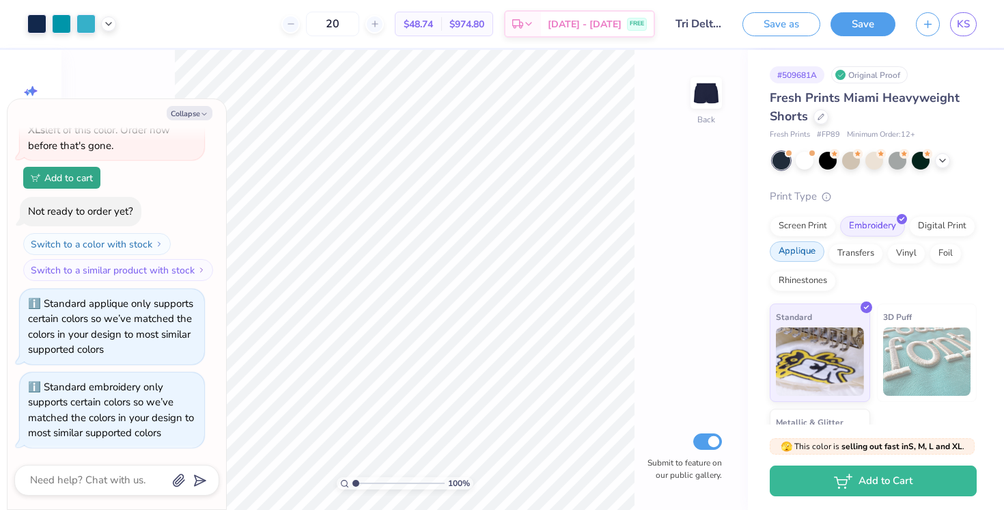
click at [806, 248] on div "Applique" at bounding box center [797, 251] width 55 height 20
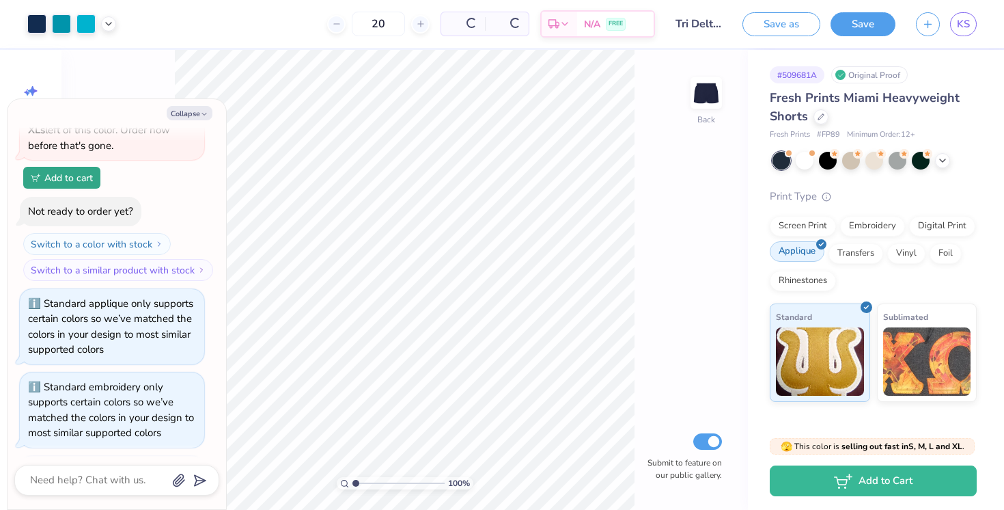
scroll to position [169, 0]
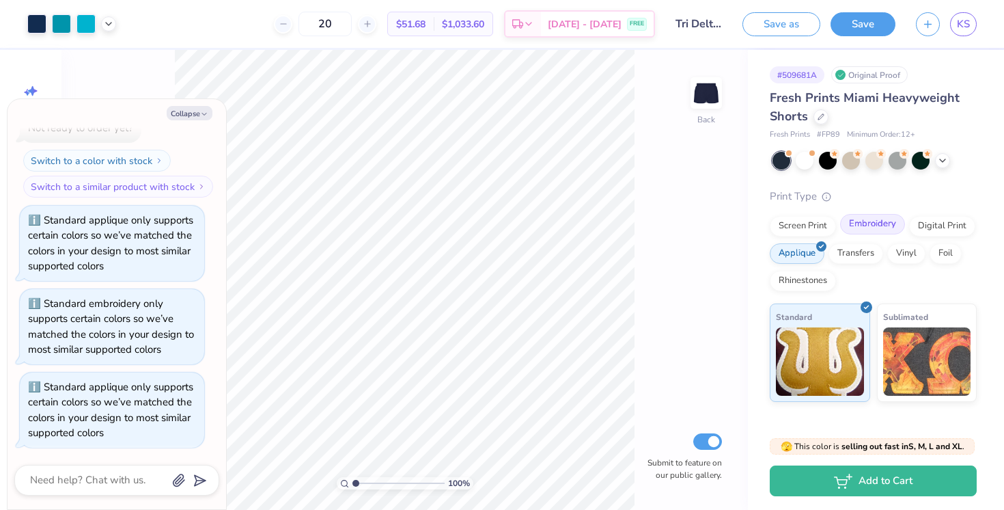
click at [868, 227] on div "Embroidery" at bounding box center [872, 224] width 65 height 20
type textarea "x"
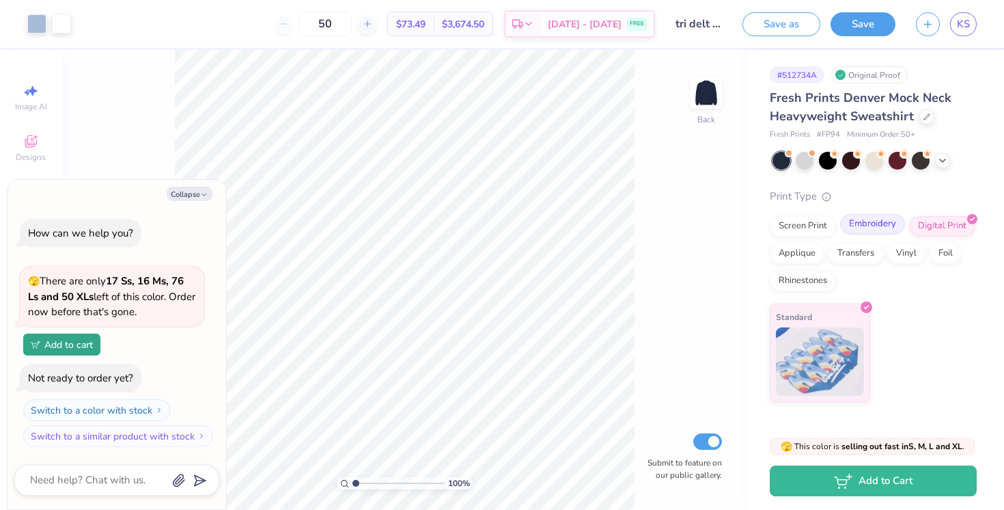
click at [872, 227] on div "Embroidery" at bounding box center [872, 224] width 65 height 20
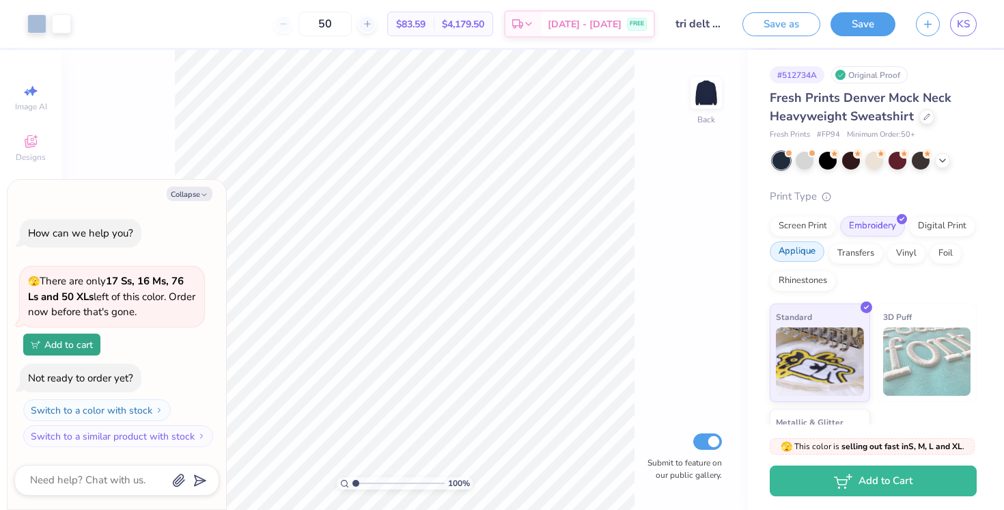
click at [792, 251] on div "Applique" at bounding box center [797, 251] width 55 height 20
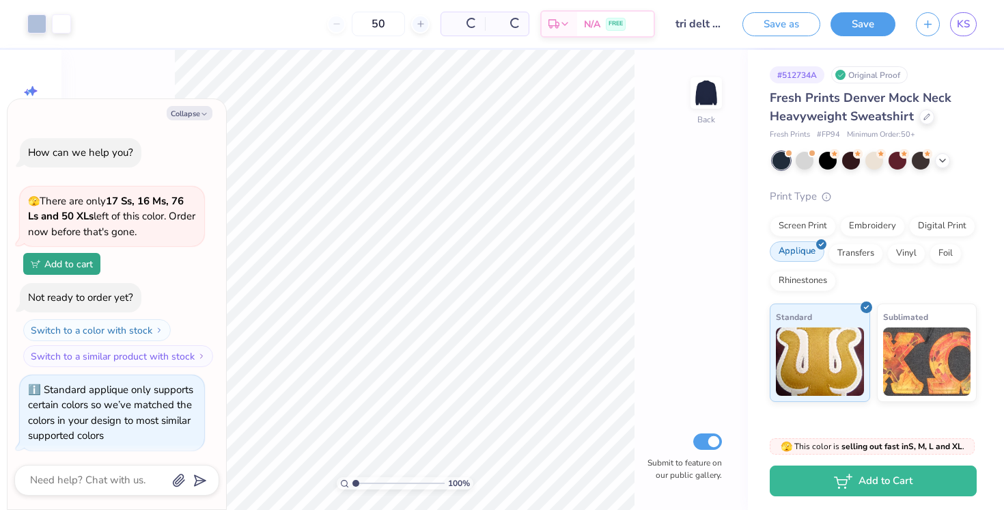
scroll to position [3, 0]
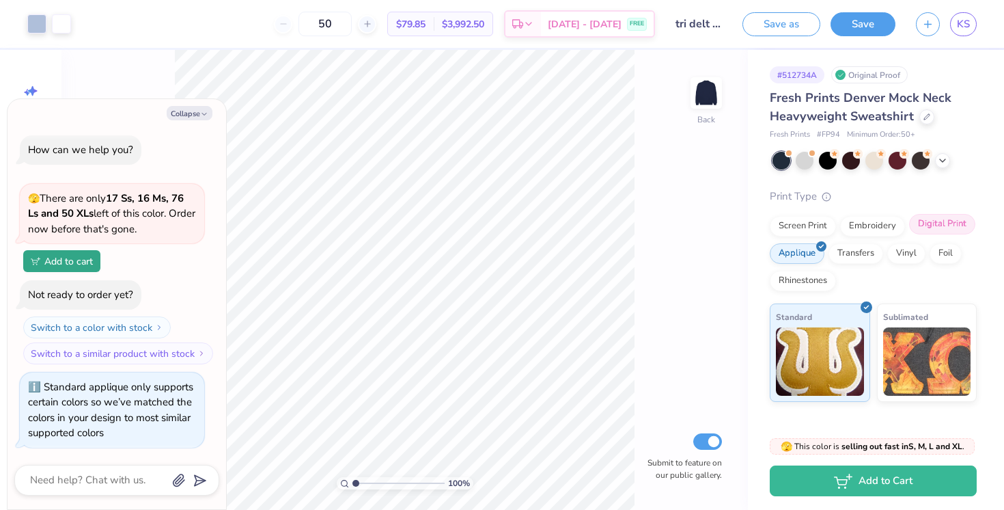
click at [921, 229] on div "Digital Print" at bounding box center [942, 224] width 66 height 20
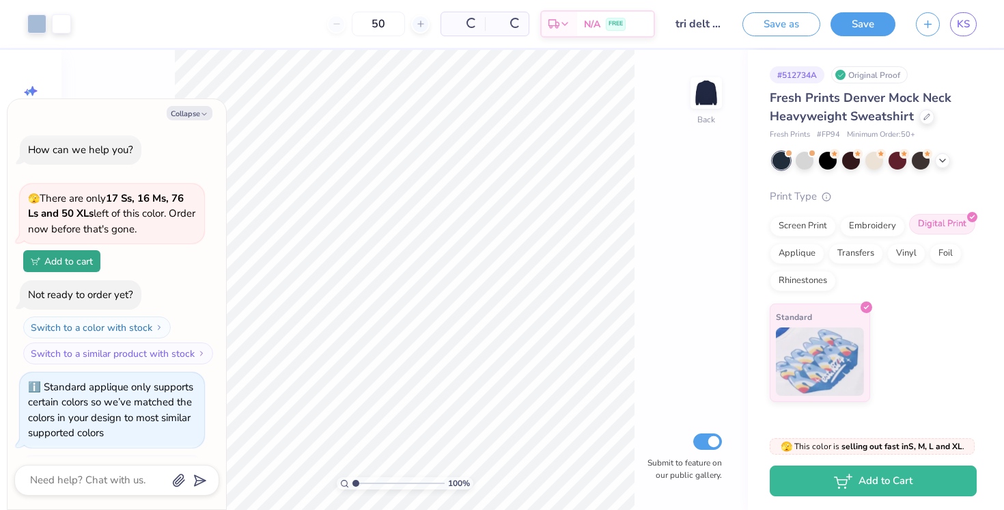
scroll to position [86, 0]
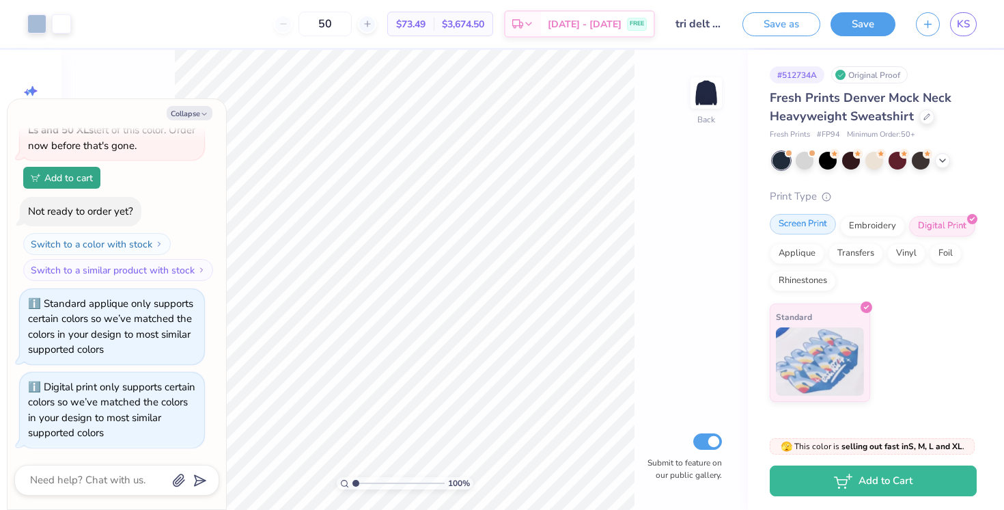
click at [811, 225] on div "Screen Print" at bounding box center [803, 224] width 66 height 20
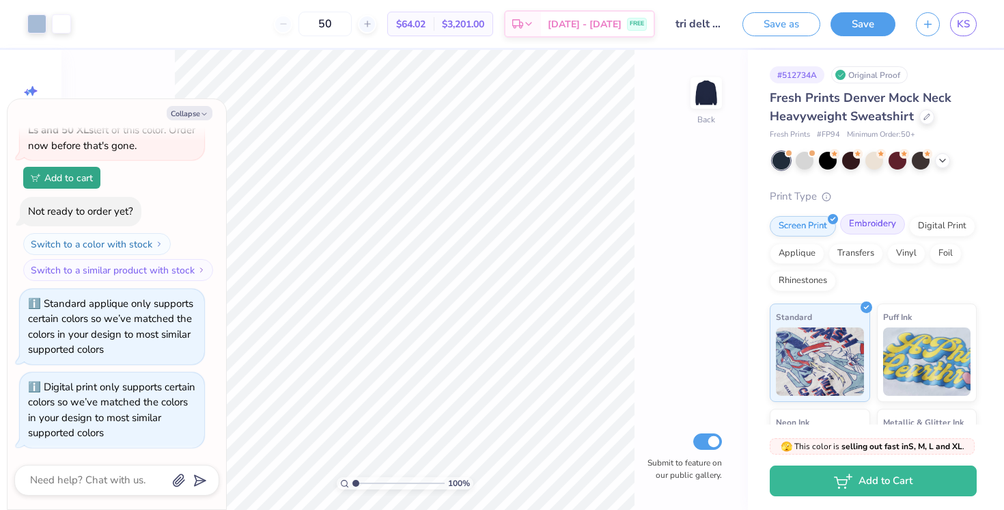
click at [865, 232] on div "Embroidery" at bounding box center [872, 224] width 65 height 20
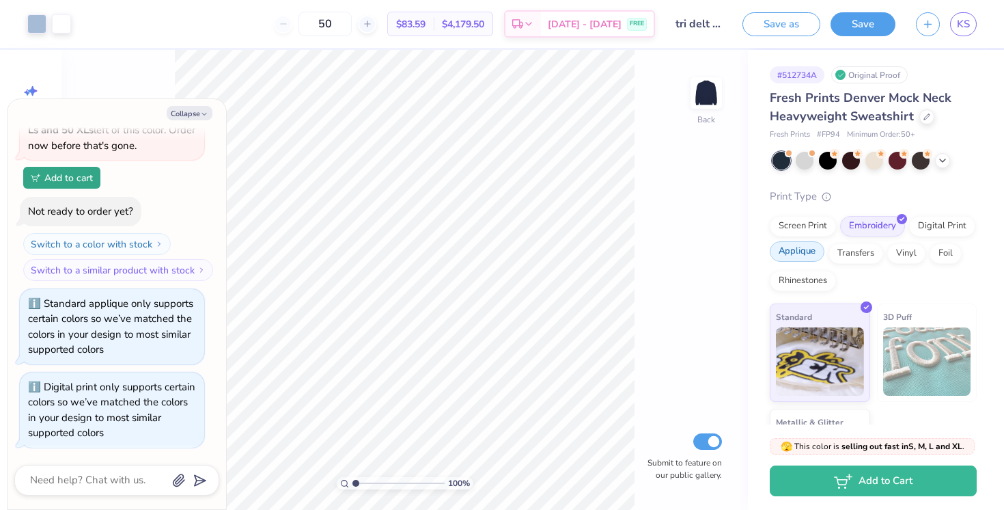
click at [807, 253] on div "Applique" at bounding box center [797, 251] width 55 height 20
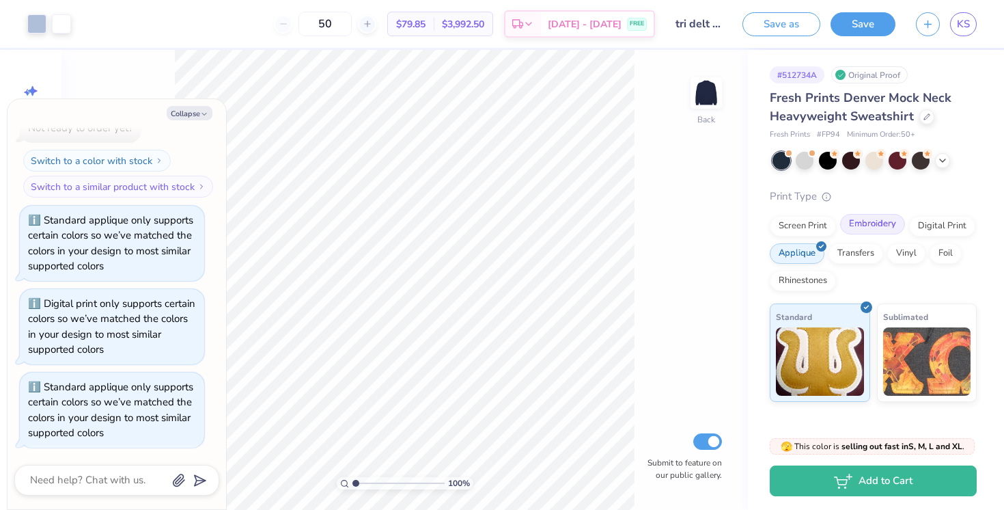
click at [865, 232] on div "Embroidery" at bounding box center [872, 224] width 65 height 20
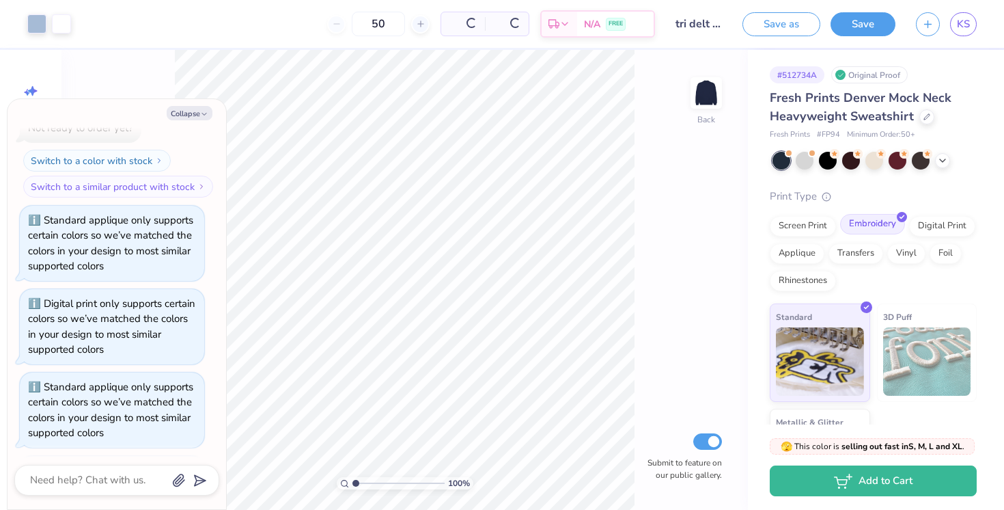
scroll to position [253, 0]
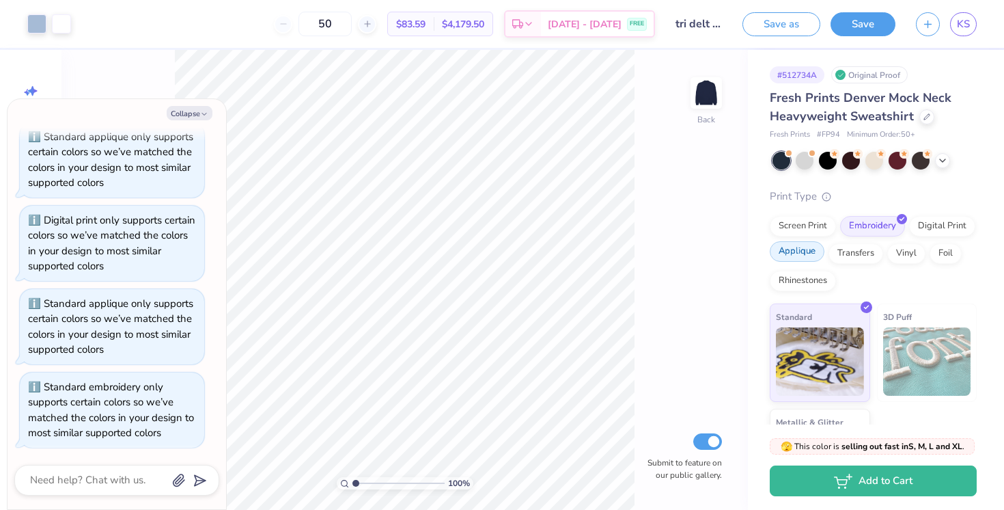
click at [809, 251] on div "Applique" at bounding box center [797, 251] width 55 height 20
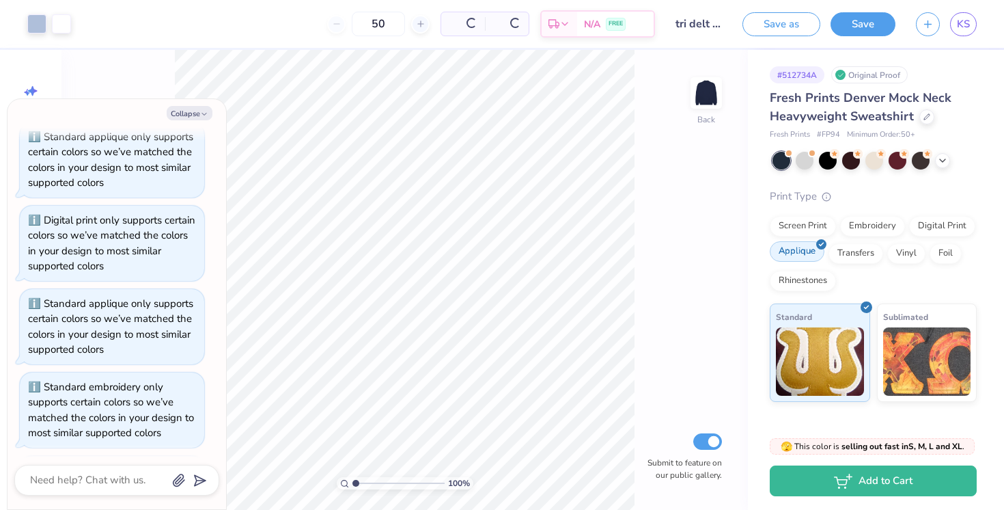
scroll to position [336, 0]
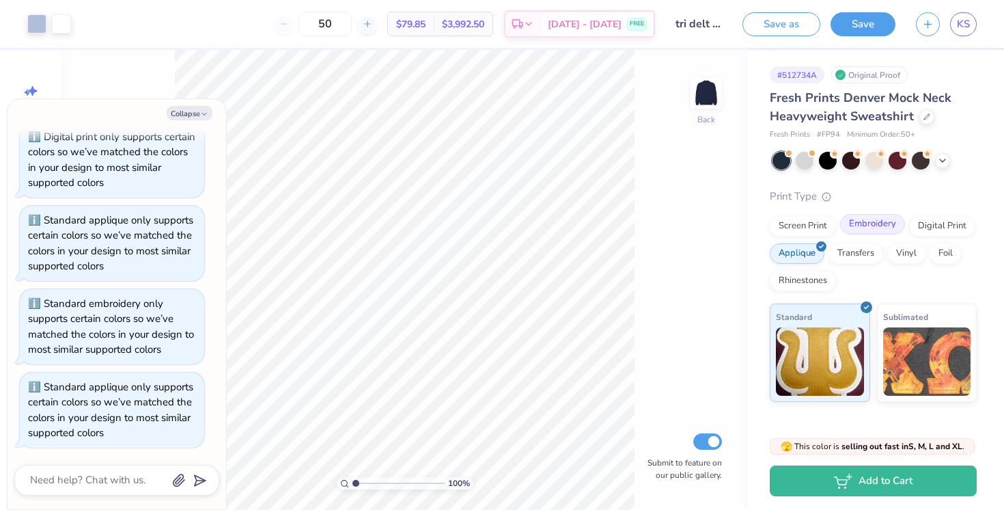
click at [864, 232] on div "Embroidery" at bounding box center [872, 224] width 65 height 20
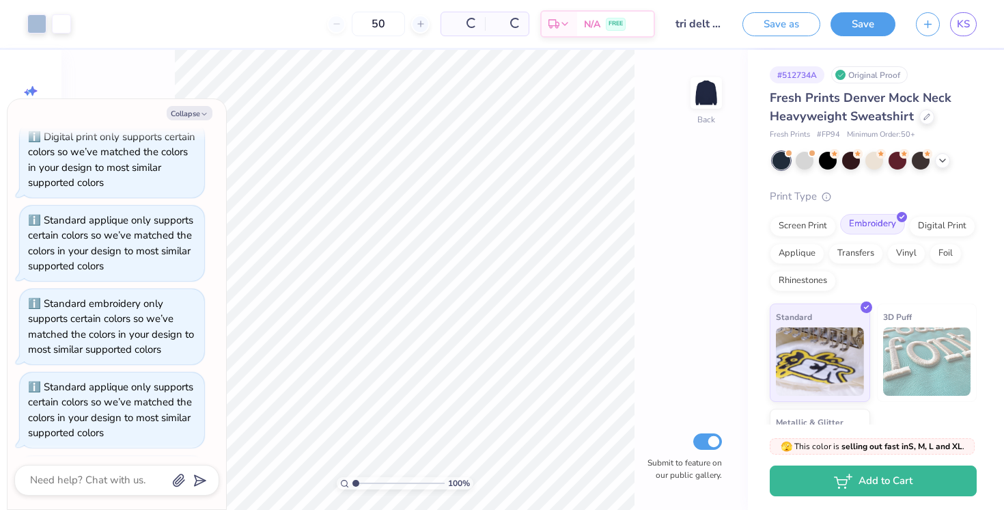
scroll to position [419, 0]
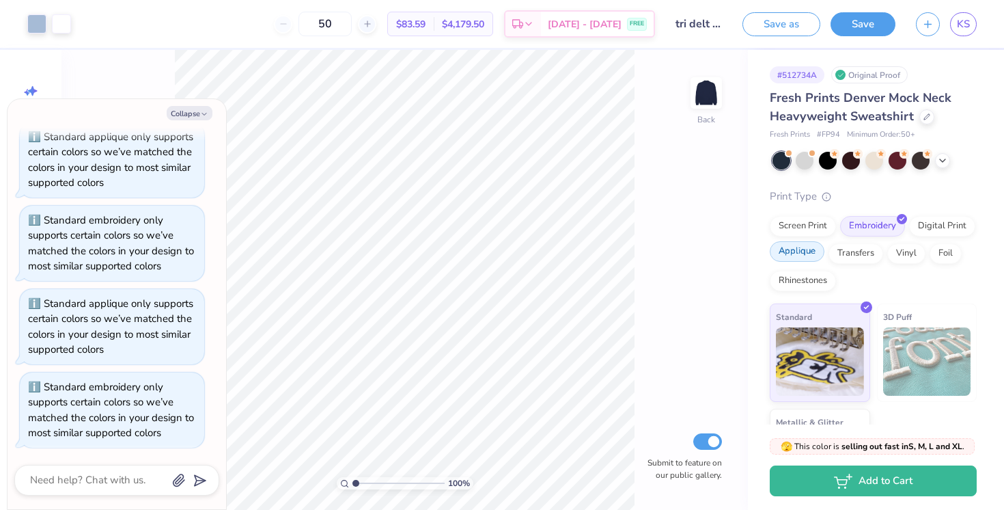
click at [800, 248] on div "Applique" at bounding box center [797, 251] width 55 height 20
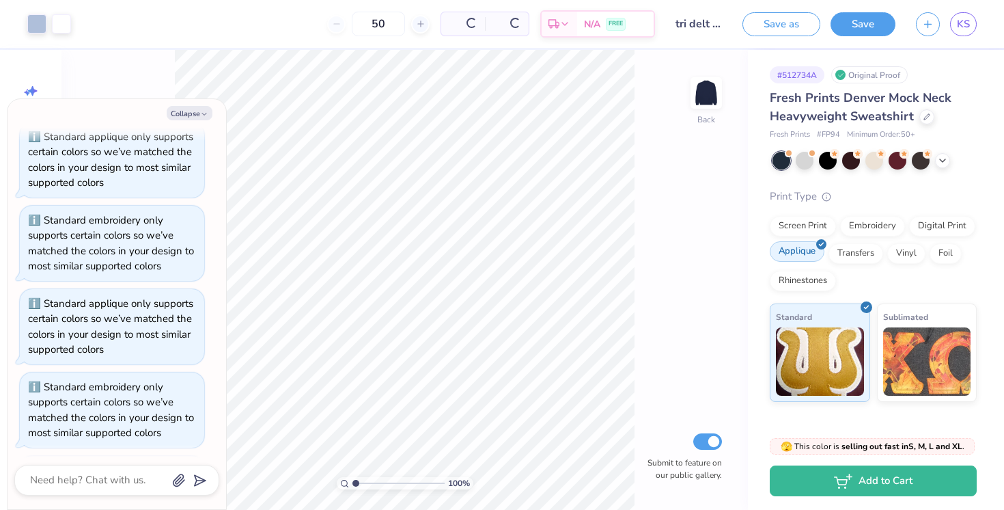
scroll to position [503, 0]
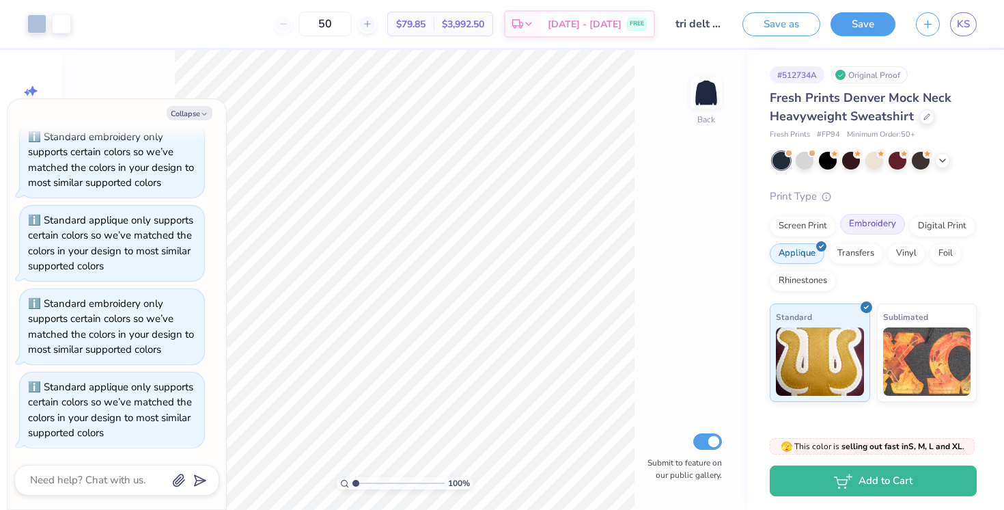
click at [868, 228] on div "Embroidery" at bounding box center [872, 224] width 65 height 20
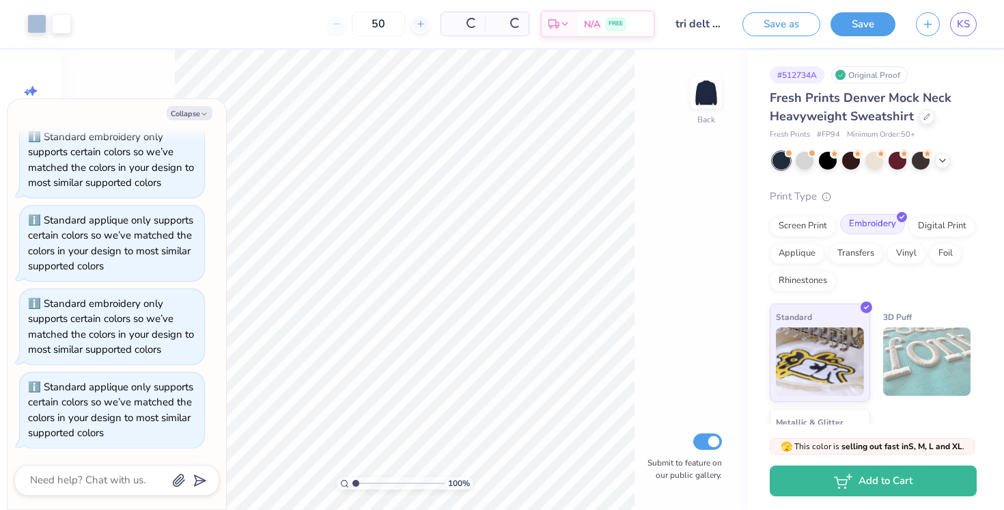
scroll to position [586, 0]
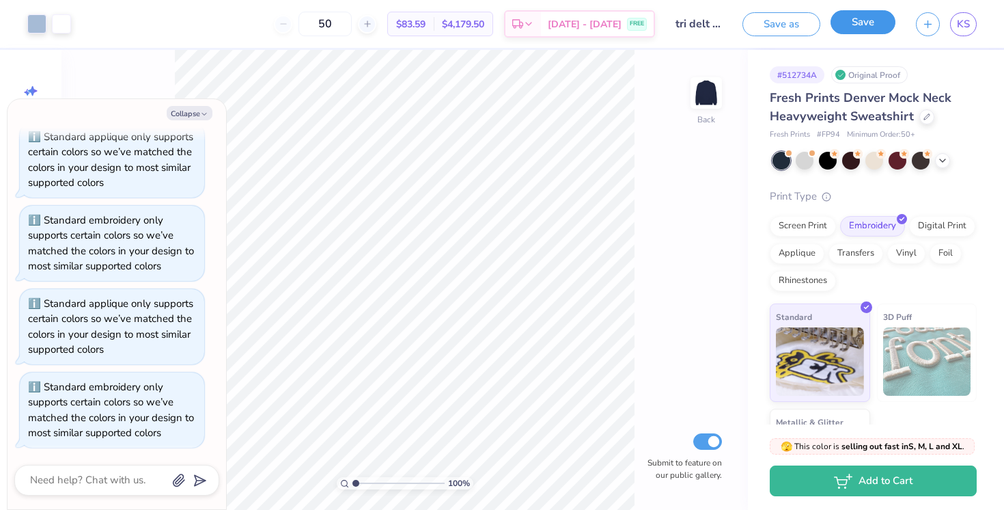
click at [870, 27] on button "Save" at bounding box center [863, 22] width 65 height 24
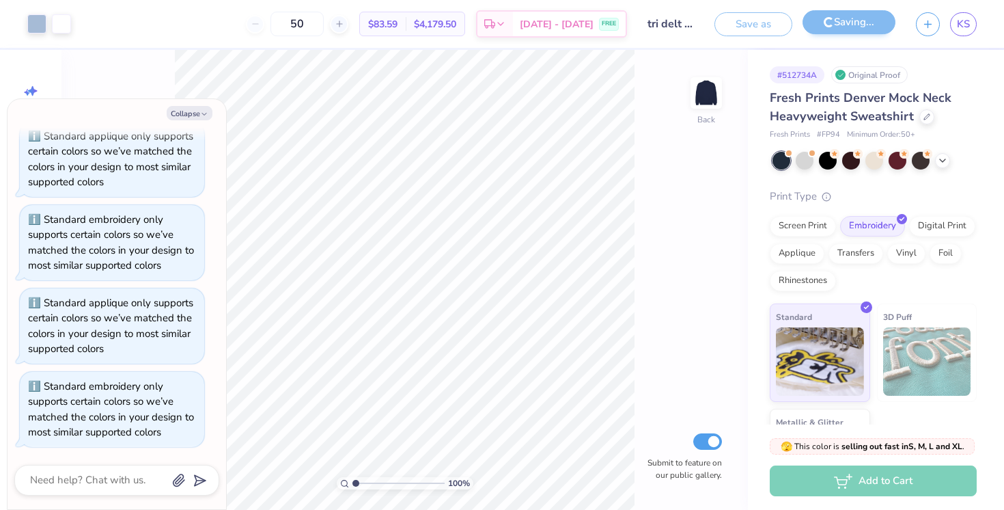
scroll to position [564, 0]
type textarea "x"
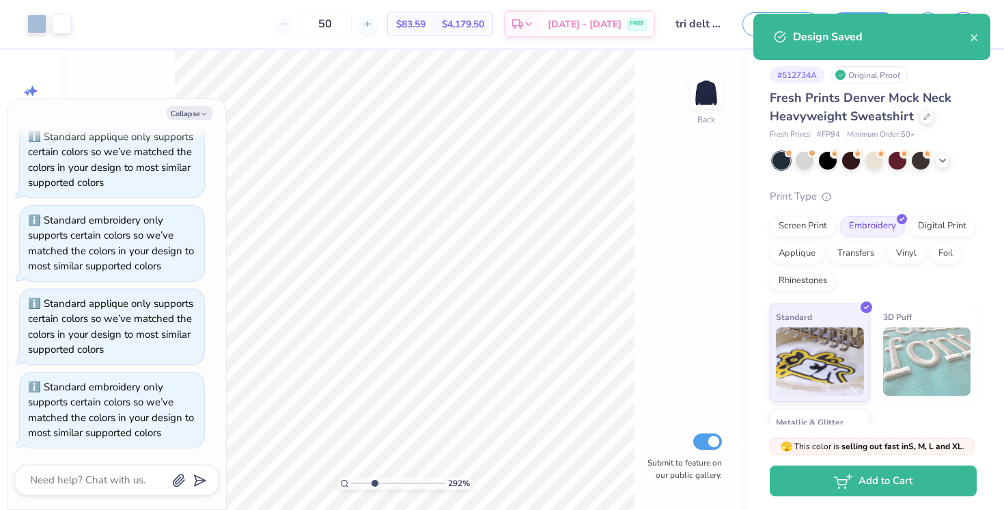
drag, startPoint x: 352, startPoint y: 484, endPoint x: 374, endPoint y: 486, distance: 22.0
type input "3.12"
click at [374, 486] on input "range" at bounding box center [398, 483] width 92 height 12
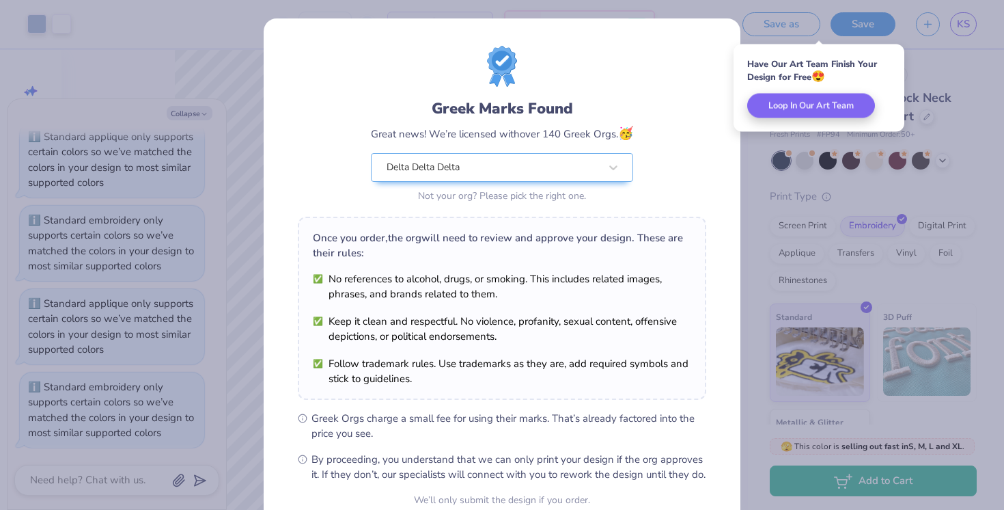
type textarea "x"
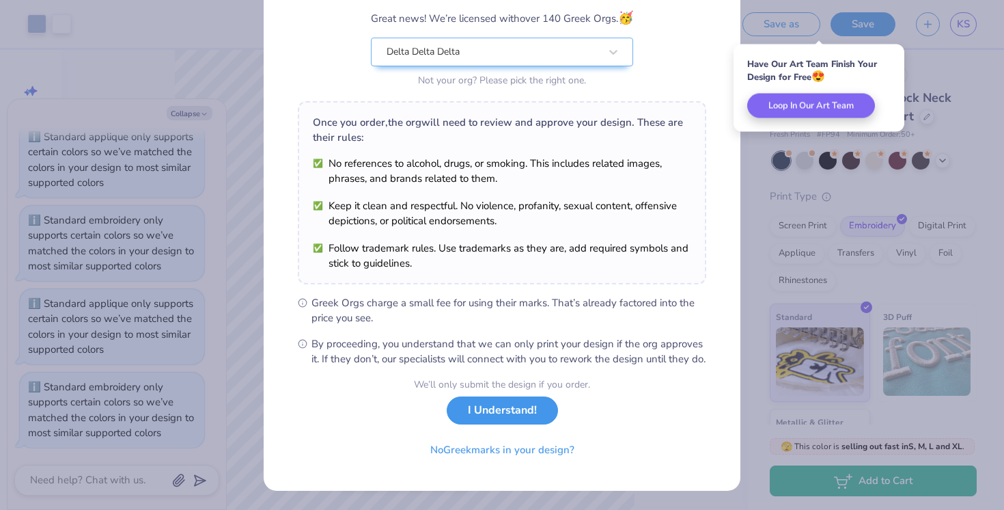
click at [504, 413] on button "I Understand!" at bounding box center [502, 410] width 111 height 28
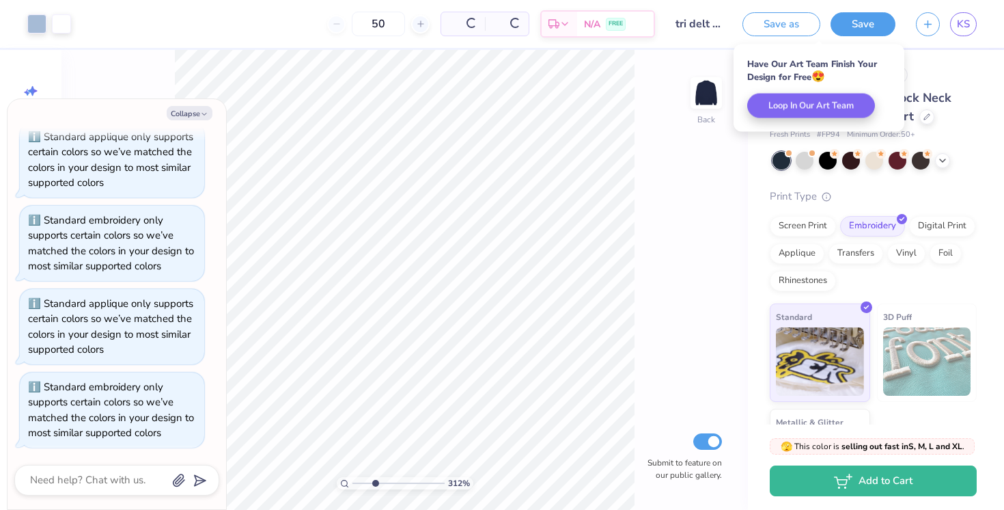
scroll to position [0, 0]
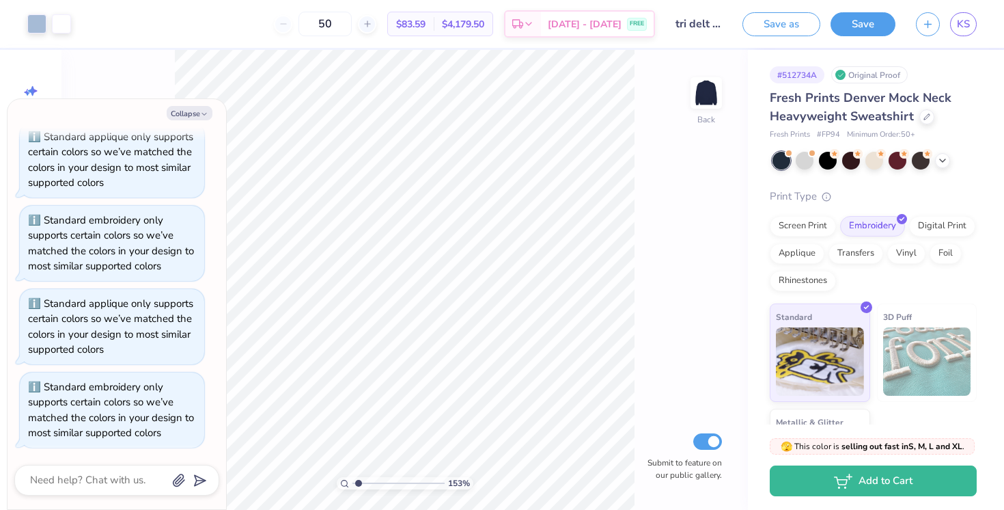
drag, startPoint x: 376, startPoint y: 482, endPoint x: 358, endPoint y: 478, distance: 18.1
click at [358, 477] on input "range" at bounding box center [398, 483] width 92 height 12
click at [358, 478] on input "range" at bounding box center [398, 483] width 92 height 12
drag, startPoint x: 361, startPoint y: 484, endPoint x: 333, endPoint y: 481, distance: 28.2
type input "1"
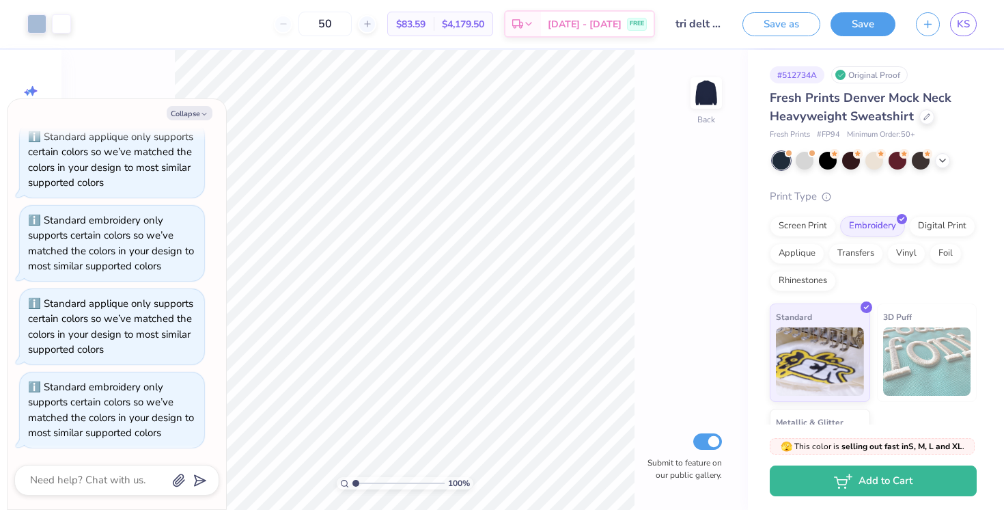
click at [352, 481] on input "range" at bounding box center [398, 483] width 92 height 12
click at [197, 120] on button "Collapse" at bounding box center [190, 113] width 46 height 14
type textarea "x"
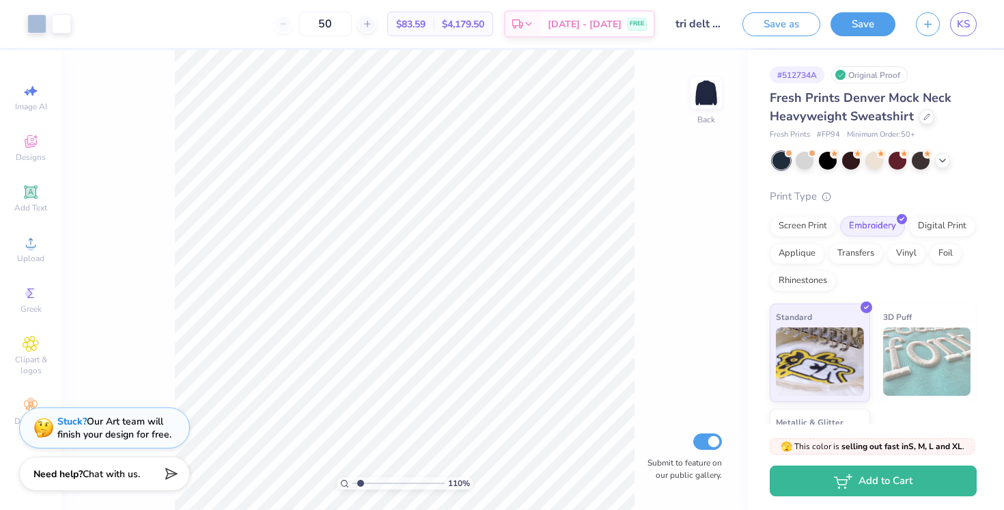
click at [361, 483] on input "range" at bounding box center [398, 483] width 92 height 12
click at [363, 483] on input "range" at bounding box center [398, 483] width 92 height 12
drag, startPoint x: 361, startPoint y: 483, endPoint x: 320, endPoint y: 471, distance: 42.6
type input "1"
click at [352, 477] on input "range" at bounding box center [398, 483] width 92 height 12
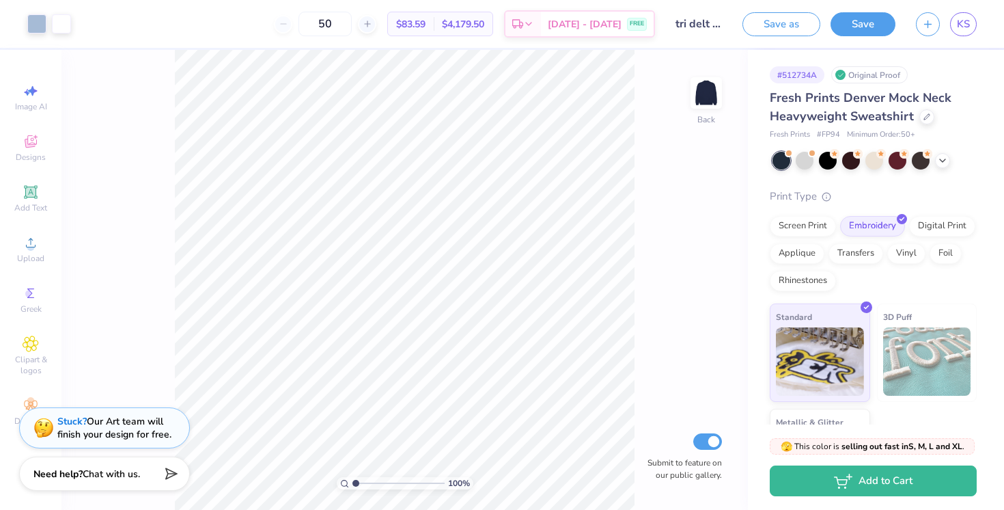
click at [637, 121] on div "100 % Back Submit to feature on our public gallery." at bounding box center [404, 280] width 686 height 460
click at [772, 20] on button "Save as" at bounding box center [781, 22] width 78 height 24
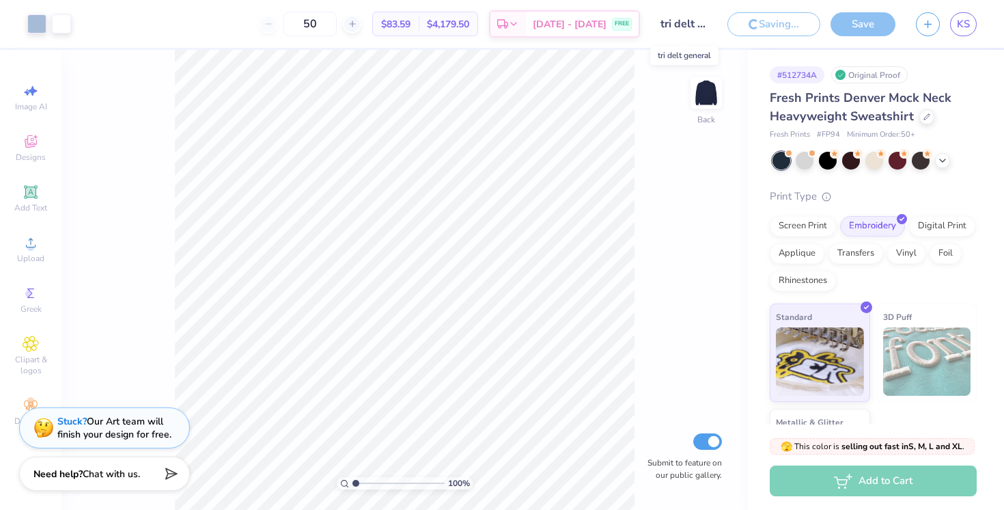
click at [677, 25] on input "tri delt general" at bounding box center [683, 23] width 67 height 27
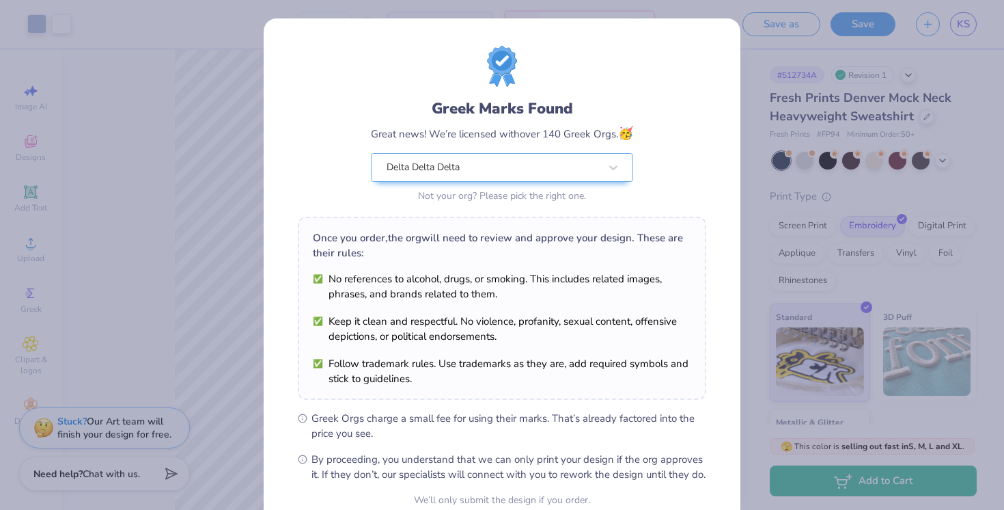
scroll to position [130, 0]
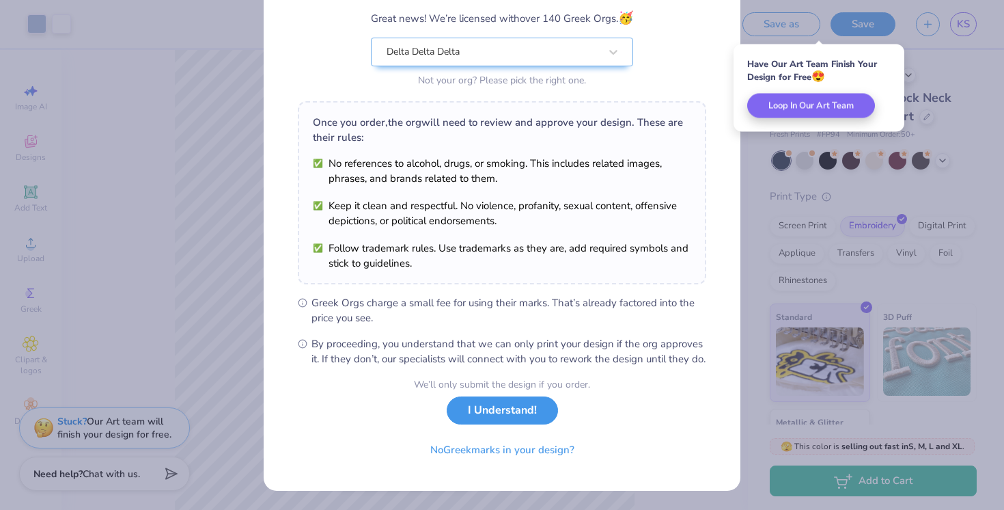
click at [510, 421] on button "I Understand!" at bounding box center [502, 410] width 111 height 28
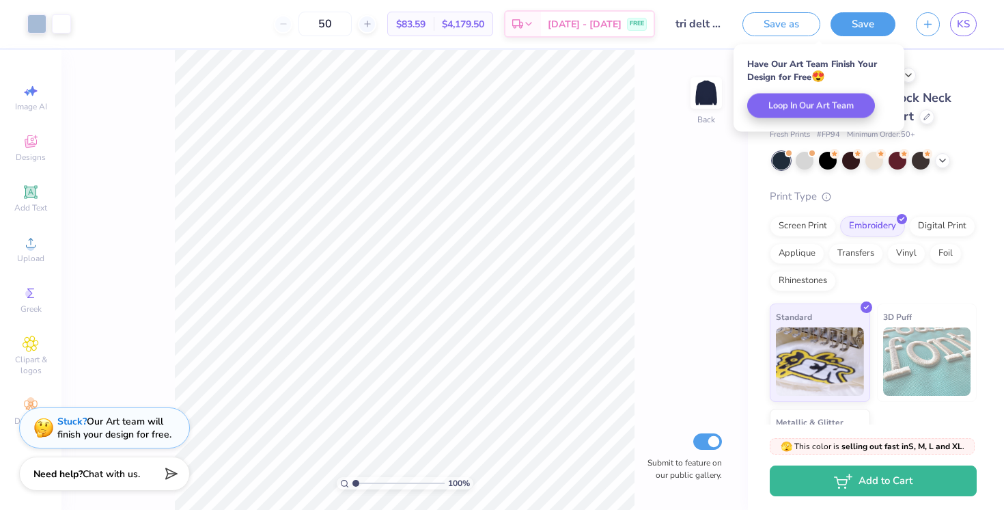
scroll to position [0, 0]
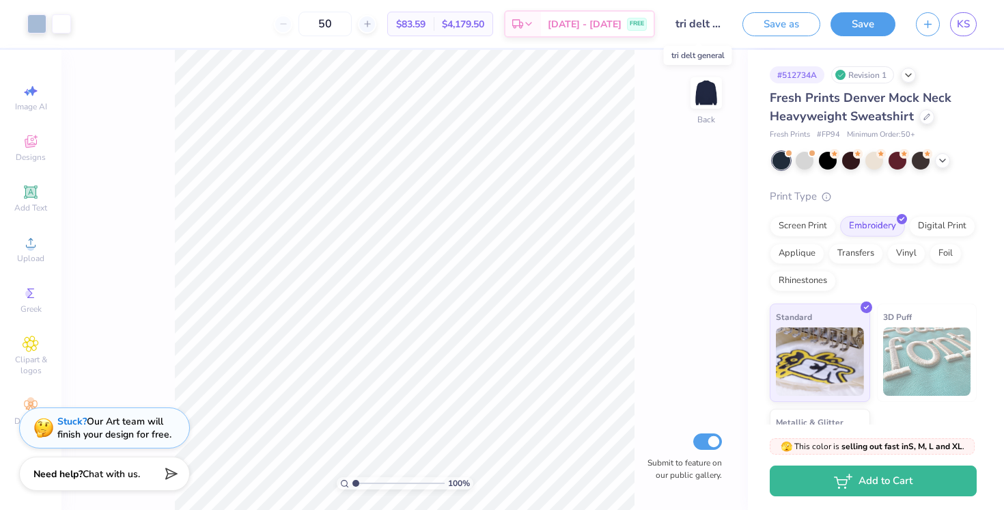
click at [681, 34] on input "tri delt general" at bounding box center [698, 23] width 67 height 27
click at [694, 25] on input "tri delt general" at bounding box center [698, 23] width 67 height 27
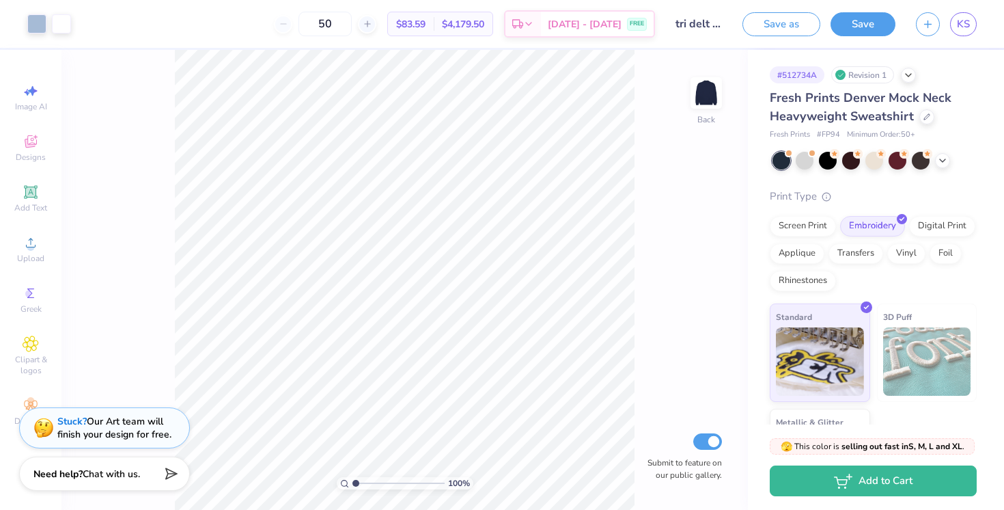
click at [648, 158] on div "100 % Back Submit to feature on our public gallery." at bounding box center [404, 280] width 686 height 460
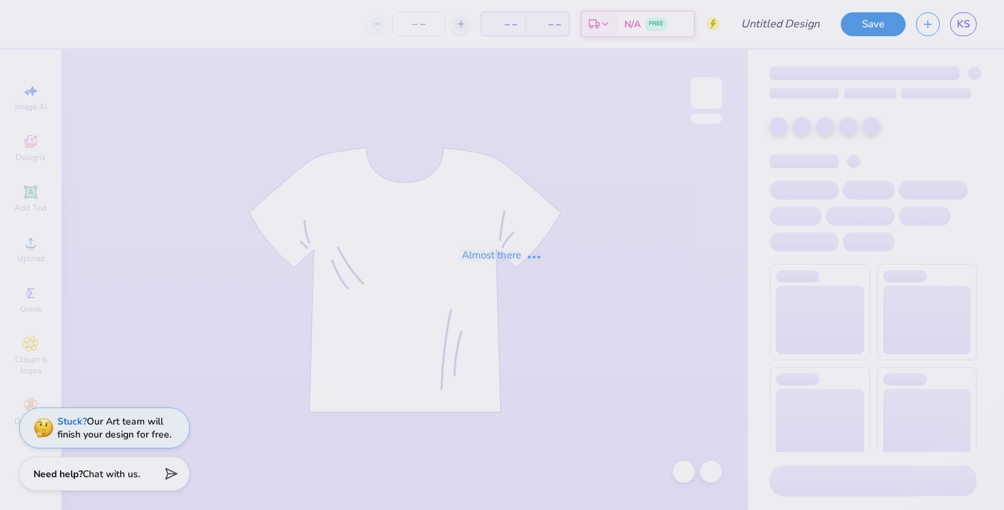
type input "Tri Delt [PERSON_NAME] Tank"
type input "50"
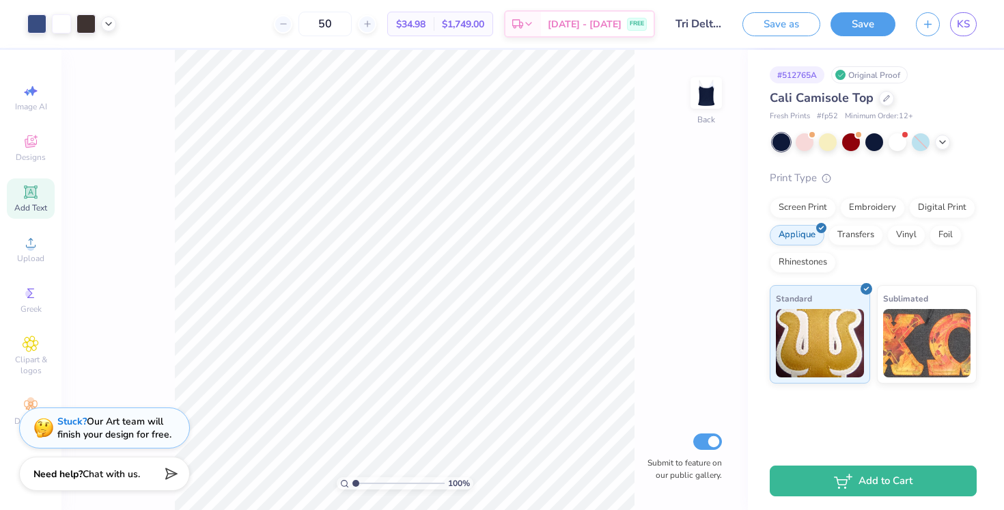
click at [29, 200] on div "Add Text" at bounding box center [31, 198] width 48 height 40
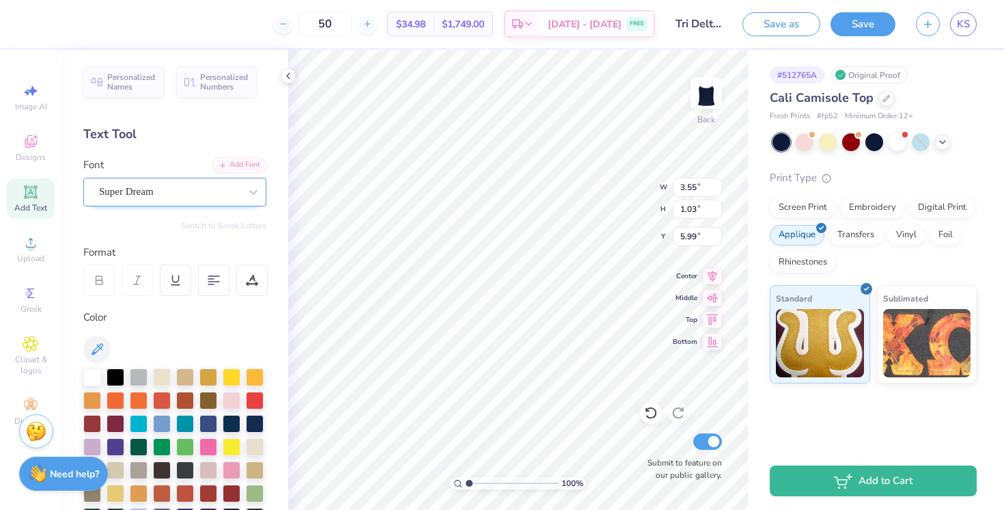
click at [173, 193] on div "Super Dream" at bounding box center [169, 191] width 143 height 21
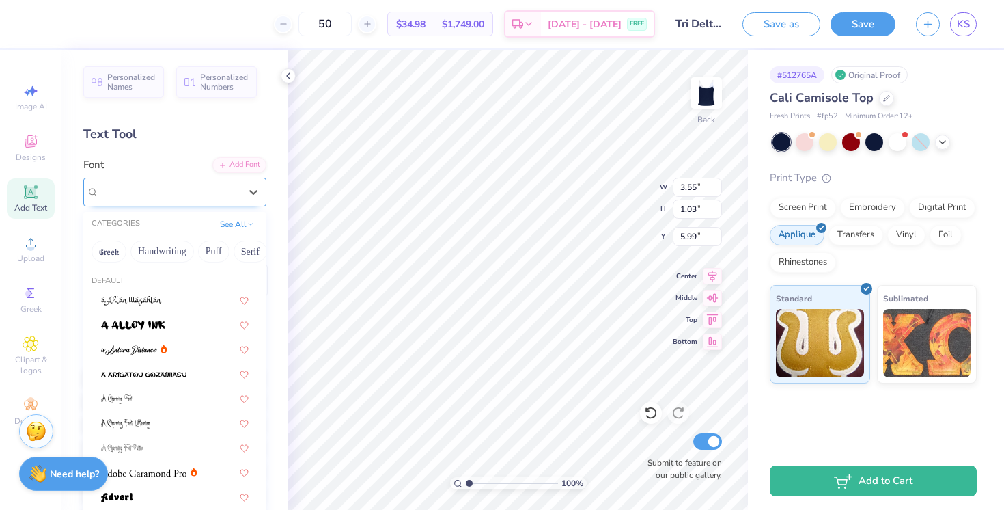
type input "3.51"
type input "1.70"
type input "0.91"
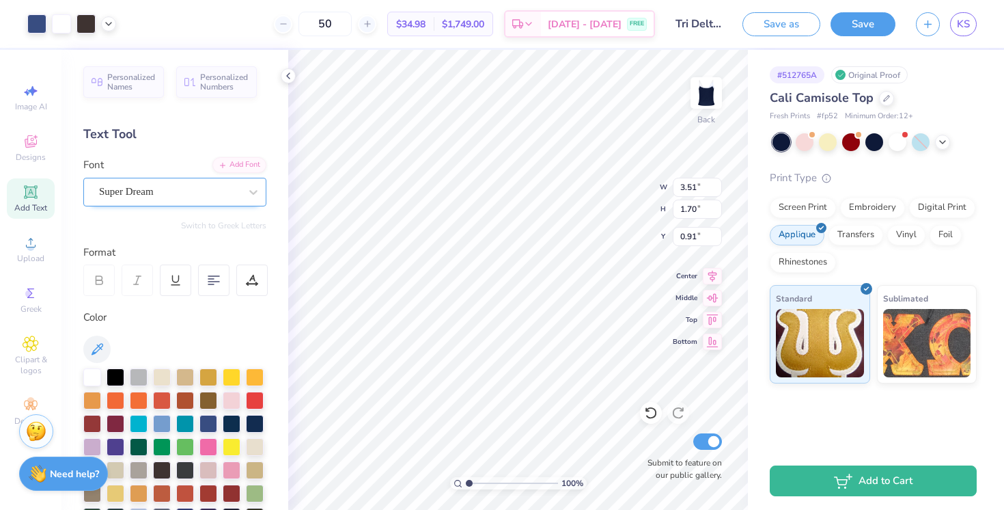
type input "3.55"
type input "1.03"
type input "5.99"
click at [229, 196] on div "Super Dream" at bounding box center [169, 191] width 143 height 21
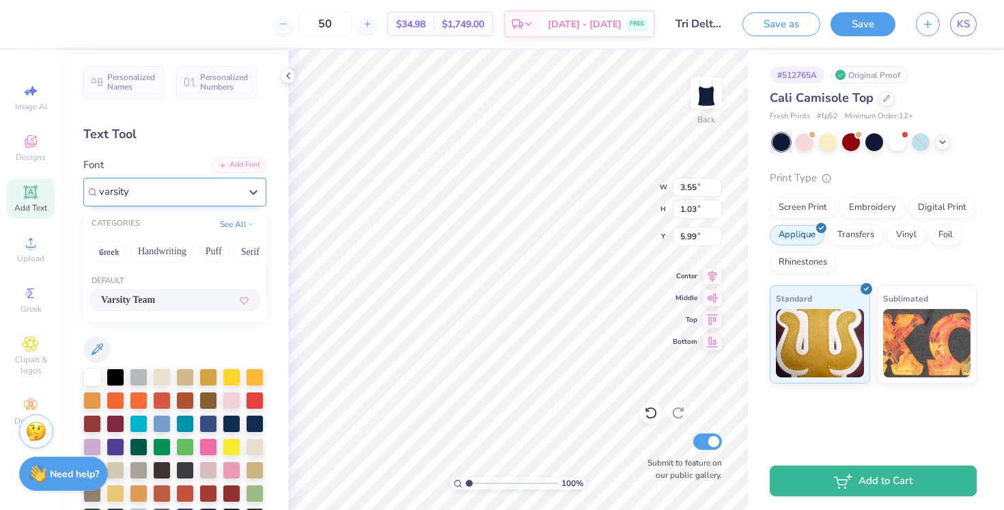
type input "varsity"
type input "3.52"
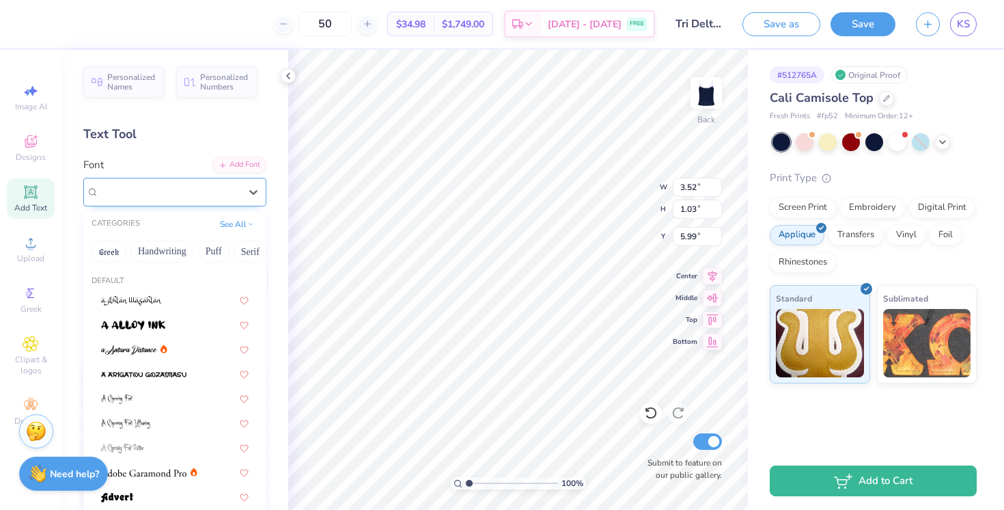
click at [187, 188] on div "Varsity Team" at bounding box center [169, 191] width 143 height 21
click at [238, 222] on button "See All" at bounding box center [237, 223] width 42 height 14
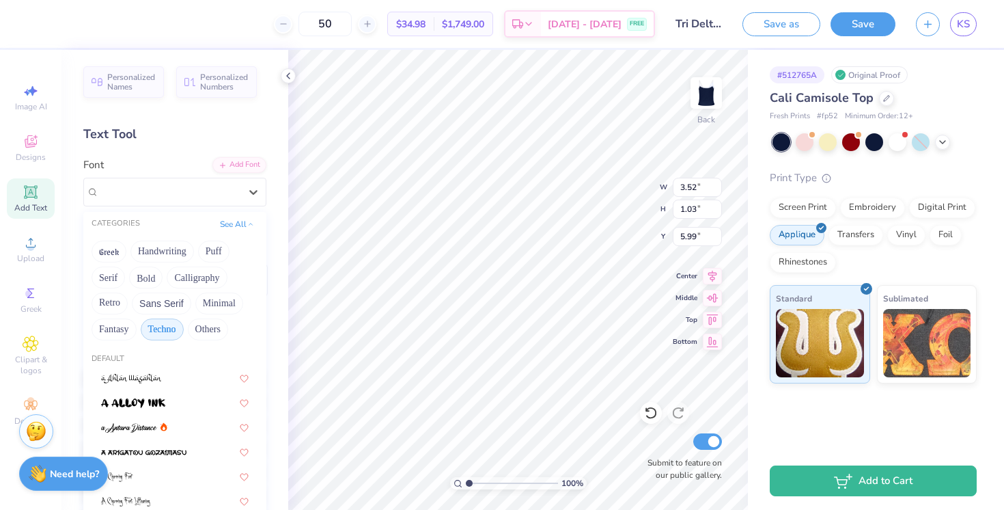
scroll to position [20, 0]
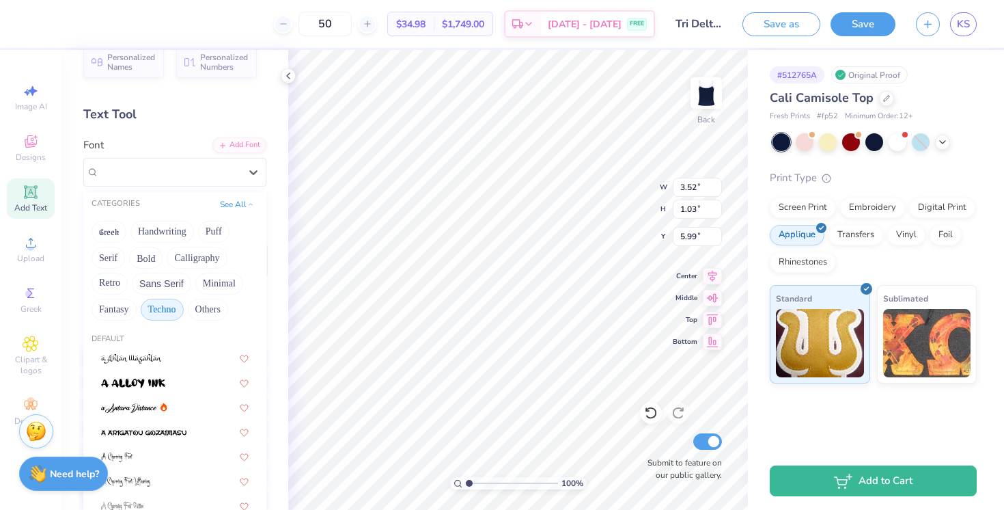
click at [156, 309] on button "Techno" at bounding box center [162, 309] width 43 height 22
click at [120, 308] on button "Fantasy" at bounding box center [114, 309] width 45 height 22
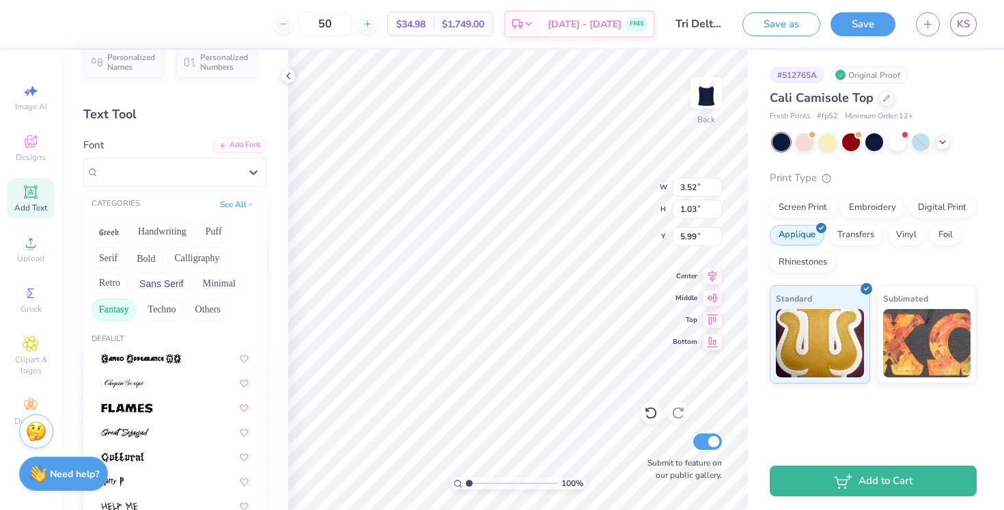
click at [120, 308] on button "Fantasy" at bounding box center [114, 309] width 45 height 22
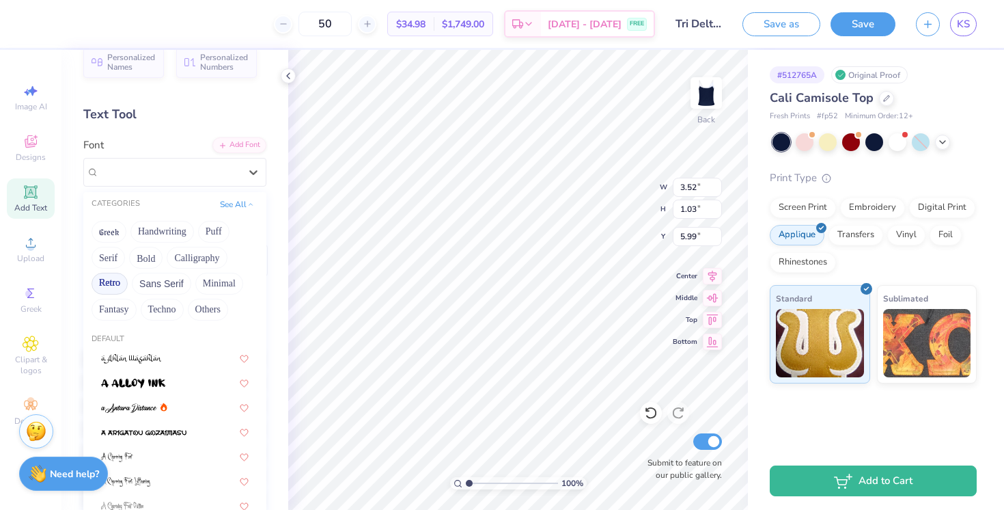
click at [118, 282] on button "Retro" at bounding box center [110, 284] width 36 height 22
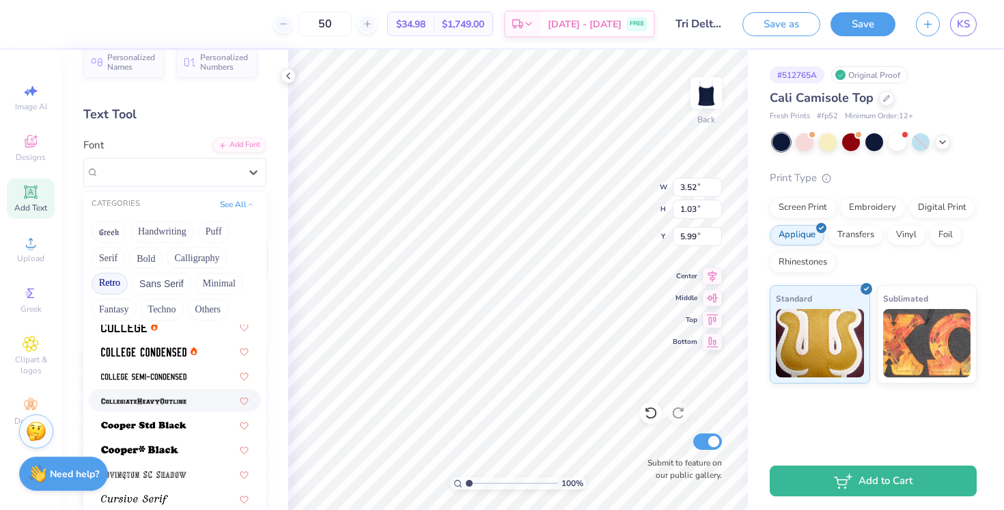
scroll to position [637, 0]
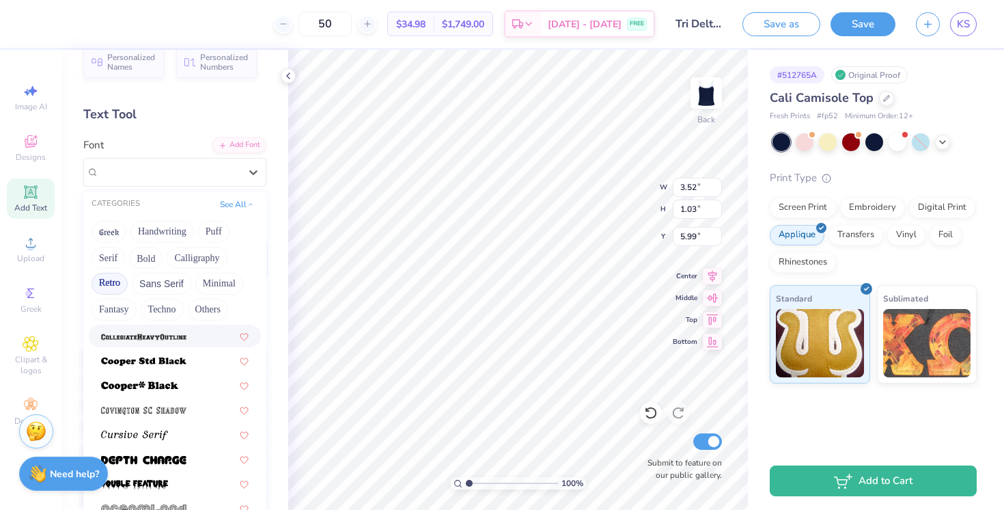
click at [132, 342] on span at bounding box center [143, 336] width 85 height 14
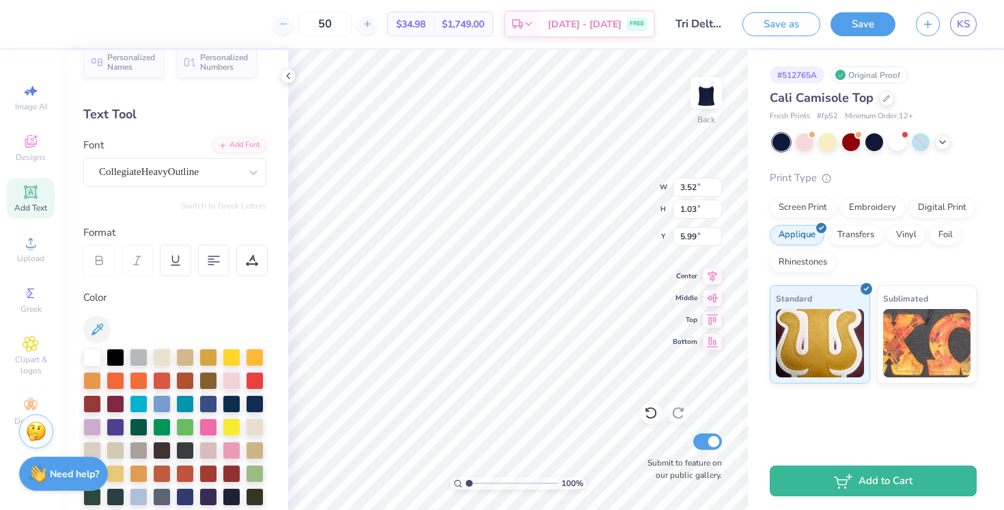
type input "3.99"
type input "1.09"
type input "5.96"
click at [200, 175] on div "CollegiateHeavyOutline" at bounding box center [169, 171] width 143 height 21
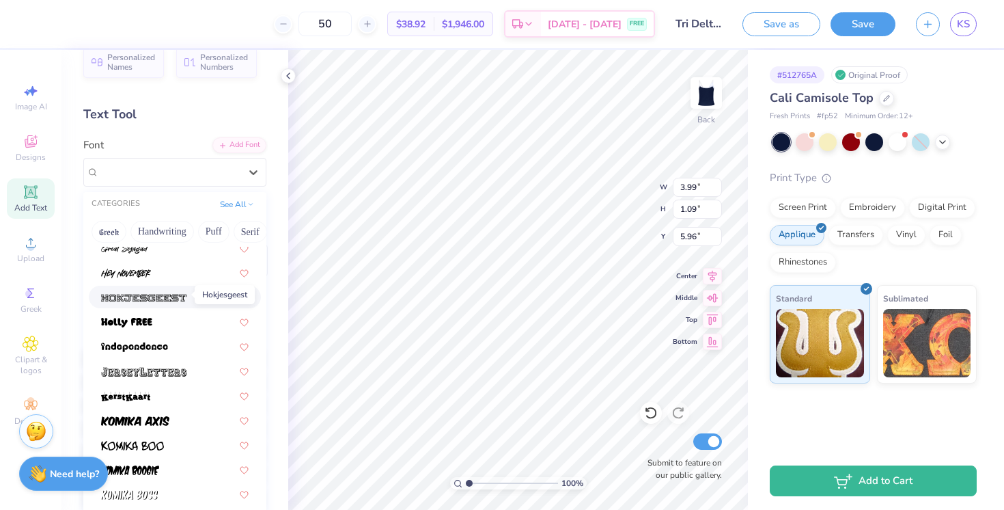
scroll to position [945, 0]
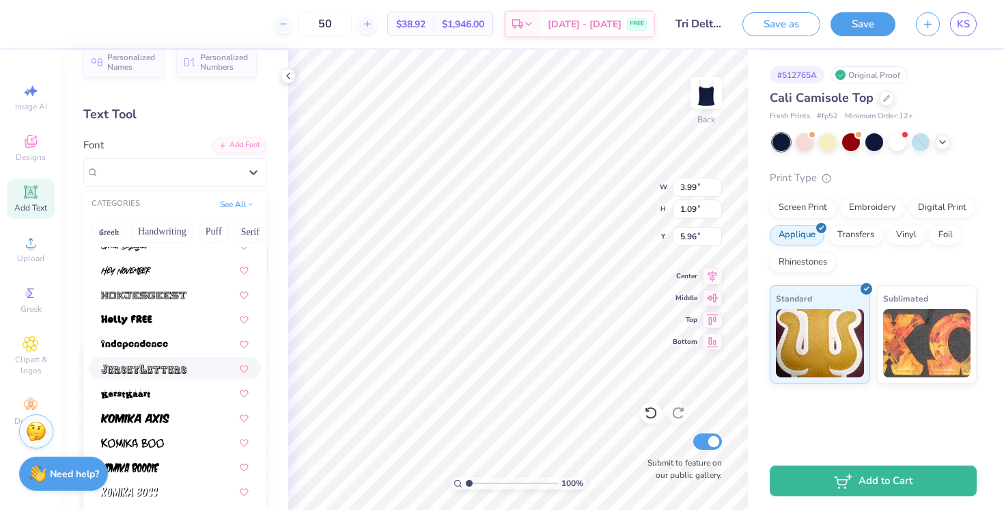
click at [170, 364] on img at bounding box center [143, 369] width 85 height 10
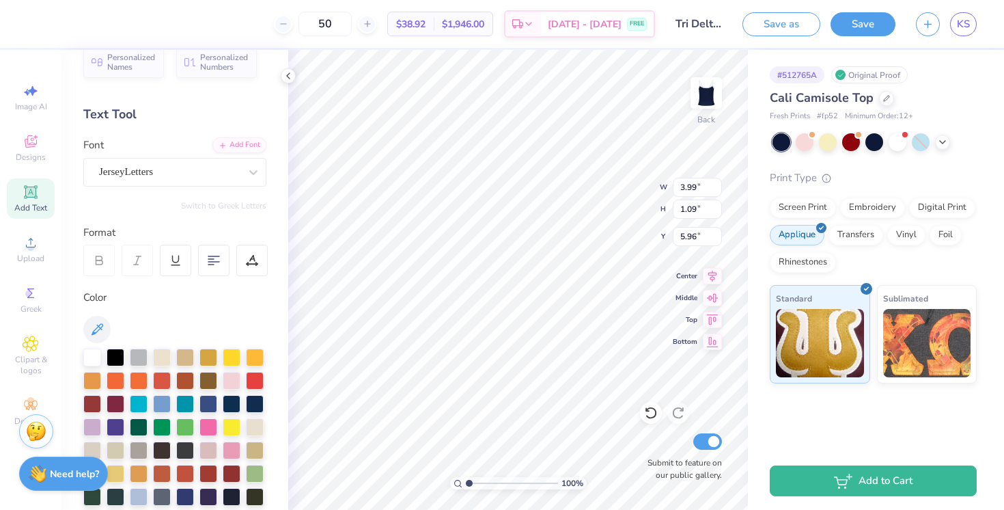
type input "4.47"
type input "1.30"
type input "5.85"
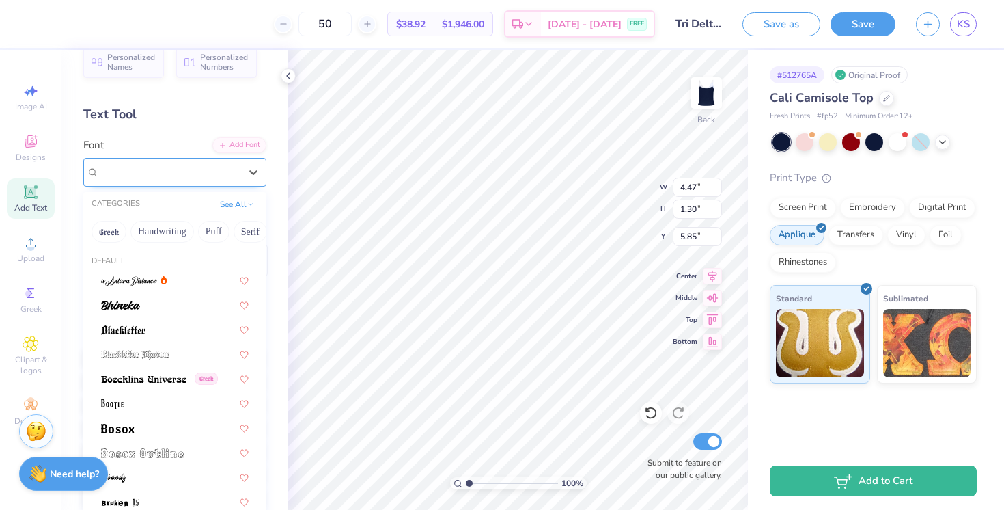
click at [133, 174] on div "JerseyLetters" at bounding box center [169, 171] width 143 height 21
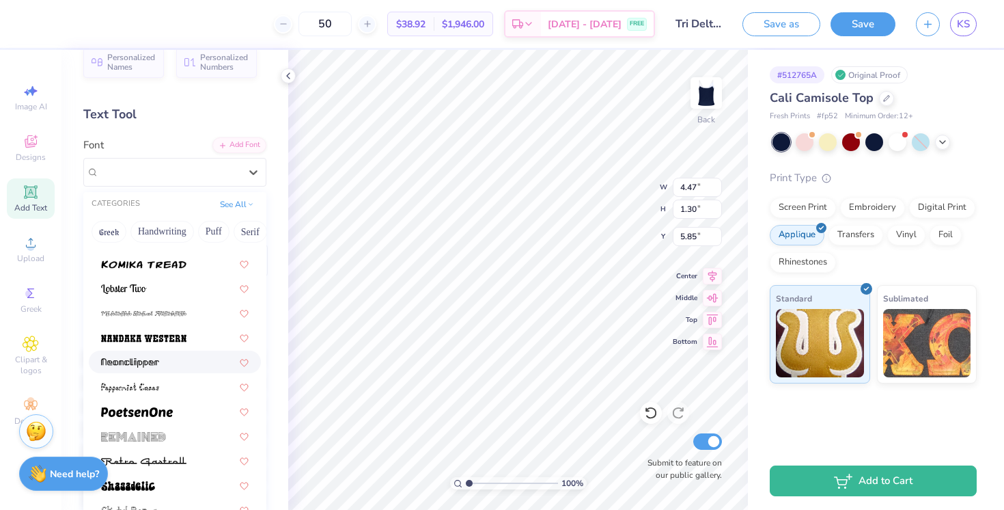
scroll to position [1619, 0]
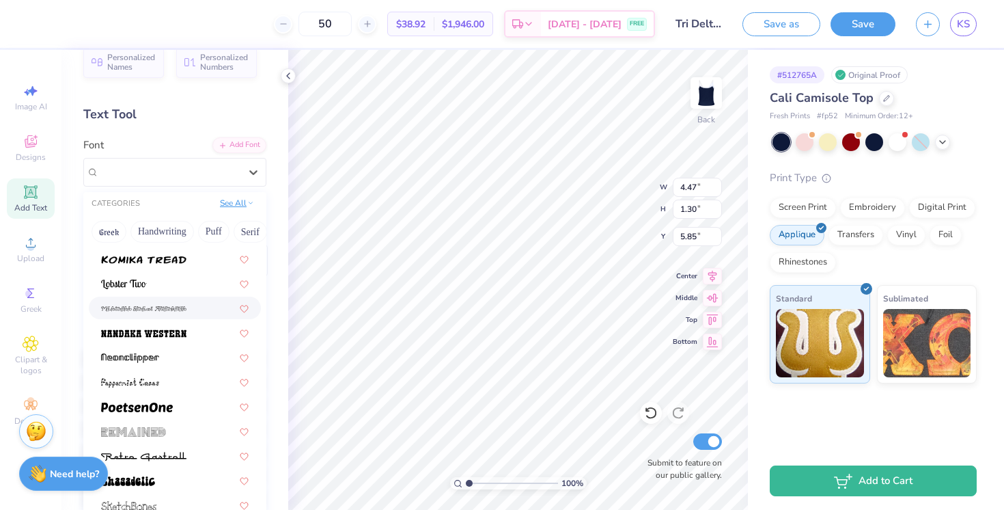
click at [242, 199] on button "See All" at bounding box center [237, 203] width 42 height 14
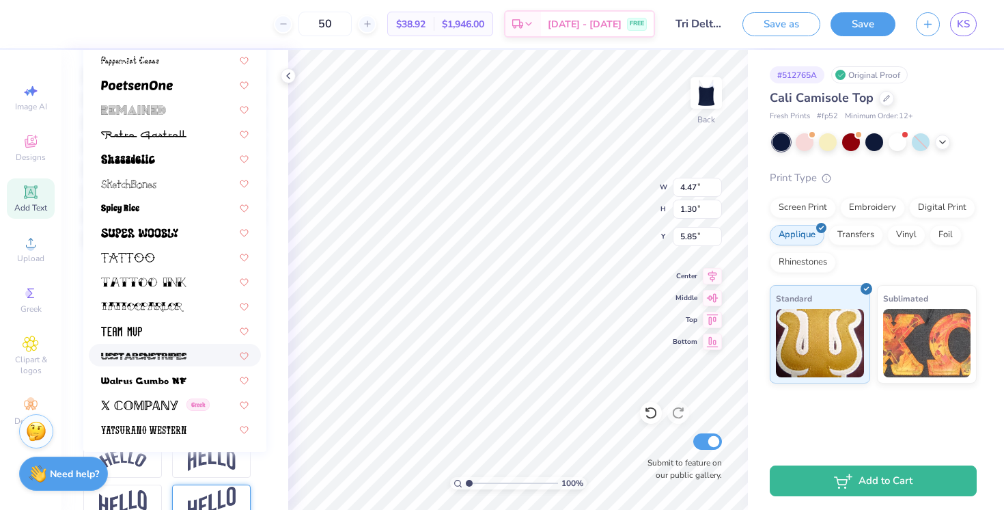
scroll to position [298, 0]
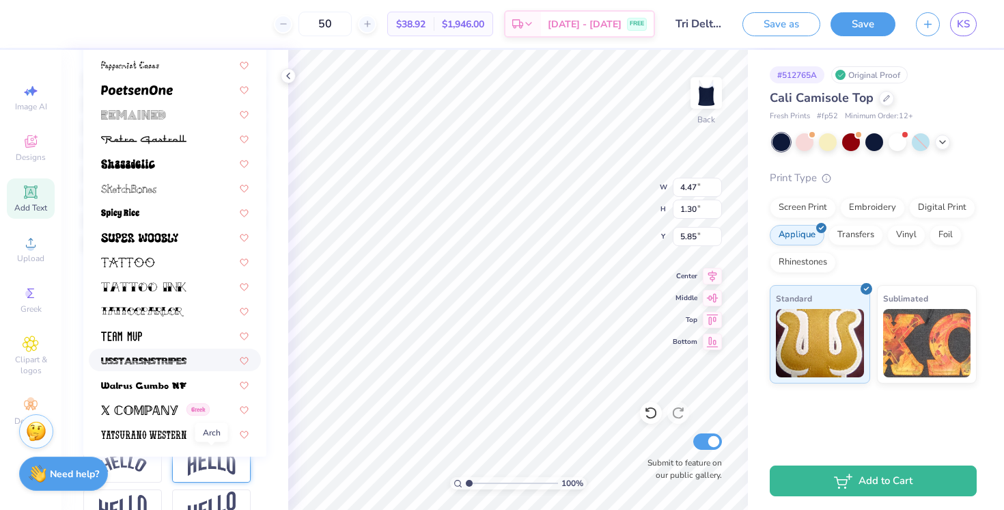
click at [202, 469] on img at bounding box center [212, 463] width 48 height 26
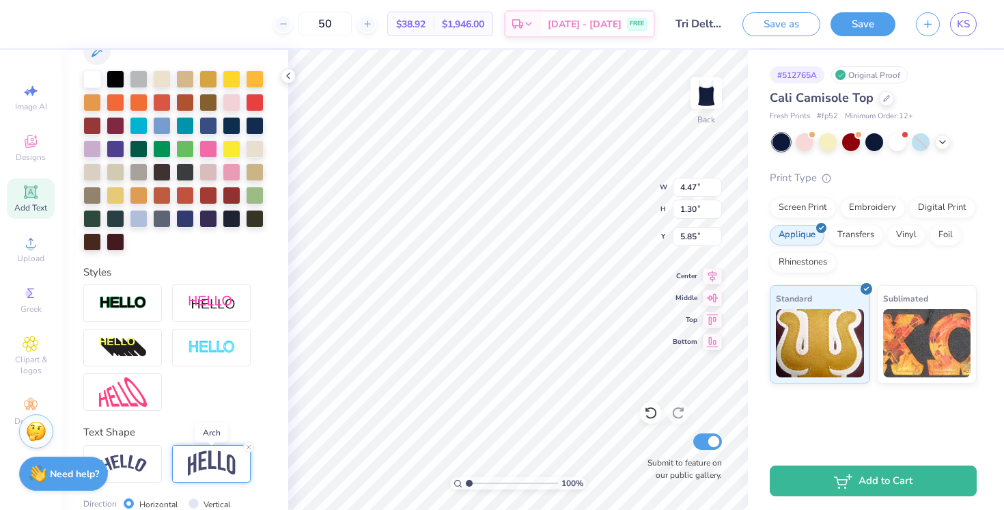
type input "1.98"
type input "5.51"
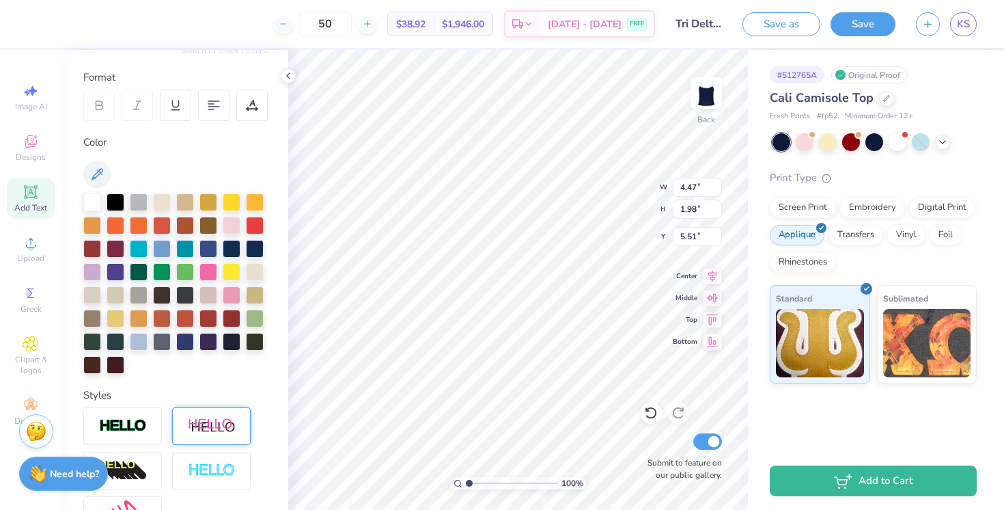
scroll to position [0, 0]
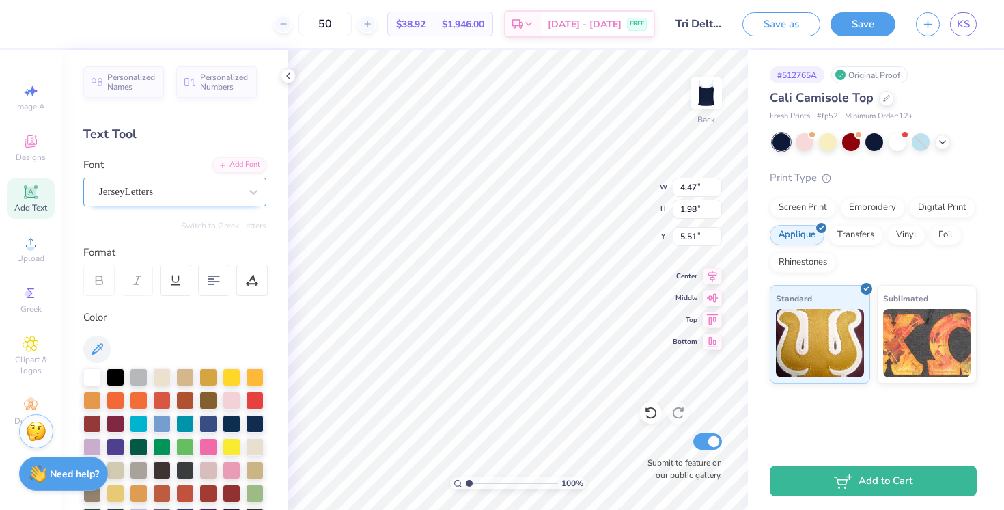
click at [172, 197] on div "JerseyLetters" at bounding box center [169, 191] width 143 height 21
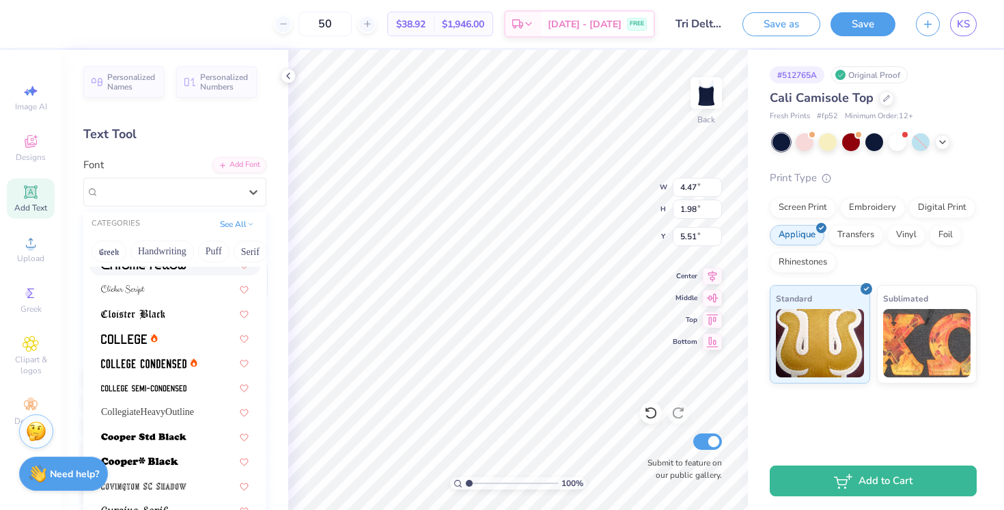
scroll to position [503, 0]
click at [126, 338] on img at bounding box center [124, 338] width 46 height 10
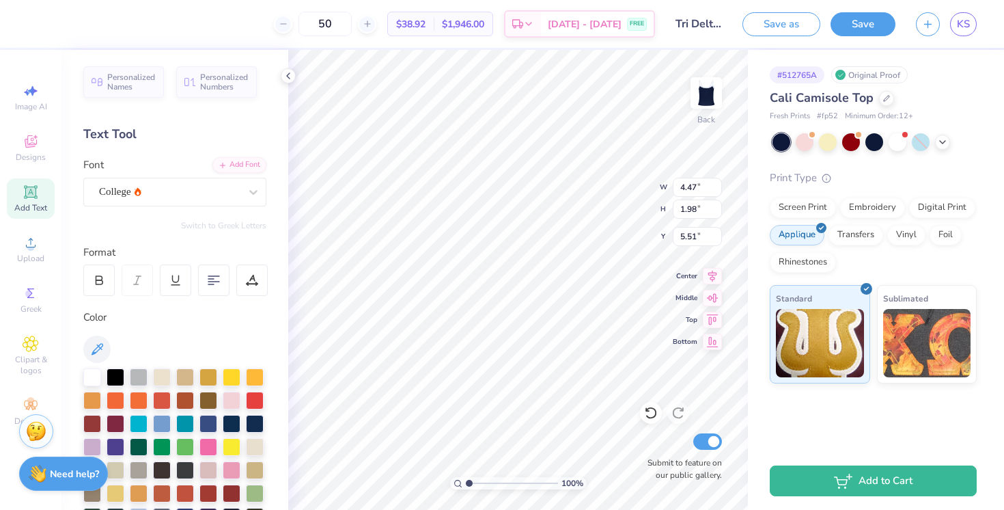
type input "3.23"
type input "1.48"
type input "5.76"
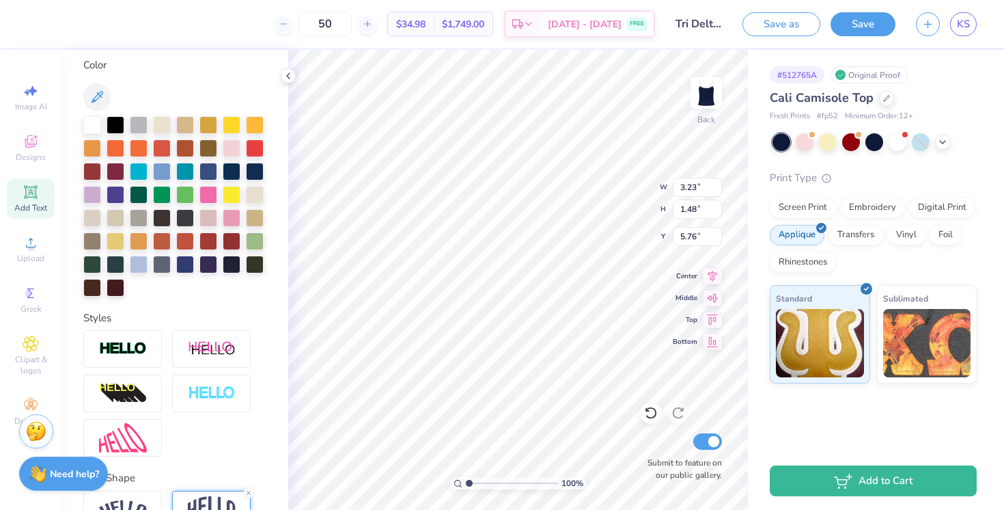
scroll to position [300, 0]
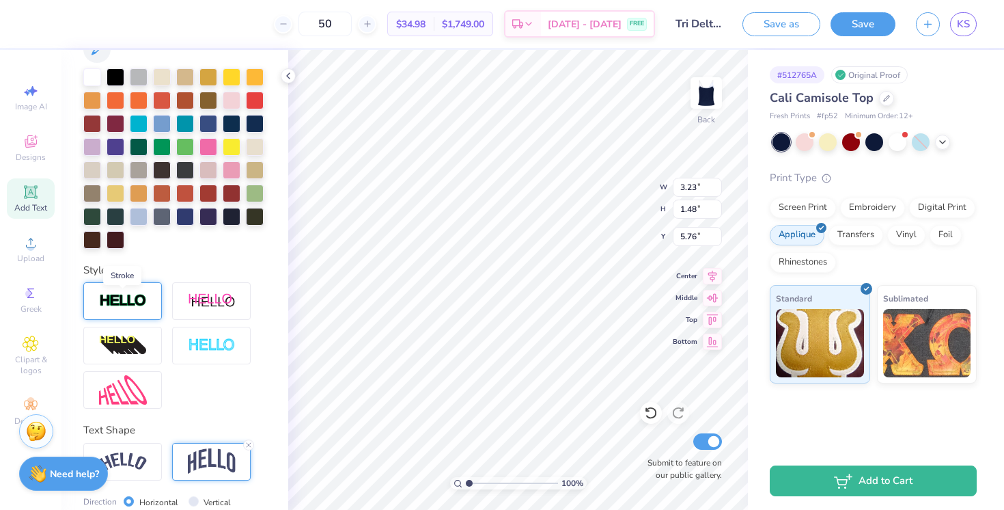
click at [143, 300] on img at bounding box center [123, 301] width 48 height 16
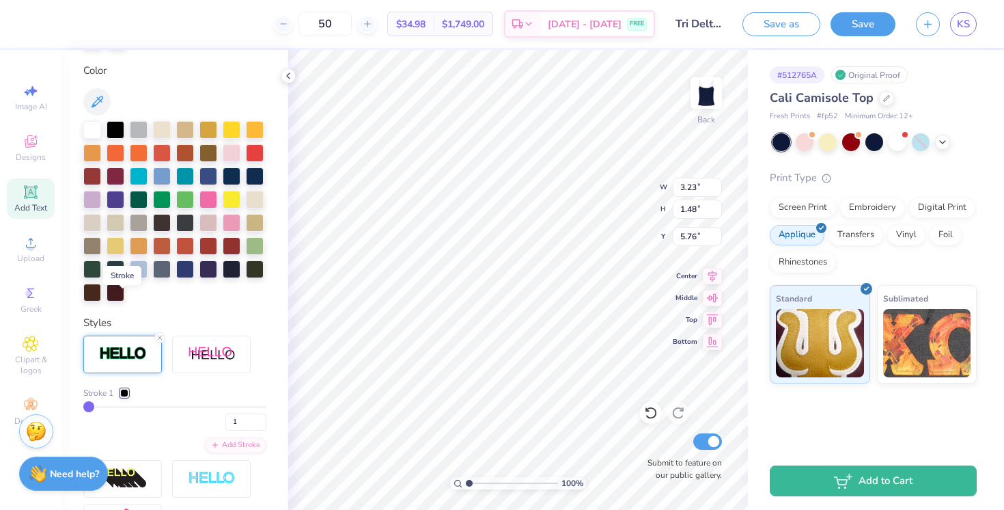
type input "3.25"
type input "1.50"
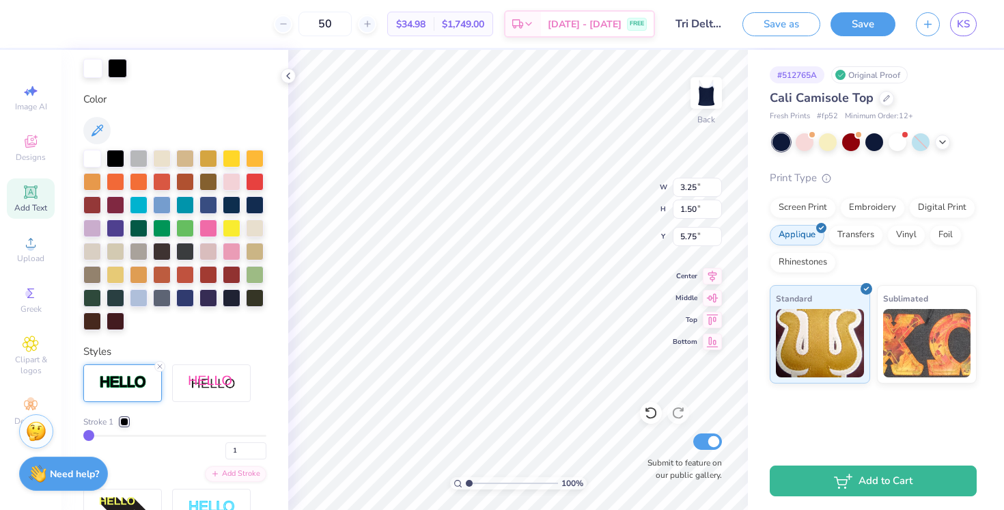
scroll to position [242, 0]
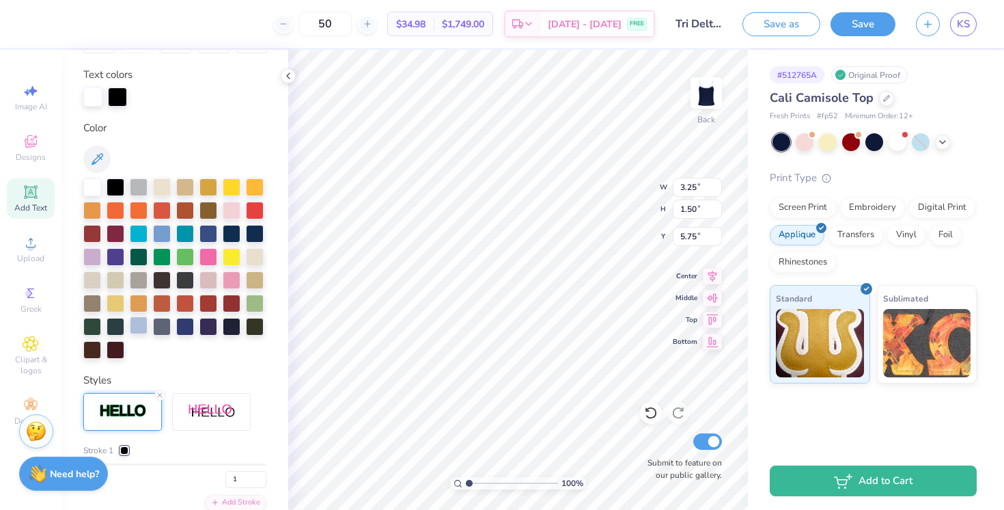
click at [138, 326] on div at bounding box center [139, 325] width 18 height 18
click at [92, 186] on div at bounding box center [92, 186] width 18 height 18
click at [115, 96] on div at bounding box center [117, 95] width 19 height 19
click at [143, 327] on div at bounding box center [139, 325] width 18 height 18
type input "4.08"
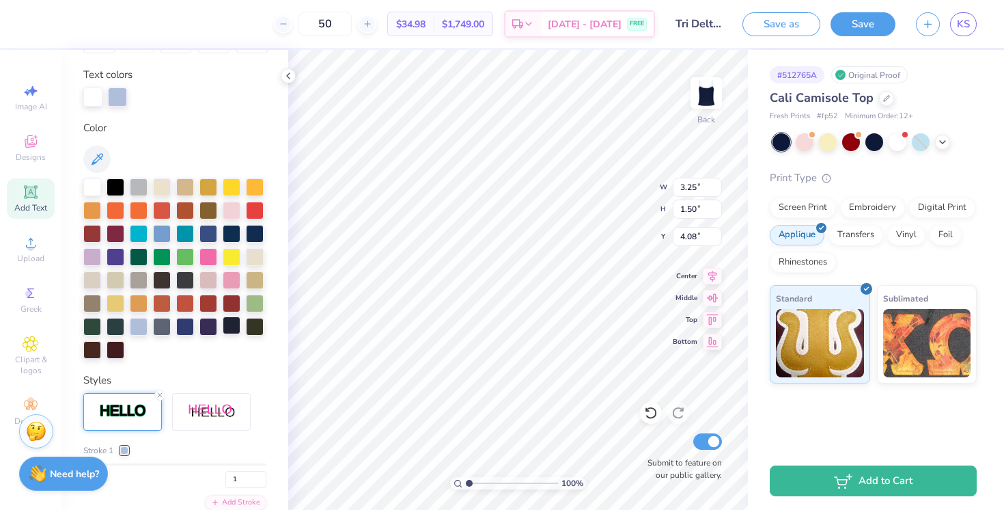
scroll to position [0, 1]
type textarea "TRI DELT"
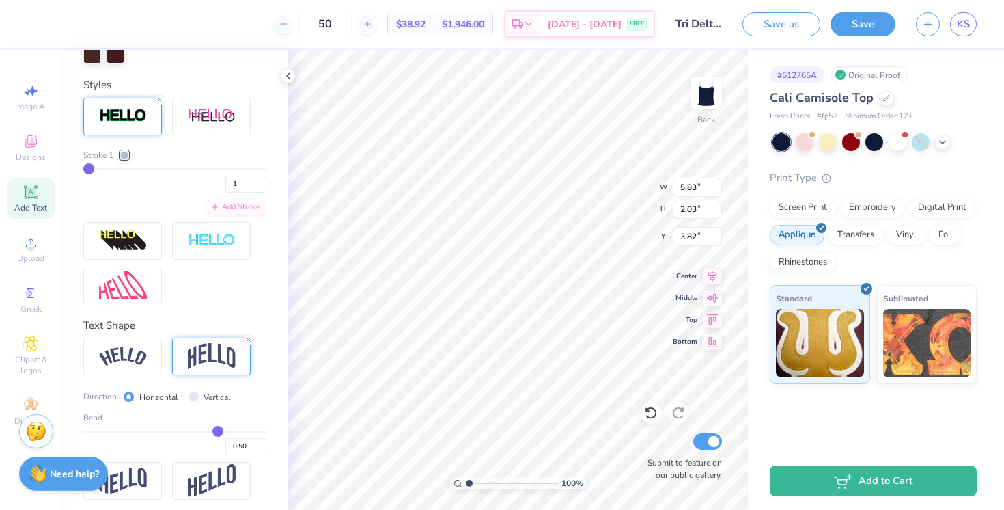
scroll to position [541, 0]
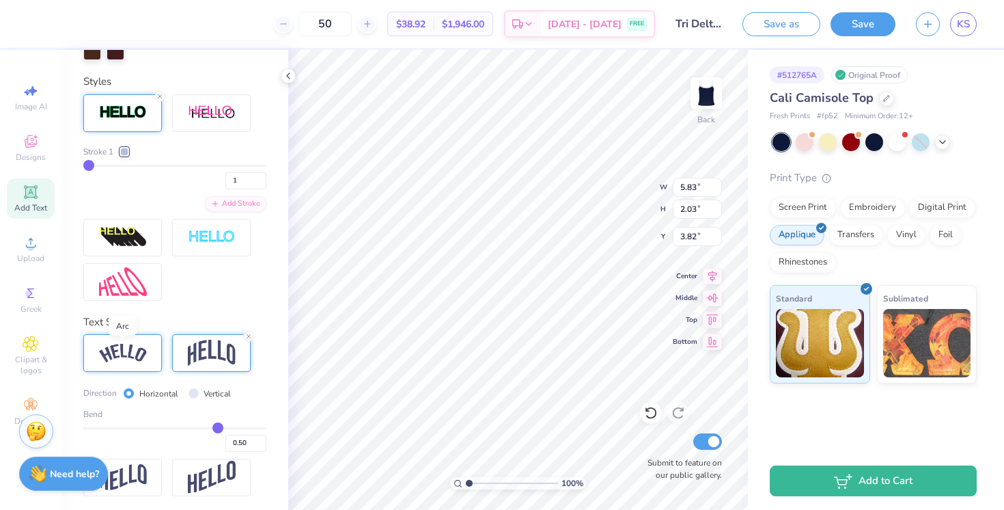
click at [141, 357] on img at bounding box center [123, 353] width 48 height 18
type input "6.99"
type input "1.70"
type input "3.98"
click at [199, 357] on img at bounding box center [212, 352] width 48 height 26
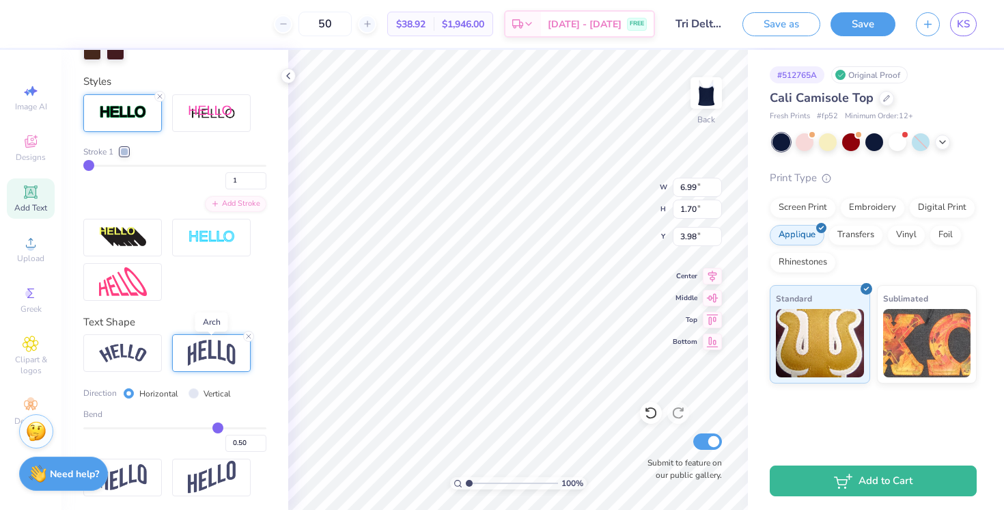
type input "5.62"
type input "1.96"
type input "3.85"
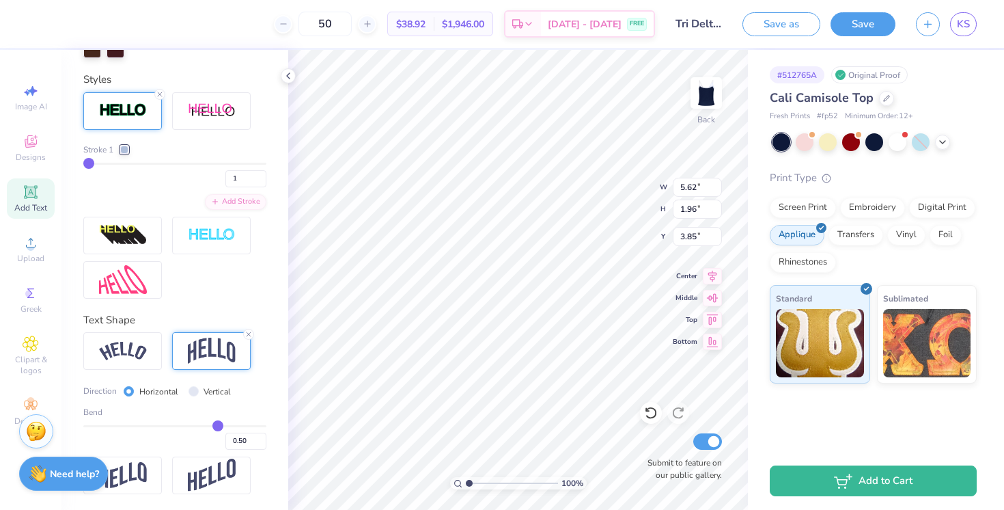
type input "0.52"
type input "0.51"
type input "0.48"
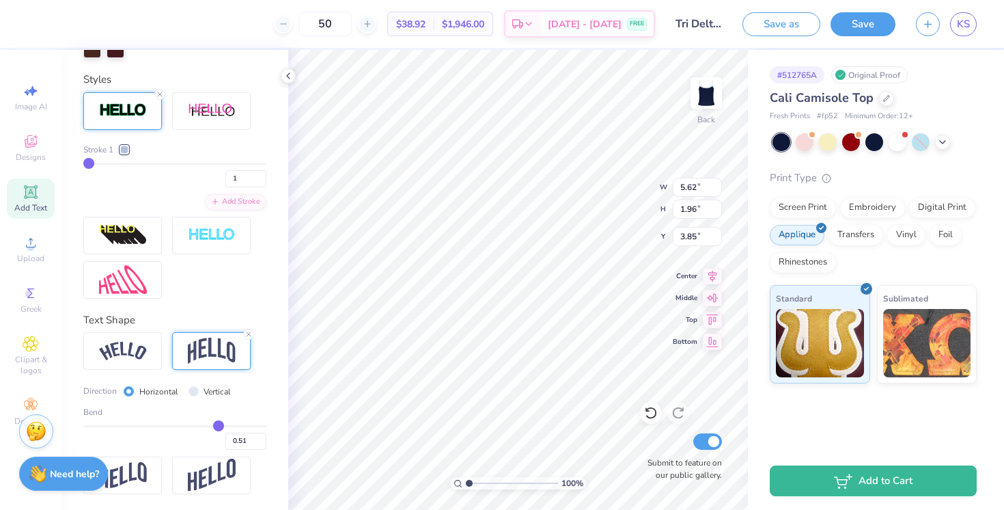
type input "0.48"
type input "0.44"
type input "0.41"
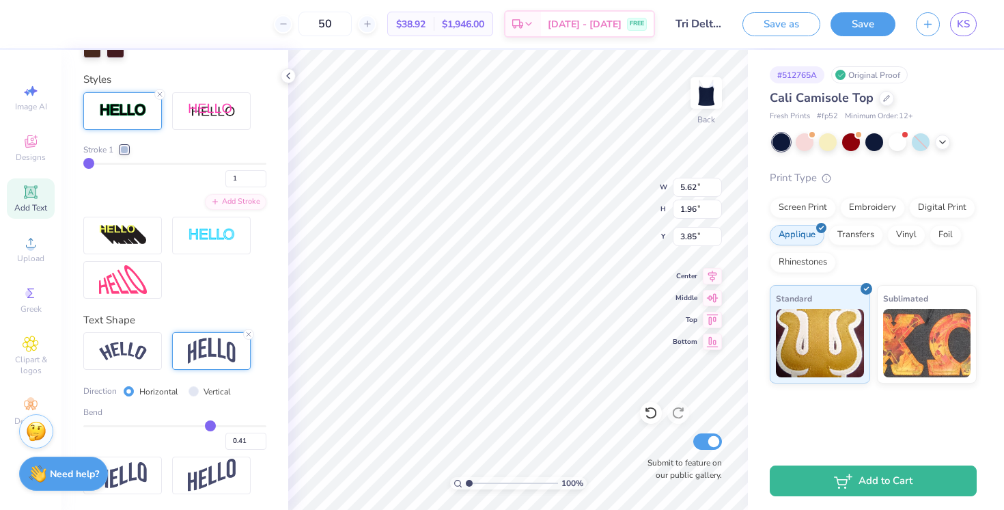
type input "0.39"
type input "0.38"
type input "0.37"
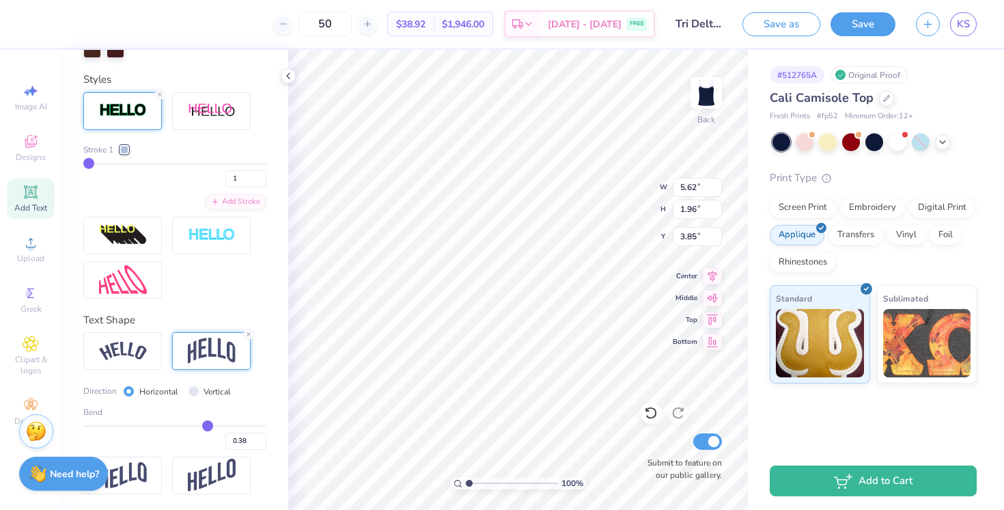
type input "0.37"
type input "0.35"
type input "0.34"
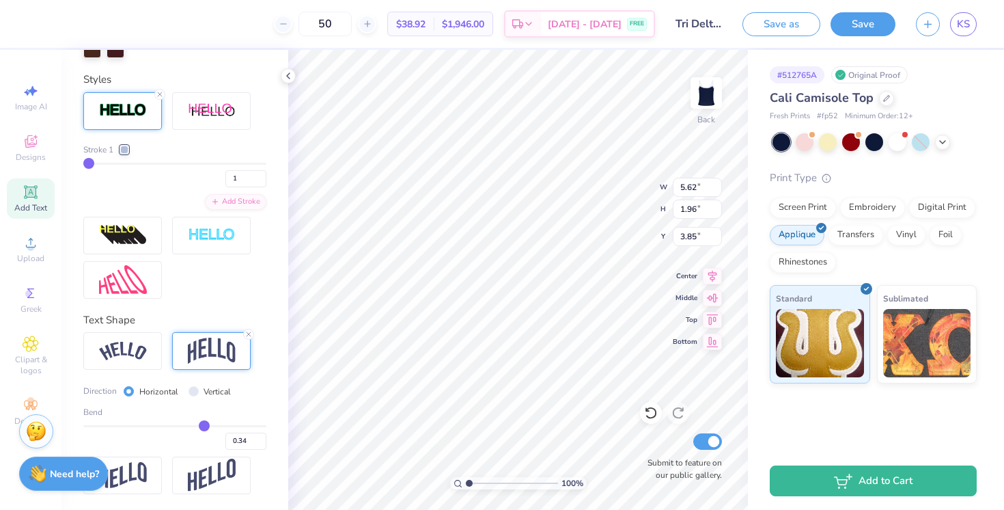
type input "0.31"
type input "0.3"
type input "0.30"
type input "0.28"
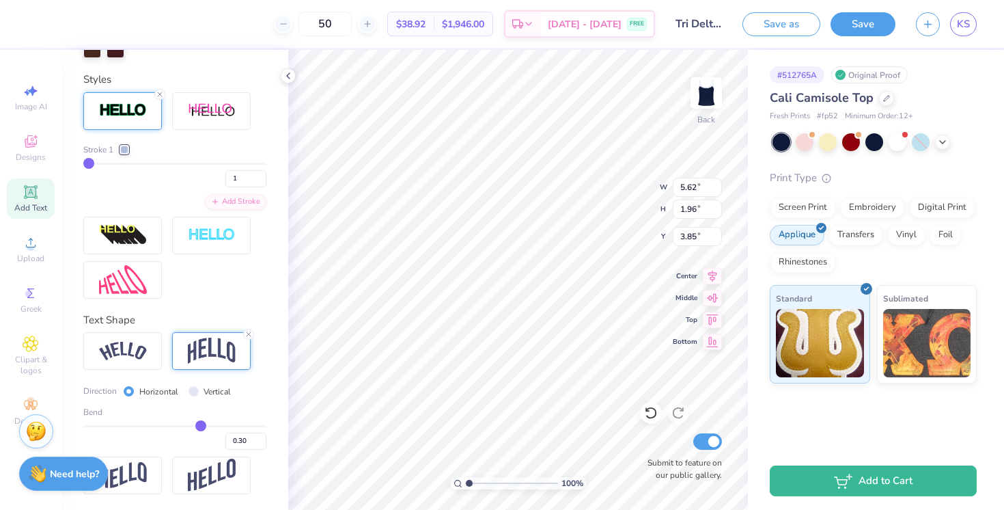
type input "0.28"
type input "0.27"
drag, startPoint x: 220, startPoint y: 424, endPoint x: 198, endPoint y: 422, distance: 22.0
click at [198, 425] on input "range" at bounding box center [174, 426] width 183 height 2
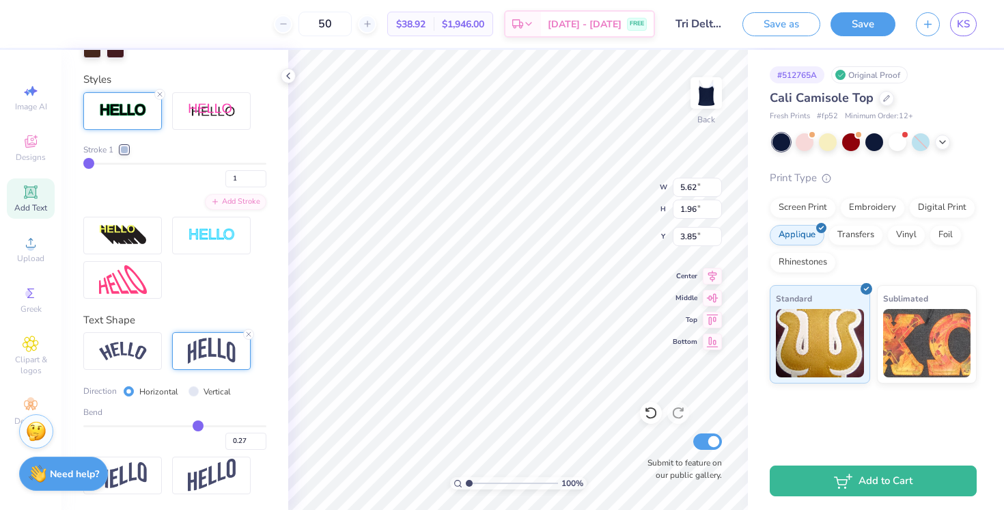
type input "0.01"
type input "1.50"
type input "4.08"
type input "-0.06"
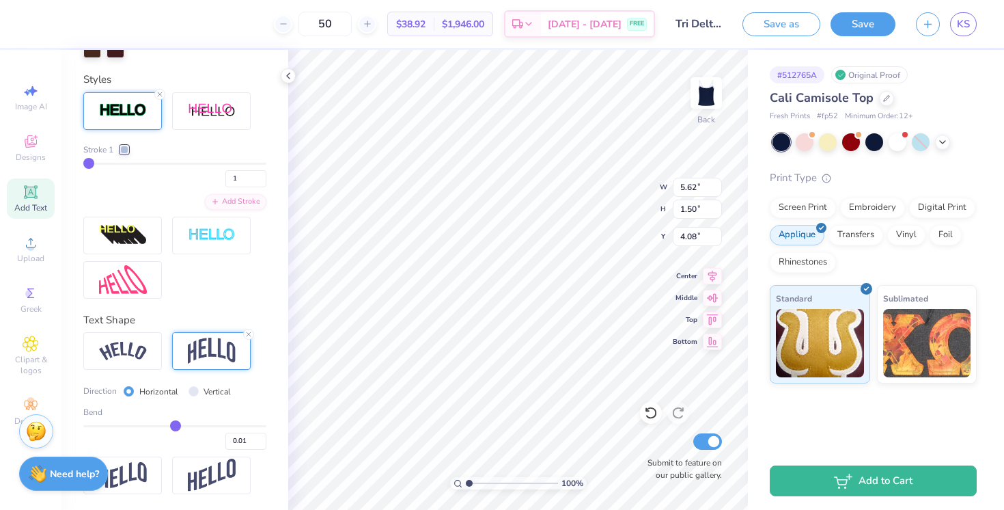
type input "-0.06"
type input "-0.1"
type input "-0.10"
type input "-0.16"
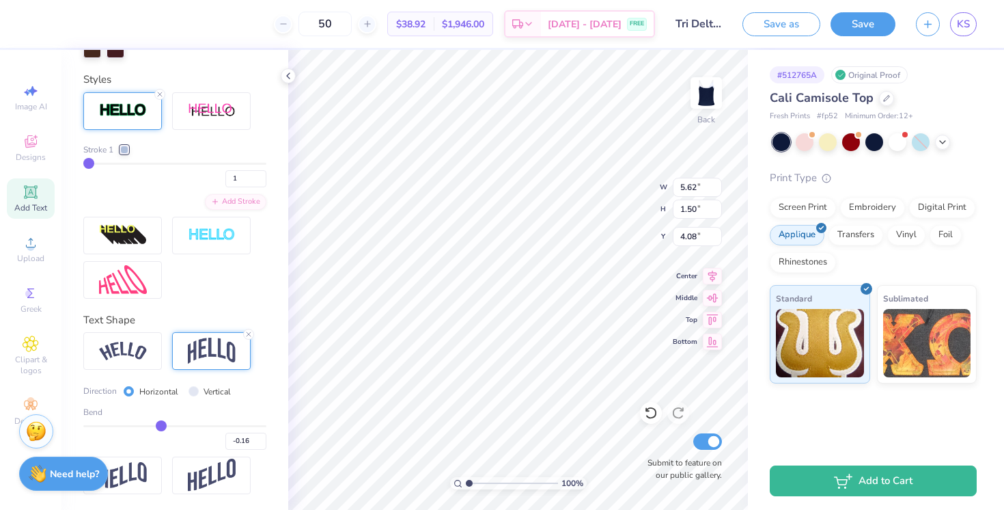
type input "-0.22"
type input "-0.25"
type input "-0.29"
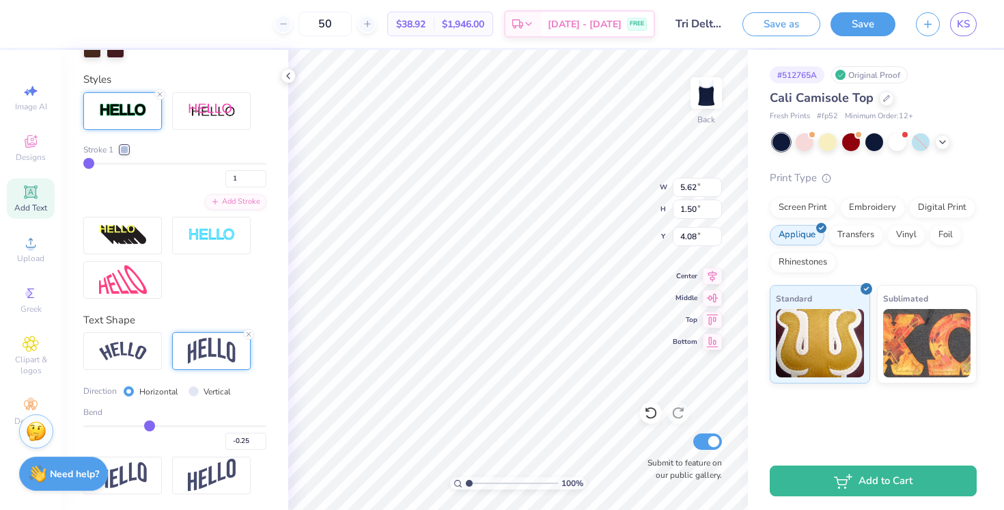
type input "-0.29"
type input "-0.31"
type input "-0.33"
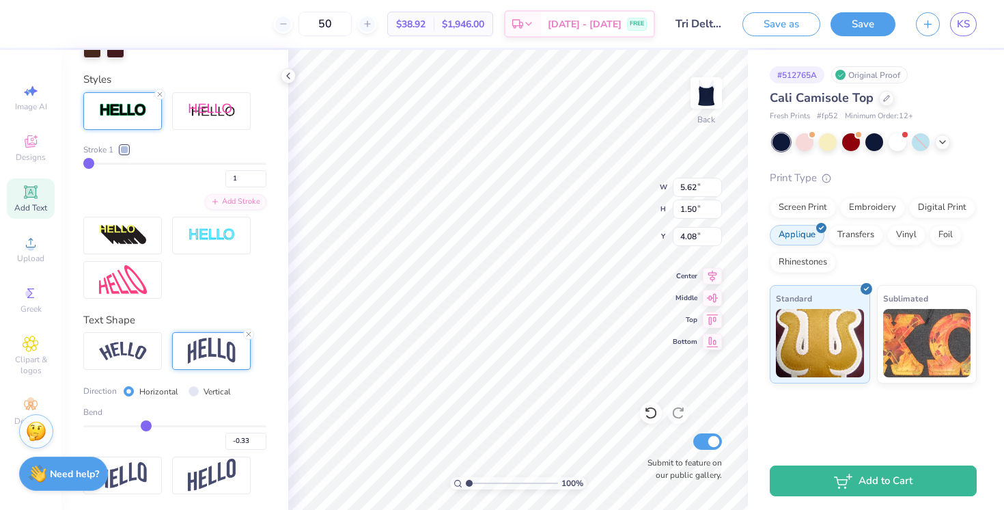
type input "-0.35"
type input "-0.36"
type input "-0.37"
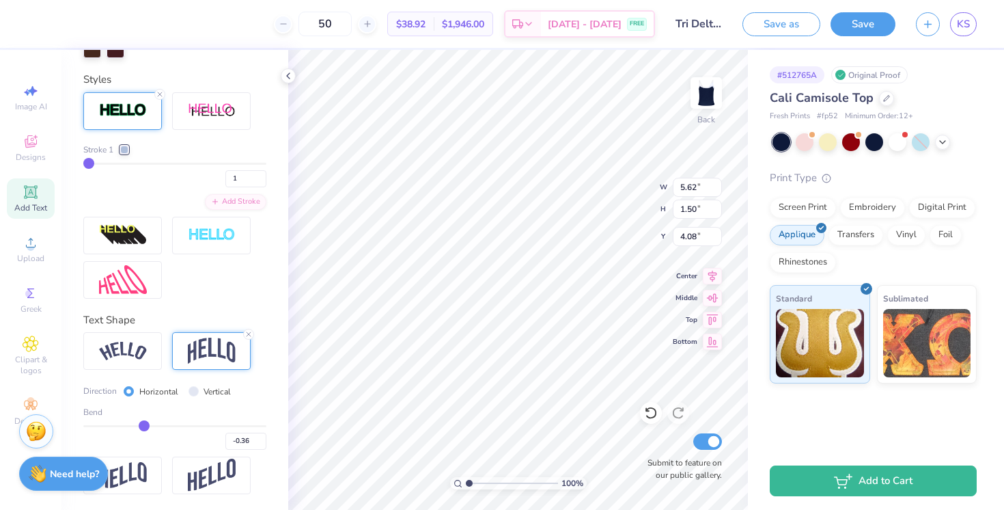
type input "-0.37"
type input "-0.38"
type input "-0.37"
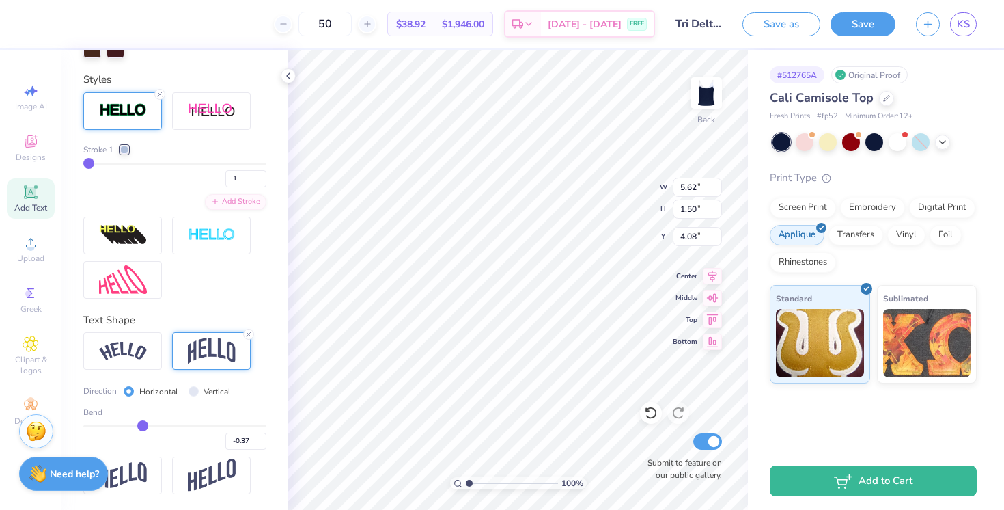
type input "-0.36"
type input "-0.33"
type input "-0.3"
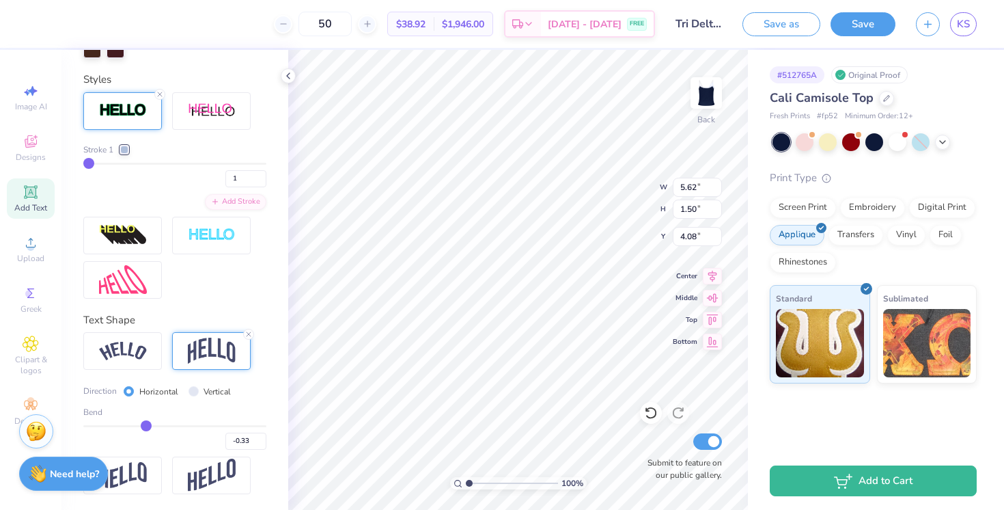
type input "-0.30"
type input "-0.24"
type input "-0.18"
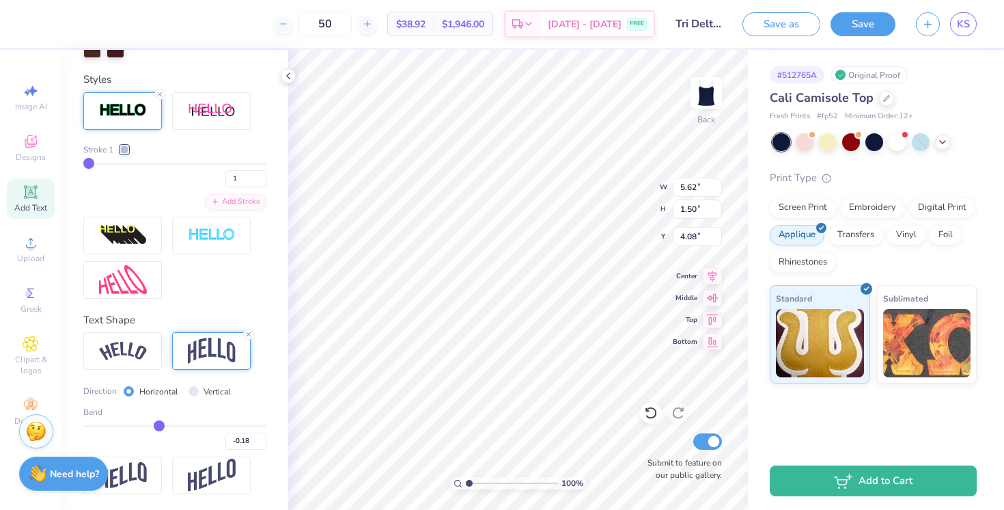
type input "-0.13"
type input "-0.08"
type input "-0.02"
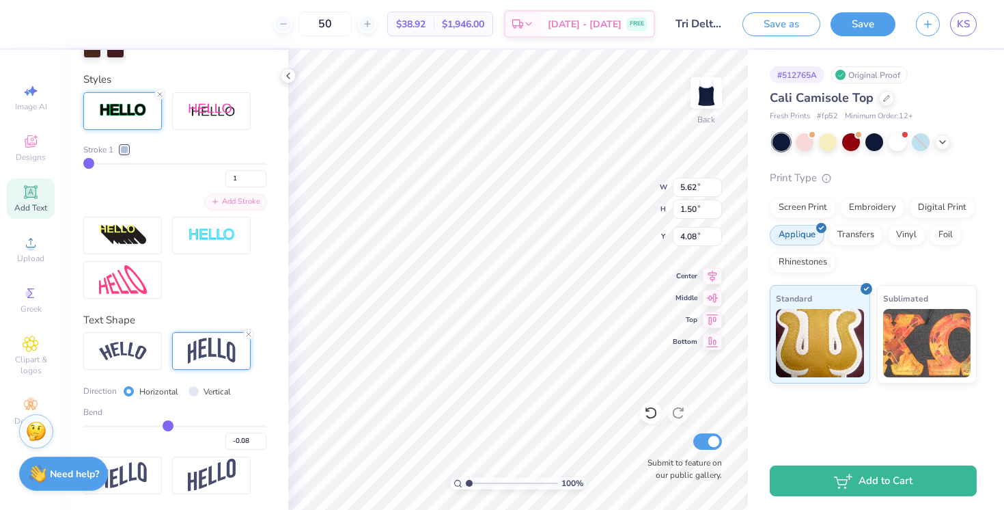
type input "-0.02"
type input "0.04"
type input "0.09"
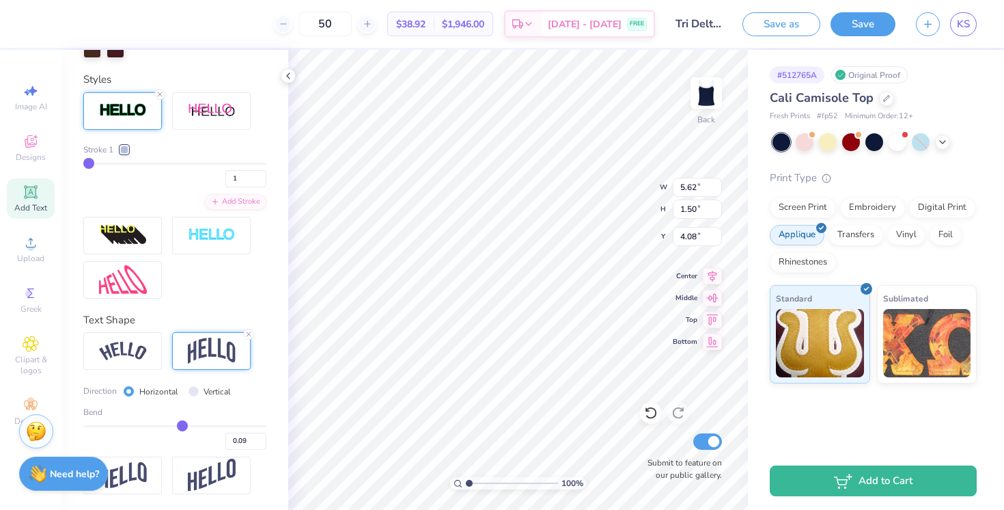
type input "0.13"
type input "0.16"
type input "0.19"
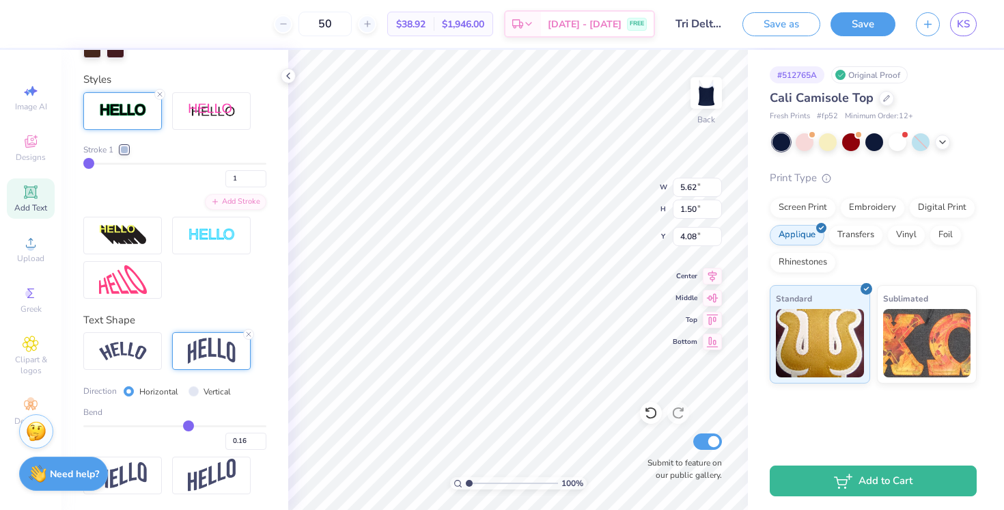
type input "0.19"
type input "0.21"
type input "0.22"
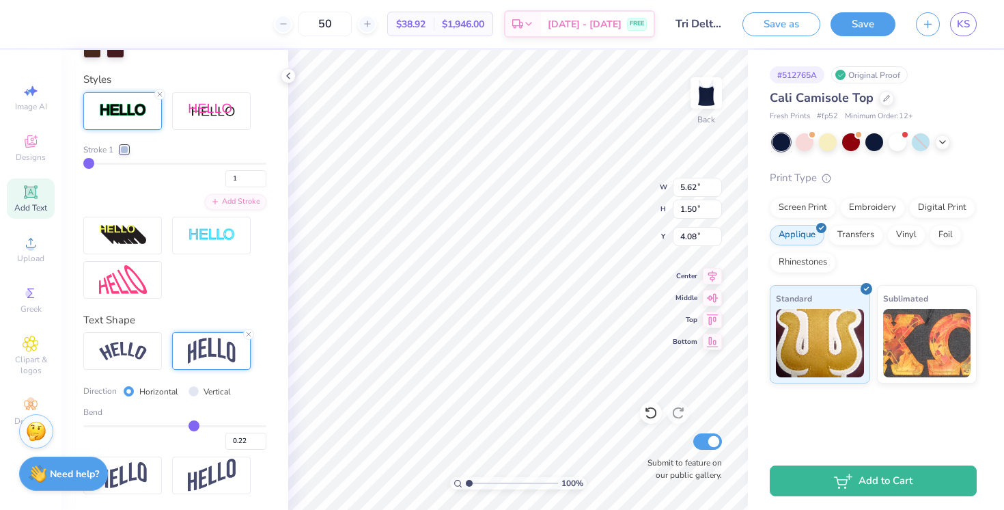
type input "0.23"
type input "0.24"
drag, startPoint x: 176, startPoint y: 423, endPoint x: 194, endPoint y: 422, distance: 18.5
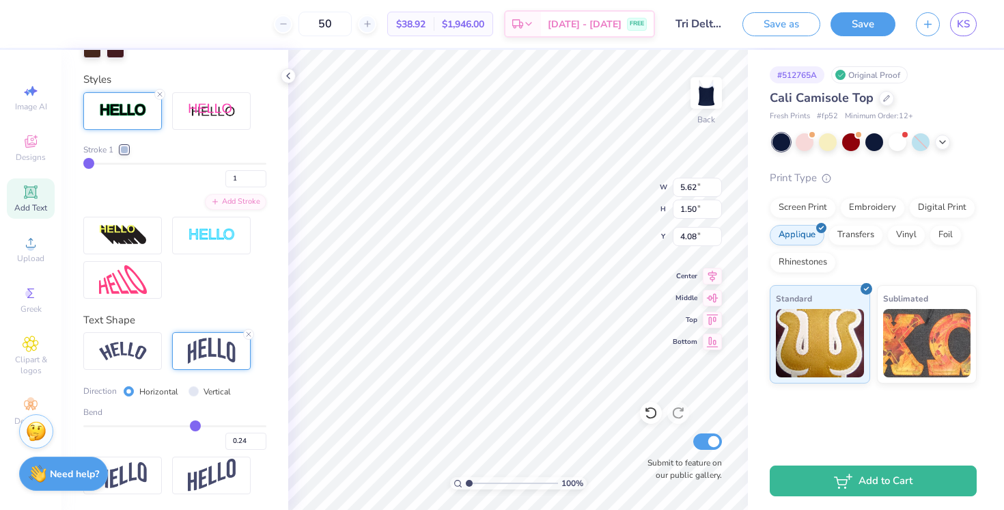
type input "0.23"
click at [195, 425] on input "range" at bounding box center [174, 426] width 183 height 2
type input "0.23"
type input "0.12"
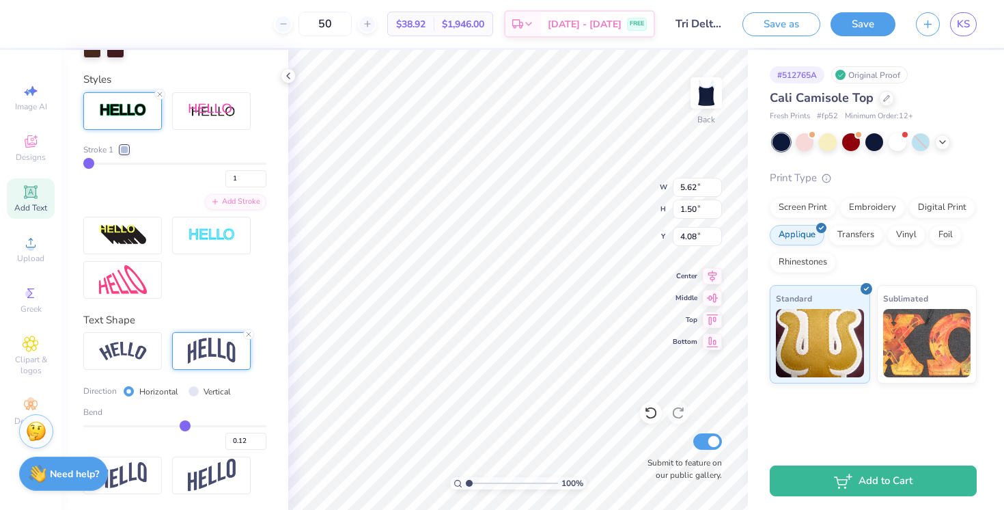
type input "1.42"
type input "4.12"
type input "0.09"
type input "0.07"
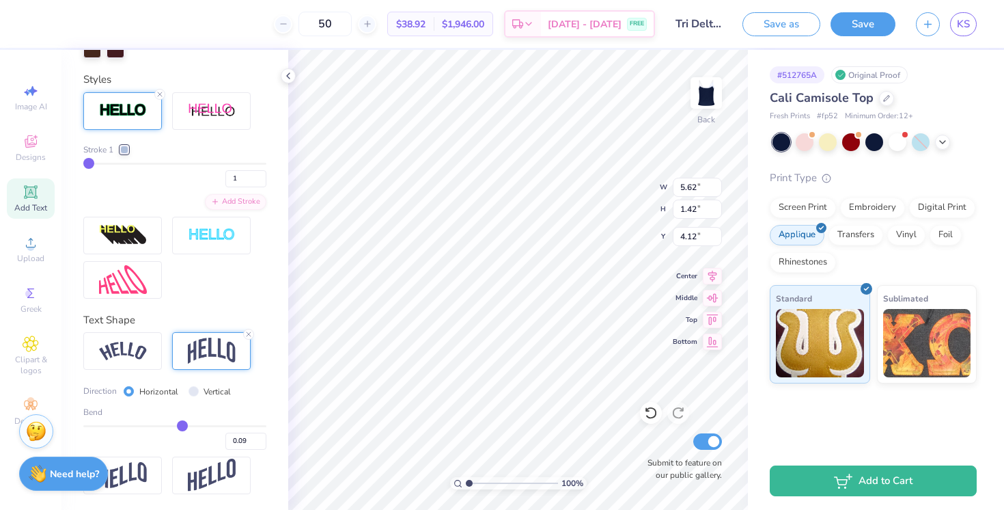
type input "0.07"
type input "0.04"
type input "0.02"
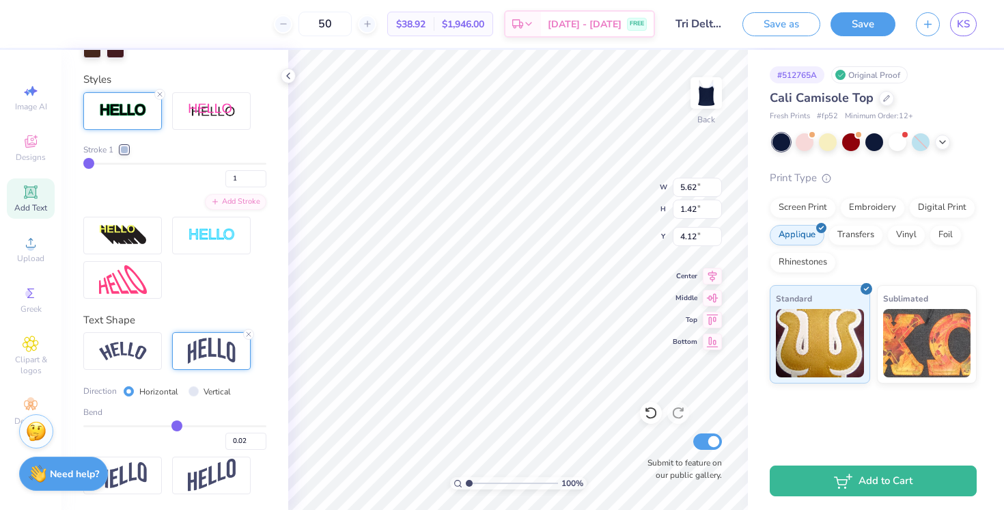
type input "0"
type input "0.00"
type input "-0.02"
type input "-0.04"
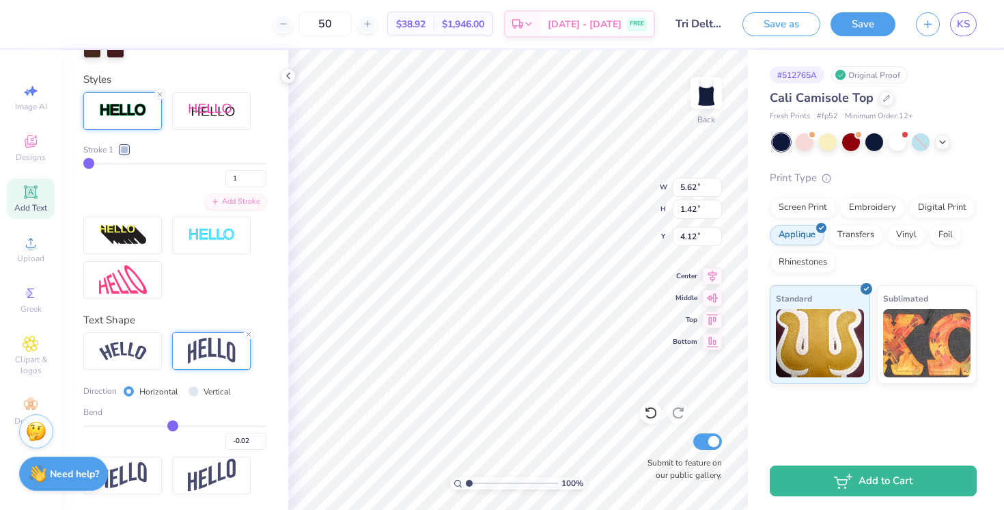
type input "-0.04"
type input "-0.05"
type input "-0.06"
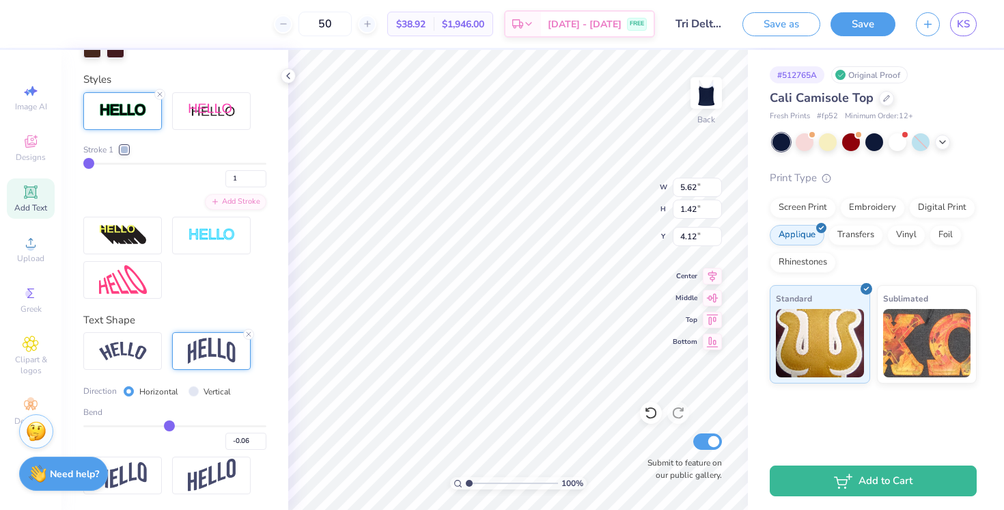
type input "-0.07"
type input "-0.09"
type input "-0.1"
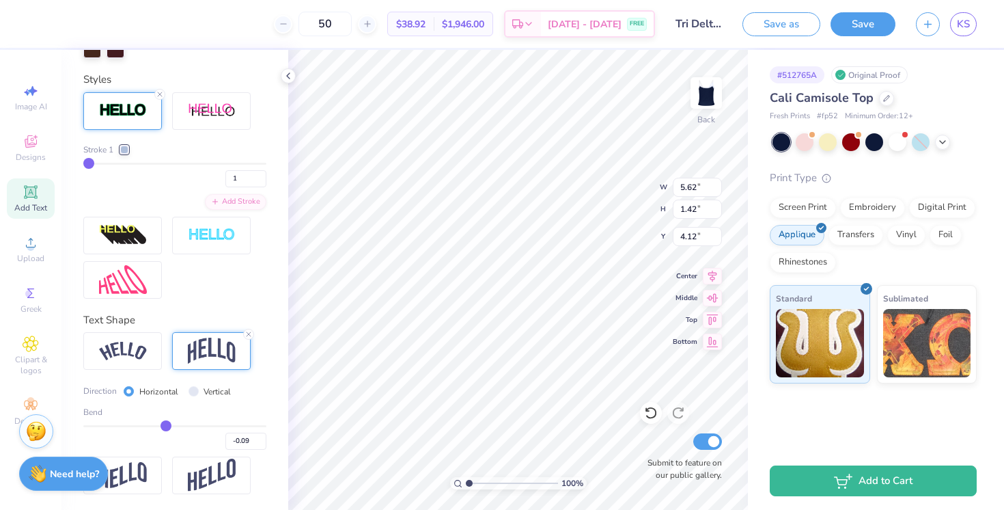
type input "-0.10"
type input "-0.12"
type input "-0.14"
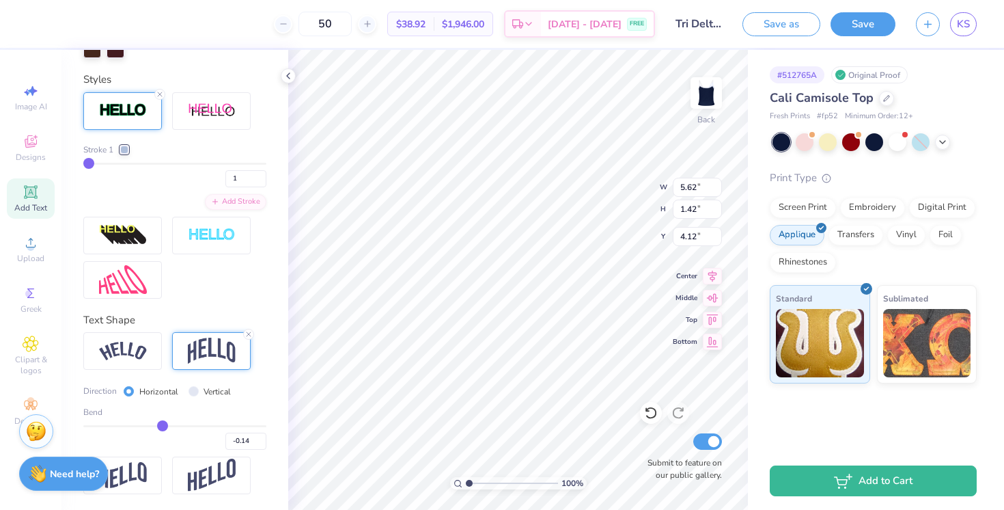
type input "-0.15"
type input "-0.16"
type input "-0.15"
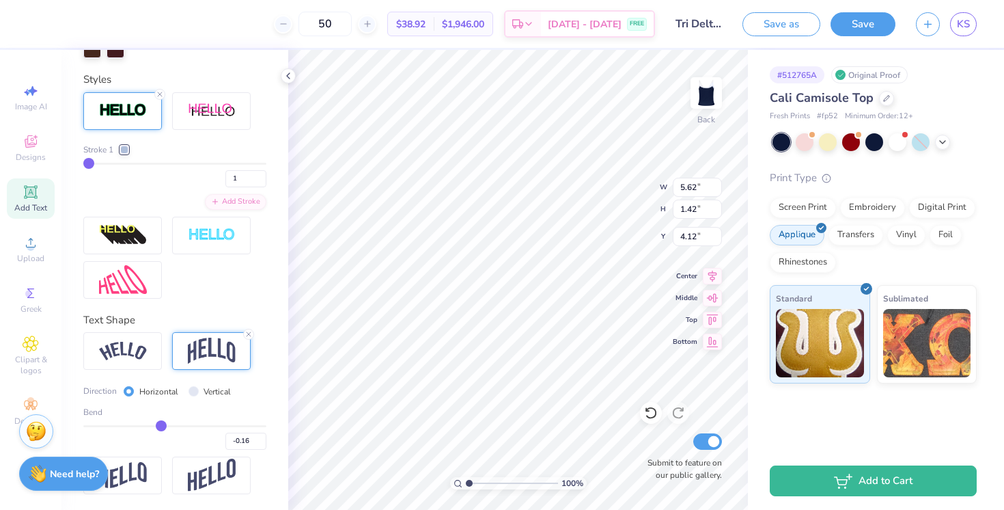
type input "-0.15"
type input "-0.14"
type input "-0.12"
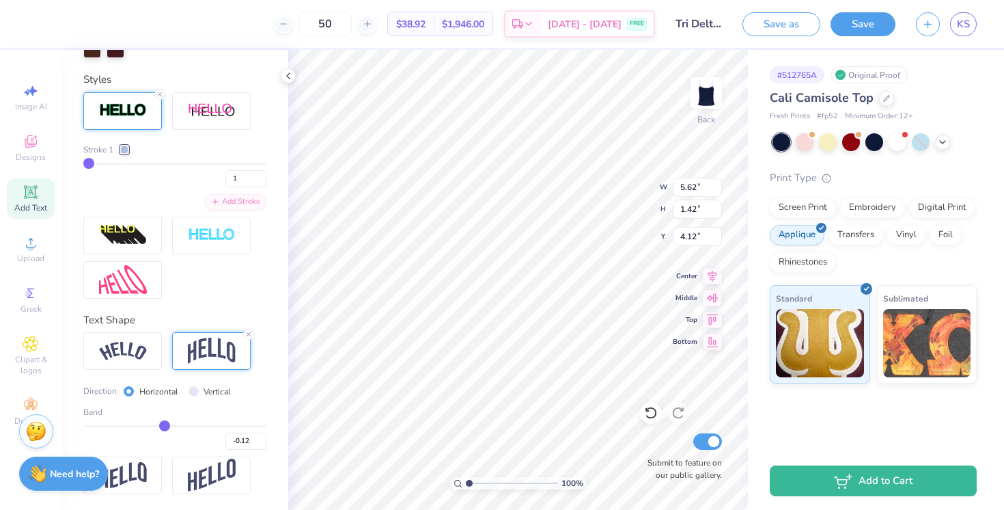
type input "-0.09"
type input "-0.05"
type input "0.02"
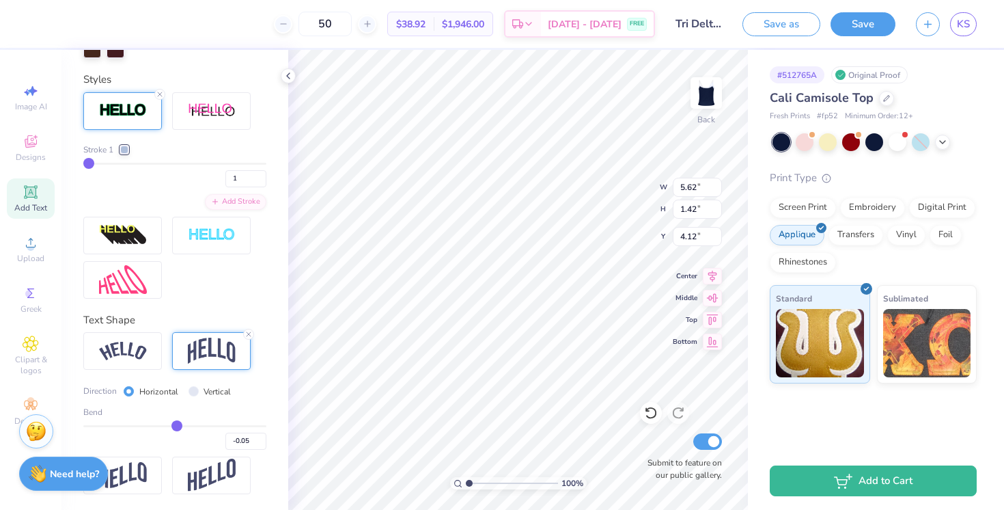
type input "0.02"
type input "0.06"
type input "0.09"
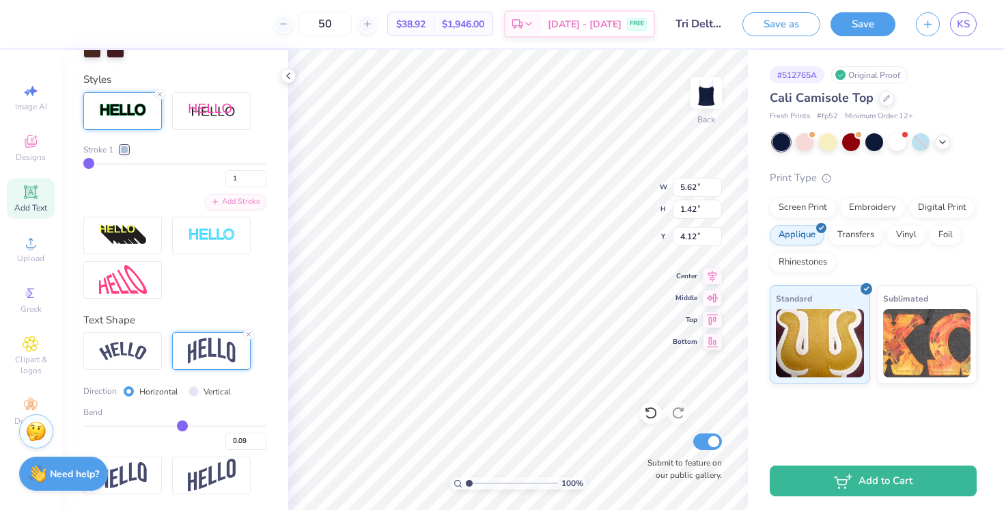
type input "0.1"
type input "0.10"
type input "0.11"
type input "0.12"
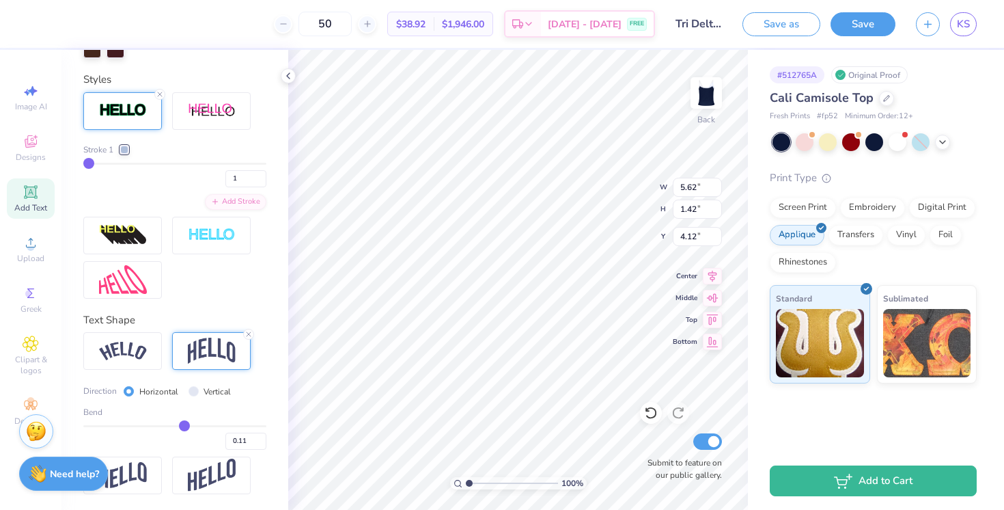
type input "0.12"
drag, startPoint x: 194, startPoint y: 422, endPoint x: 184, endPoint y: 422, distance: 10.2
type input "0.11"
click at [184, 425] on input "range" at bounding box center [174, 426] width 183 height 2
type input "0.11"
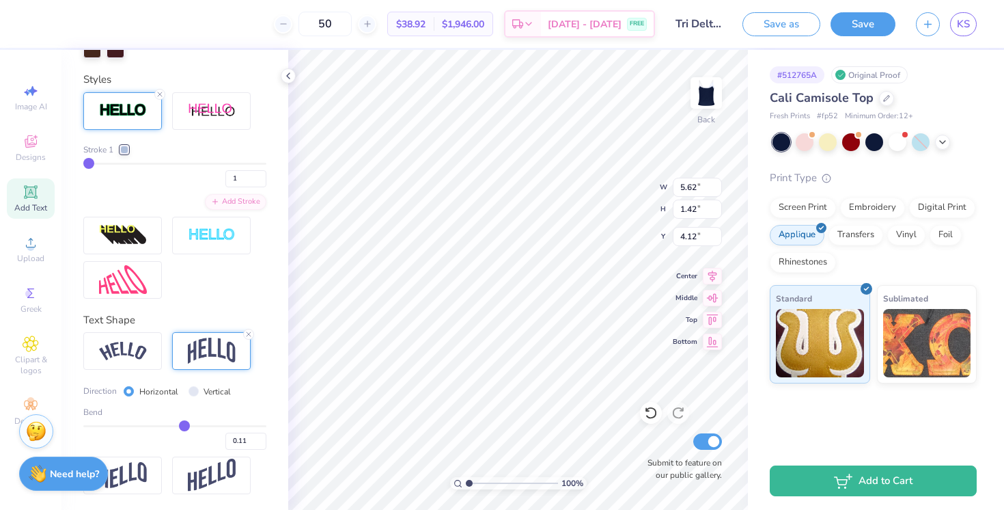
type input "1.20"
type input "4.23"
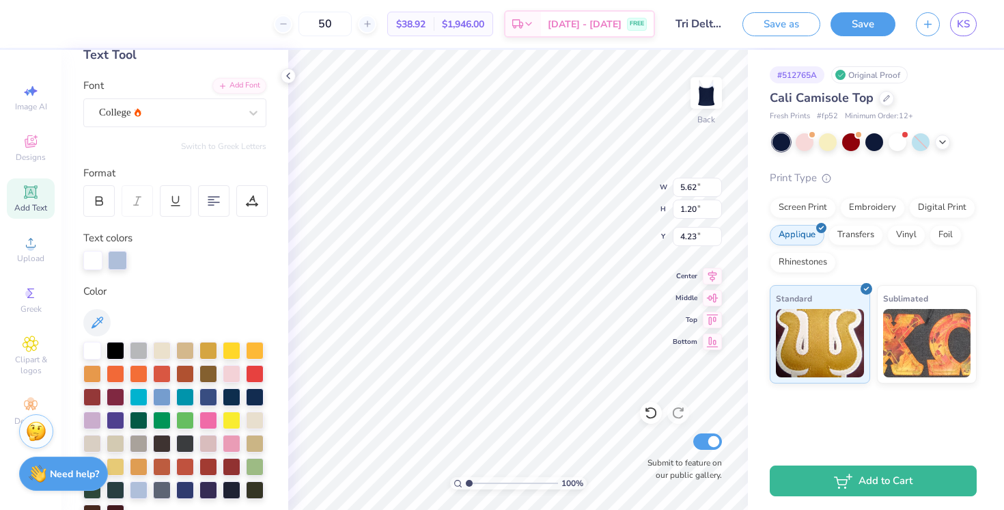
scroll to position [0, 0]
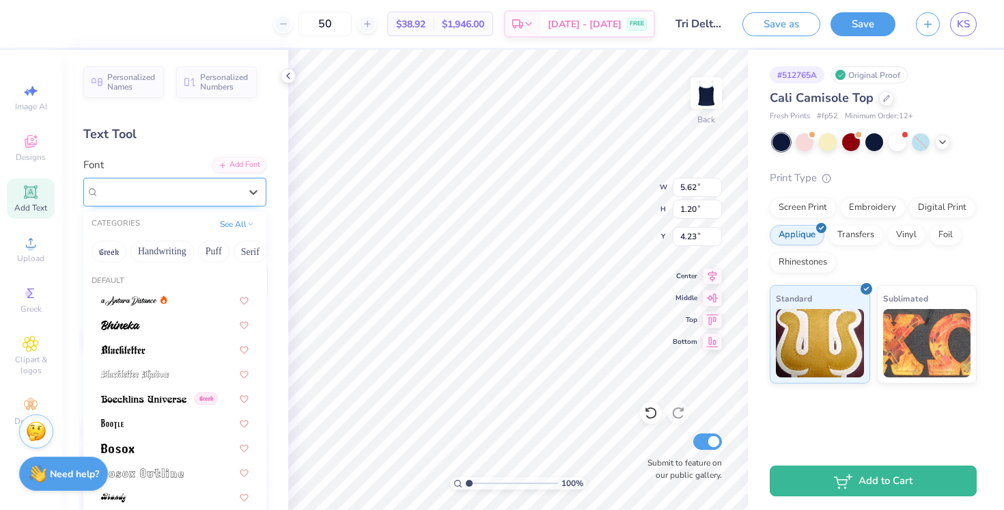
click at [167, 189] on div "College" at bounding box center [169, 191] width 143 height 21
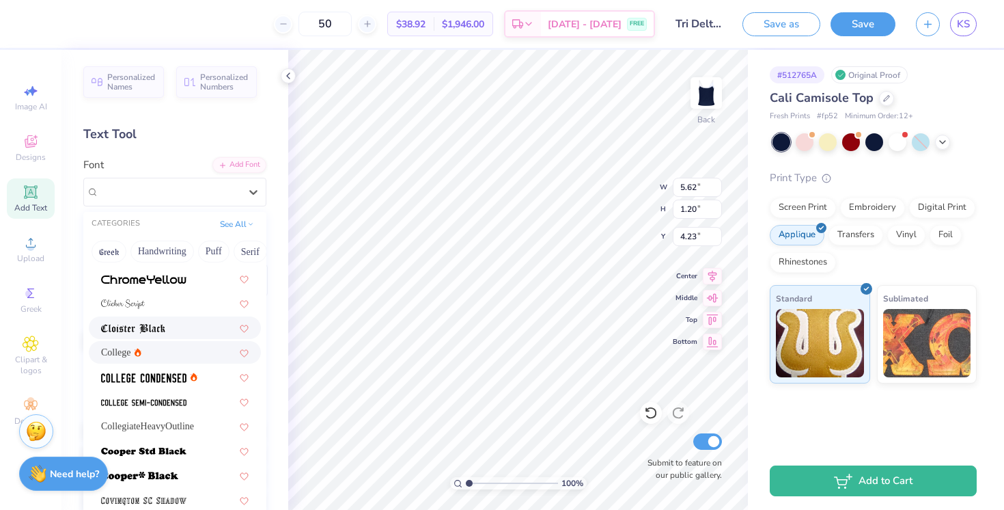
scroll to position [490, 0]
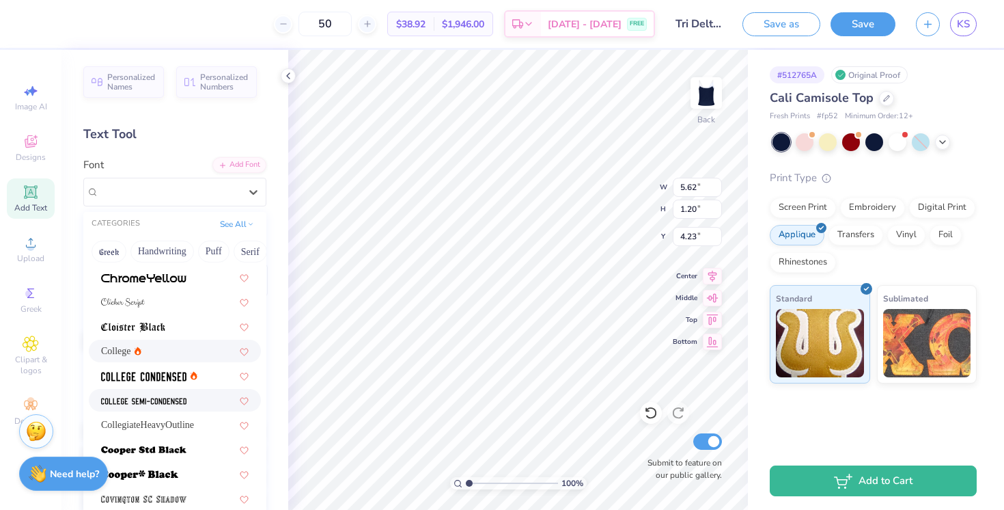
click at [167, 399] on img at bounding box center [143, 401] width 85 height 10
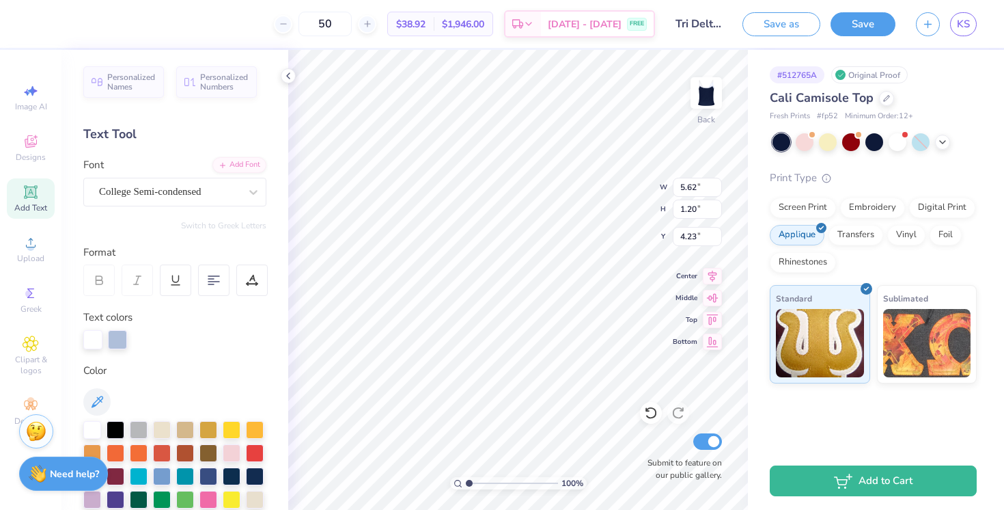
type input "5.14"
type input "1.18"
type input "4.24"
click at [182, 168] on div "Font College Semi-condensed" at bounding box center [174, 181] width 183 height 49
click at [189, 187] on div "College Semi-condensed" at bounding box center [169, 191] width 143 height 21
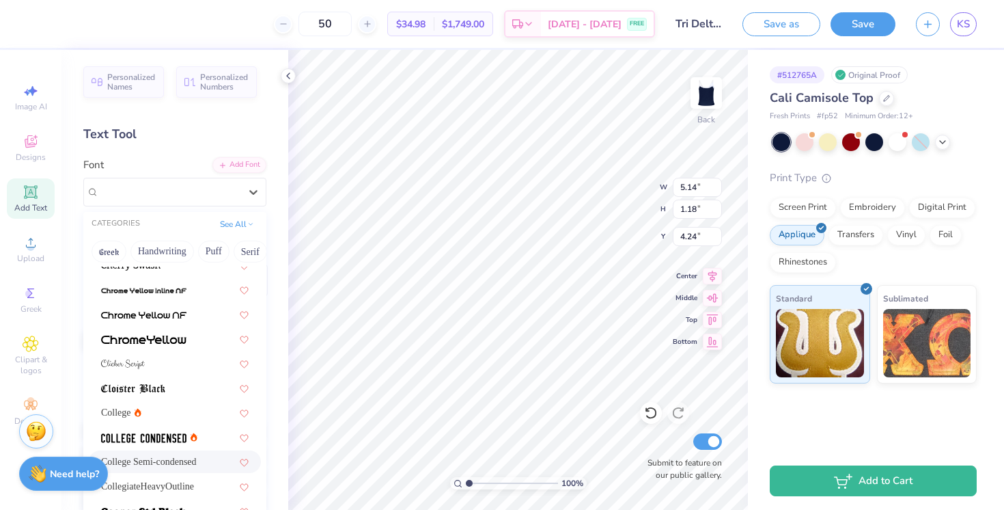
scroll to position [486, 0]
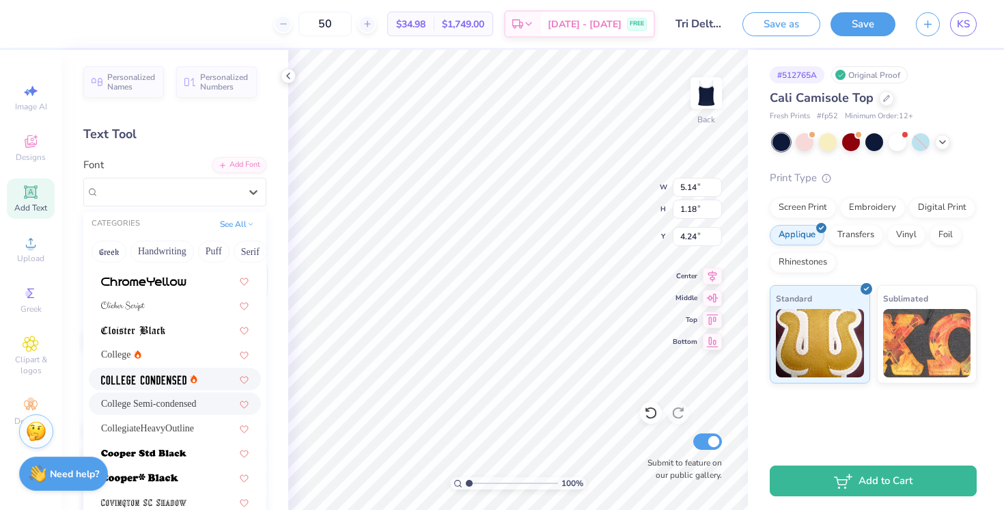
click at [139, 381] on img at bounding box center [143, 380] width 85 height 10
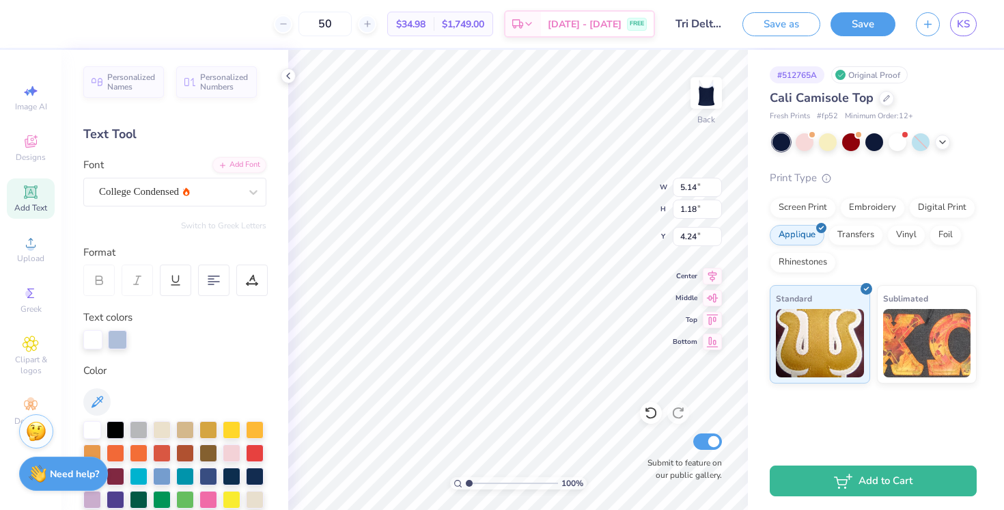
type input "4.65"
type input "1.16"
type input "4.25"
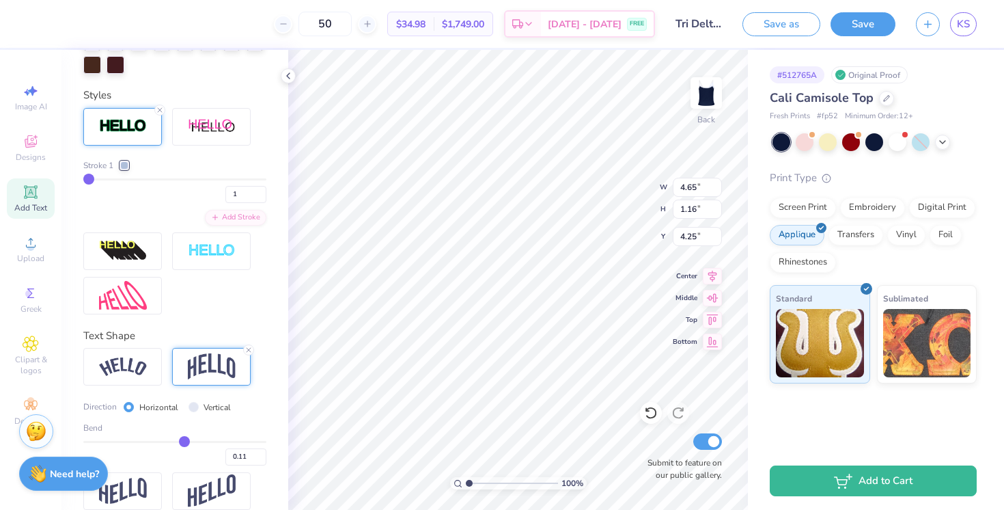
scroll to position [543, 0]
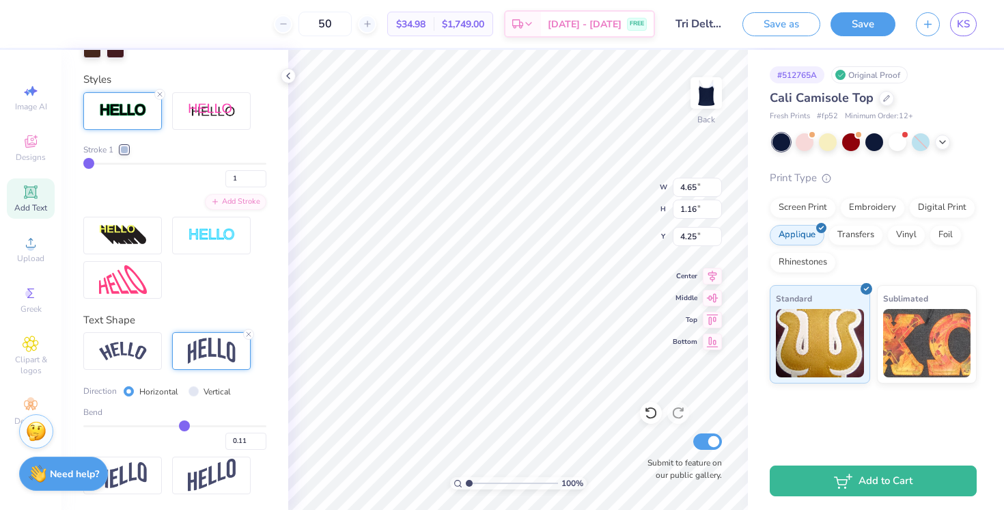
type input "0.09"
type input "0.1"
type input "0.10"
type input "0.11"
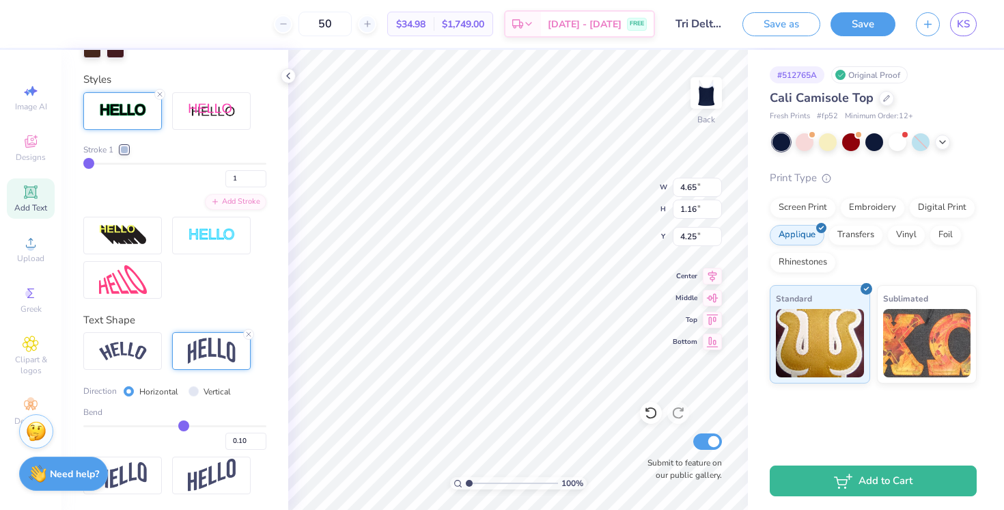
type input "0.11"
drag, startPoint x: 182, startPoint y: 428, endPoint x: 195, endPoint y: 427, distance: 13.0
click at [195, 427] on input "range" at bounding box center [174, 426] width 183 height 2
drag, startPoint x: 196, startPoint y: 427, endPoint x: 206, endPoint y: 426, distance: 9.6
click at [206, 426] on input "range" at bounding box center [174, 426] width 183 height 2
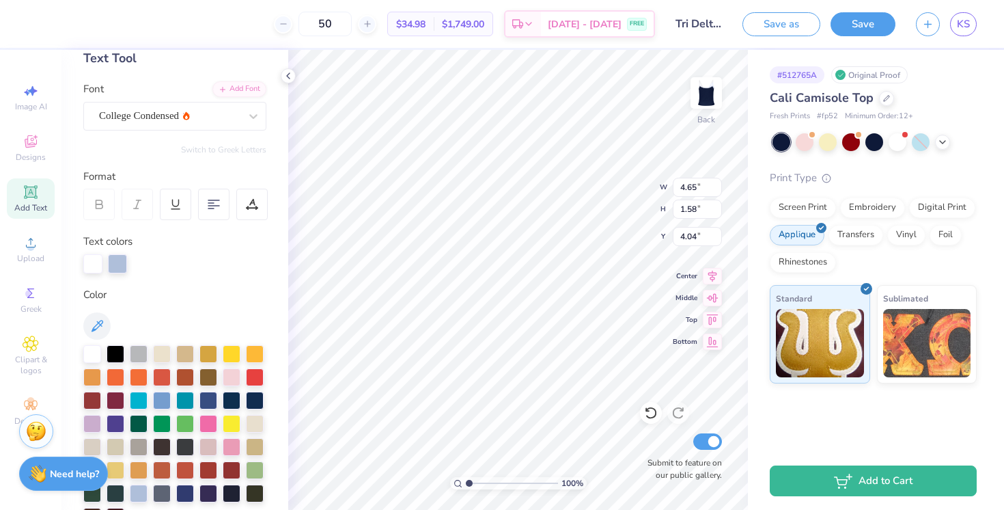
scroll to position [52, 0]
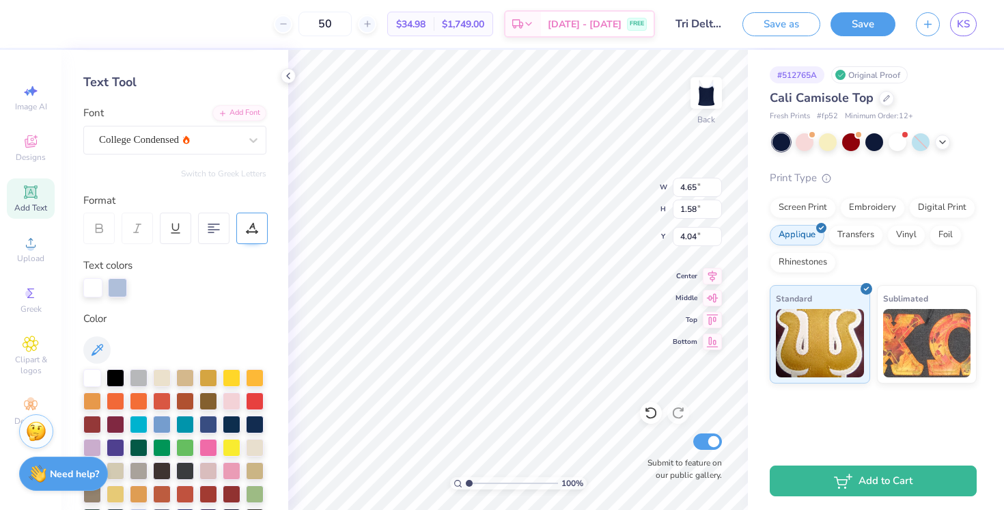
click at [246, 219] on div at bounding box center [251, 227] width 31 height 31
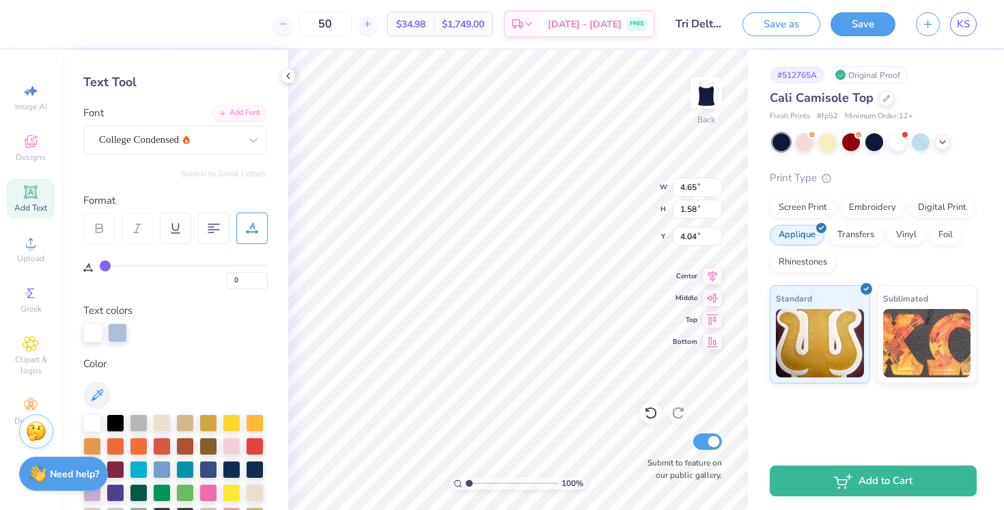
drag, startPoint x: 107, startPoint y: 265, endPoint x: 86, endPoint y: 265, distance: 20.5
click at [100, 265] on input "range" at bounding box center [184, 265] width 168 height 2
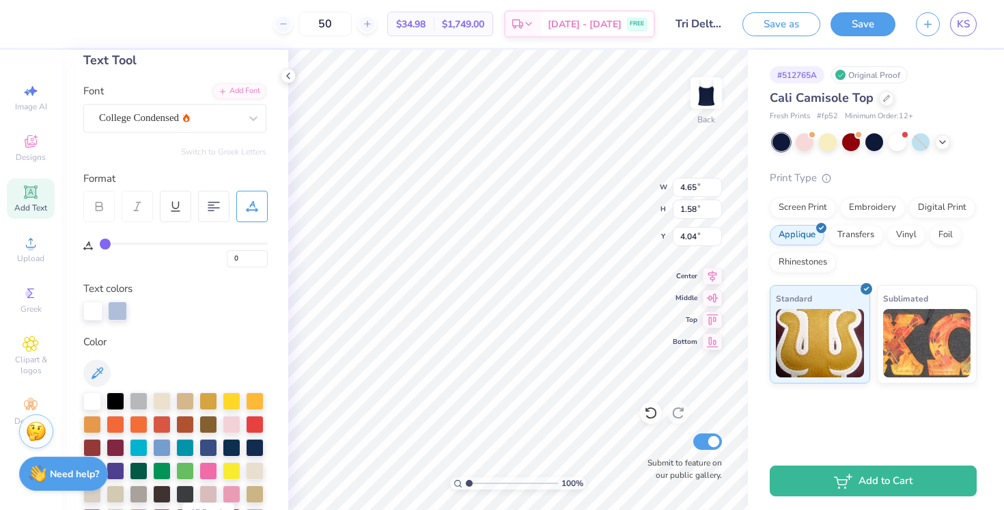
scroll to position [0, 0]
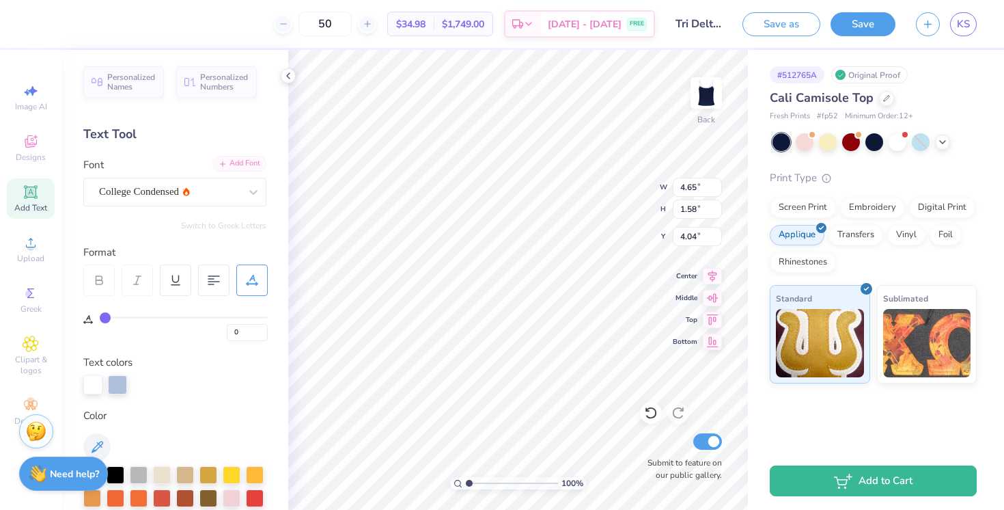
click at [242, 161] on div "Add Font" at bounding box center [239, 164] width 54 height 16
click at [227, 171] on div "Add Font" at bounding box center [239, 164] width 54 height 16
click at [854, 210] on div "Embroidery" at bounding box center [872, 205] width 65 height 20
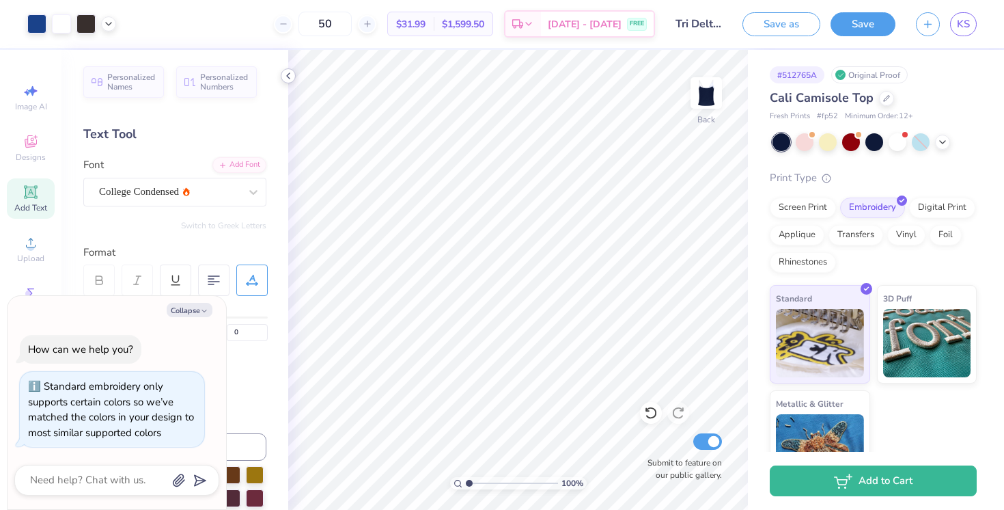
click at [292, 68] on div "Art colors 50 $31.99 Per Item $1,599.50 Total Est. Delivery Sep 9 - 12 FREE Des…" at bounding box center [502, 255] width 1004 height 510
click at [291, 72] on icon at bounding box center [288, 75] width 11 height 11
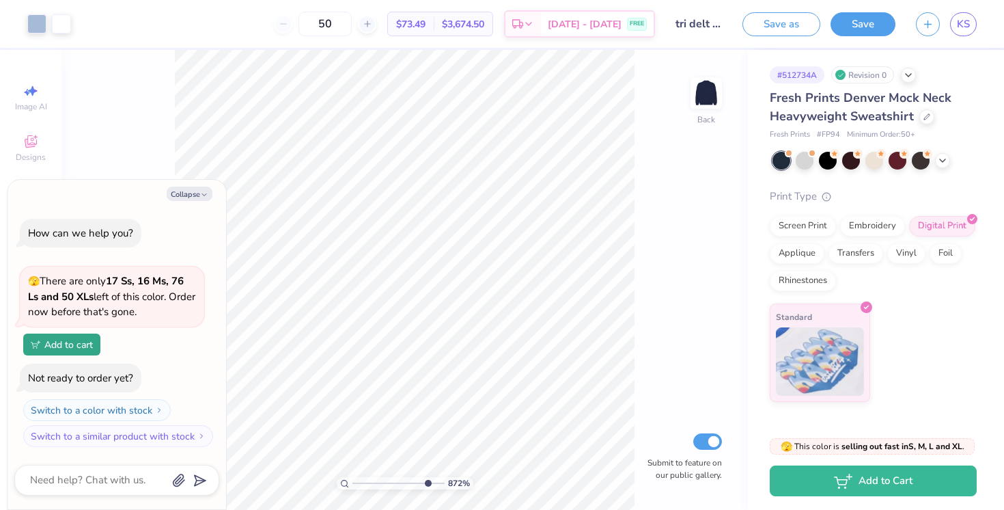
drag, startPoint x: 356, startPoint y: 486, endPoint x: 425, endPoint y: 479, distance: 69.3
type input "8.61"
click at [425, 479] on input "range" at bounding box center [398, 483] width 92 height 12
type textarea "x"
type input "1.93"
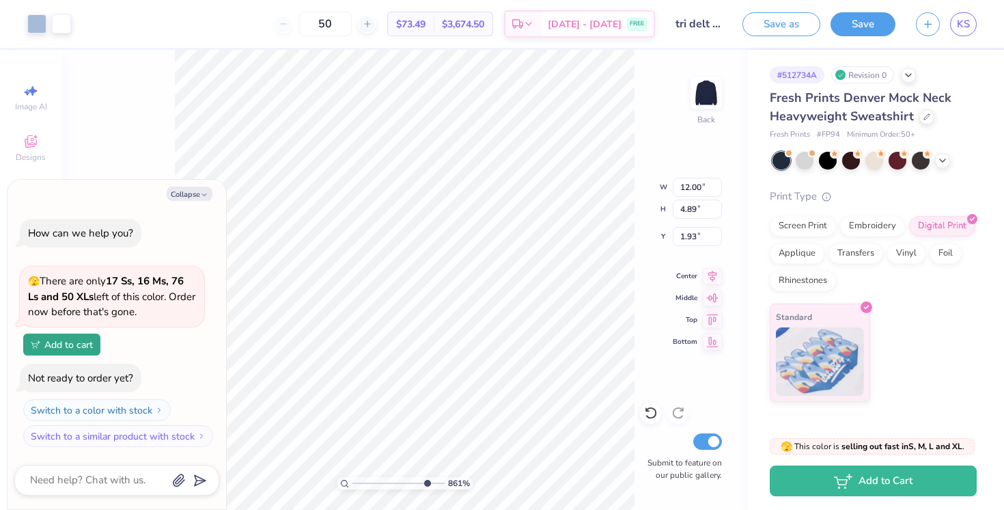
type textarea "x"
drag, startPoint x: 428, startPoint y: 484, endPoint x: 446, endPoint y: 482, distance: 18.6
click at [440, 482] on input "range" at bounding box center [395, 483] width 87 height 12
drag, startPoint x: 433, startPoint y: 483, endPoint x: 345, endPoint y: 475, distance: 88.4
type input "1"
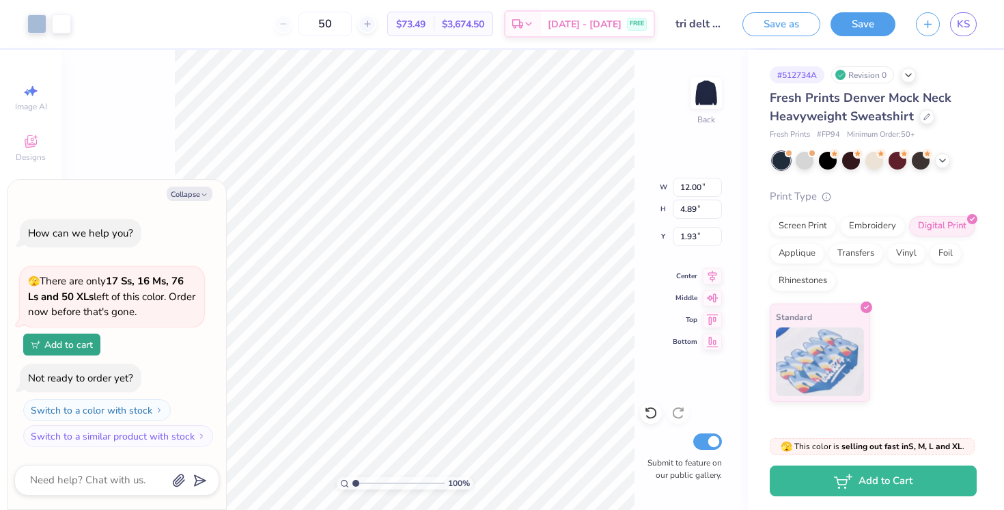
click at [352, 477] on input "range" at bounding box center [398, 483] width 92 height 12
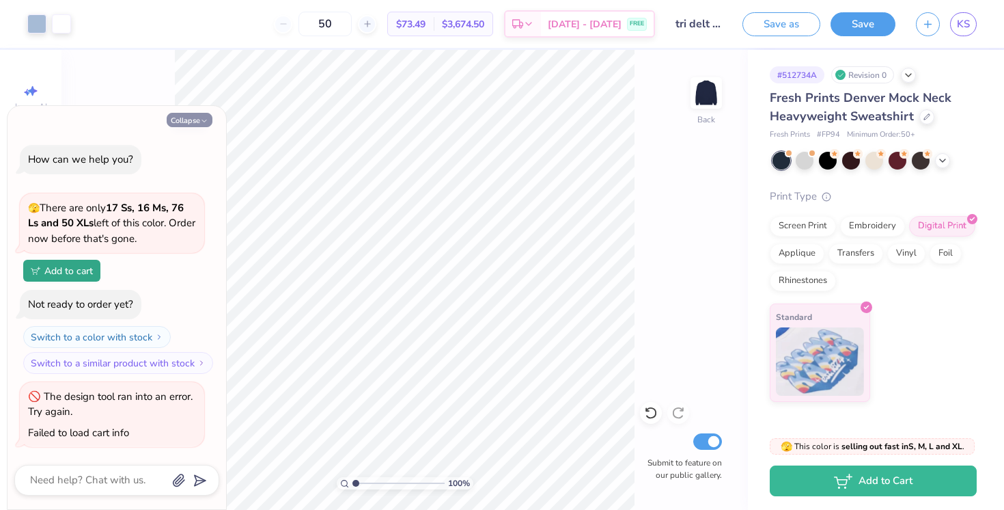
click at [189, 117] on button "Collapse" at bounding box center [190, 120] width 46 height 14
type textarea "x"
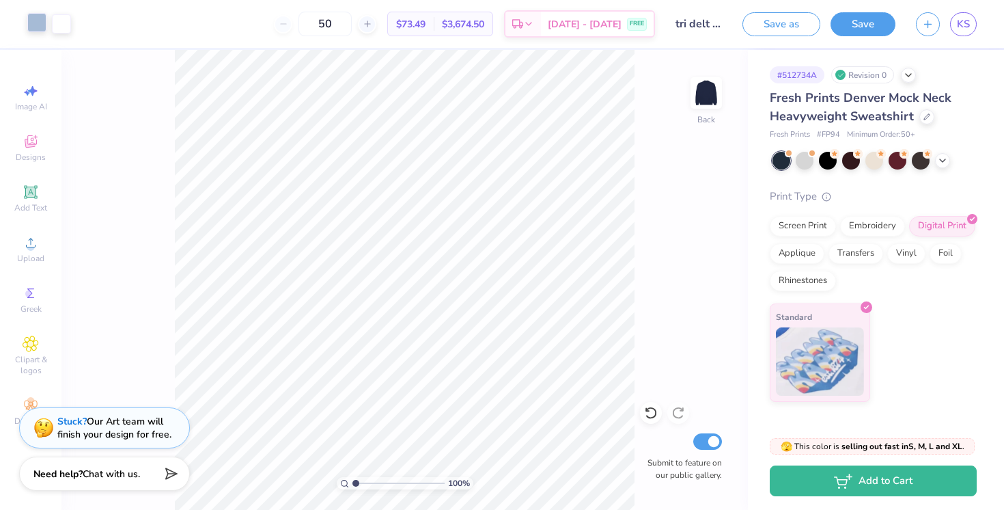
click at [40, 19] on div at bounding box center [36, 22] width 19 height 19
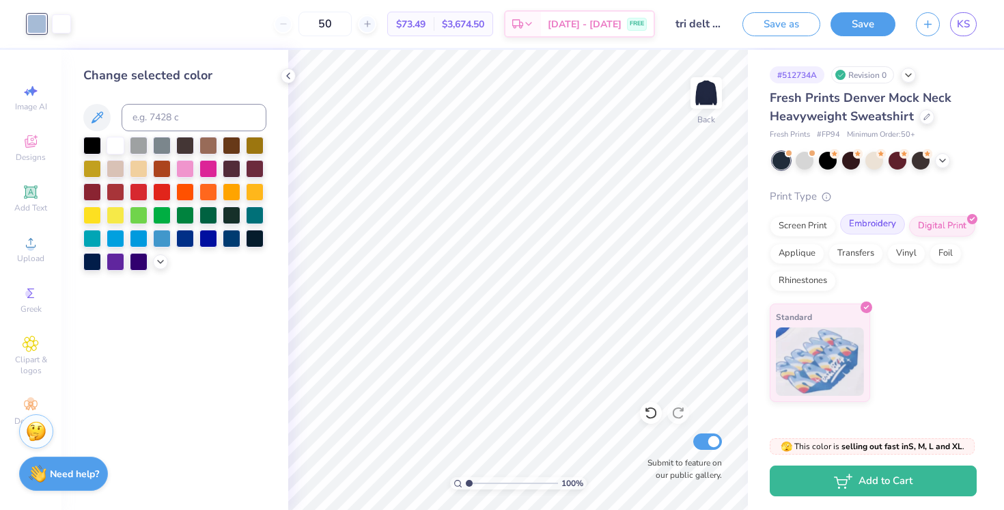
click at [865, 227] on div "Embroidery" at bounding box center [872, 224] width 65 height 20
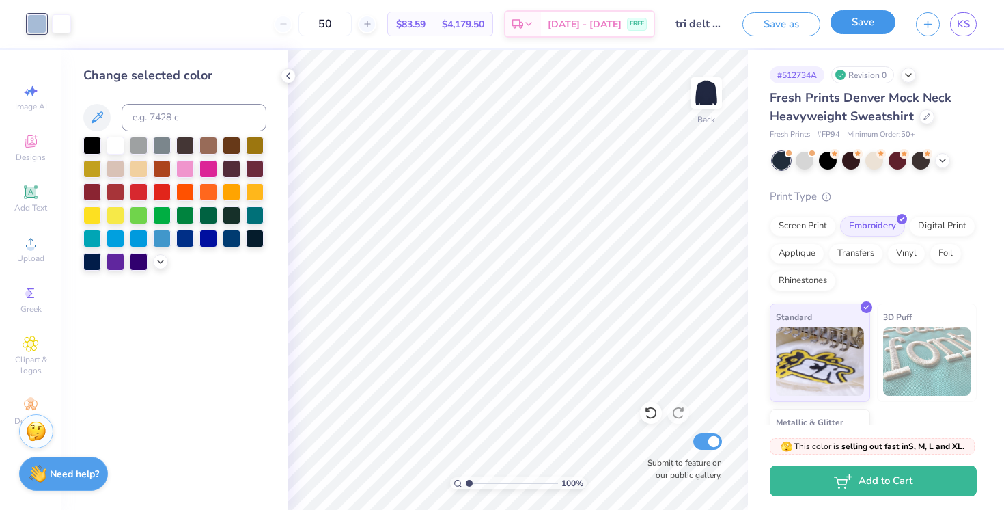
click at [867, 18] on button "Save" at bounding box center [863, 22] width 65 height 24
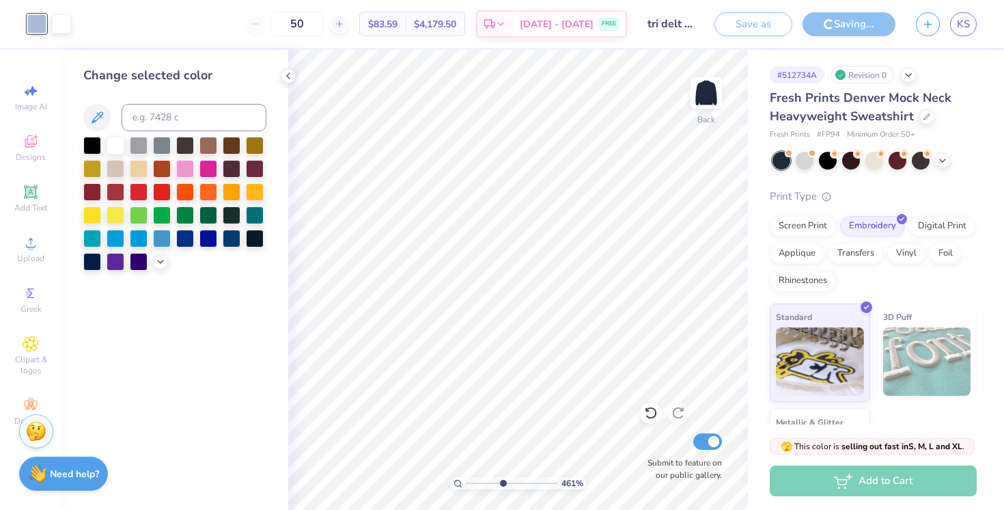
drag, startPoint x: 469, startPoint y: 481, endPoint x: 502, endPoint y: 479, distance: 33.5
click at [502, 479] on input "range" at bounding box center [512, 483] width 92 height 12
drag, startPoint x: 504, startPoint y: 482, endPoint x: 565, endPoint y: 482, distance: 60.8
click at [553, 482] on input "range" at bounding box center [509, 483] width 87 height 12
drag, startPoint x: 546, startPoint y: 484, endPoint x: 468, endPoint y: 478, distance: 78.7
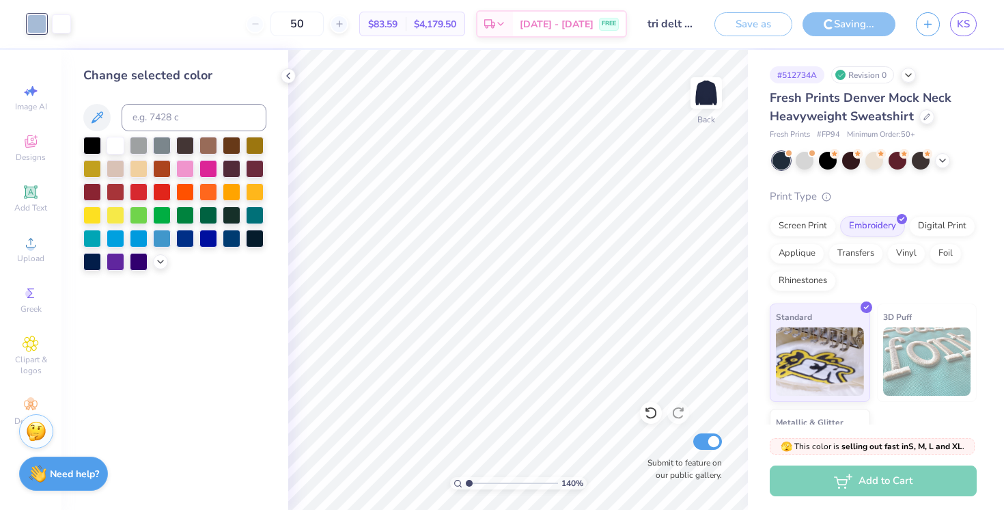
type input "1"
click at [468, 478] on input "range" at bounding box center [512, 483] width 92 height 12
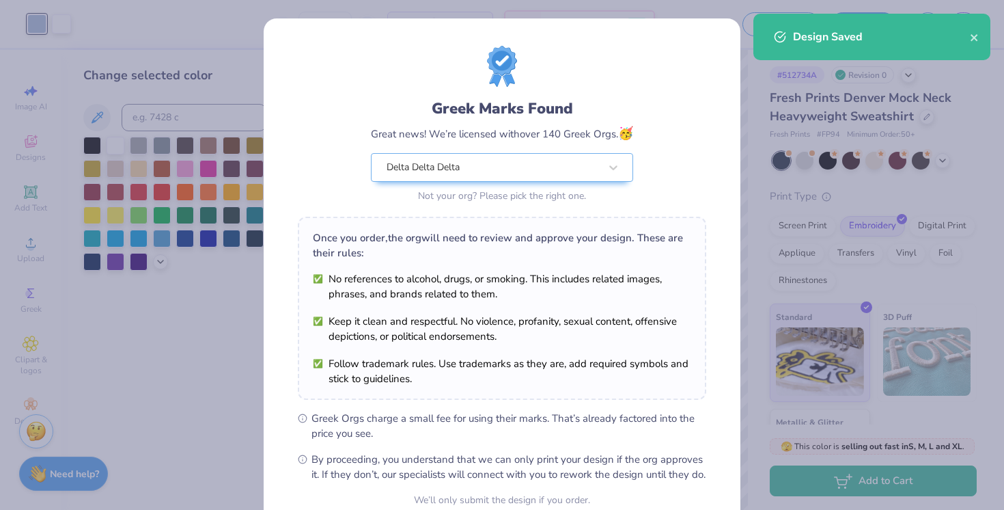
scroll to position [130, 0]
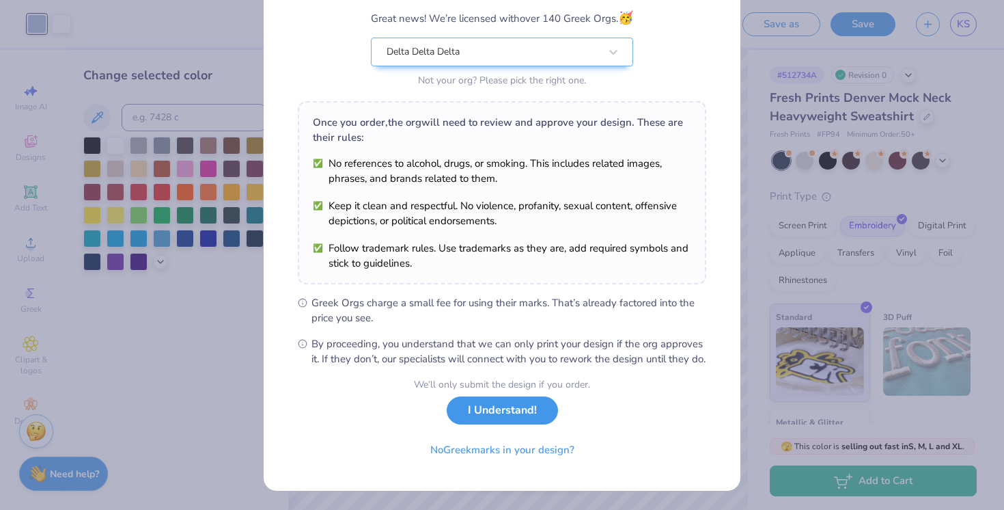
click at [508, 411] on button "I Understand!" at bounding box center [502, 410] width 111 height 28
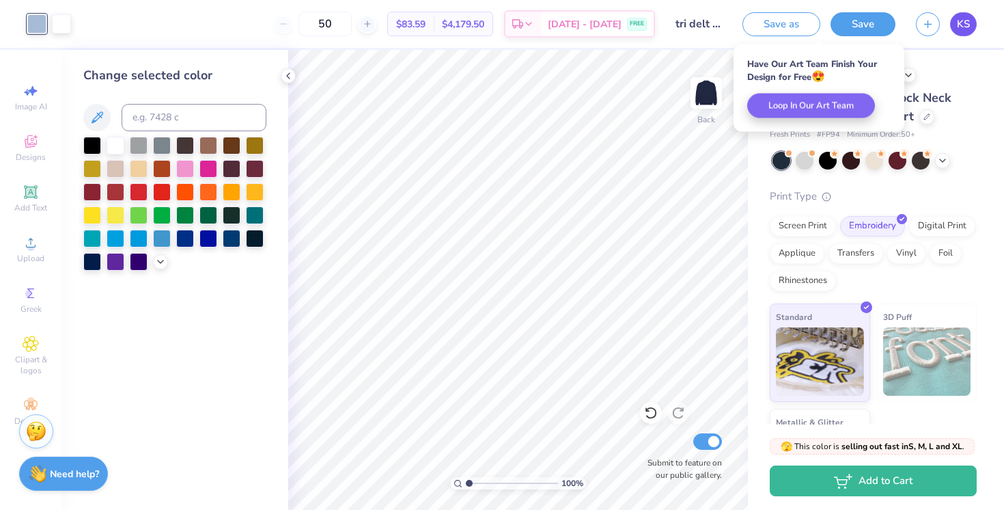
click at [964, 26] on span "KS" at bounding box center [963, 24] width 13 height 16
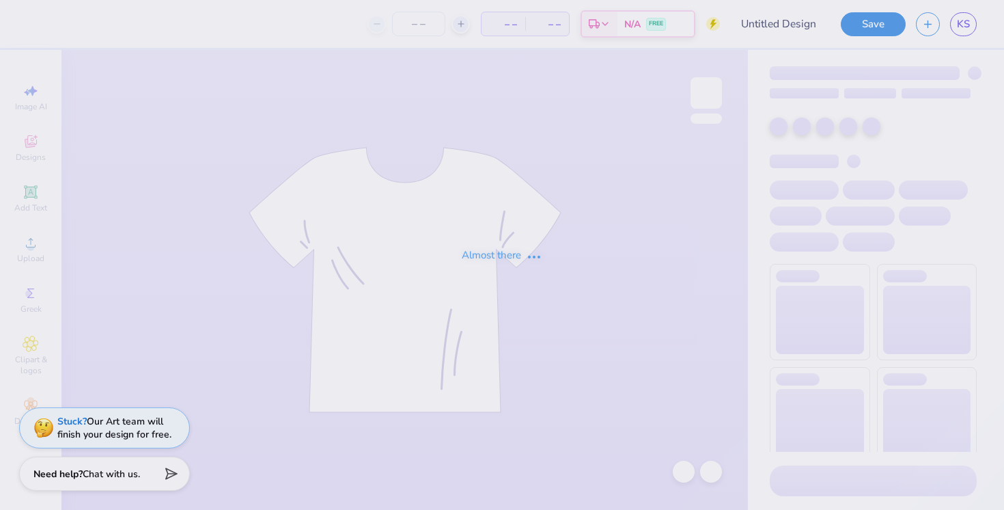
type input "Tri Delt Sweatshorts"
type input "20"
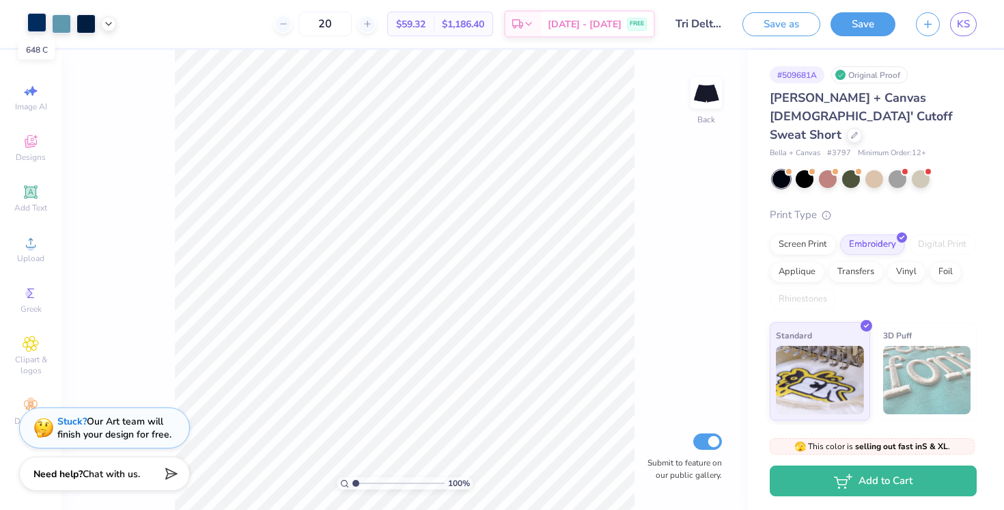
click at [36, 25] on div at bounding box center [36, 22] width 19 height 19
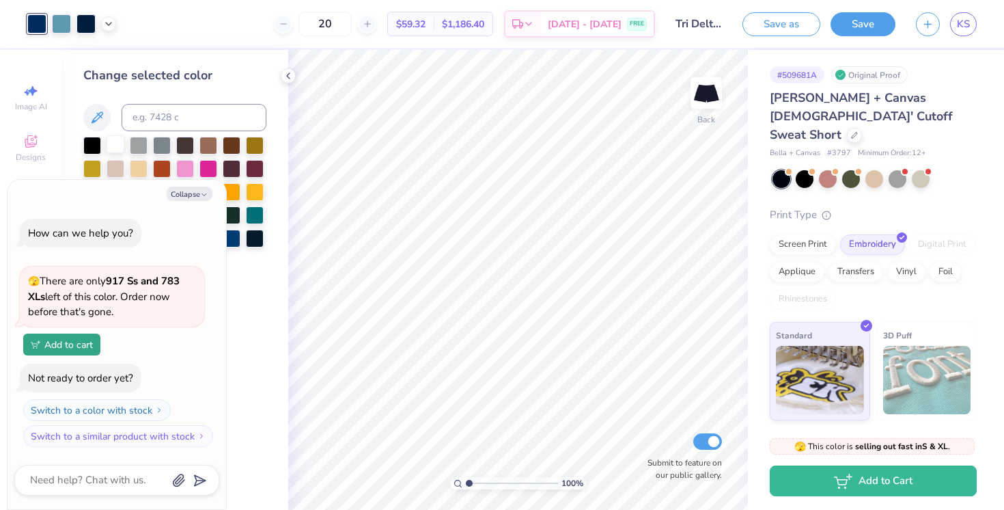
click at [120, 141] on div at bounding box center [116, 144] width 18 height 18
click at [59, 23] on div at bounding box center [61, 22] width 19 height 19
type textarea "x"
click at [152, 119] on input at bounding box center [194, 117] width 145 height 27
type input "651"
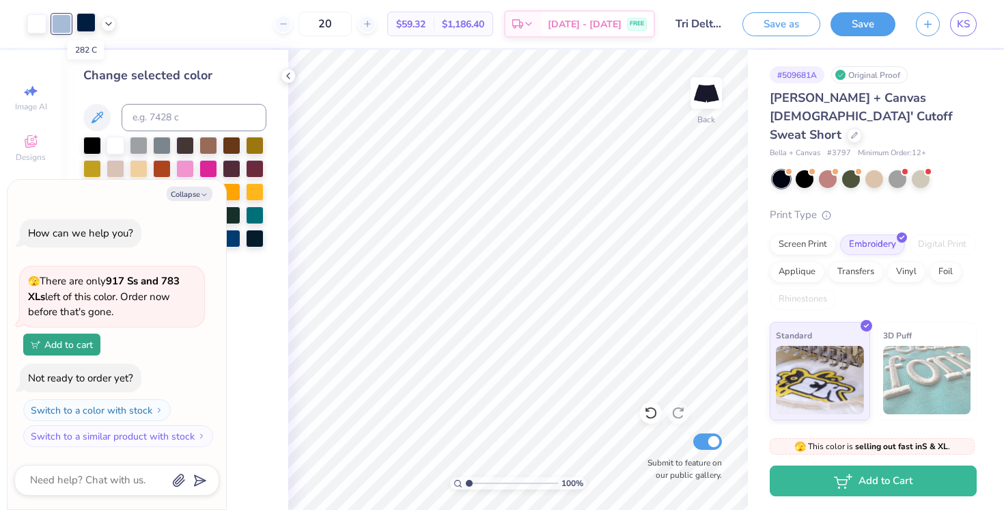
click at [84, 25] on div at bounding box center [85, 22] width 19 height 19
click at [184, 188] on button "Collapse" at bounding box center [190, 193] width 46 height 14
type textarea "x"
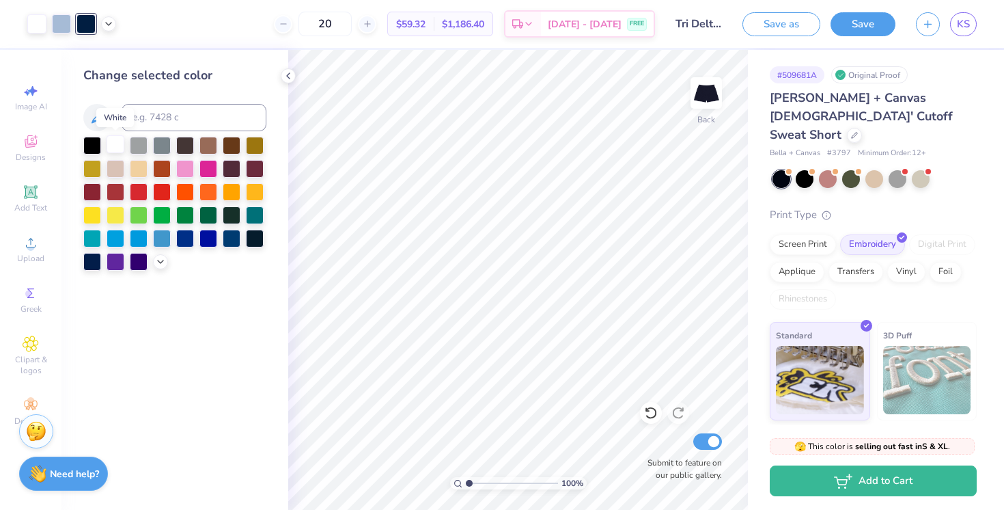
click at [113, 144] on div at bounding box center [116, 144] width 18 height 18
click at [166, 115] on input at bounding box center [194, 117] width 145 height 27
click at [88, 22] on div at bounding box center [85, 22] width 19 height 19
click at [142, 105] on input at bounding box center [194, 117] width 145 height 27
type input "651"
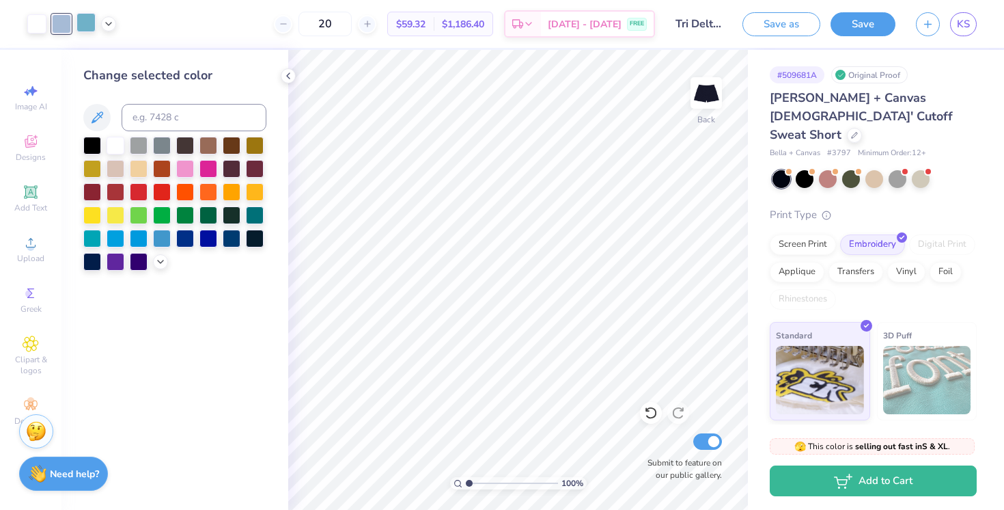
click at [89, 26] on div at bounding box center [85, 22] width 19 height 19
click at [91, 24] on div at bounding box center [85, 23] width 19 height 19
click at [147, 117] on input at bounding box center [194, 117] width 145 height 27
click at [115, 145] on div at bounding box center [116, 144] width 18 height 18
click at [97, 144] on div at bounding box center [92, 144] width 18 height 18
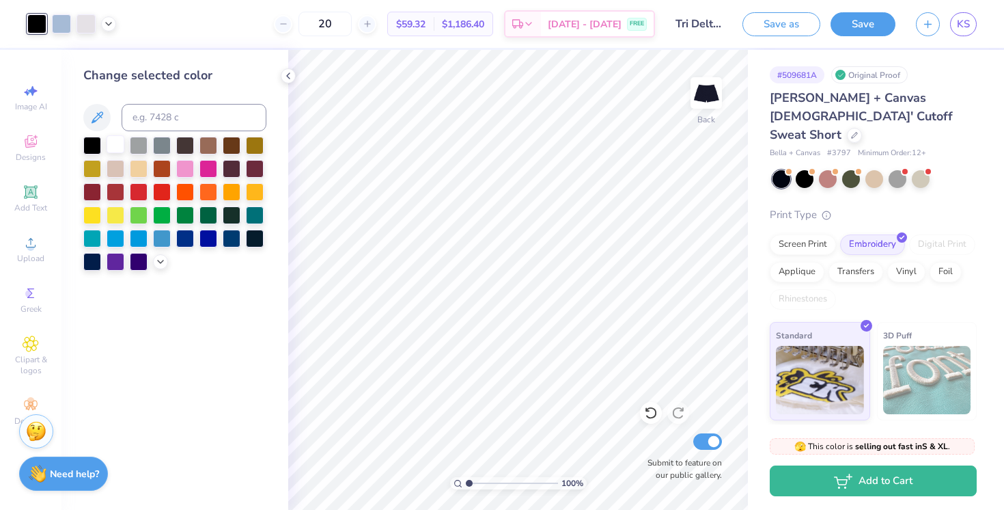
click at [116, 146] on div at bounding box center [116, 144] width 18 height 18
click at [88, 23] on div at bounding box center [85, 22] width 19 height 19
click at [117, 144] on div at bounding box center [116, 144] width 18 height 18
click at [87, 23] on div at bounding box center [85, 22] width 19 height 19
click at [173, 120] on input at bounding box center [194, 117] width 145 height 27
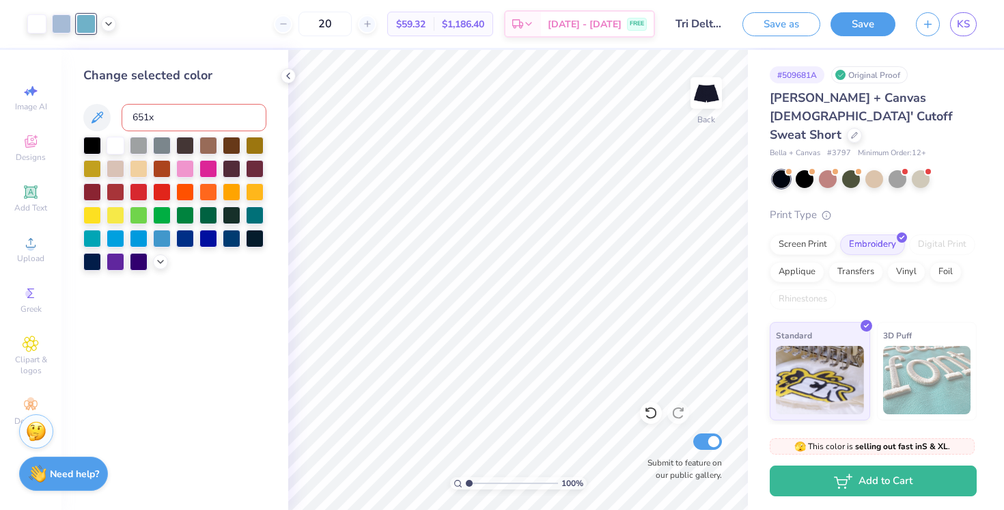
type input "651"
click at [290, 79] on icon at bounding box center [288, 75] width 11 height 11
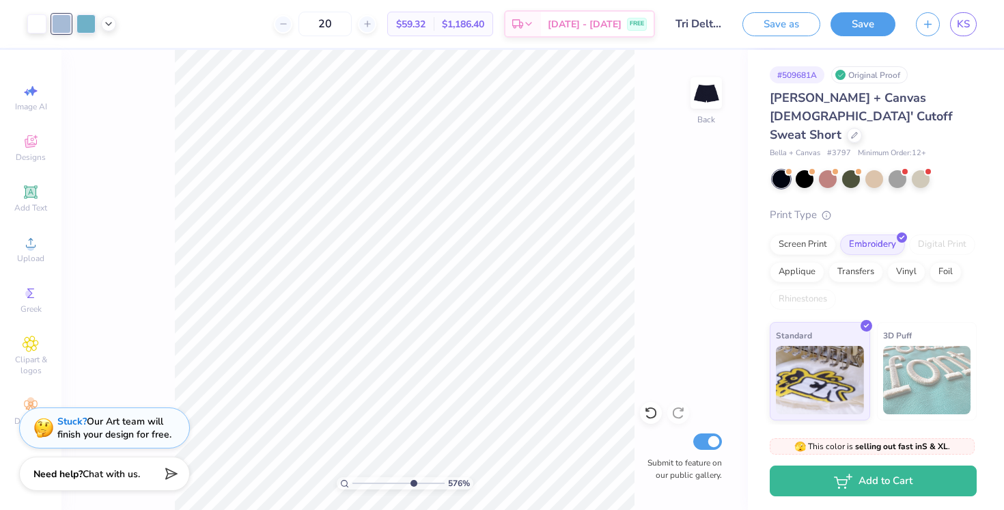
drag, startPoint x: 353, startPoint y: 481, endPoint x: 411, endPoint y: 479, distance: 57.4
click at [411, 479] on input "range" at bounding box center [398, 483] width 92 height 12
drag, startPoint x: 412, startPoint y: 480, endPoint x: 487, endPoint y: 466, distance: 76.5
click at [440, 477] on input "range" at bounding box center [395, 483] width 87 height 12
drag, startPoint x: 433, startPoint y: 482, endPoint x: 329, endPoint y: 474, distance: 104.1
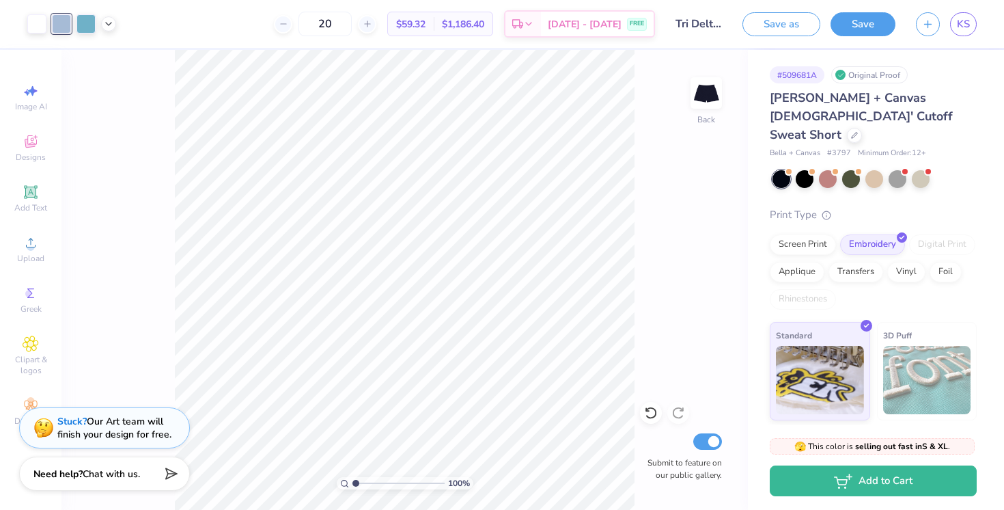
type input "1"
click at [352, 477] on input "range" at bounding box center [398, 483] width 92 height 12
click at [962, 19] on span "KS" at bounding box center [963, 24] width 13 height 16
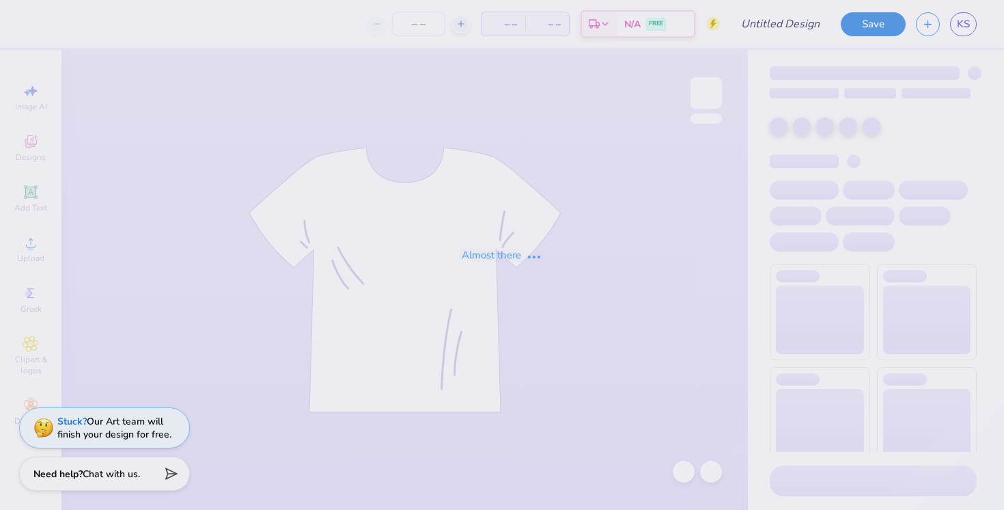
type input "Tri Delt [PERSON_NAME] Tank"
type input "50"
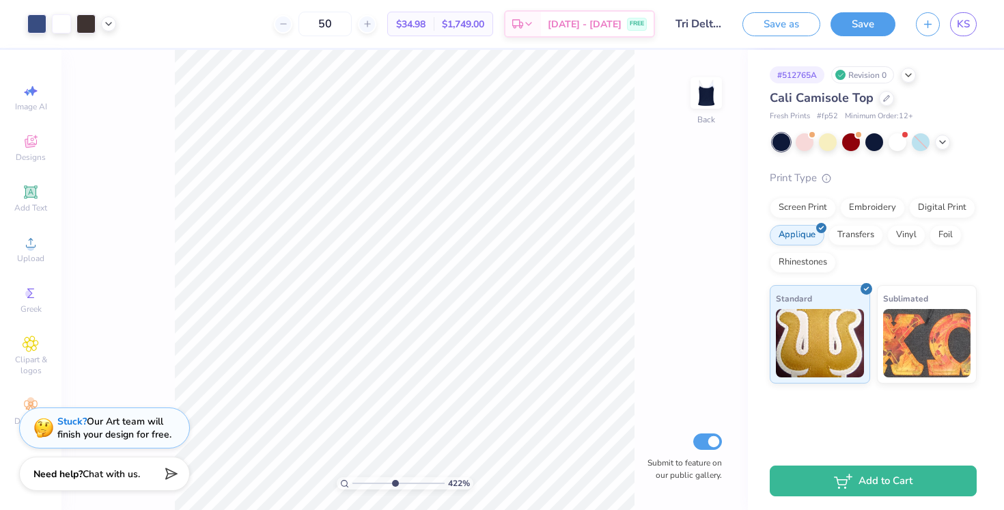
drag, startPoint x: 354, startPoint y: 481, endPoint x: 393, endPoint y: 482, distance: 39.6
click at [393, 482] on input "range" at bounding box center [398, 483] width 92 height 12
drag, startPoint x: 391, startPoint y: 482, endPoint x: 372, endPoint y: 479, distance: 19.2
type input "2.79"
click at [372, 479] on input "range" at bounding box center [398, 483] width 92 height 12
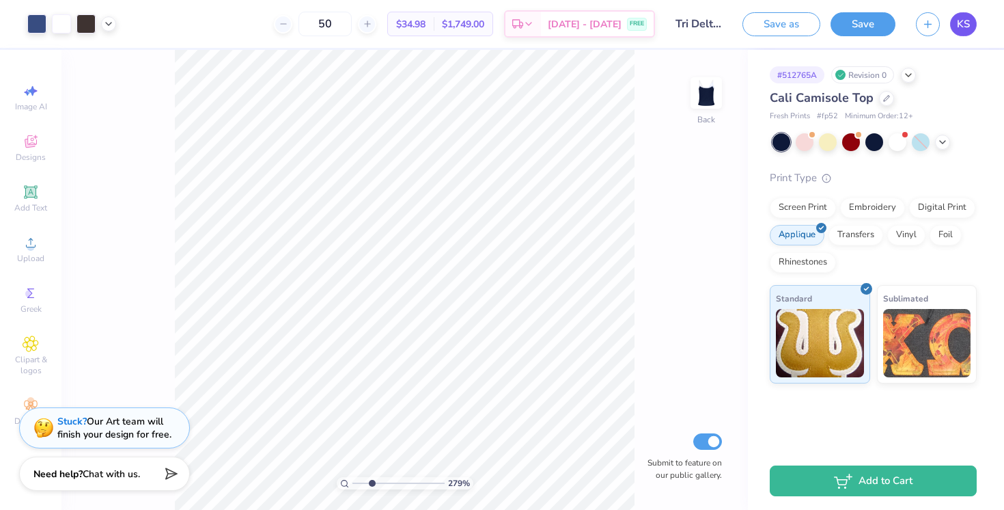
click at [965, 22] on span "KS" at bounding box center [963, 24] width 13 height 16
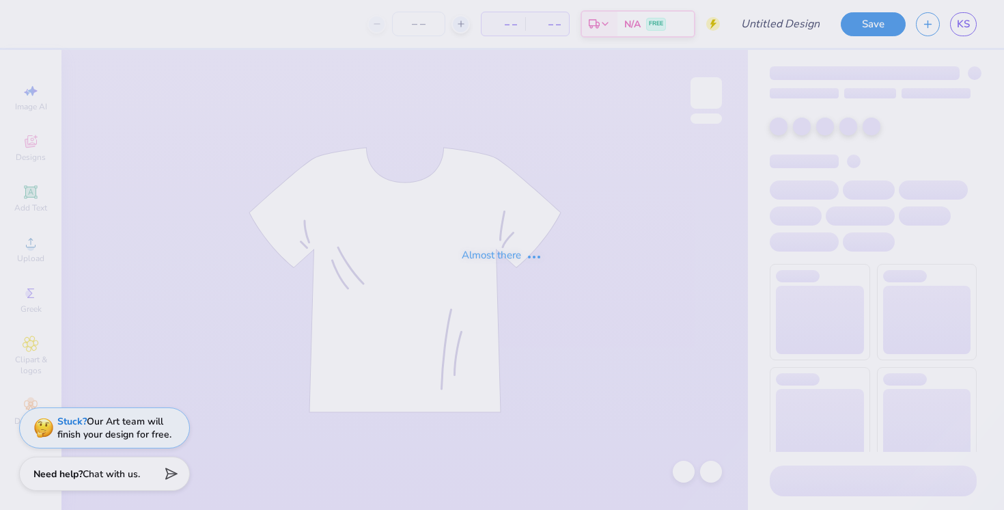
type input "Tri Delt [PERSON_NAME] Tank"
type input "50"
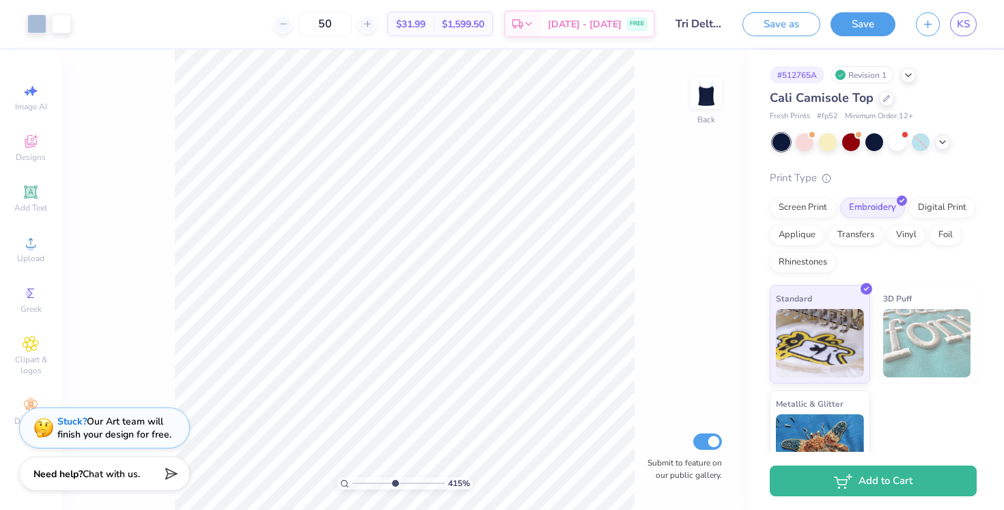
drag, startPoint x: 353, startPoint y: 482, endPoint x: 393, endPoint y: 482, distance: 40.3
click at [393, 482] on input "range" at bounding box center [398, 483] width 92 height 12
drag, startPoint x: 394, startPoint y: 479, endPoint x: 425, endPoint y: 477, distance: 30.9
click at [425, 478] on input "range" at bounding box center [398, 483] width 92 height 12
drag, startPoint x: 426, startPoint y: 482, endPoint x: 354, endPoint y: 469, distance: 72.2
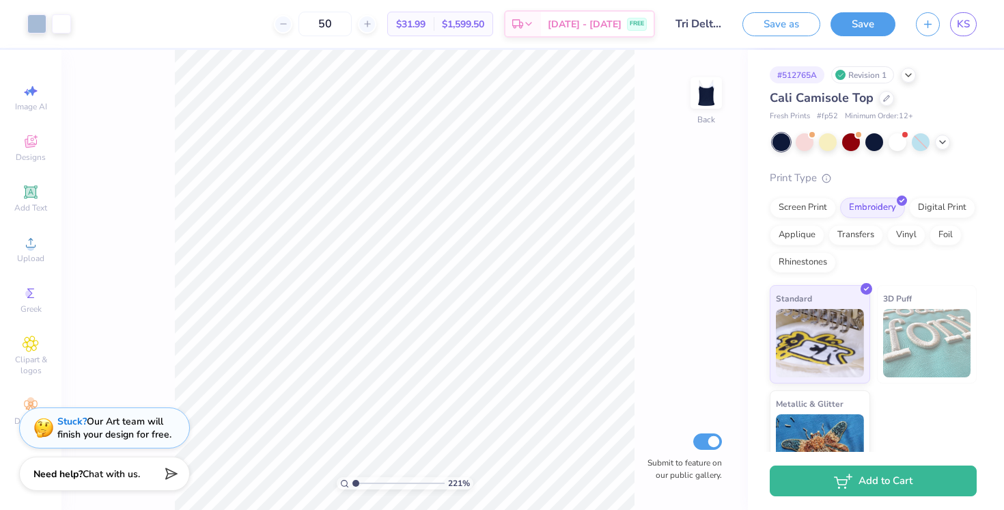
type input "1"
click at [354, 477] on input "range" at bounding box center [398, 483] width 92 height 12
click at [809, 101] on span "Cali Camisole Top" at bounding box center [822, 97] width 104 height 16
click at [807, 100] on span "Cali Camisole Top" at bounding box center [822, 97] width 104 height 16
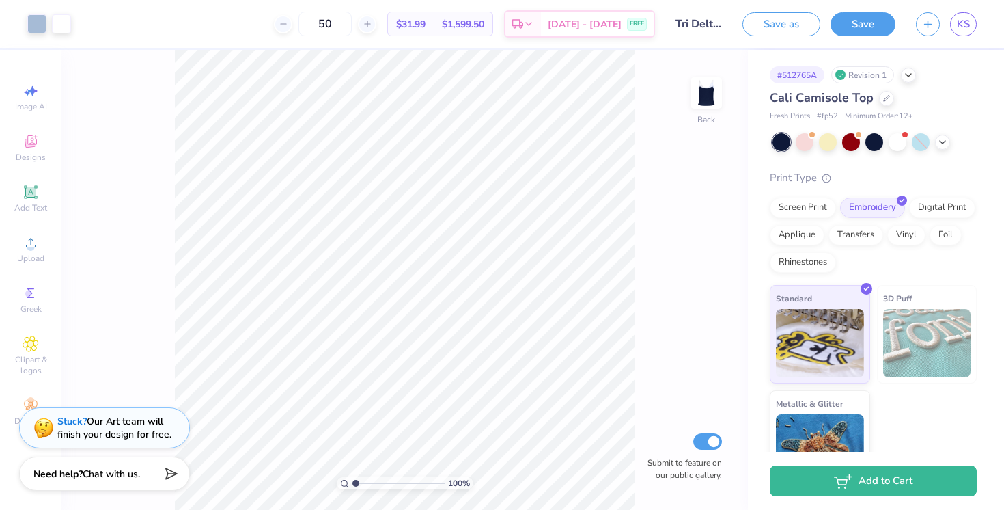
click at [697, 26] on input "Tri Delt [PERSON_NAME] Tank" at bounding box center [698, 23] width 67 height 27
click at [958, 25] on span "KS" at bounding box center [963, 24] width 13 height 16
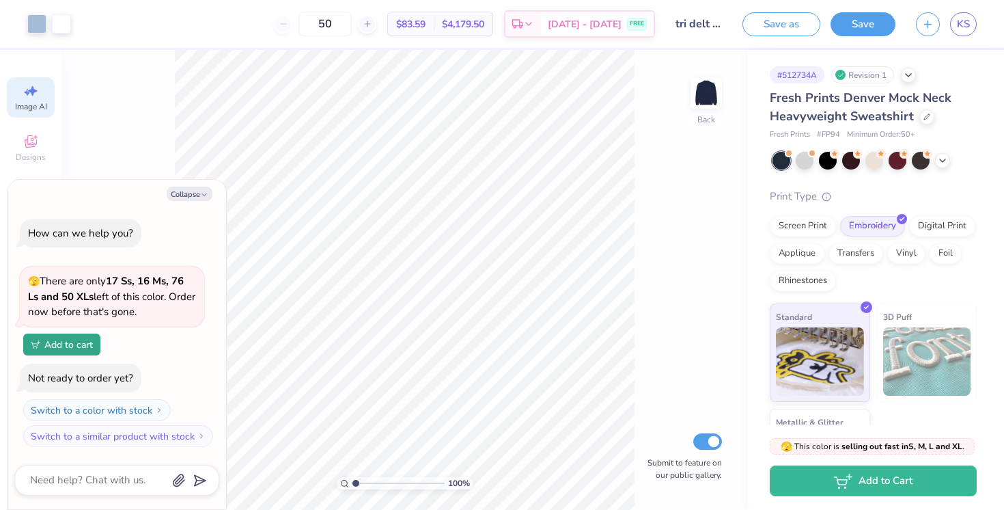
click at [41, 96] on div "Image AI" at bounding box center [31, 97] width 48 height 40
type textarea "x"
select select "4"
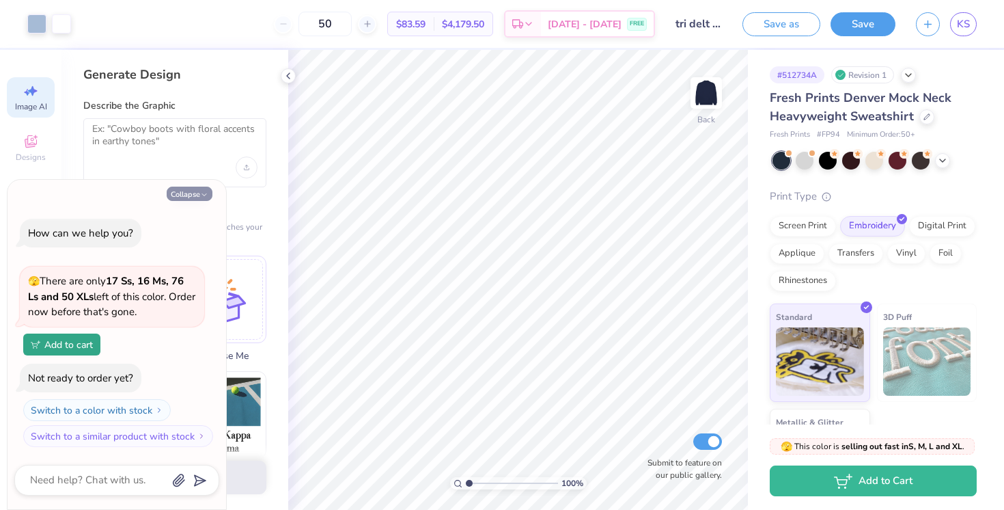
click at [205, 191] on icon "button" at bounding box center [204, 195] width 8 height 8
type textarea "x"
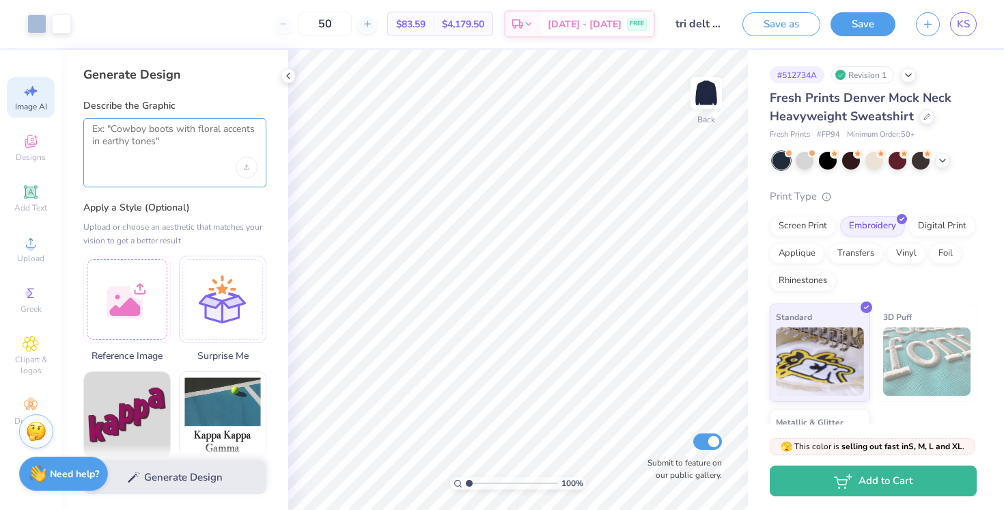
click at [196, 130] on textarea at bounding box center [174, 140] width 165 height 34
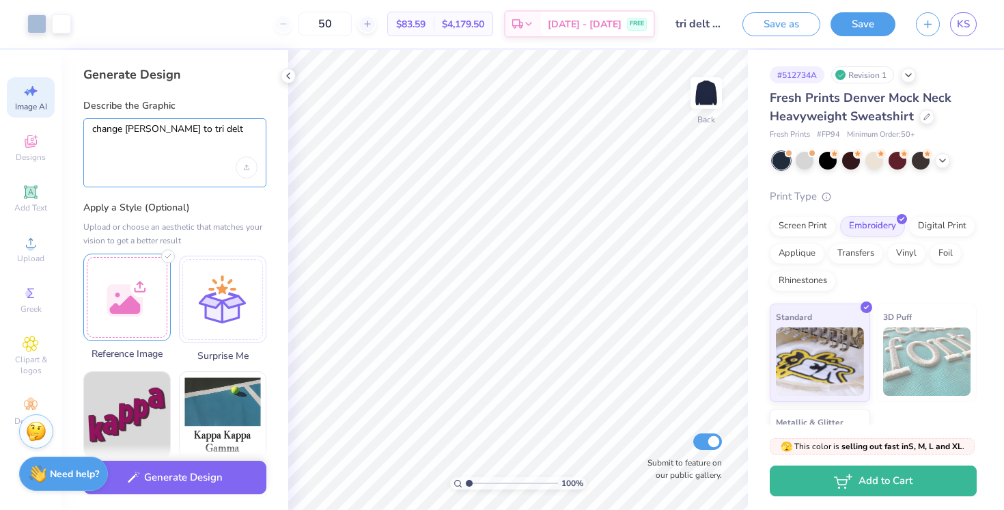
type textarea "change [PERSON_NAME] to tri delt"
click at [130, 292] on div at bounding box center [126, 296] width 87 height 87
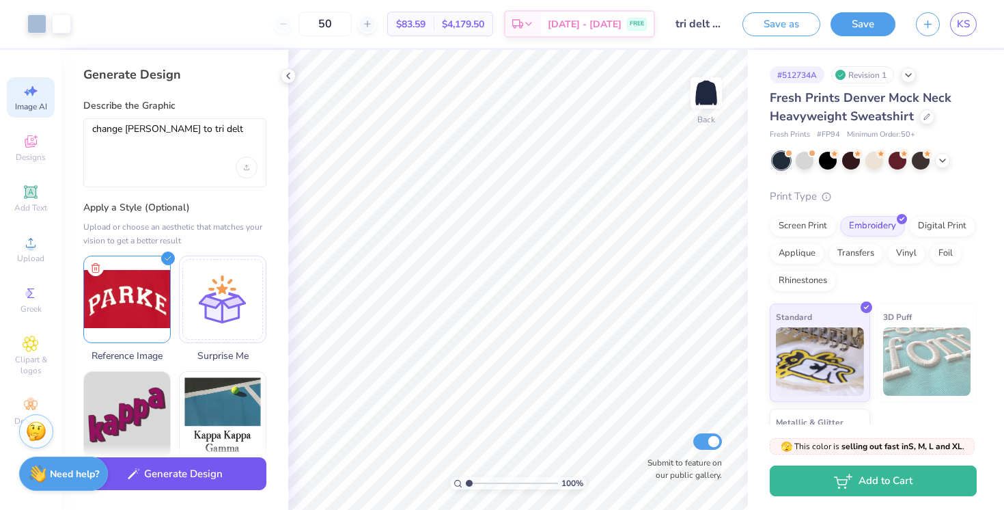
click at [209, 476] on button "Generate Design" at bounding box center [174, 473] width 183 height 33
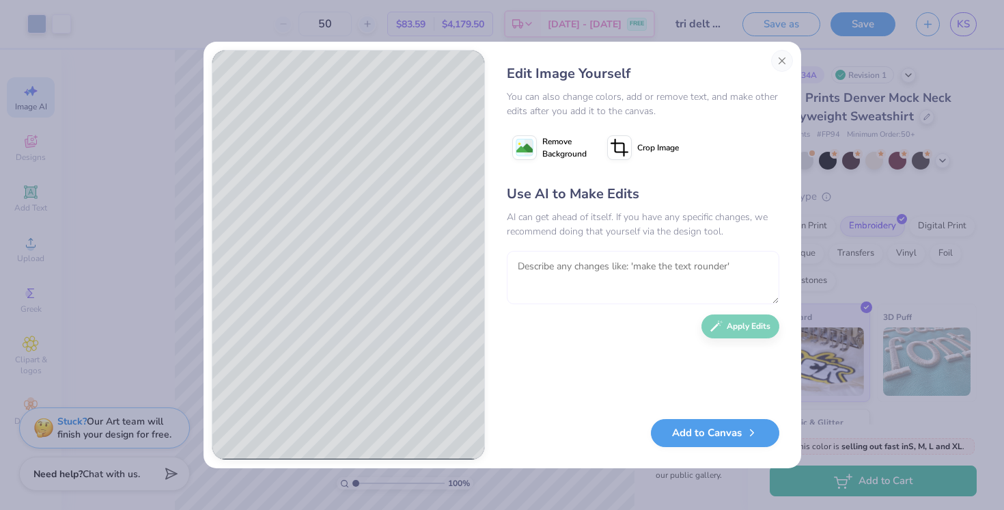
click at [566, 292] on textarea at bounding box center [643, 277] width 273 height 53
type textarea "take away the badge and make tri delt in one line"
click at [733, 326] on button "Apply Edits" at bounding box center [740, 323] width 78 height 24
click at [544, 264] on textarea at bounding box center [643, 277] width 273 height 53
type textarea "make the tri delt in one line and at a slight curve"
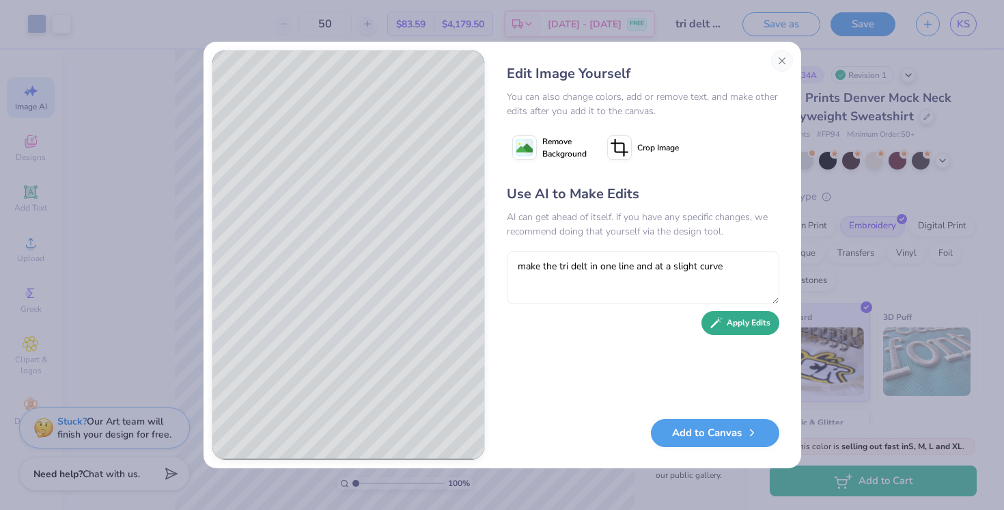
click at [738, 329] on button "Apply Edits" at bounding box center [740, 323] width 78 height 24
